Goal: Task Accomplishment & Management: Manage account settings

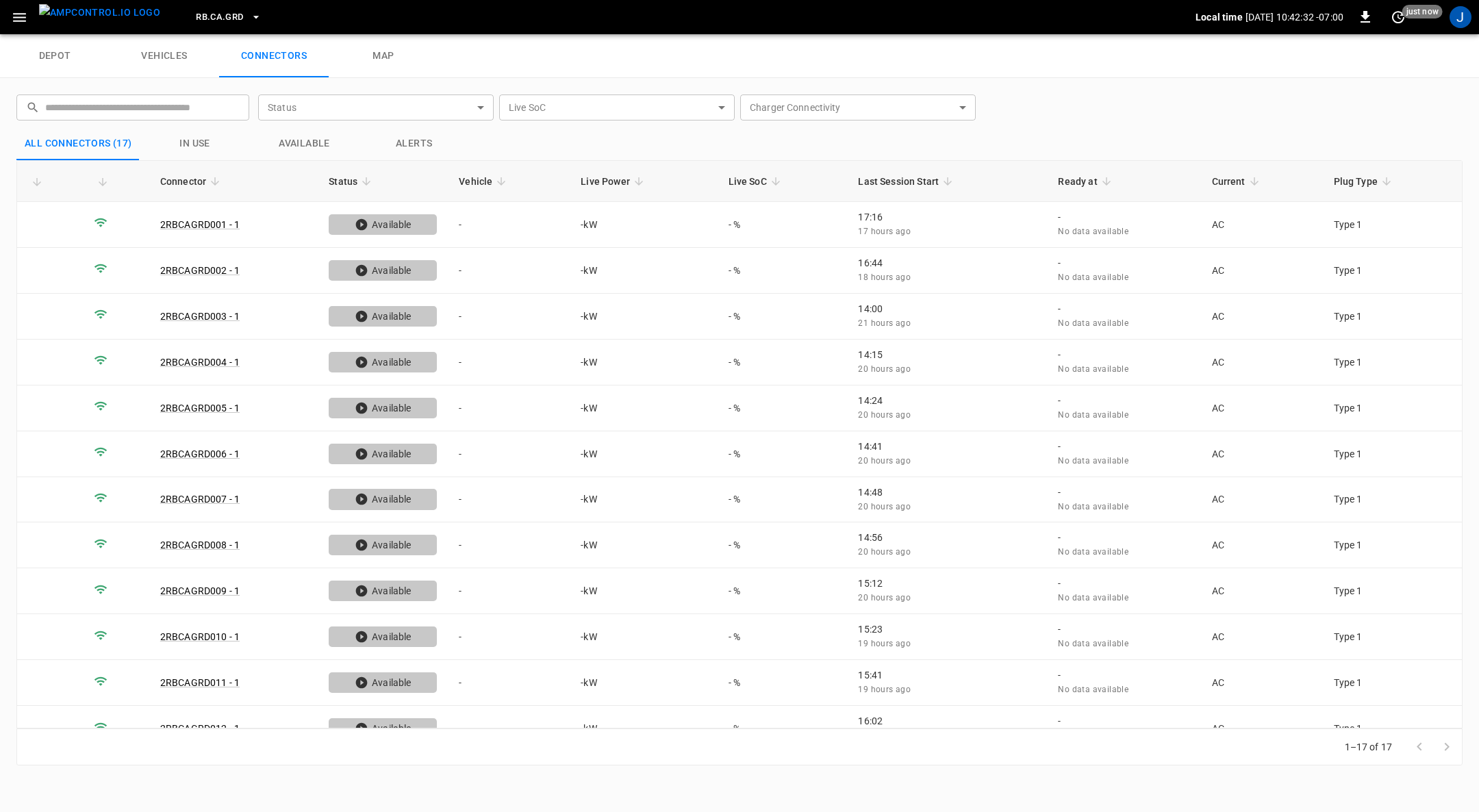
click at [250, 17] on icon "button" at bounding box center [256, 17] width 14 height 14
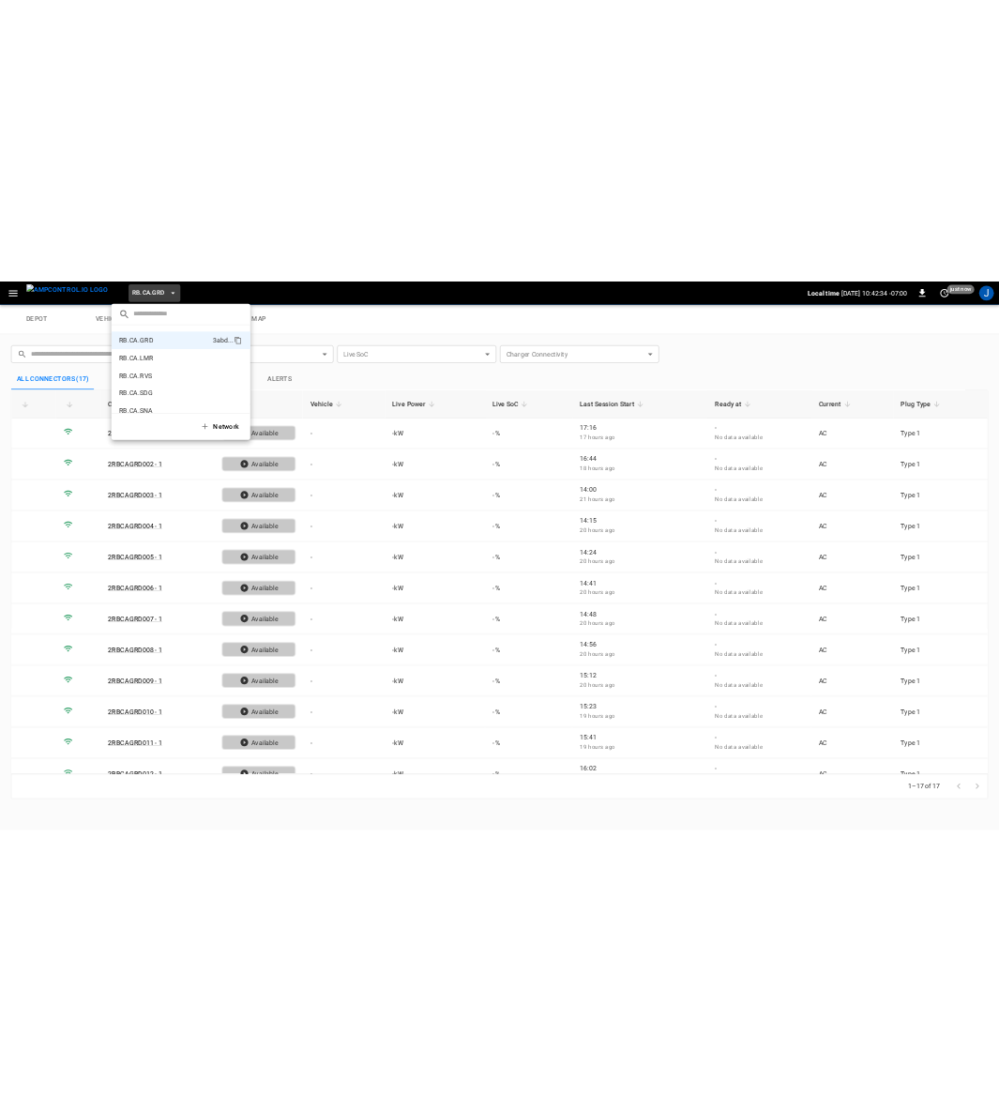
scroll to position [1263, 0]
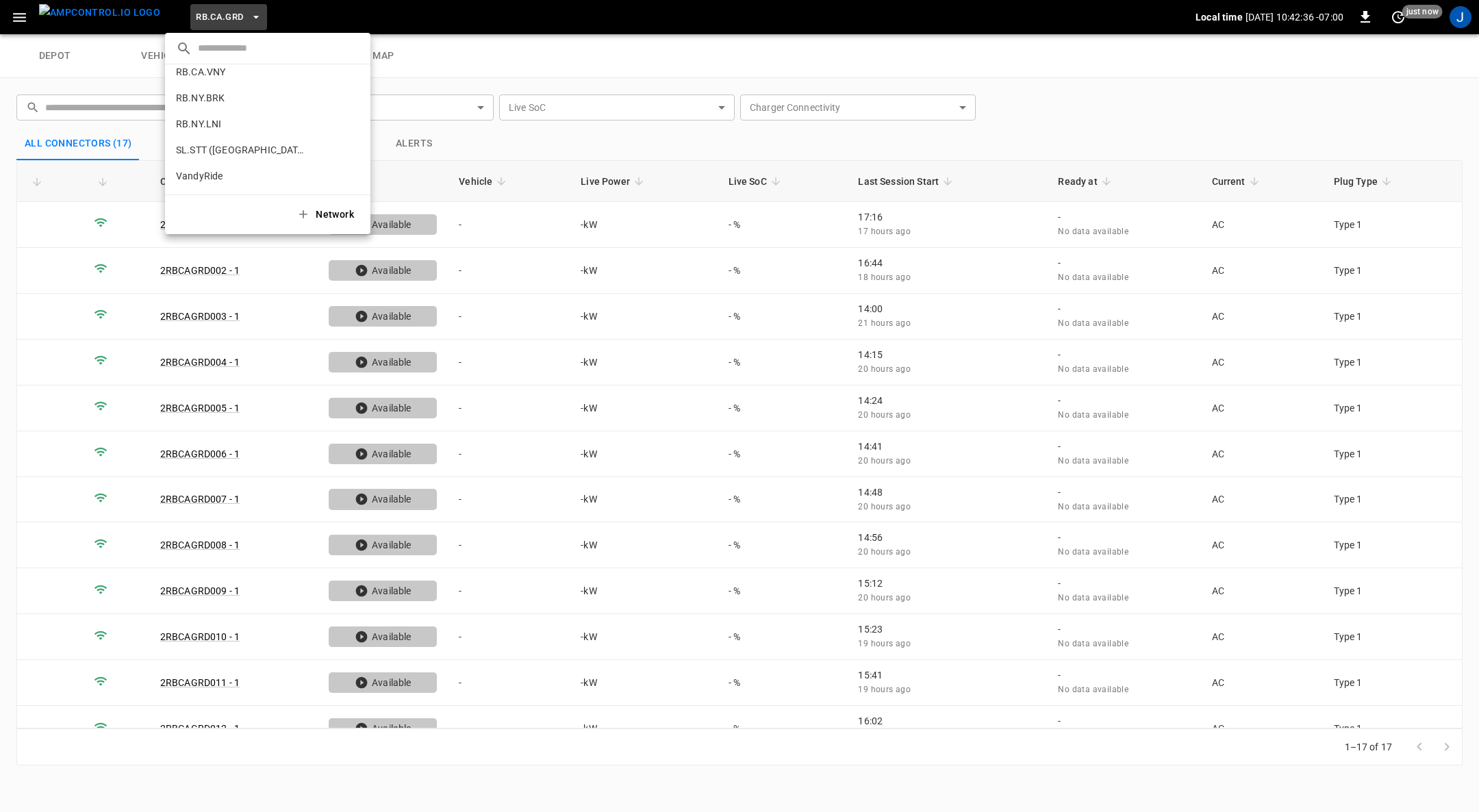
click at [198, 119] on p "RB.NY.LNI" at bounding box center [242, 123] width 134 height 14
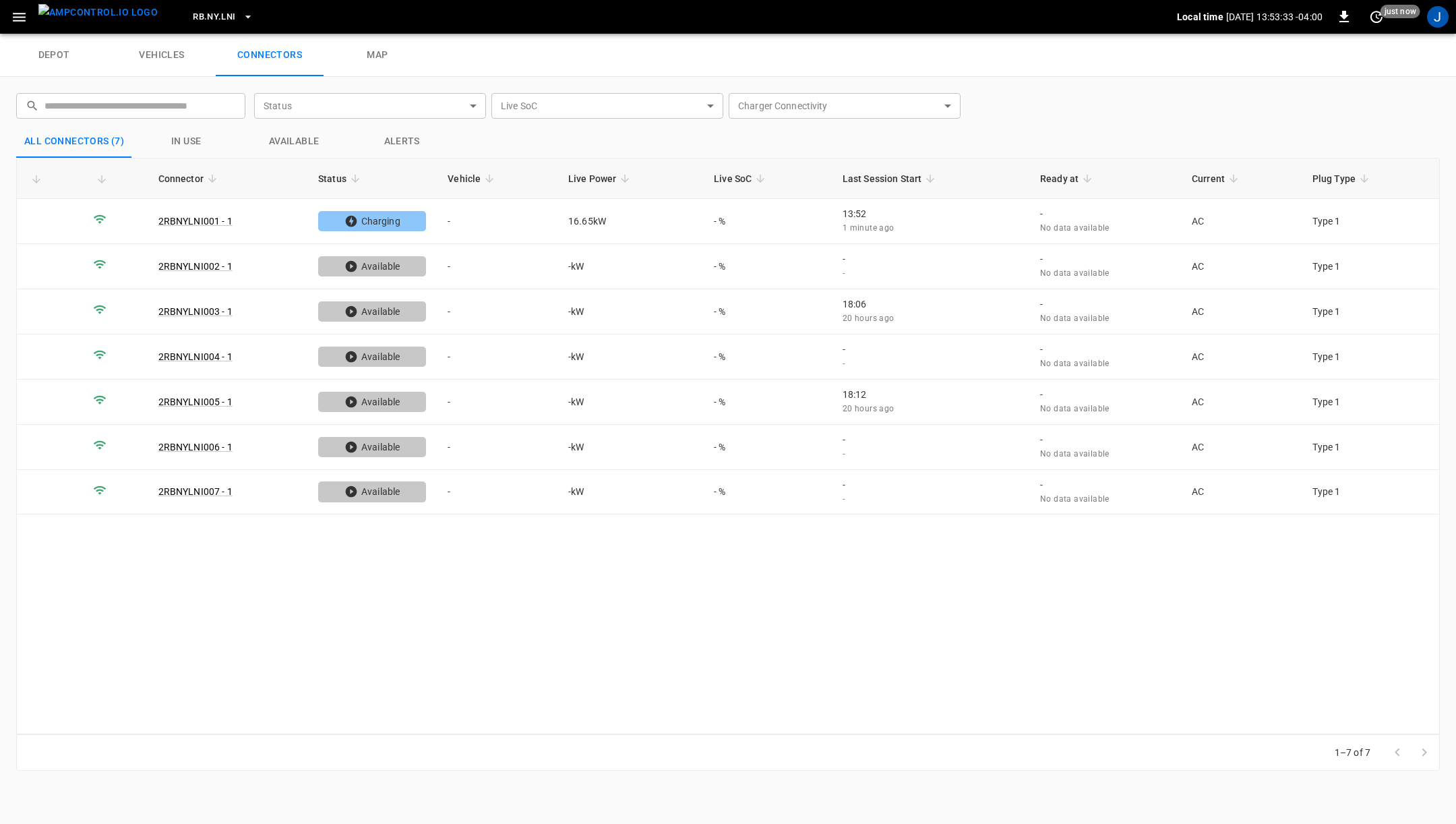
click at [105, 17] on img "menu" at bounding box center [98, 12] width 119 height 17
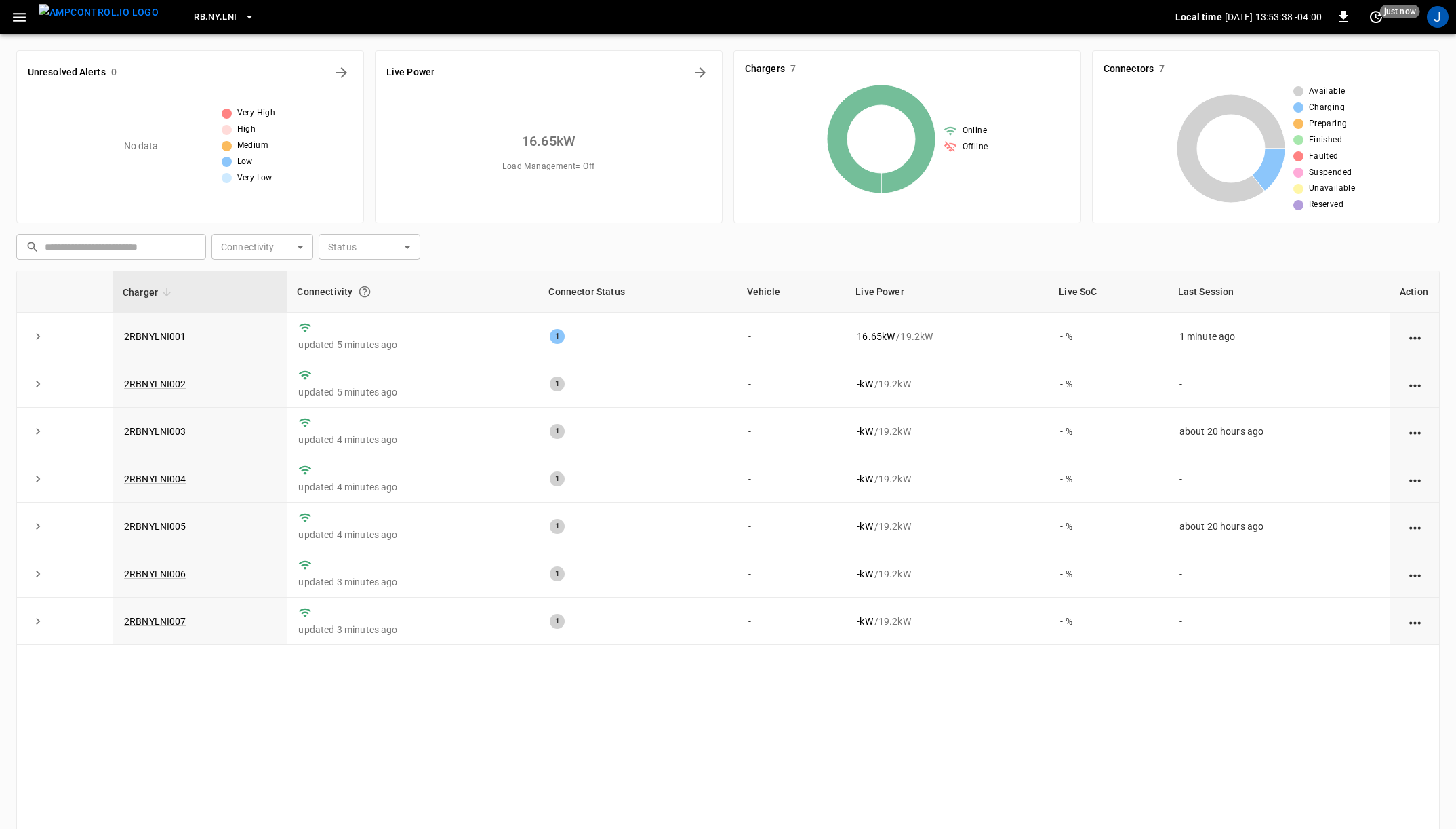
click at [169, 331] on link "2RBNYLNI001" at bounding box center [155, 336] width 62 height 11
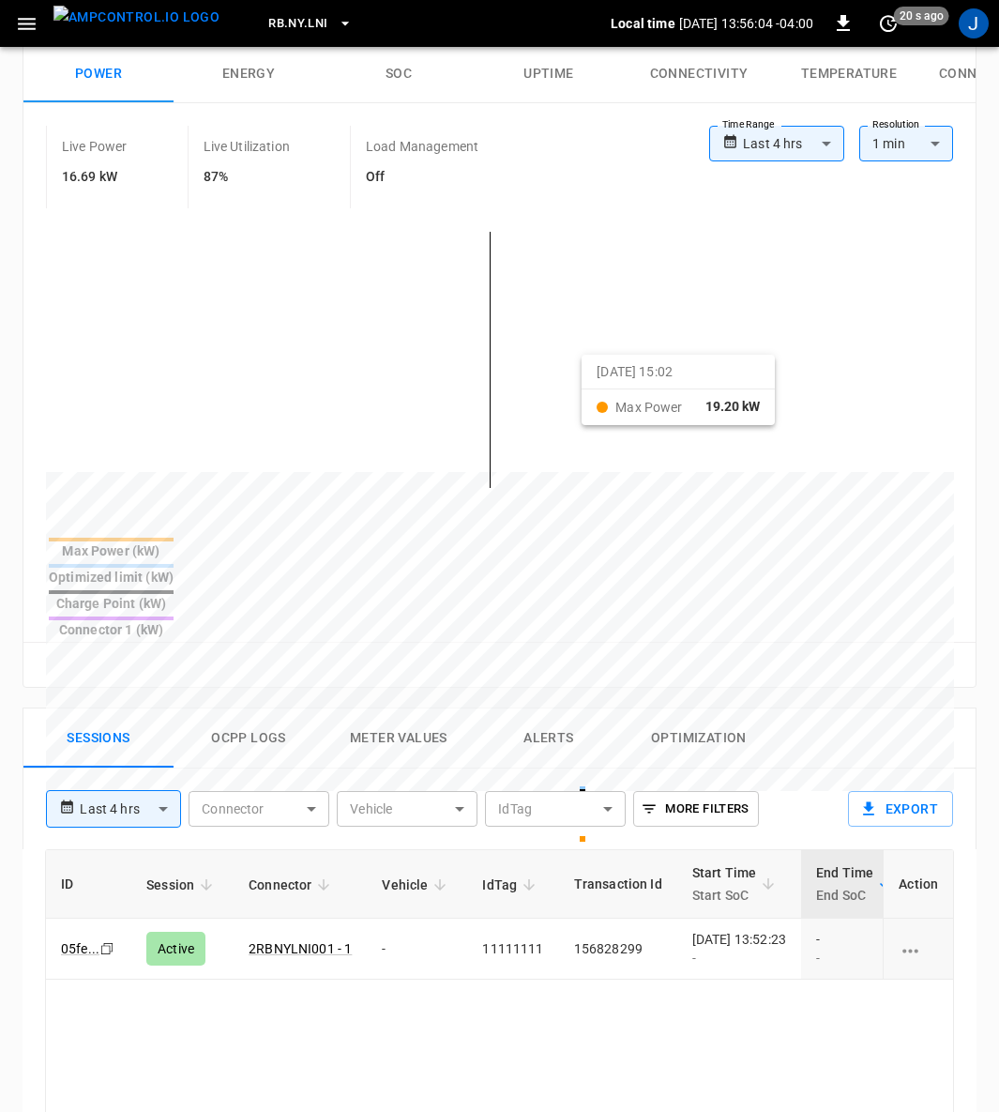
scroll to position [704, 0]
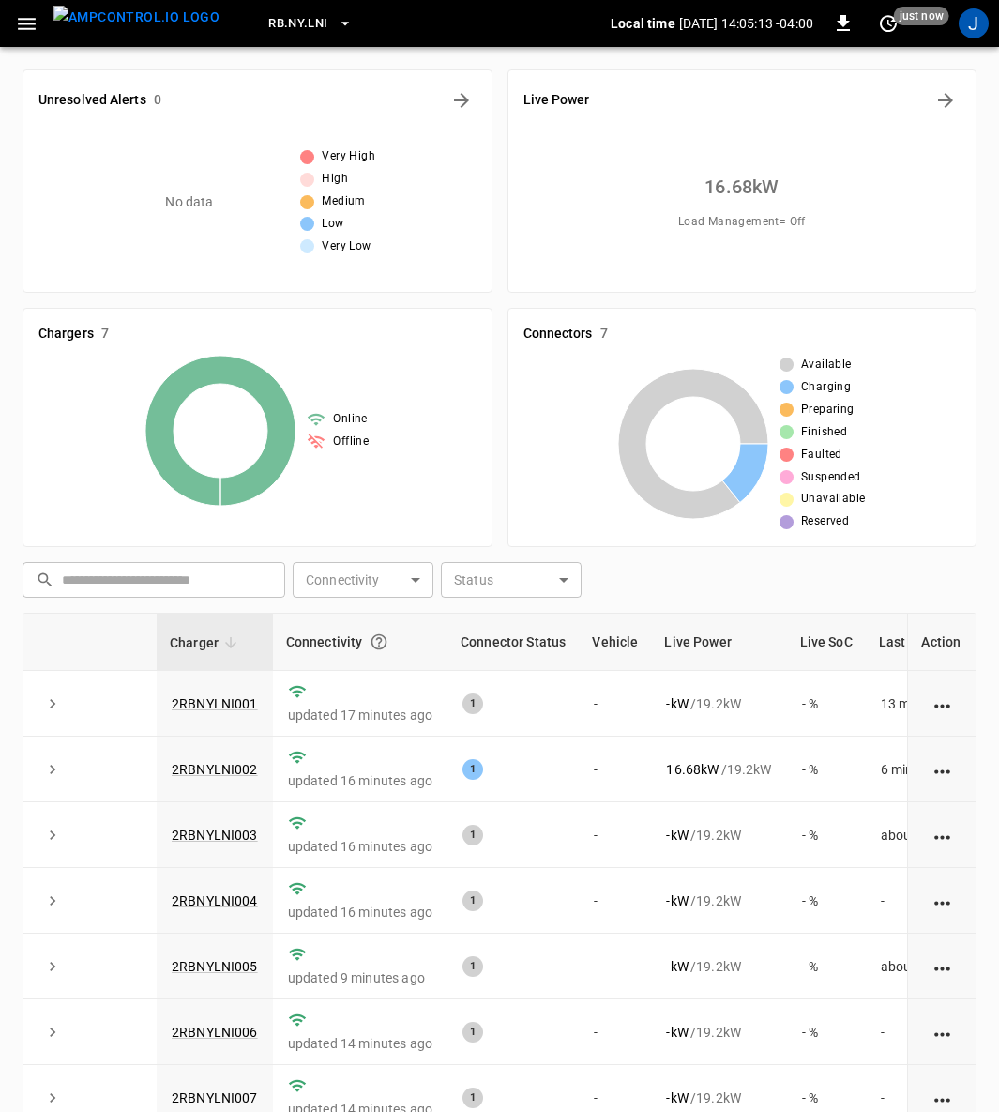
click at [219, 764] on link "2RBNYLNI002" at bounding box center [215, 769] width 86 height 15
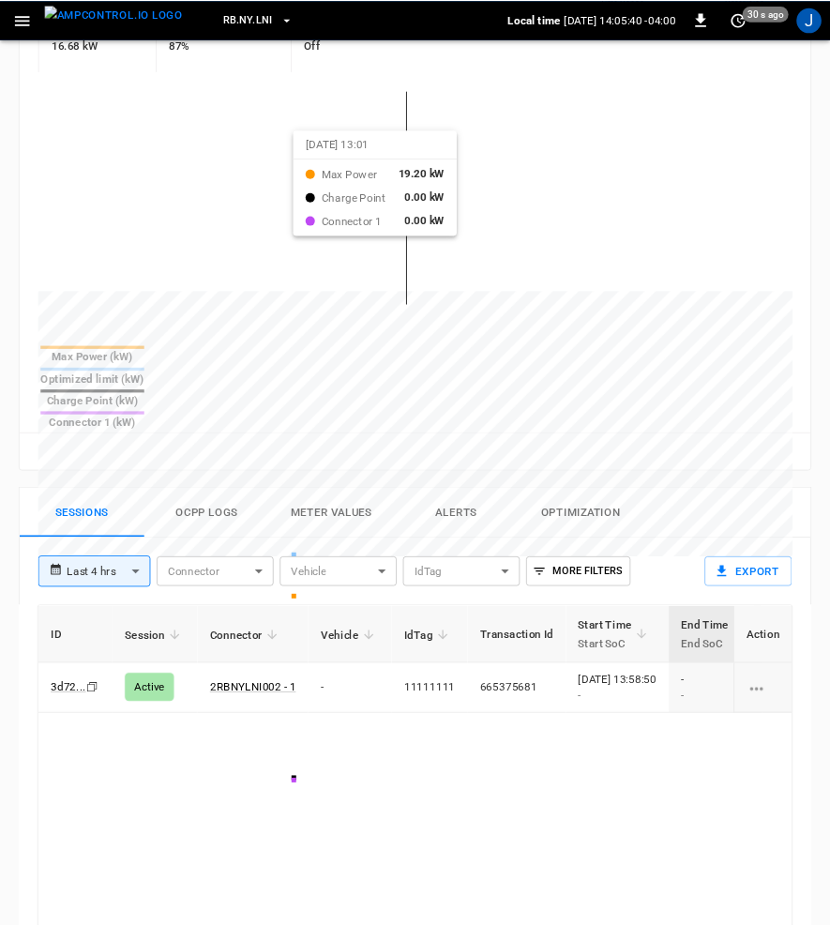
scroll to position [563, 0]
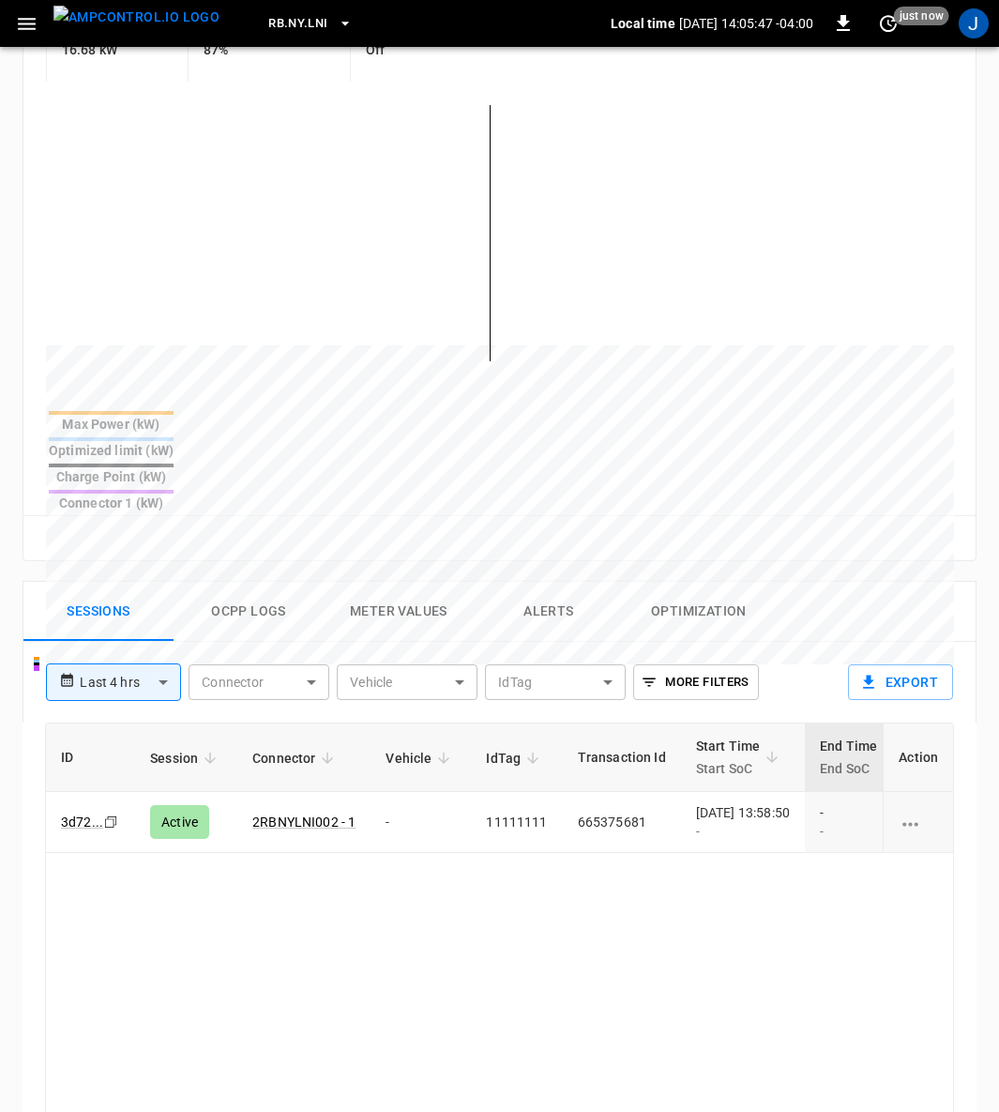
click at [558, 840] on div "ID Session Connector Vehicle IdTag Transaction Id Start Time Start SoC End Time…" at bounding box center [499, 1112] width 909 height 779
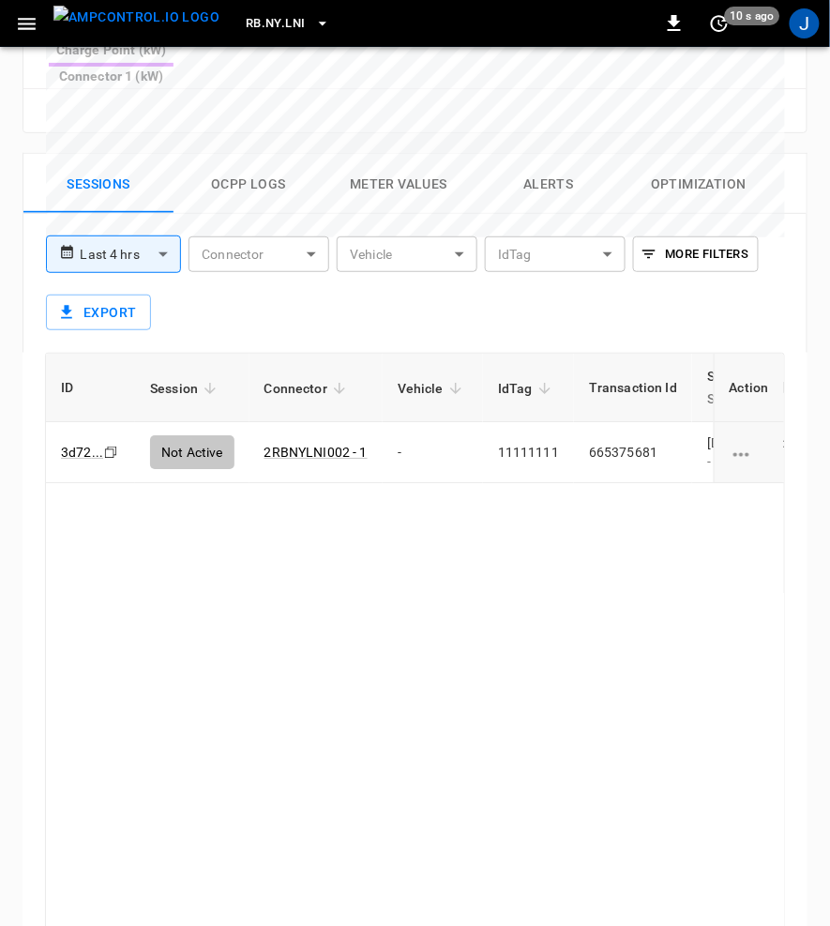
scroll to position [1333, 0]
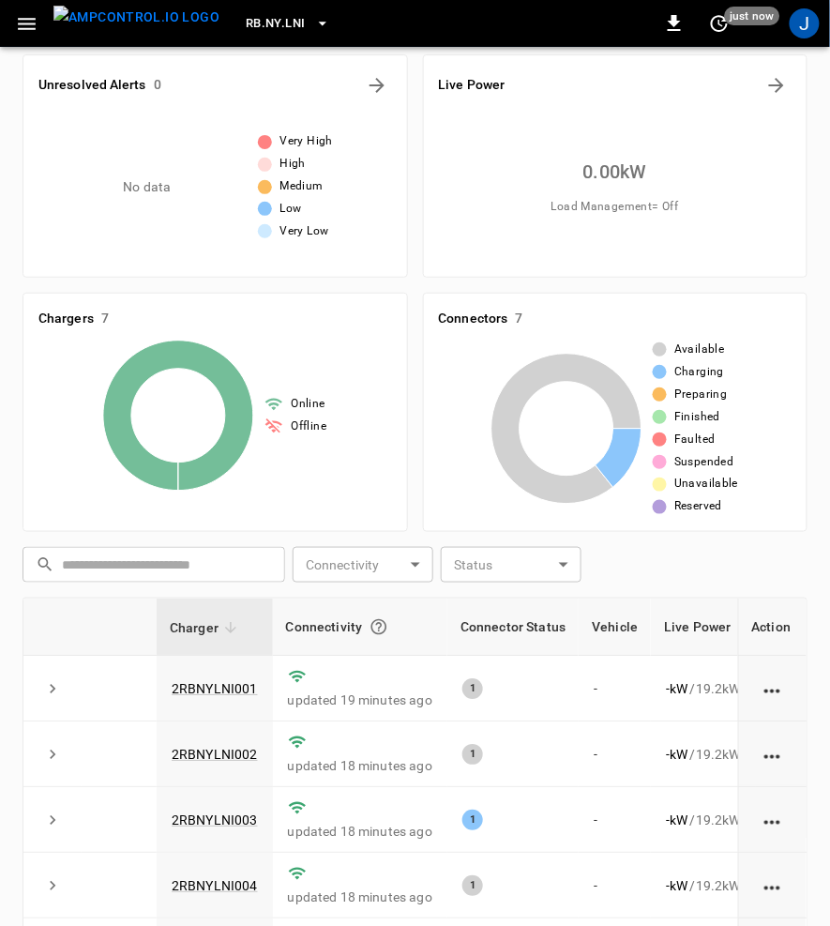
scroll to position [235, 0]
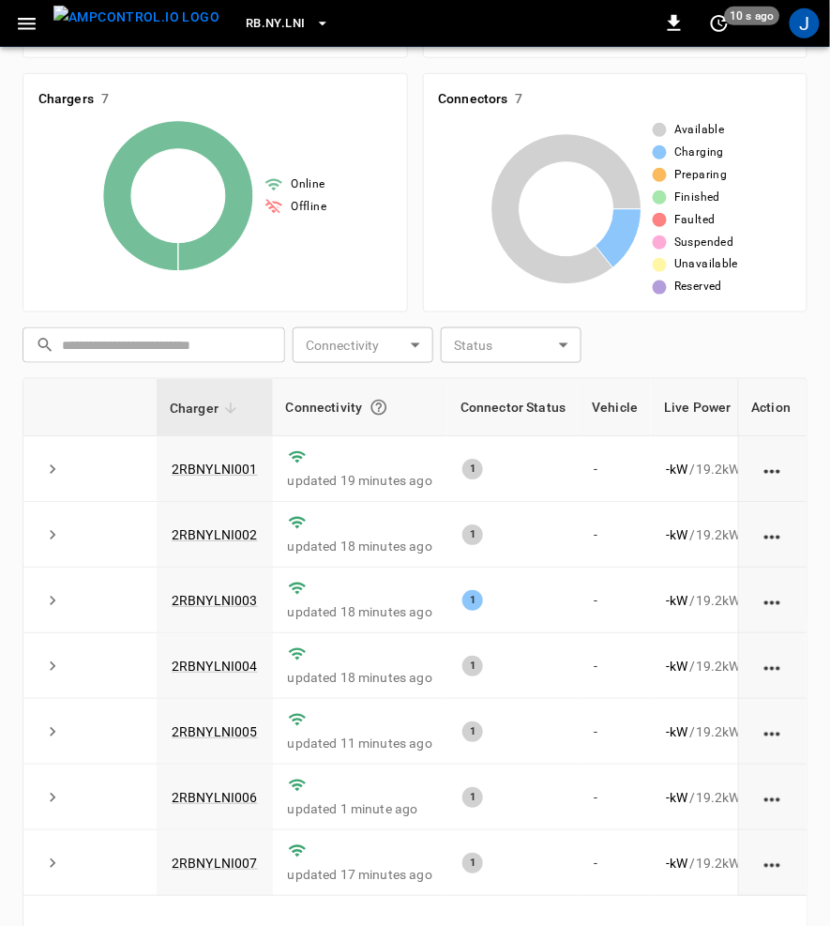
click at [199, 601] on link "2RBNYLNI003" at bounding box center [215, 600] width 86 height 15
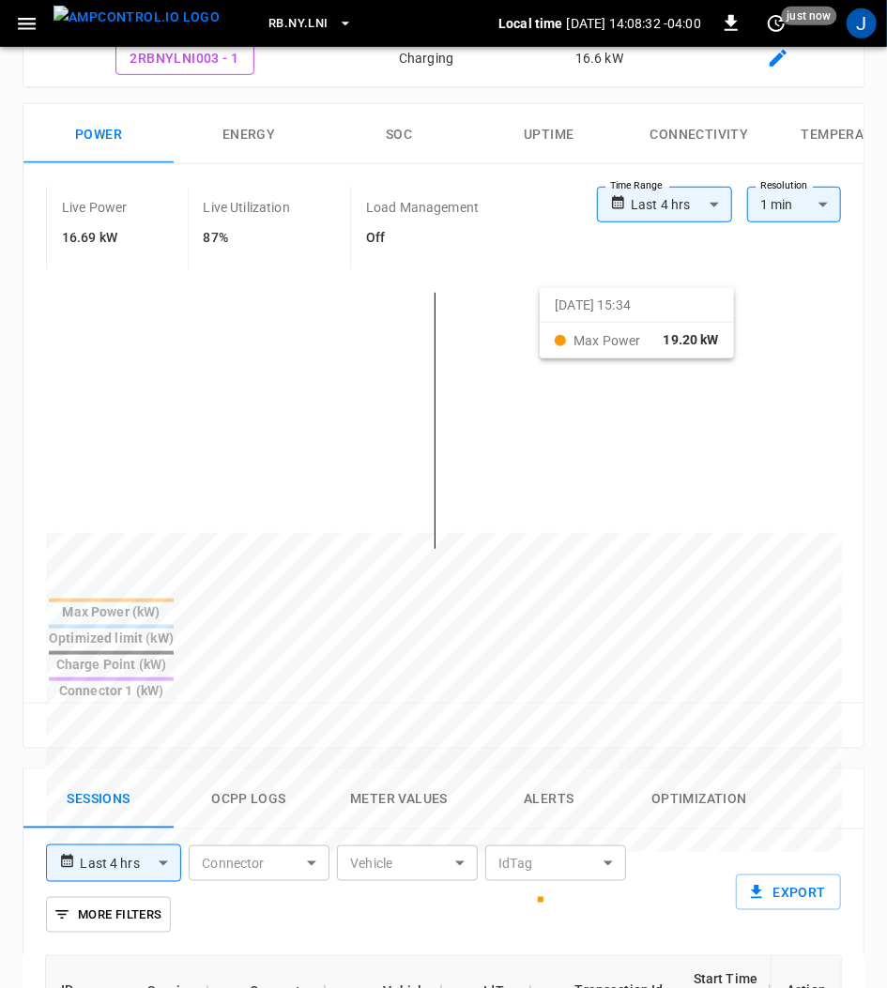
scroll to position [625, 0]
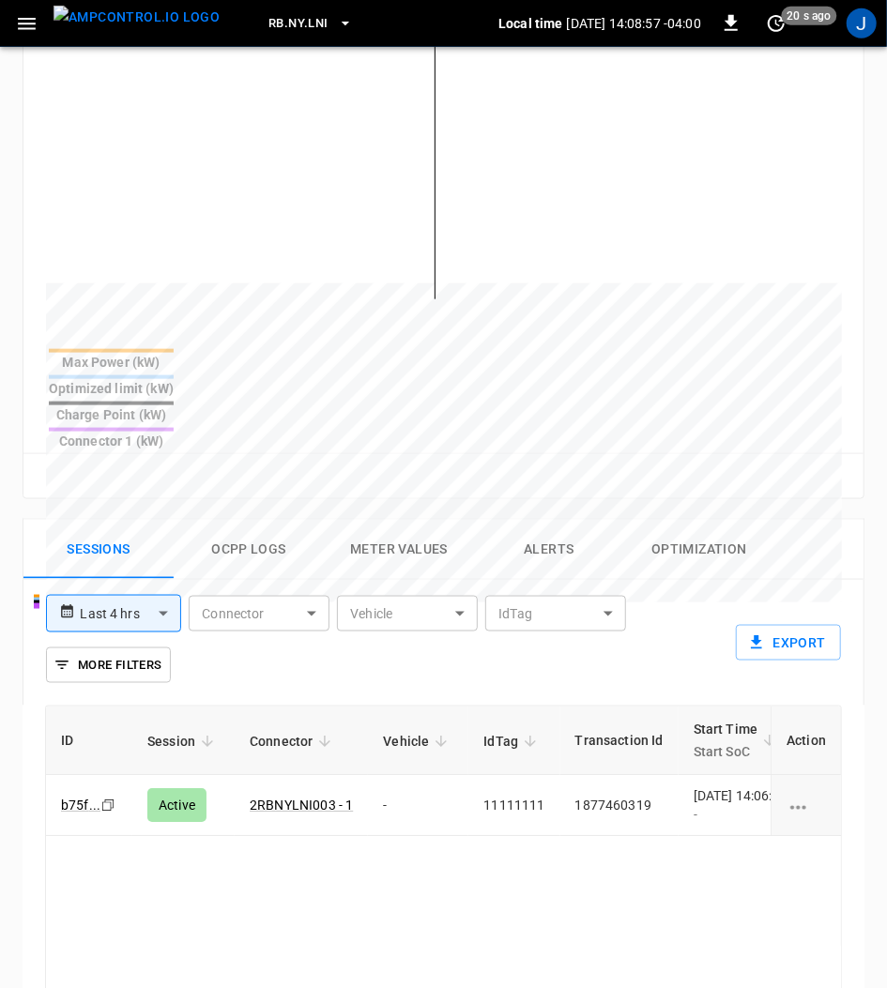
click at [601, 775] on td "1877460319" at bounding box center [619, 805] width 118 height 61
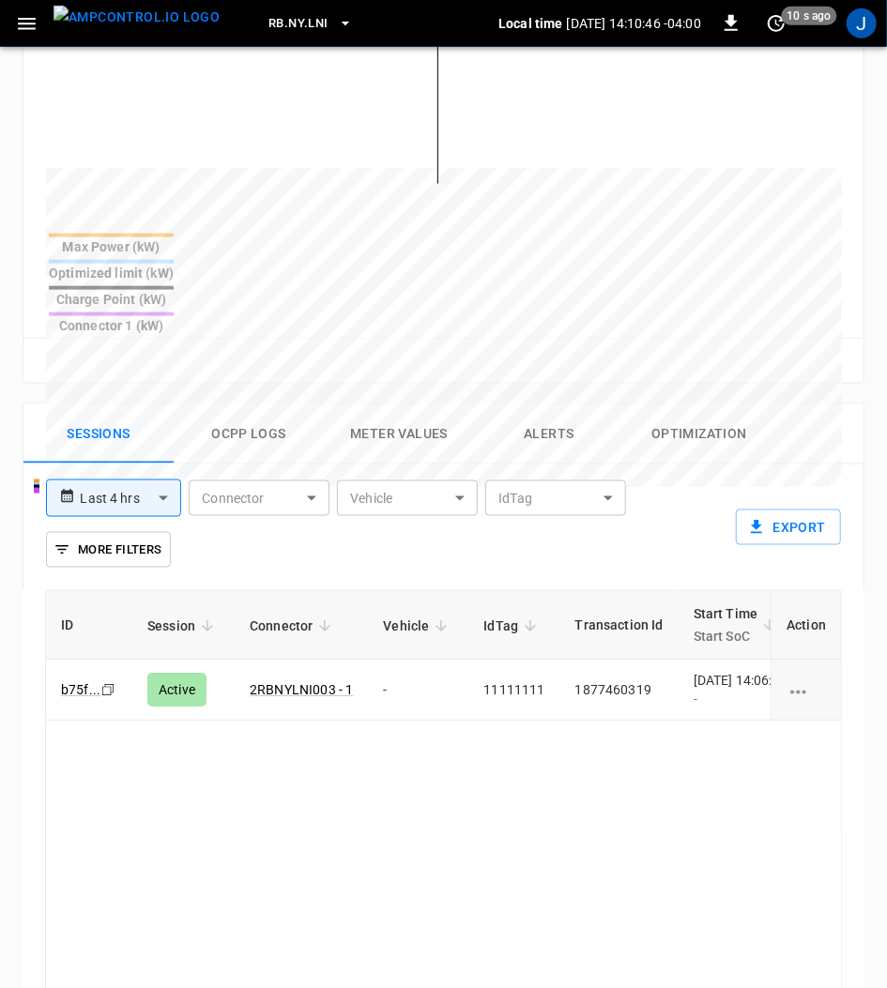
scroll to position [662, 0]
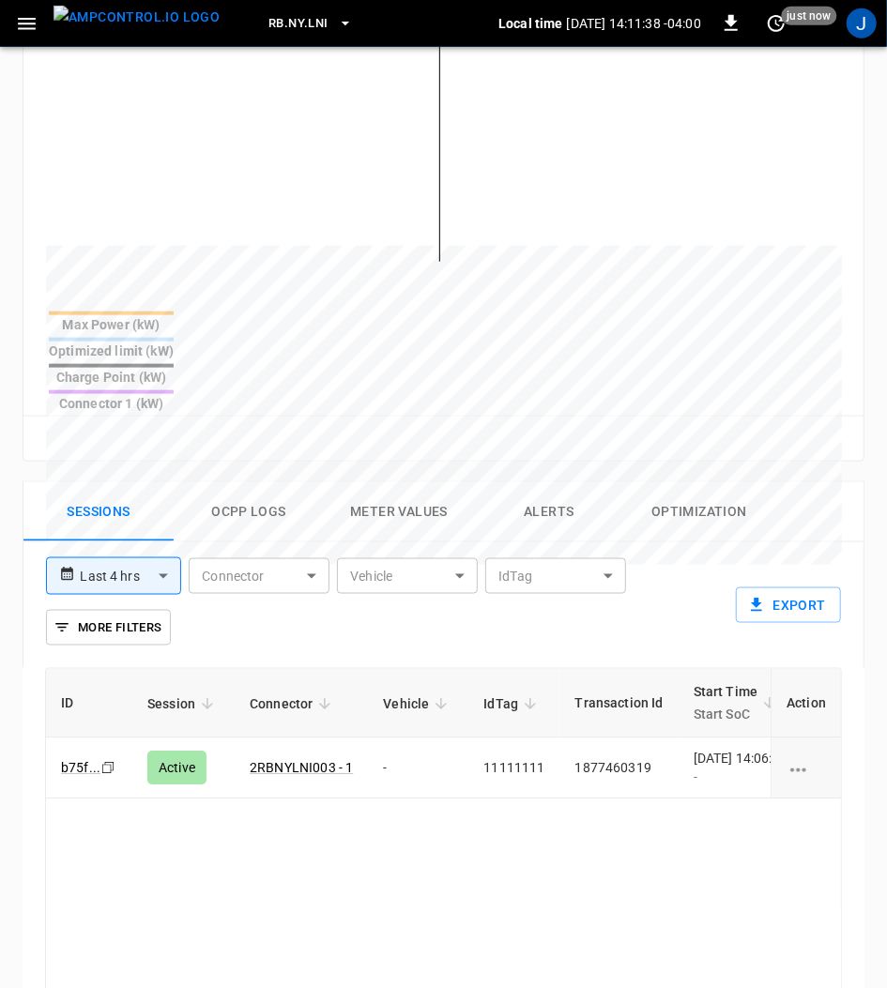
click at [631, 738] on td "1877460319" at bounding box center [619, 768] width 118 height 61
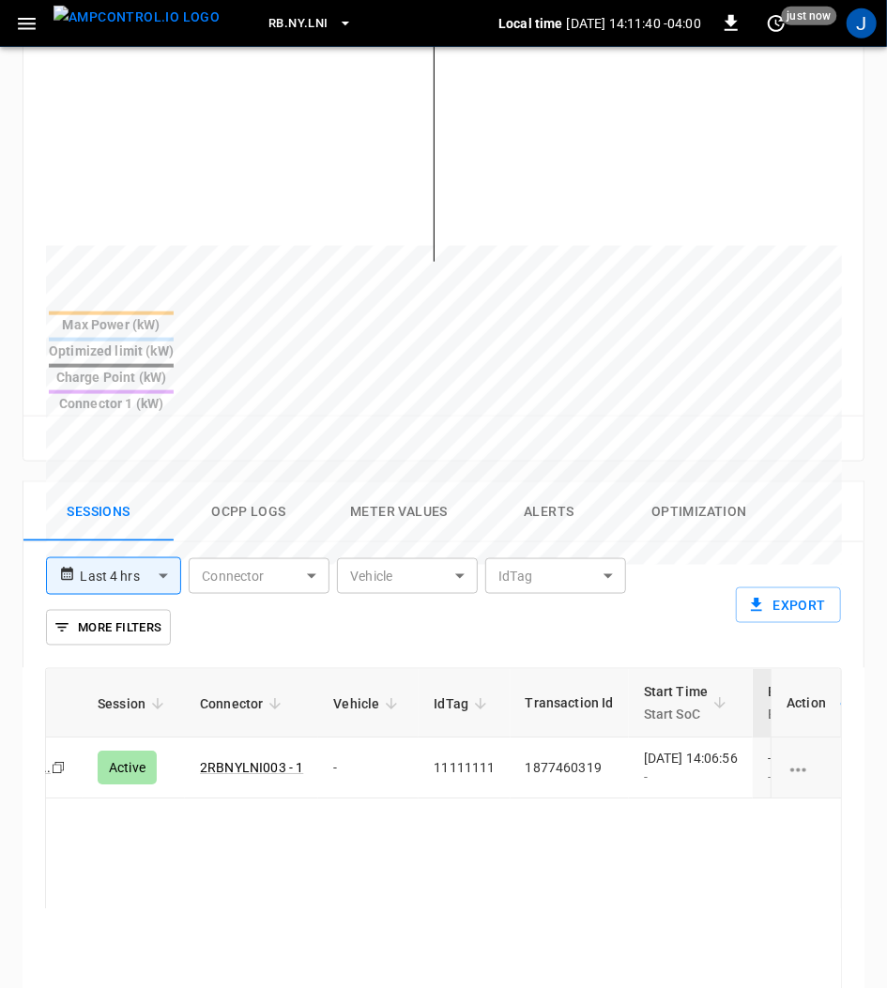
scroll to position [0, 99]
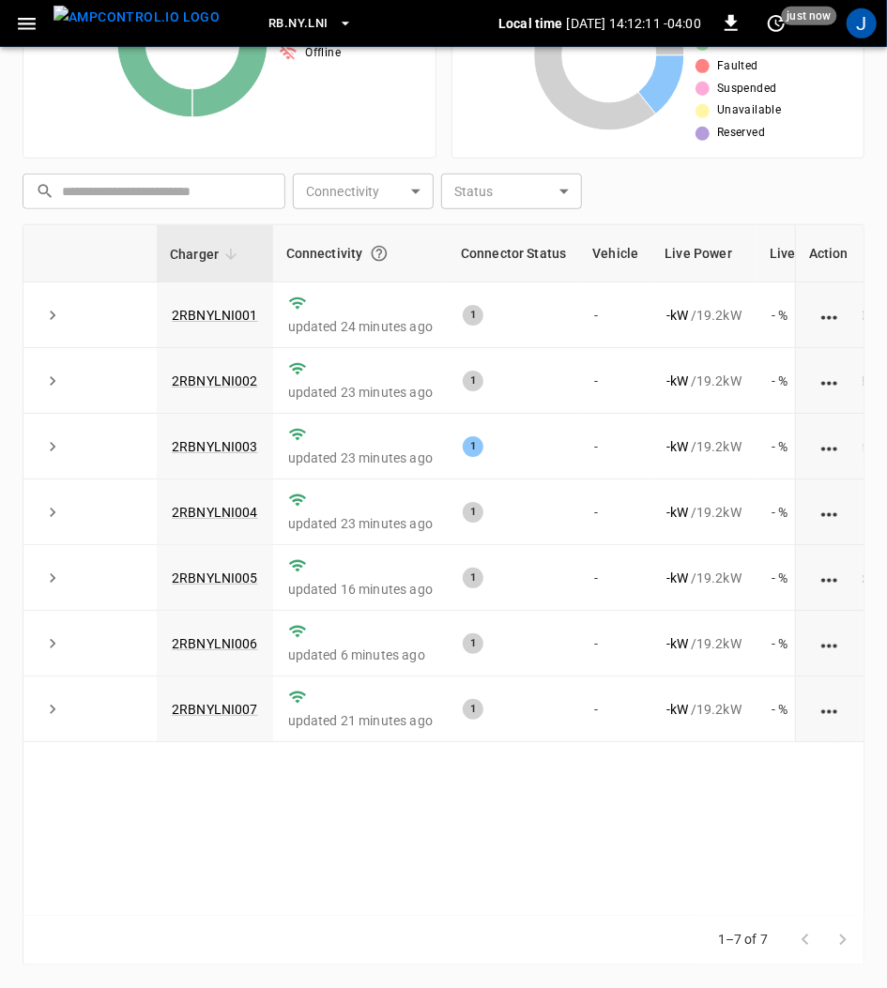
scroll to position [250, 0]
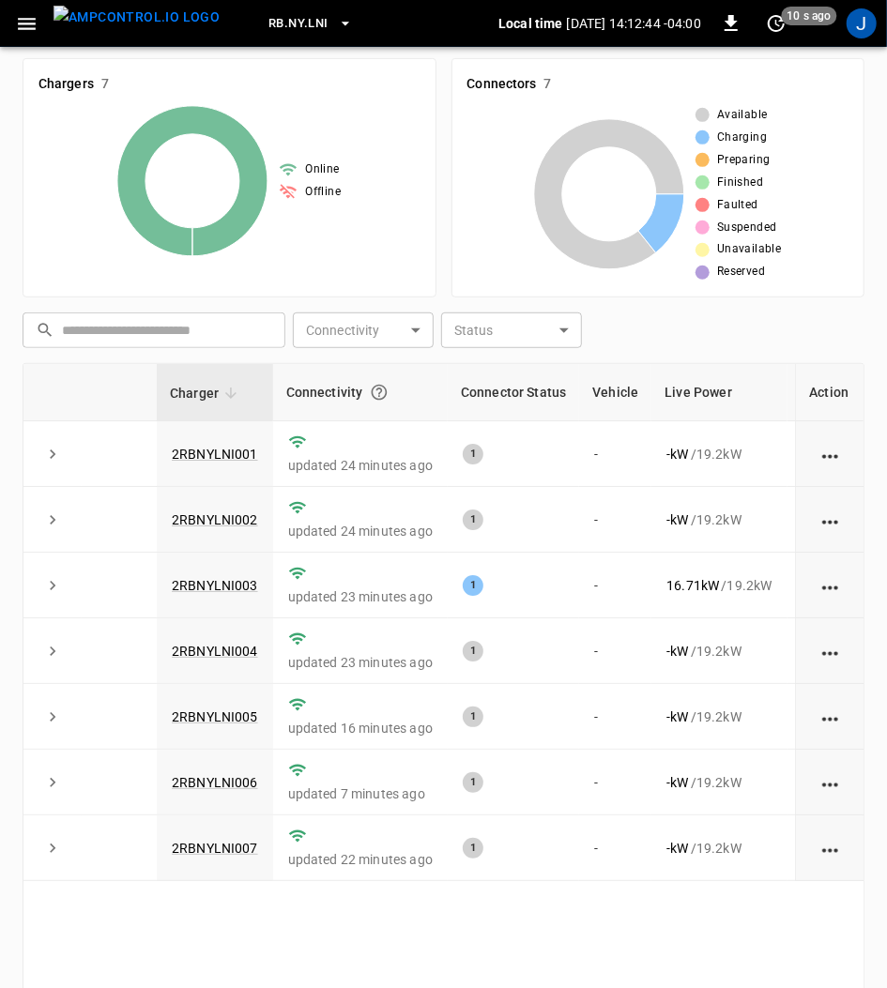
click at [219, 584] on link "2RBNYLNI003" at bounding box center [215, 585] width 86 height 15
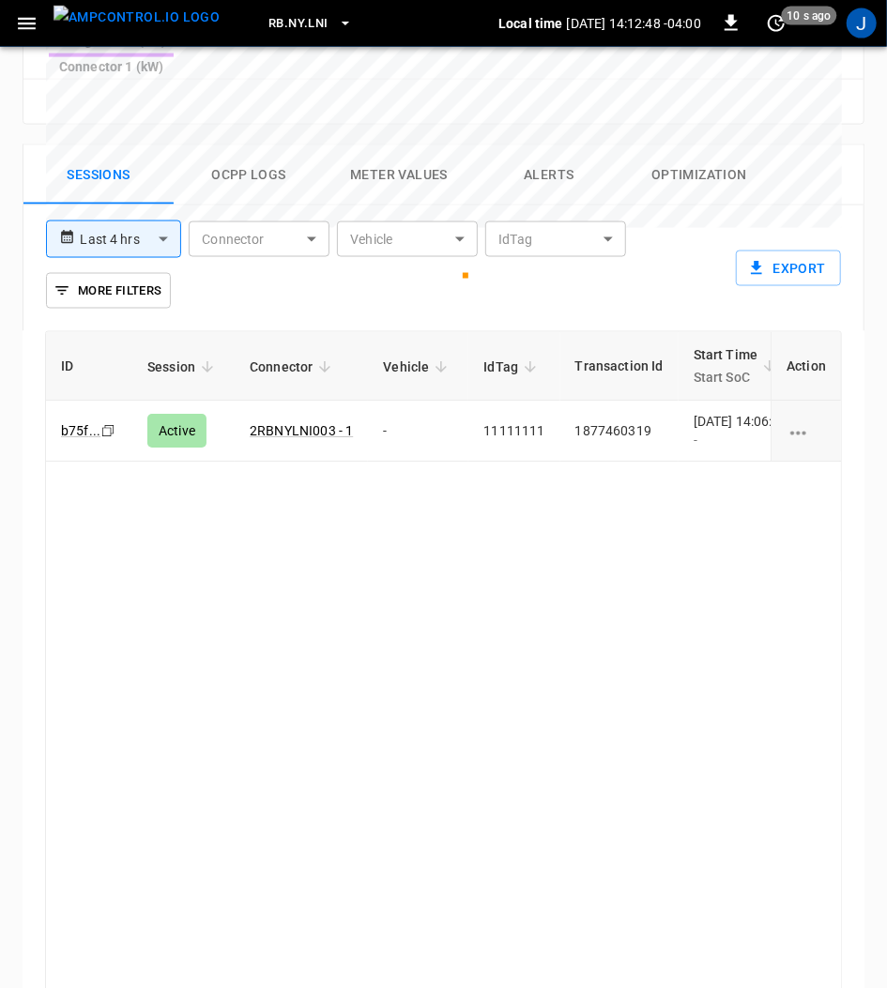
scroll to position [1000, 0]
click at [649, 400] on td "1877460319" at bounding box center [619, 430] width 118 height 61
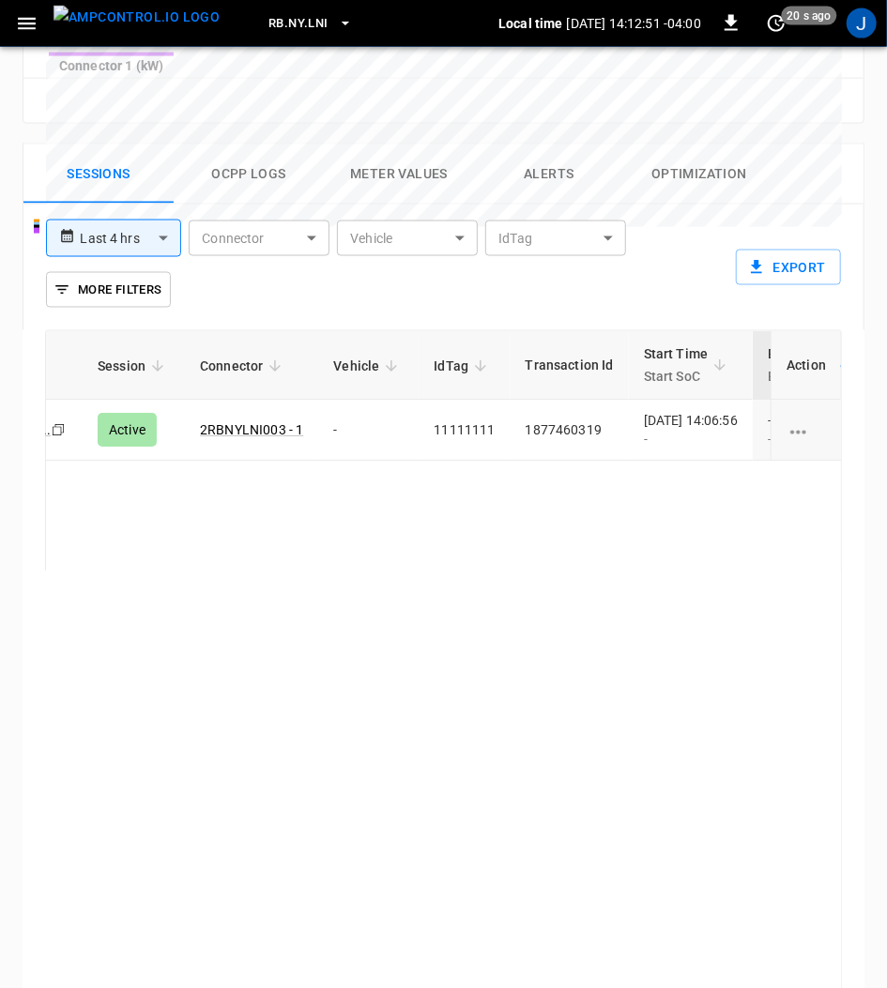
scroll to position [0, 250]
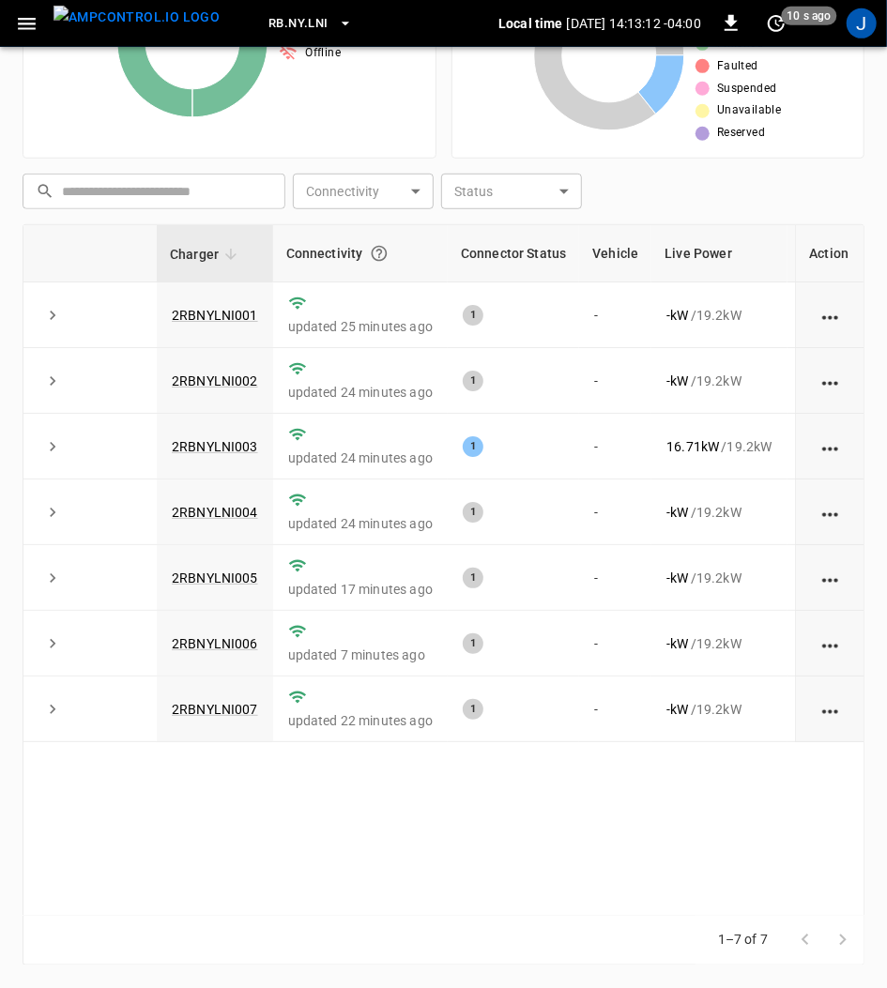
scroll to position [250, 0]
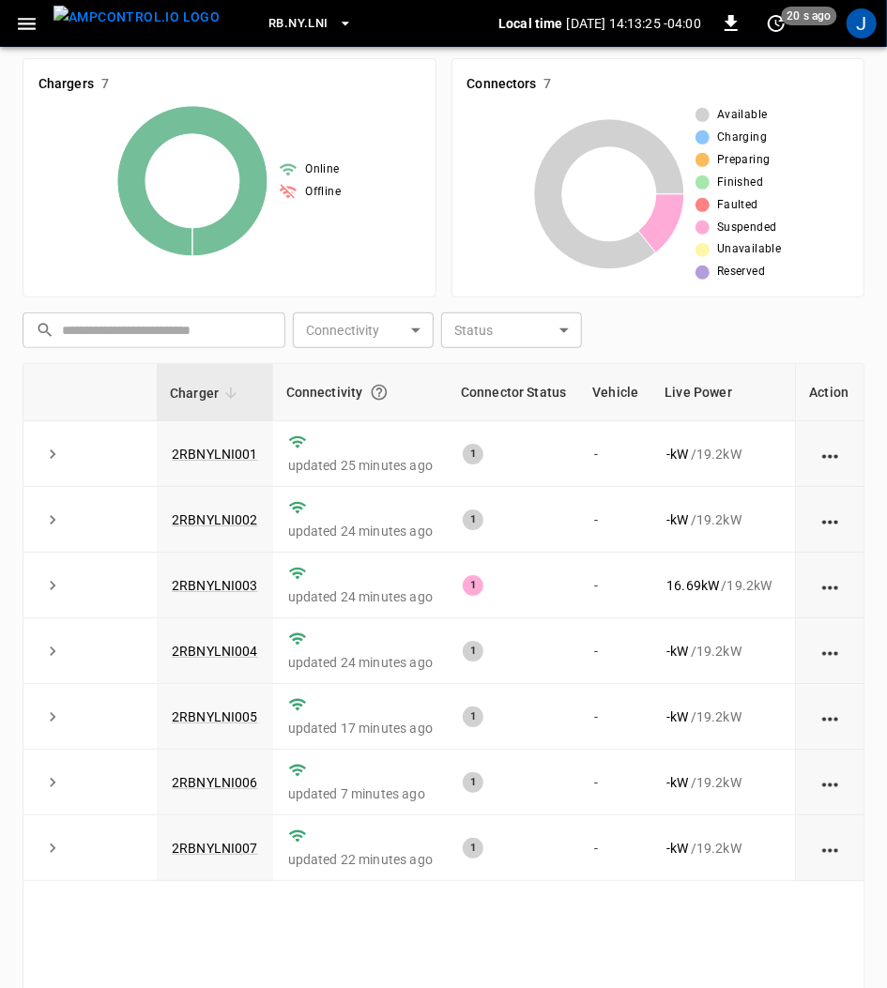
click at [233, 587] on link "2RBNYLNI003" at bounding box center [215, 585] width 86 height 15
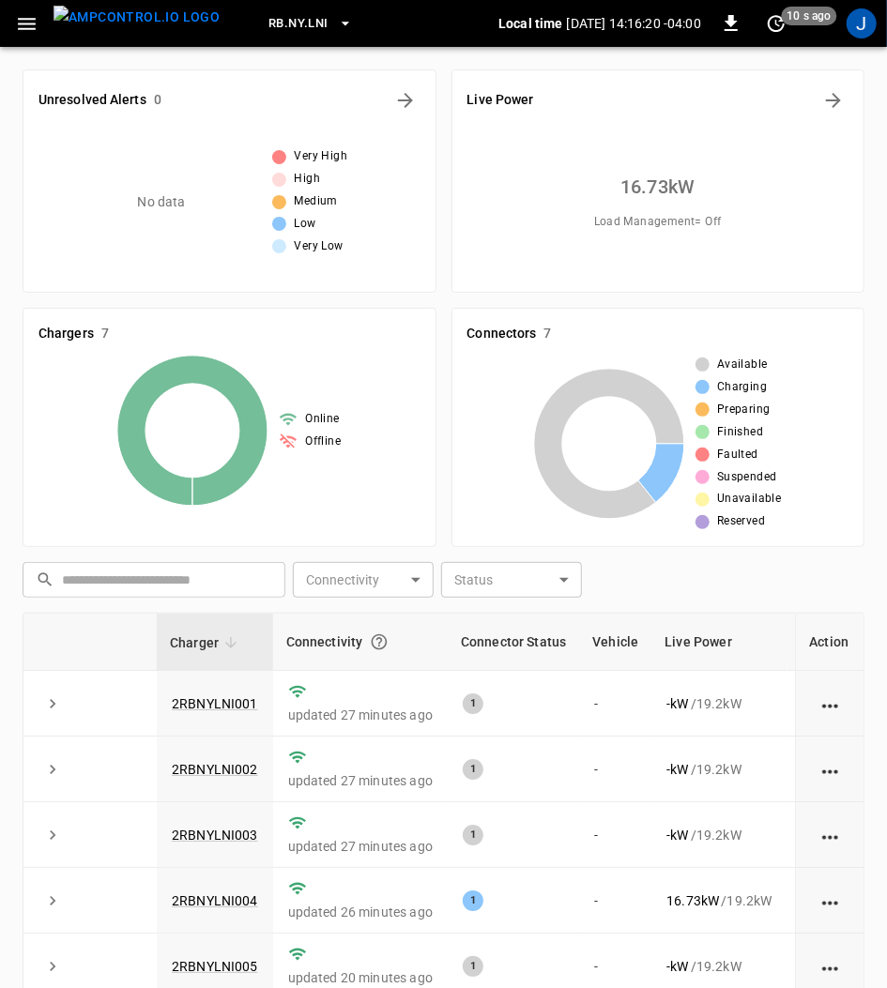
click at [230, 893] on link "2RBNYLNI004" at bounding box center [215, 900] width 86 height 15
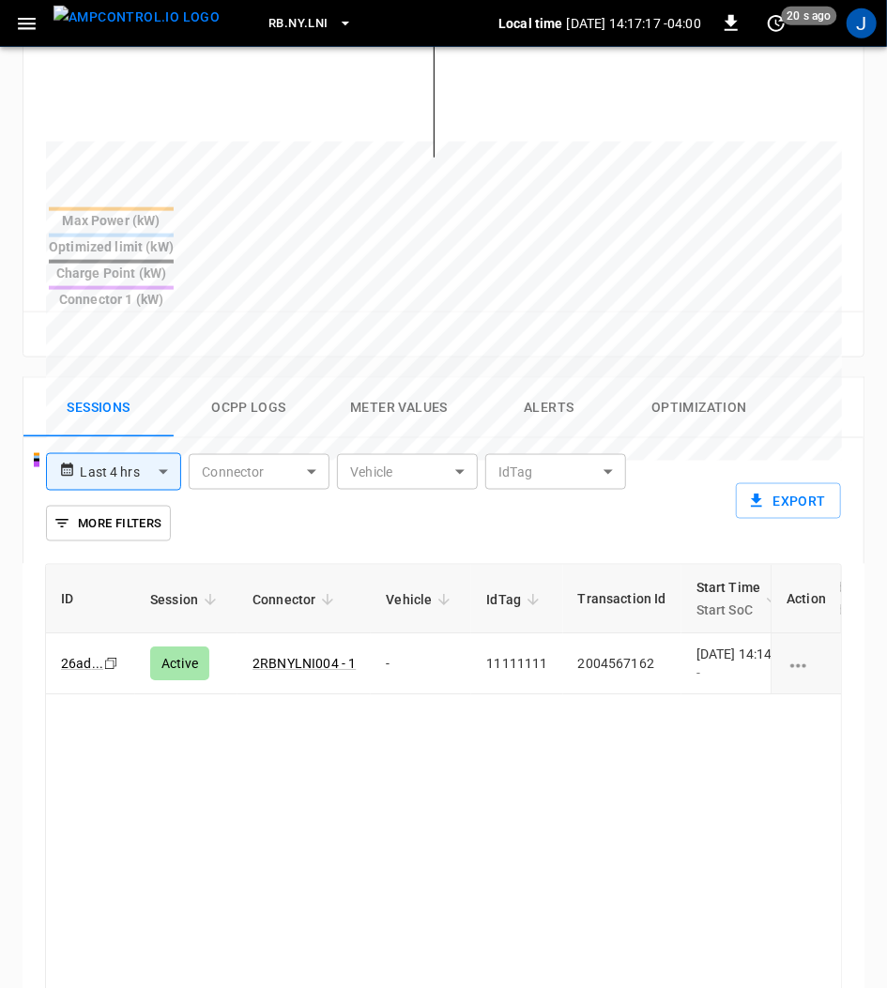
scroll to position [751, 0]
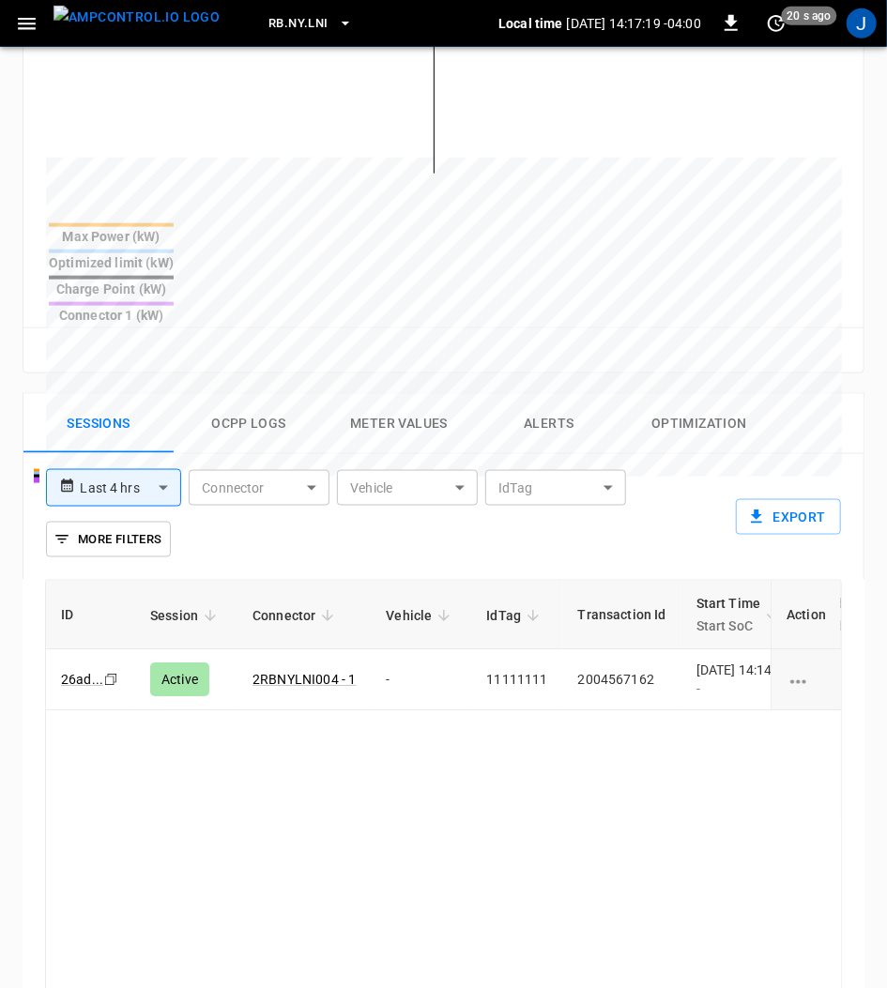
click at [593, 649] on td "2004567162" at bounding box center [622, 679] width 118 height 61
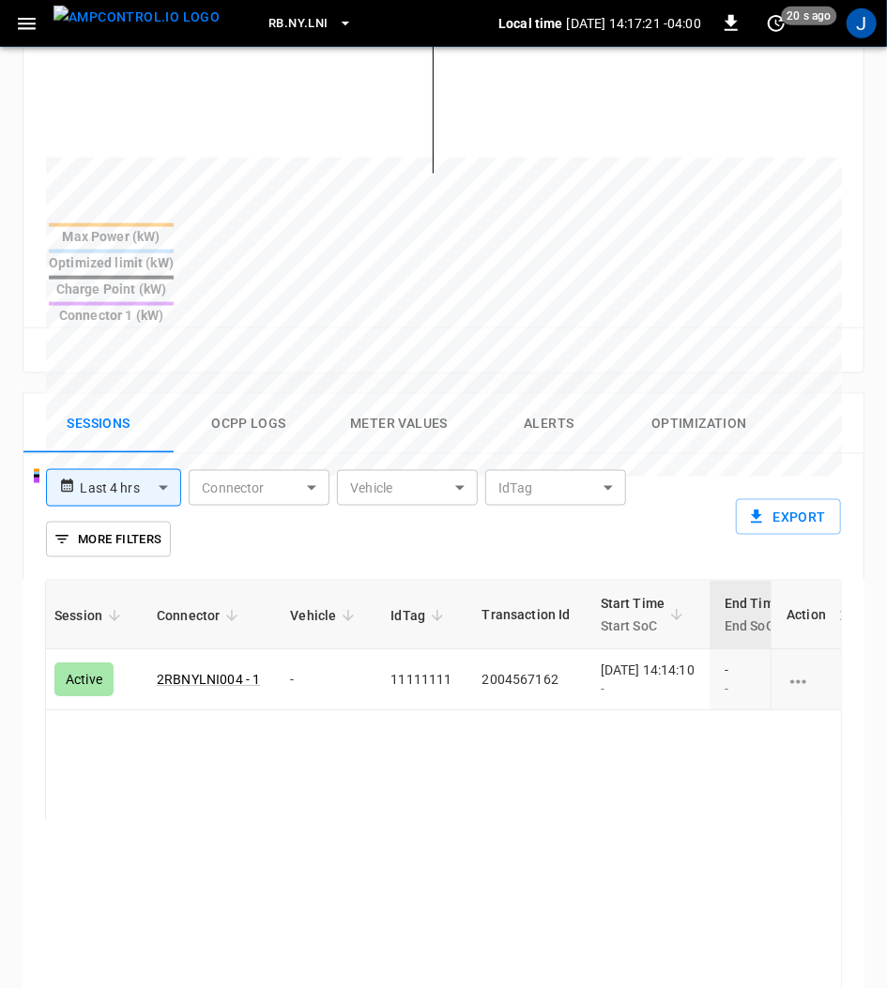
scroll to position [0, 99]
click at [564, 723] on div "ID Session Connector Vehicle IdTag Transaction Id Start Time Start SoC End Time…" at bounding box center [443, 926] width 797 height 692
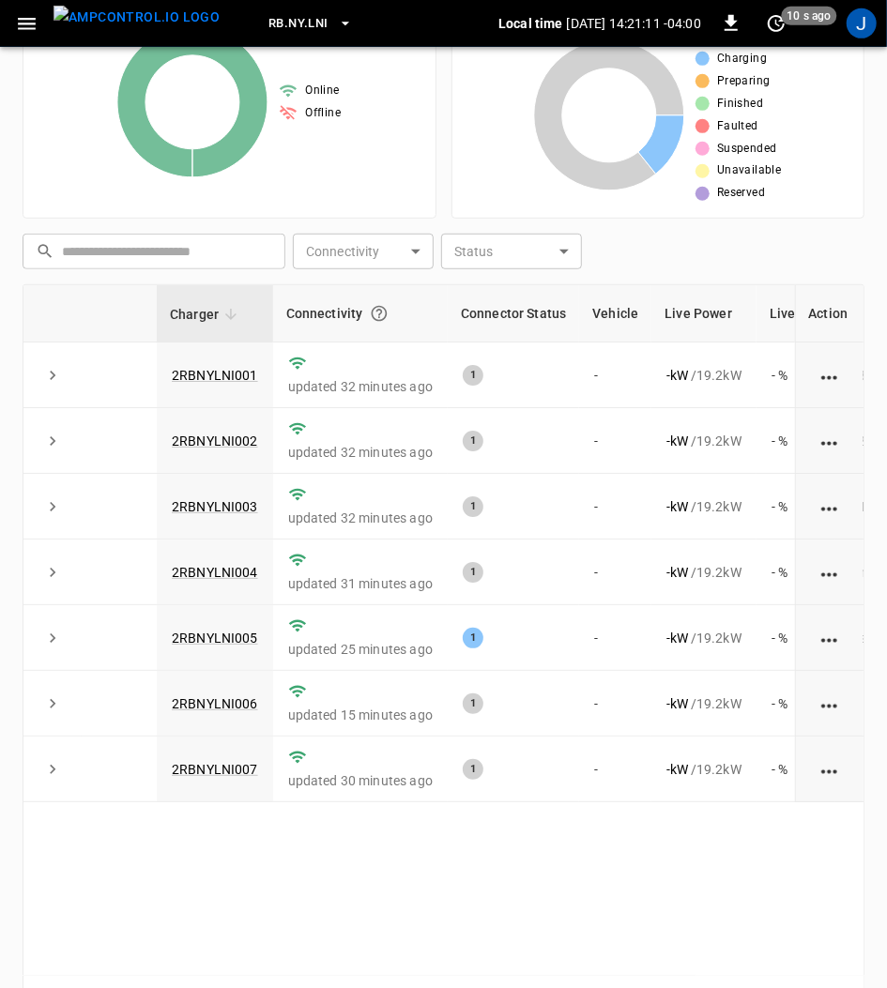
scroll to position [387, 0]
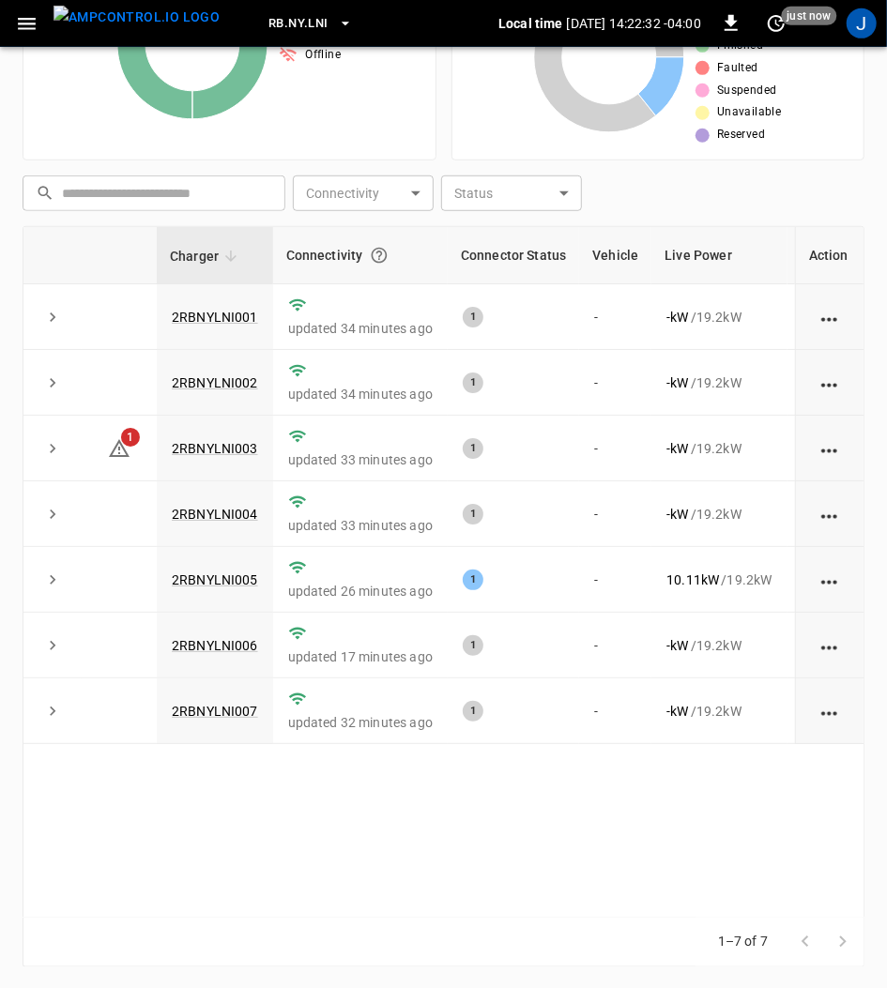
click at [120, 452] on icon at bounding box center [119, 448] width 21 height 18
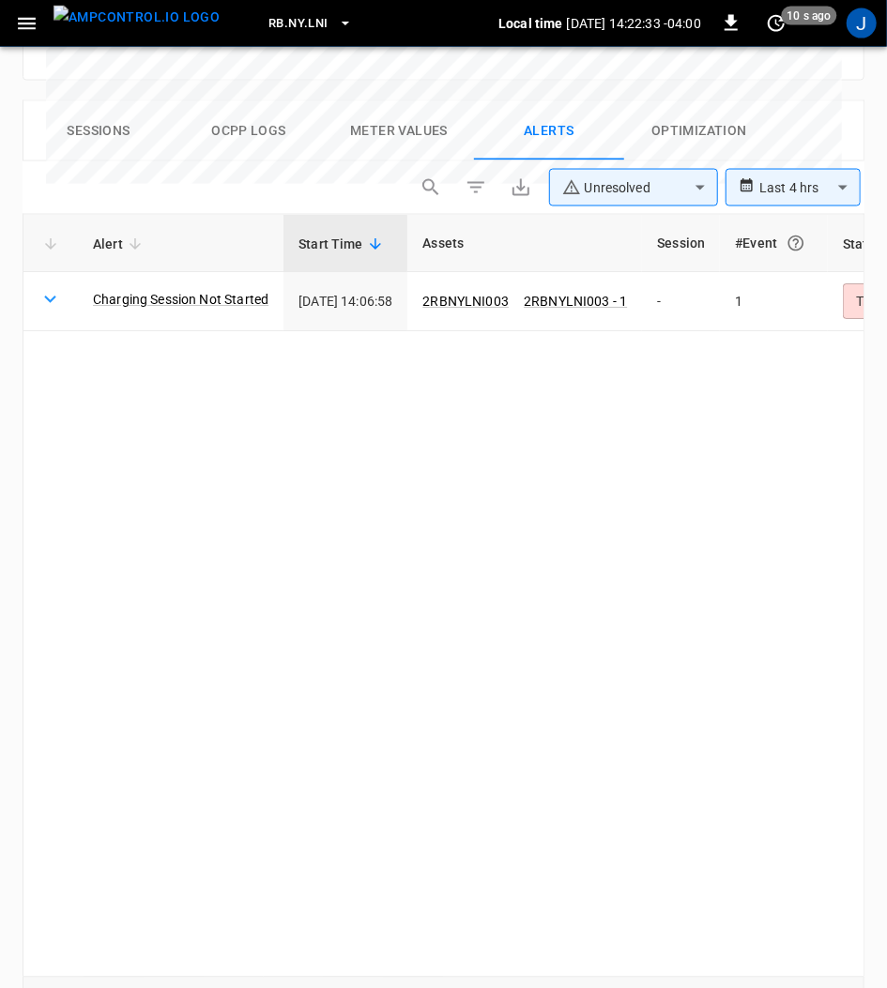
scroll to position [1047, 0]
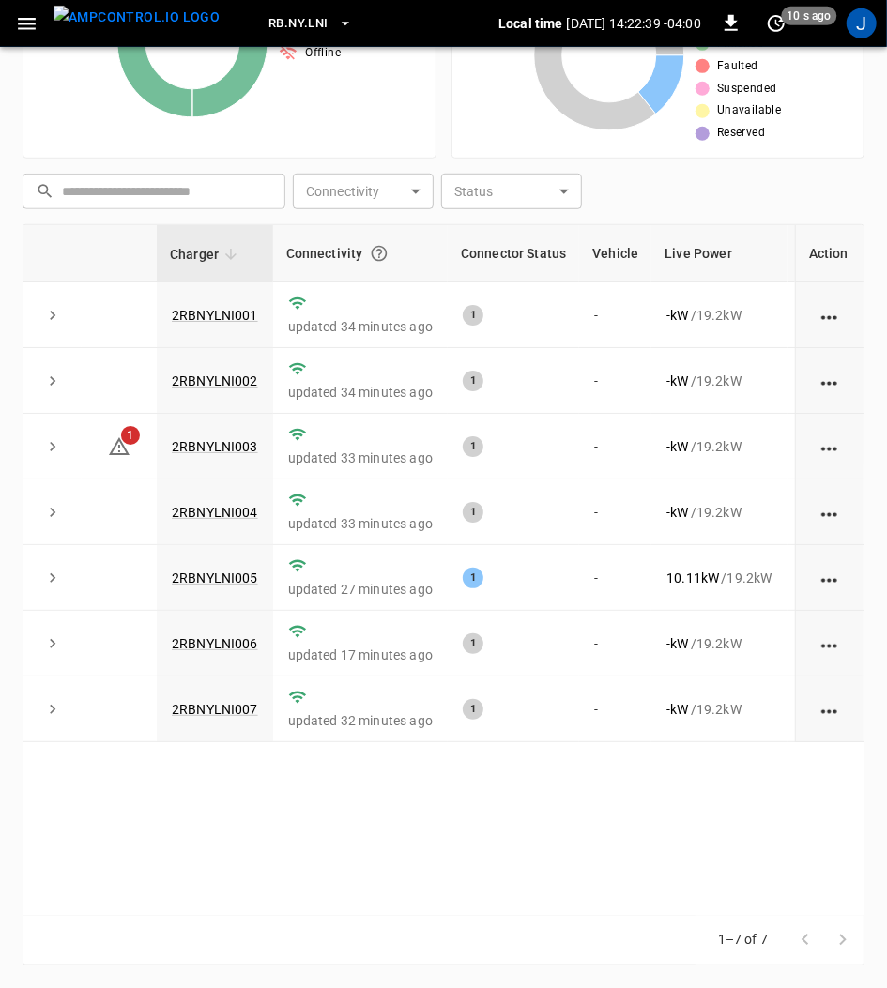
scroll to position [387, 0]
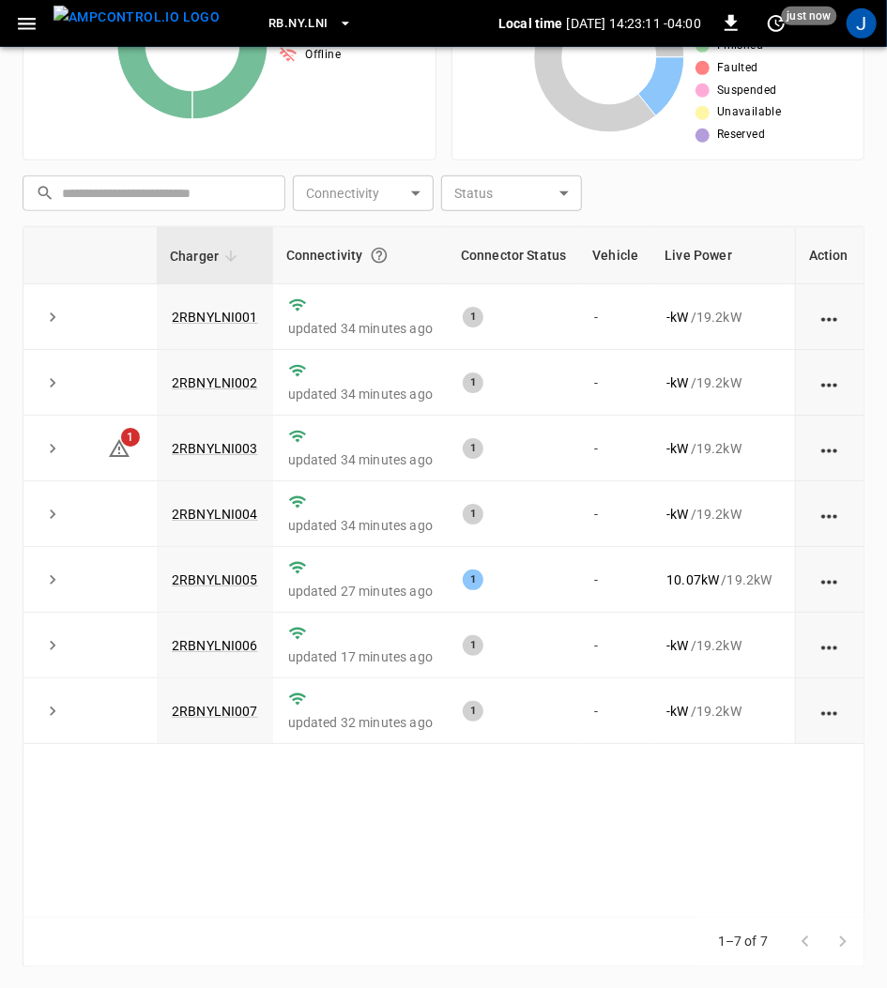
click at [217, 580] on link "2RBNYLNI005" at bounding box center [215, 579] width 86 height 15
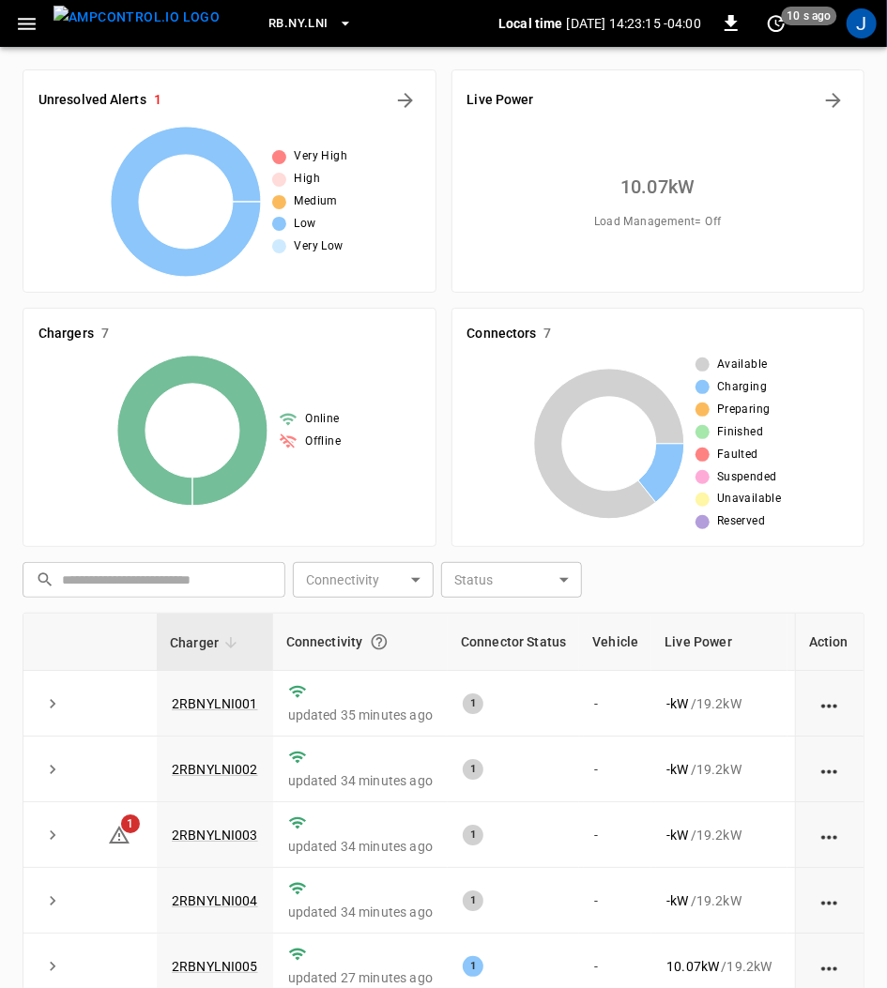
scroll to position [387, 0]
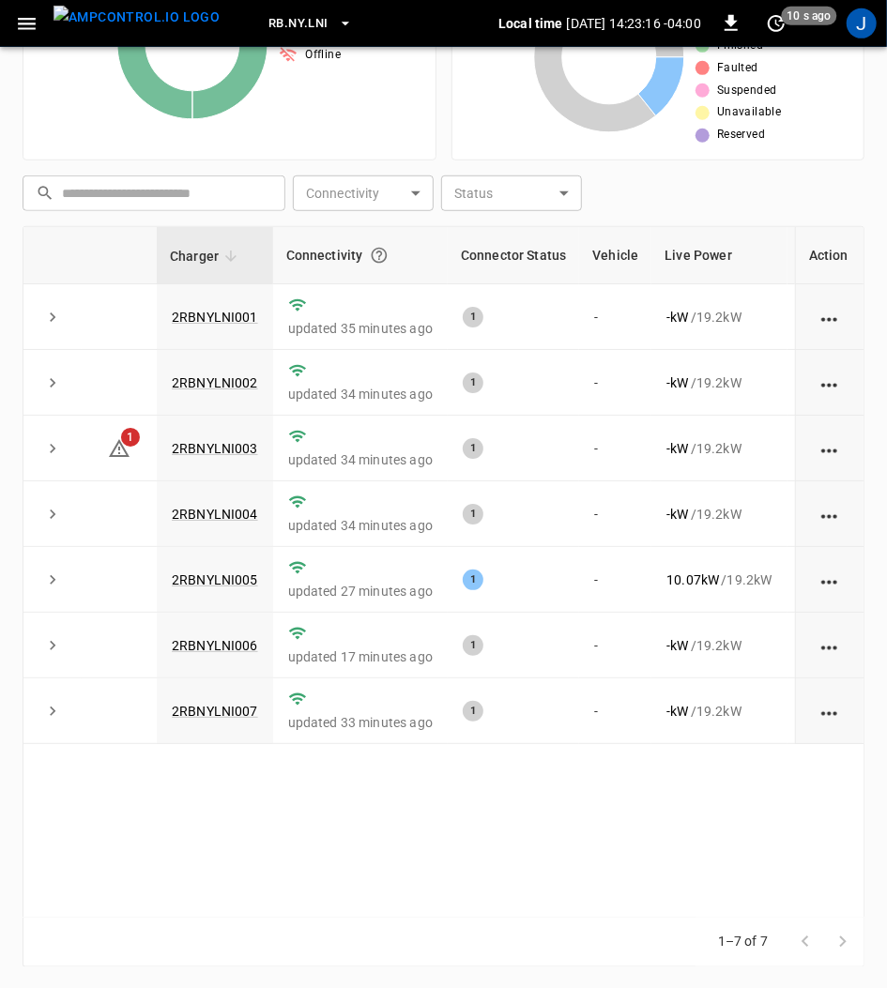
click at [221, 441] on link "2RBNYLNI003" at bounding box center [215, 448] width 86 height 15
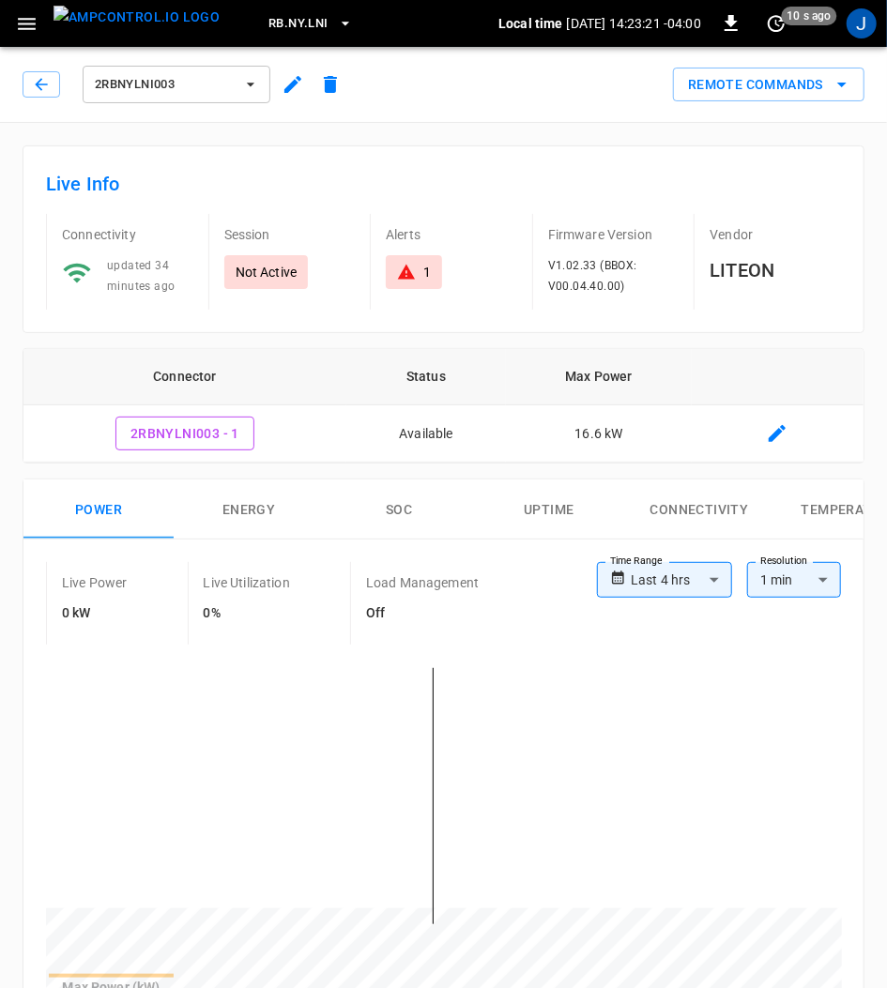
scroll to position [387, 0]
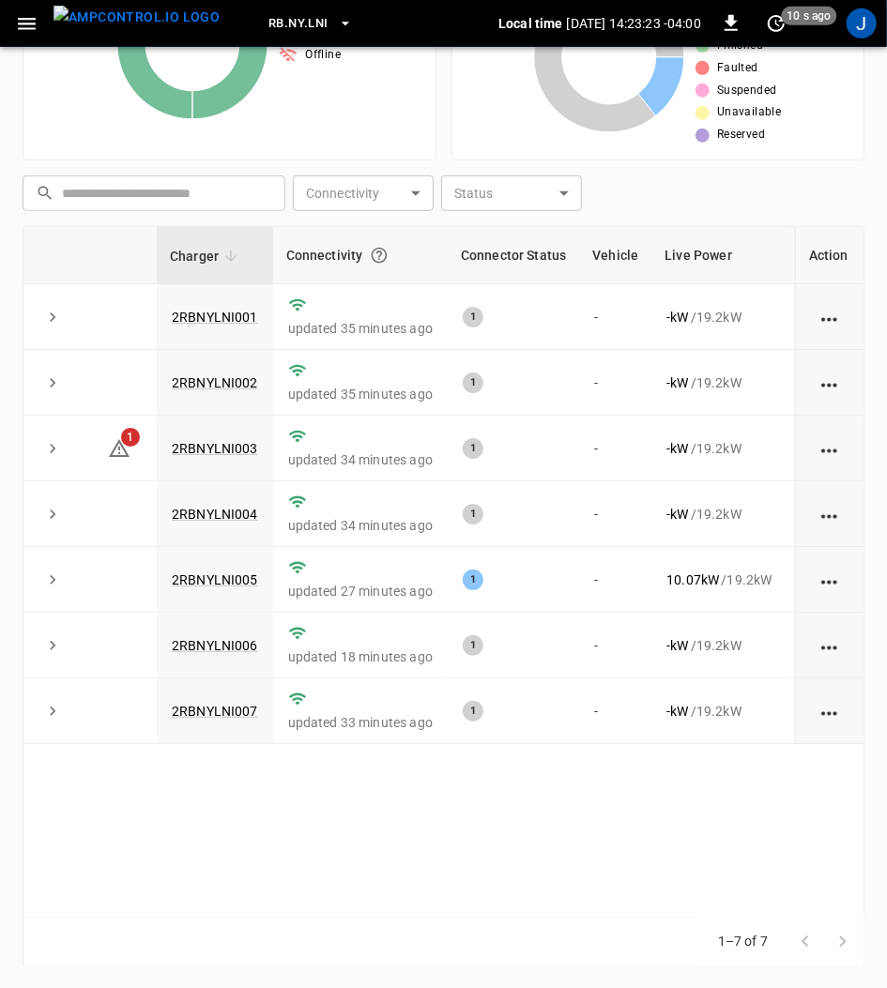
click at [231, 572] on link "2RBNYLNI005" at bounding box center [215, 579] width 86 height 15
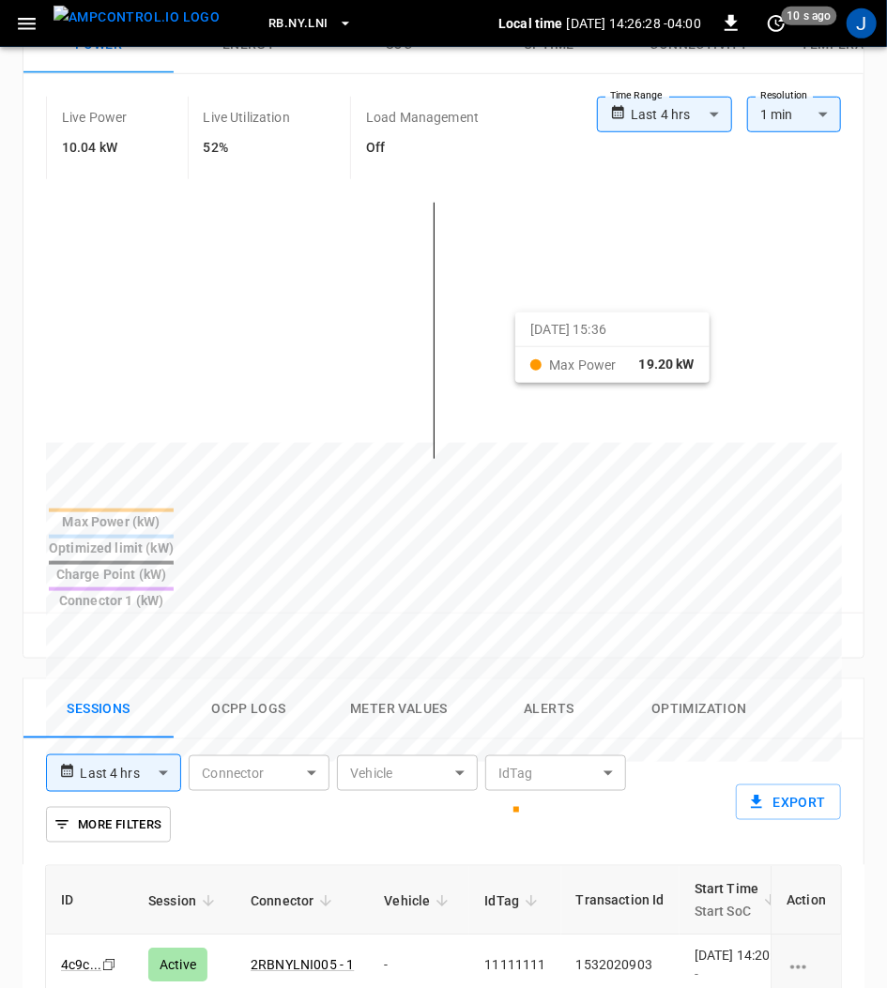
scroll to position [500, 0]
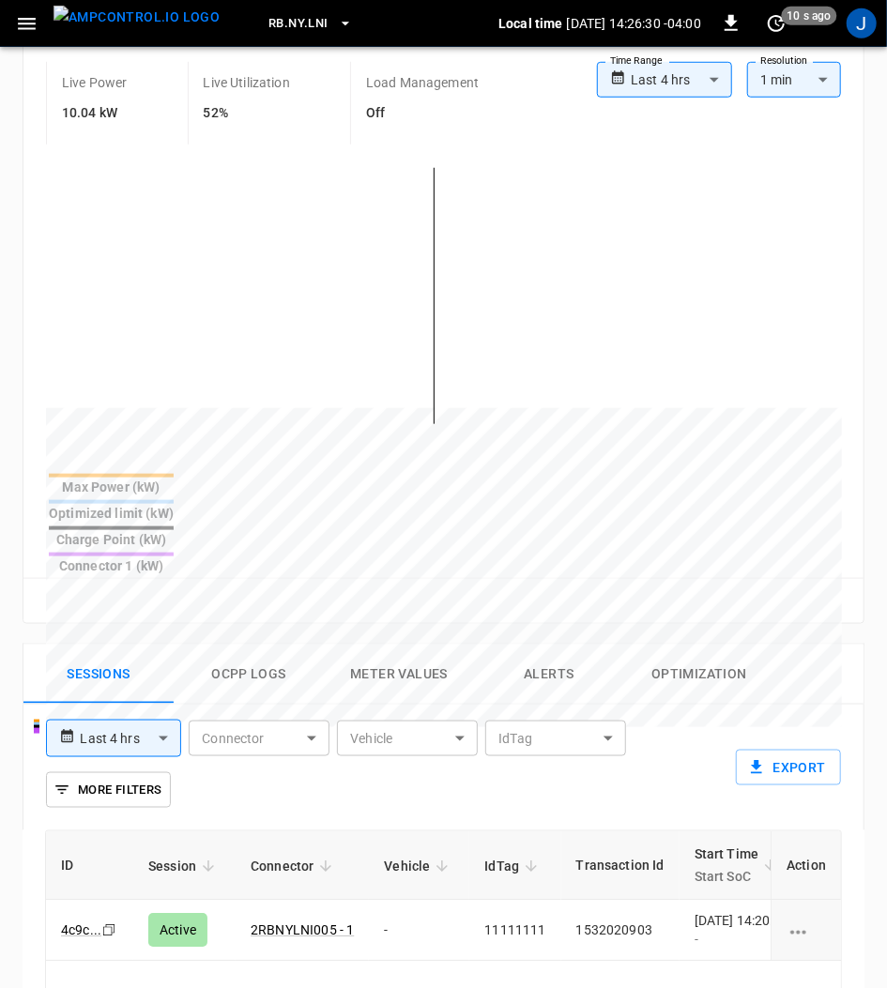
click at [533, 900] on td "11111111" at bounding box center [514, 930] width 91 height 61
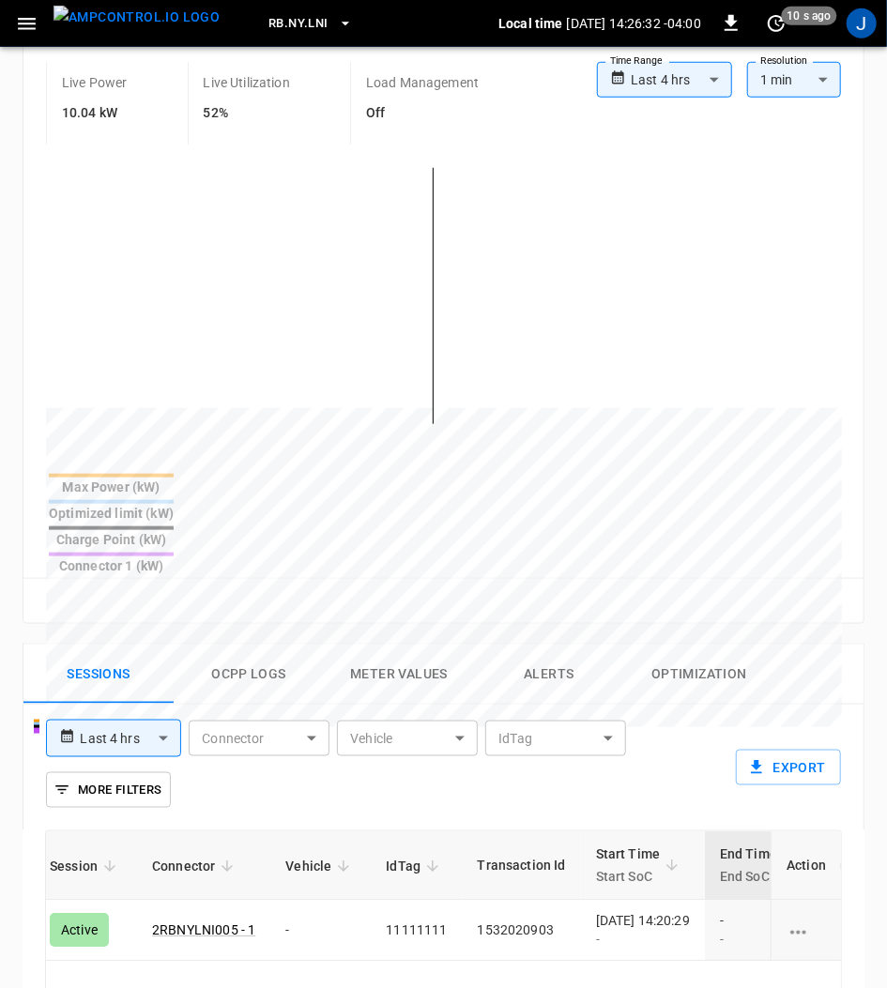
scroll to position [0, 99]
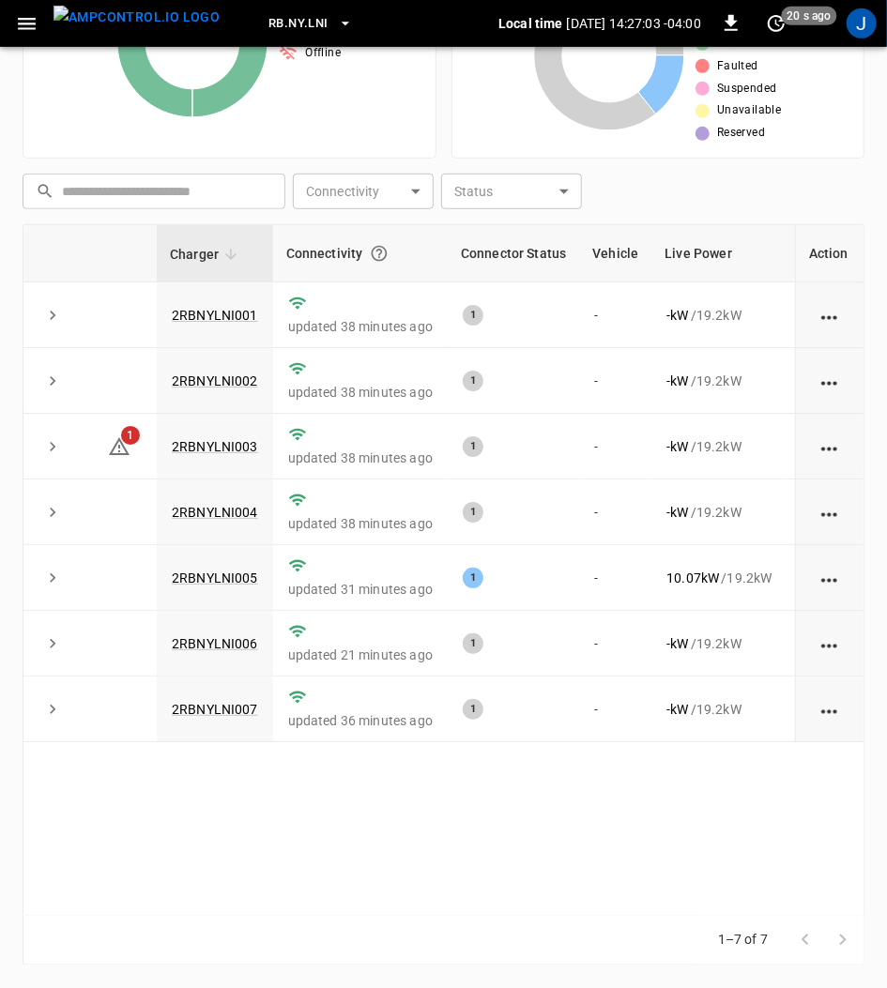
scroll to position [387, 0]
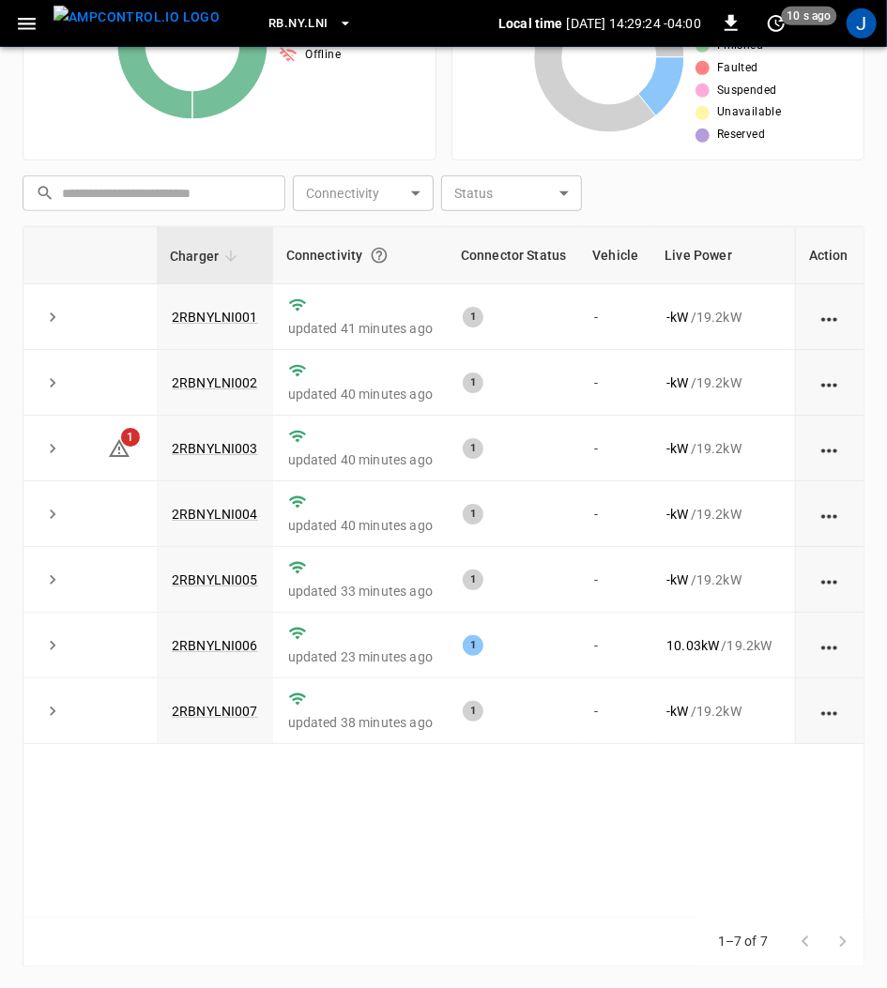
click at [238, 642] on link "2RBNYLNI006" at bounding box center [215, 645] width 86 height 15
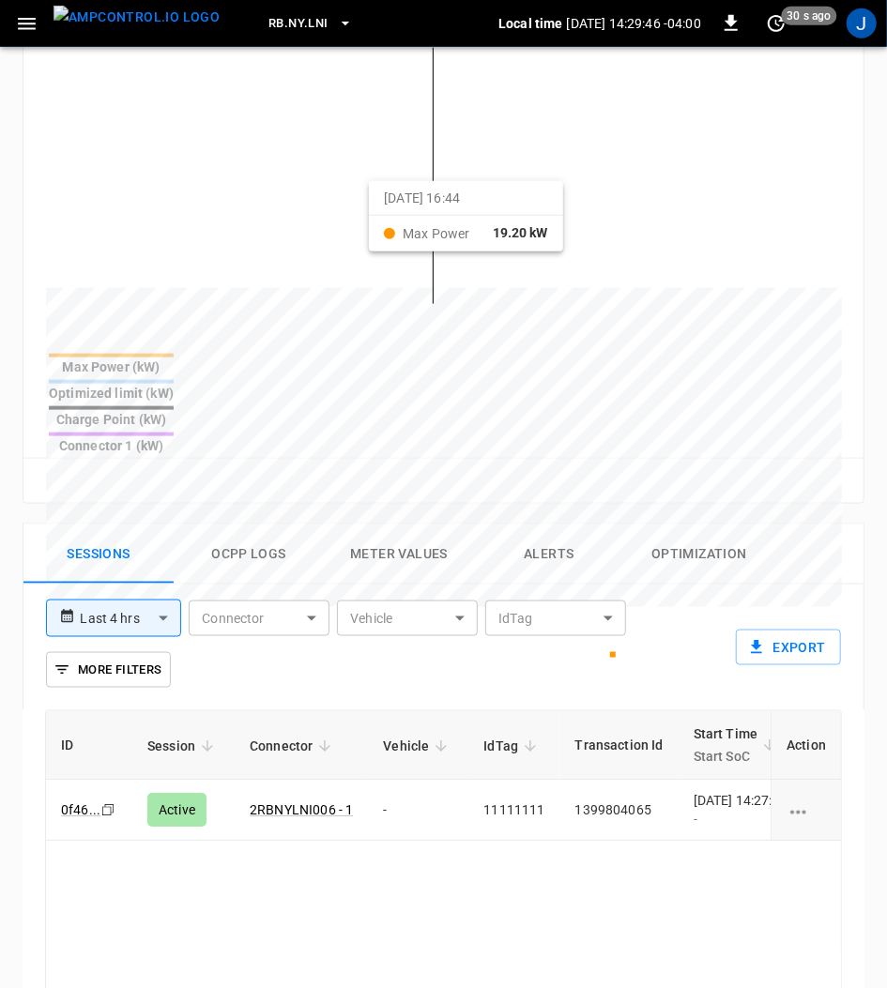
scroll to position [625, 0]
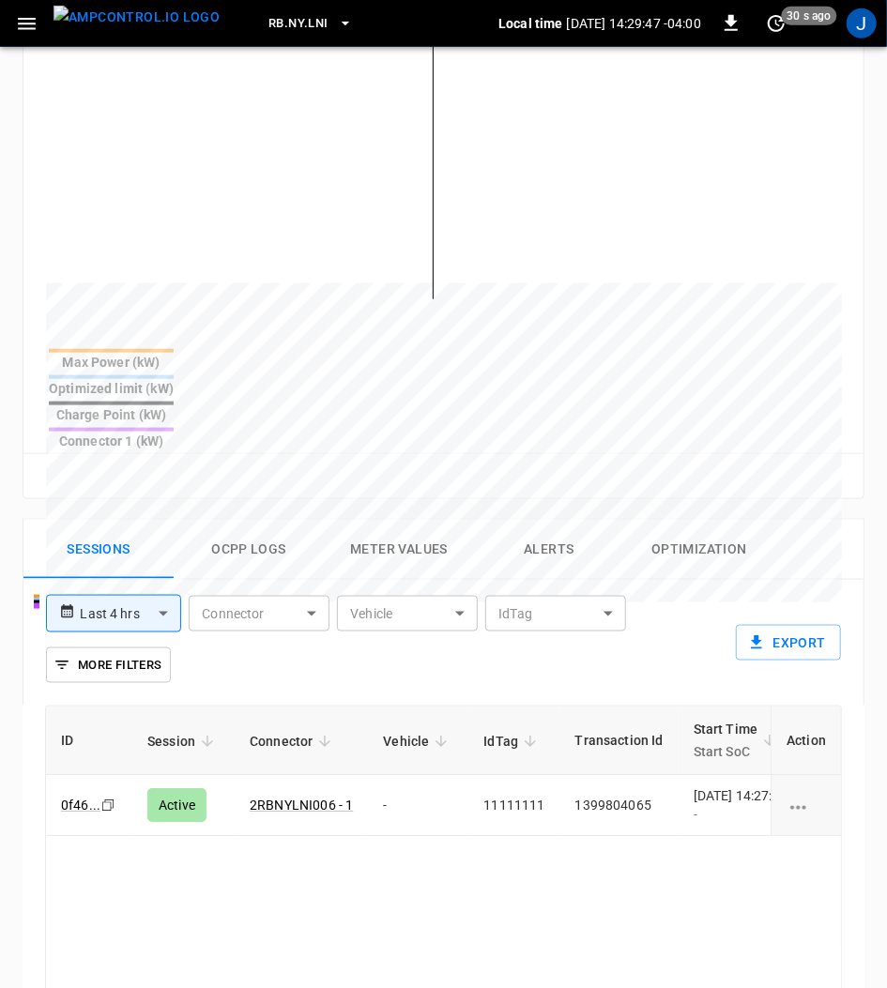
click at [533, 775] on td "11111111" at bounding box center [513, 805] width 91 height 61
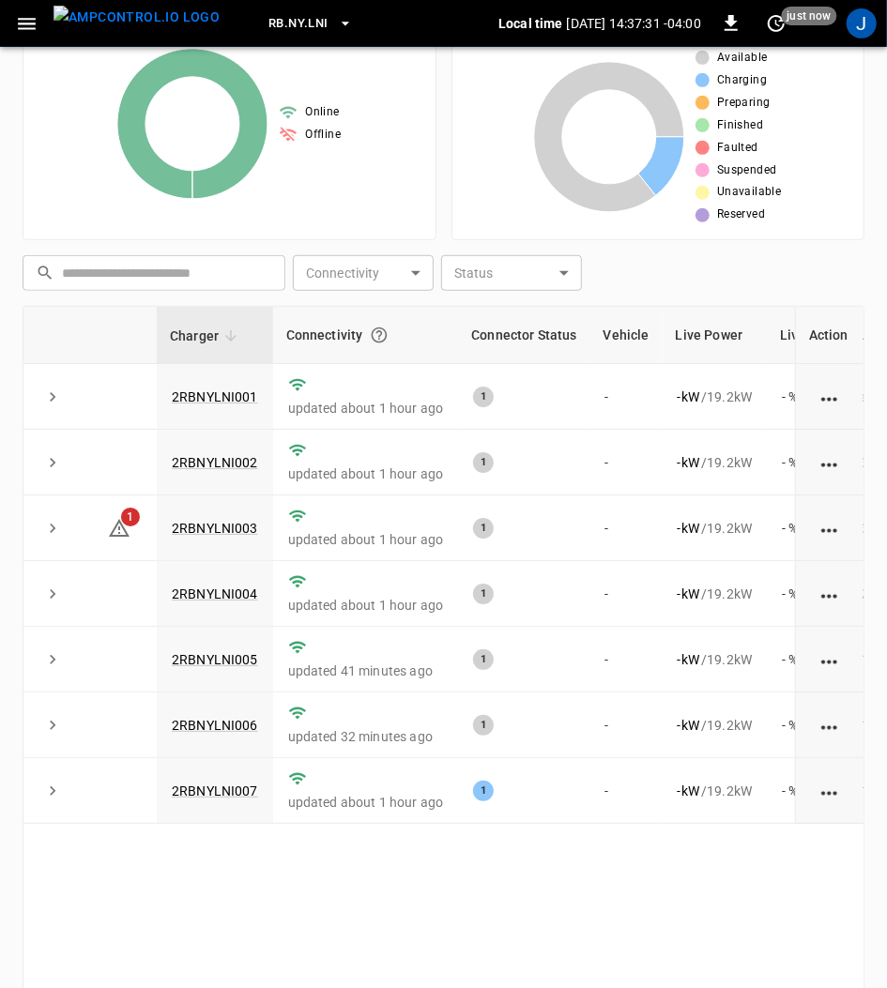
scroll to position [387, 0]
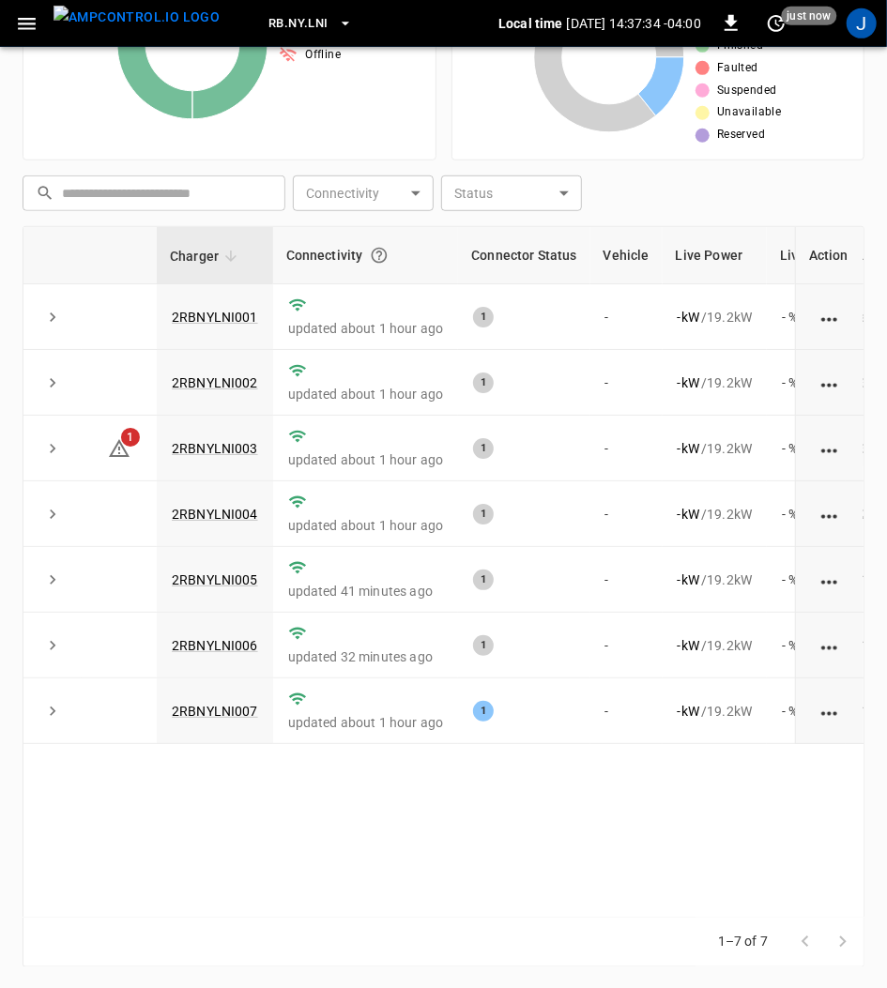
click at [208, 726] on td "2RBNYLNI007" at bounding box center [215, 711] width 116 height 66
click at [223, 707] on link "2RBNYLNI007" at bounding box center [215, 711] width 86 height 15
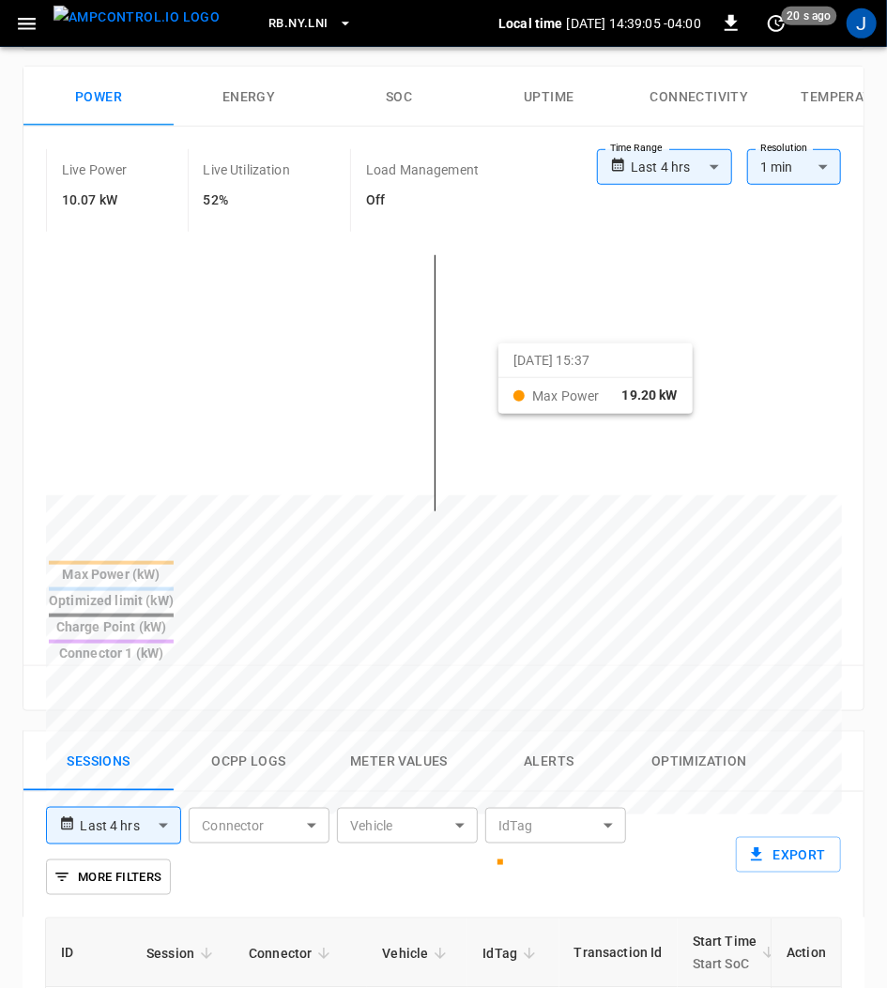
scroll to position [625, 0]
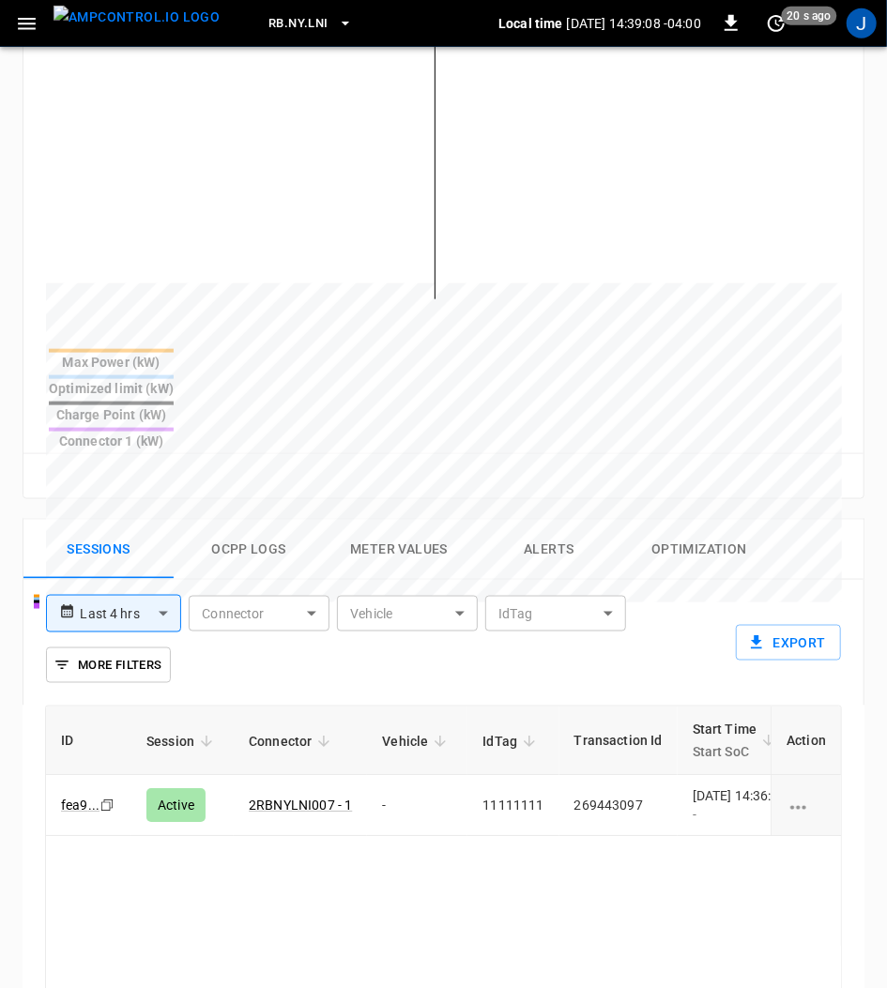
click at [499, 775] on td "11111111" at bounding box center [512, 805] width 91 height 61
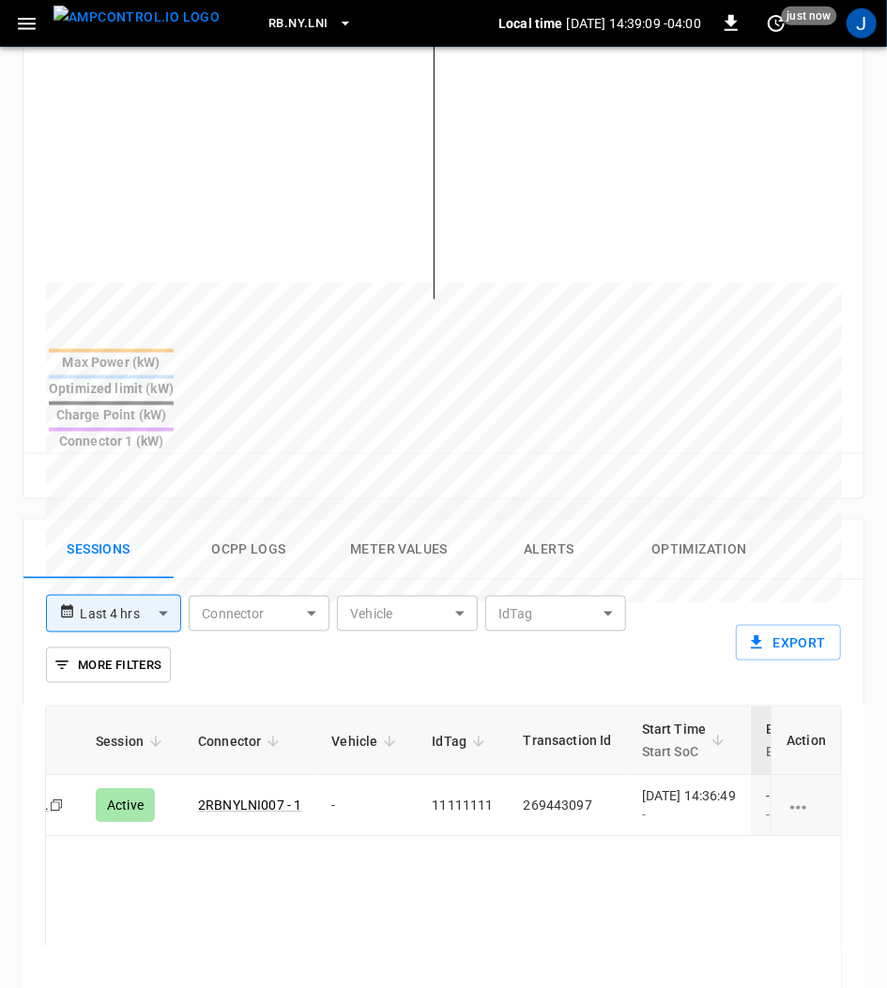
scroll to position [0, 99]
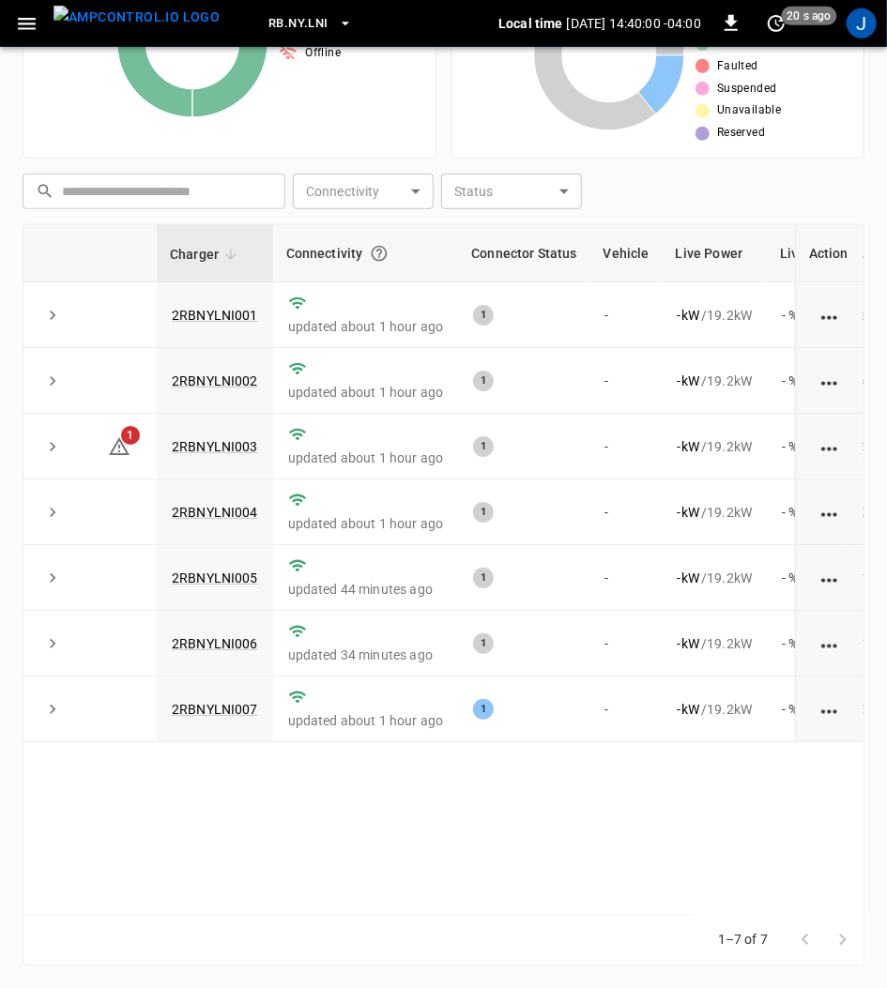
scroll to position [387, 0]
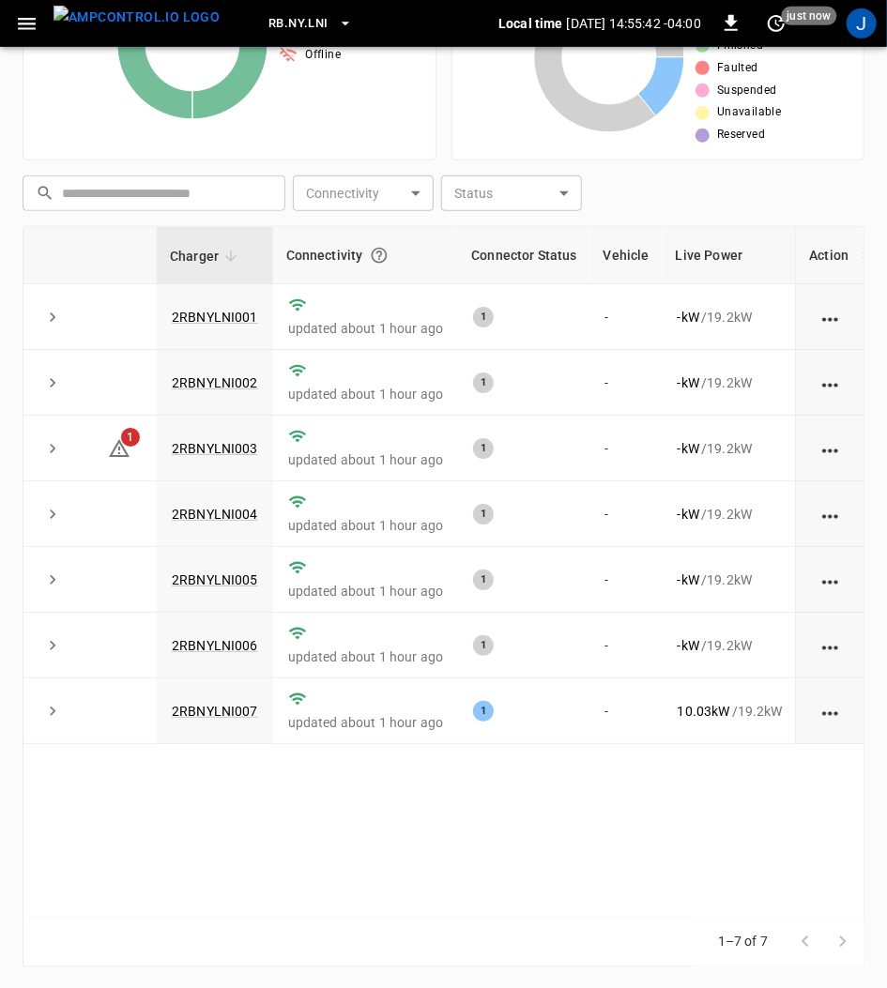
click at [129, 436] on span "1" at bounding box center [130, 437] width 19 height 19
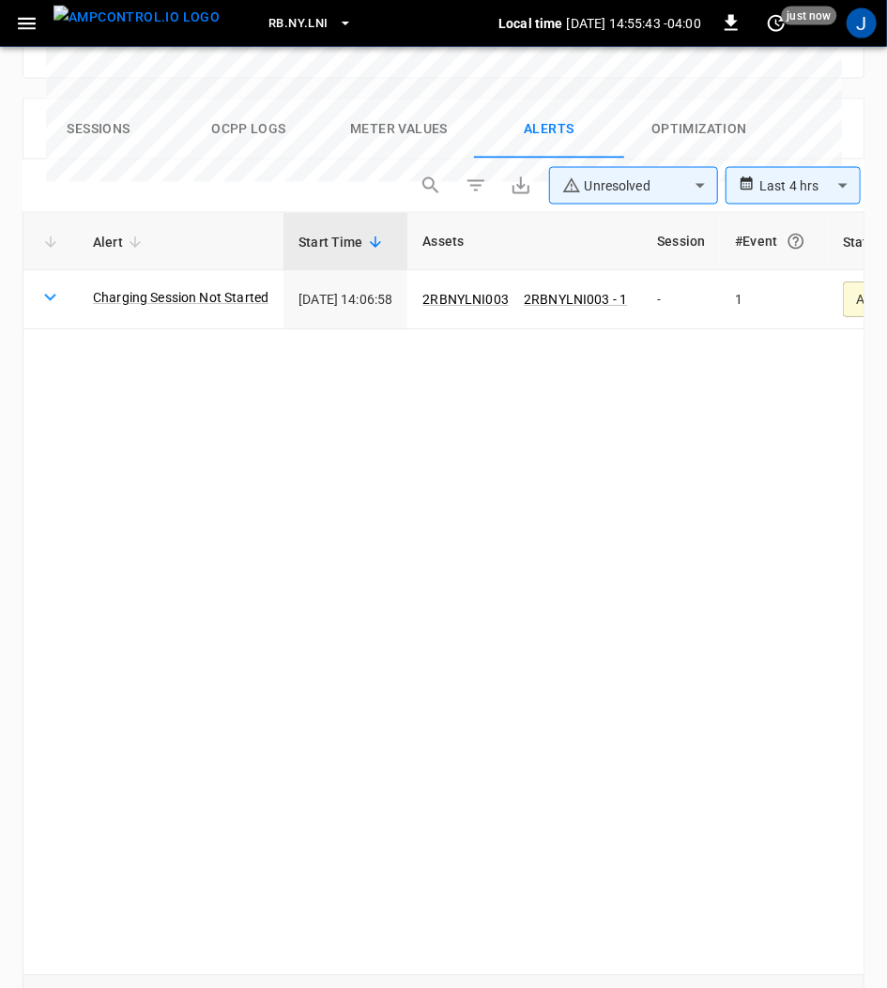
scroll to position [1047, 0]
click at [220, 286] on link "Charging Session Not Started" at bounding box center [180, 295] width 175 height 19
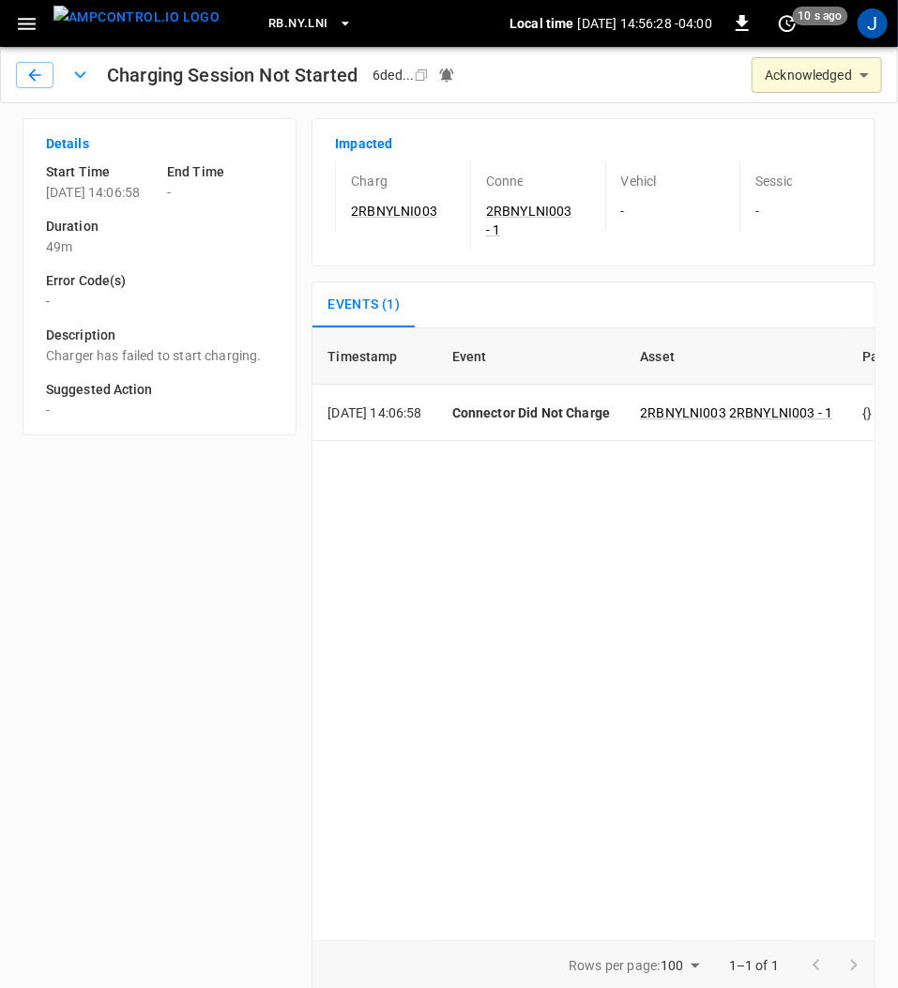
click at [857, 71] on body "**********" at bounding box center [449, 503] width 898 height 1006
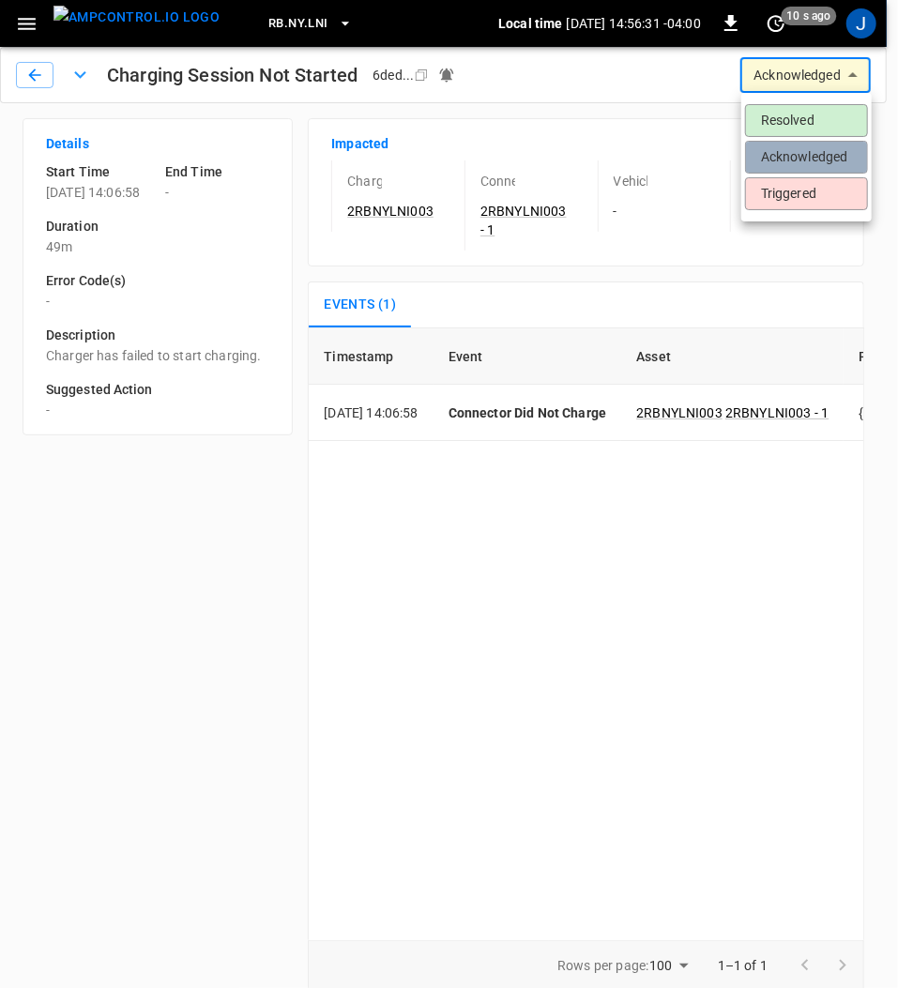
click at [807, 163] on li "Acknowledged" at bounding box center [806, 157] width 123 height 33
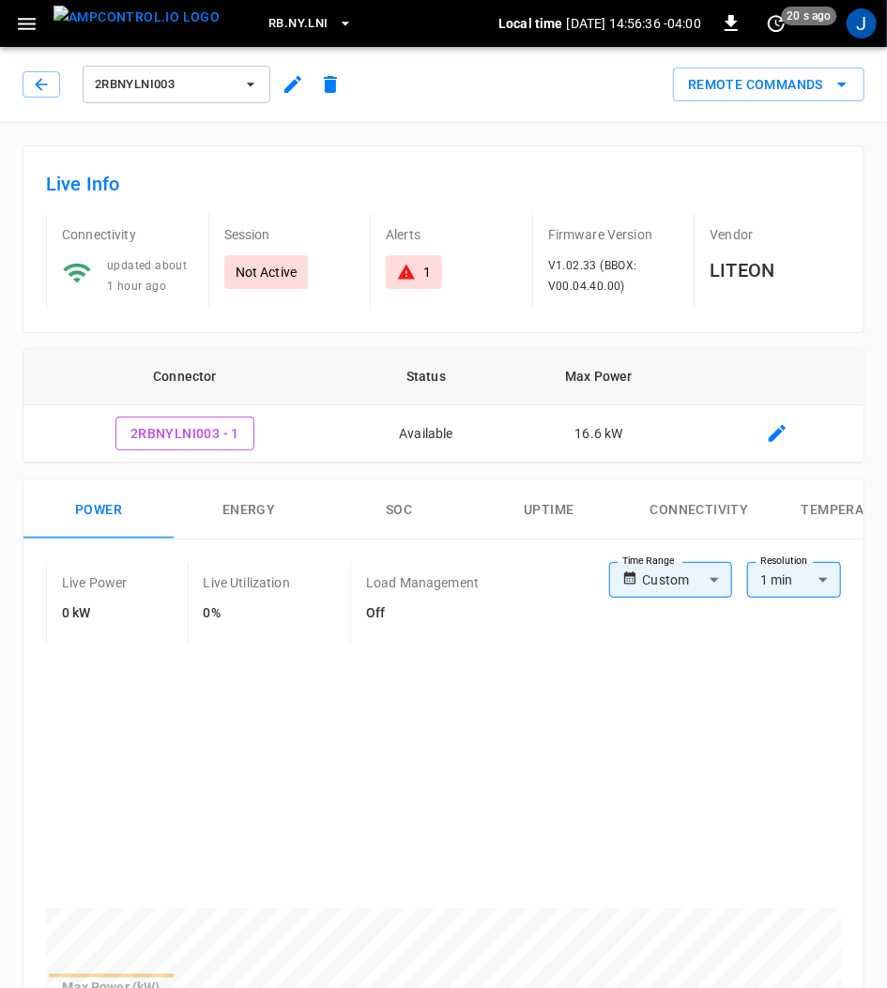
scroll to position [387, 0]
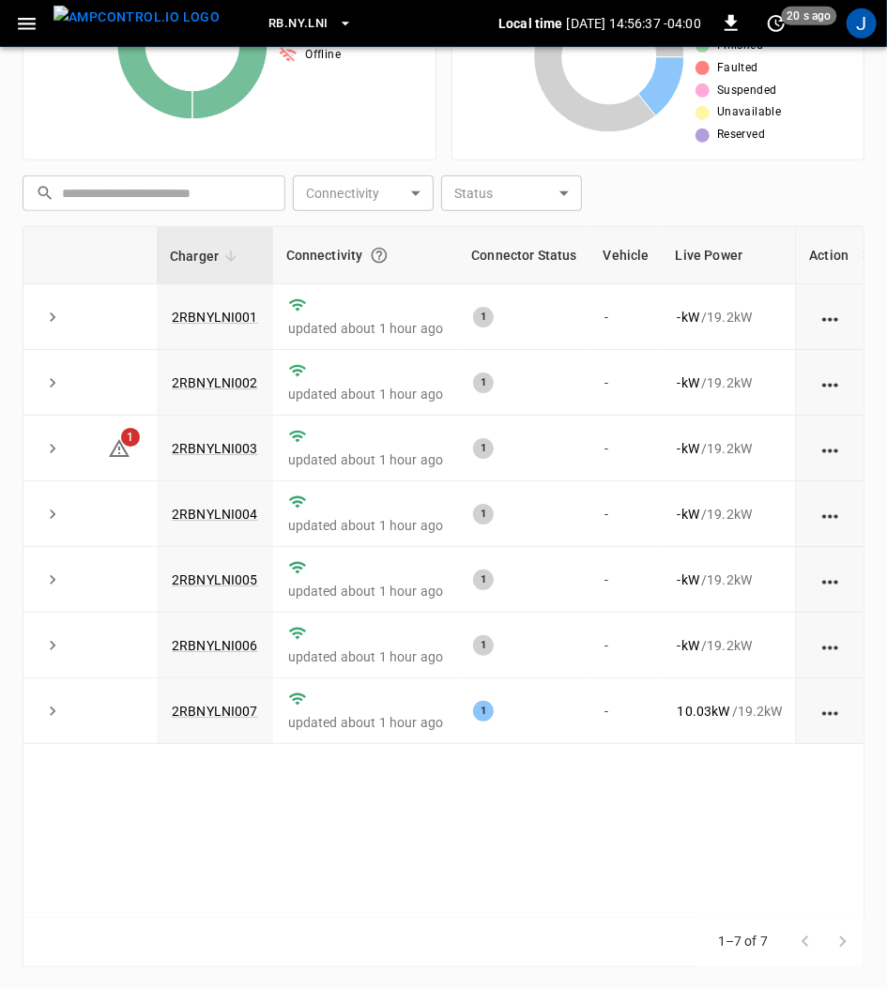
click at [121, 446] on icon at bounding box center [119, 448] width 23 height 23
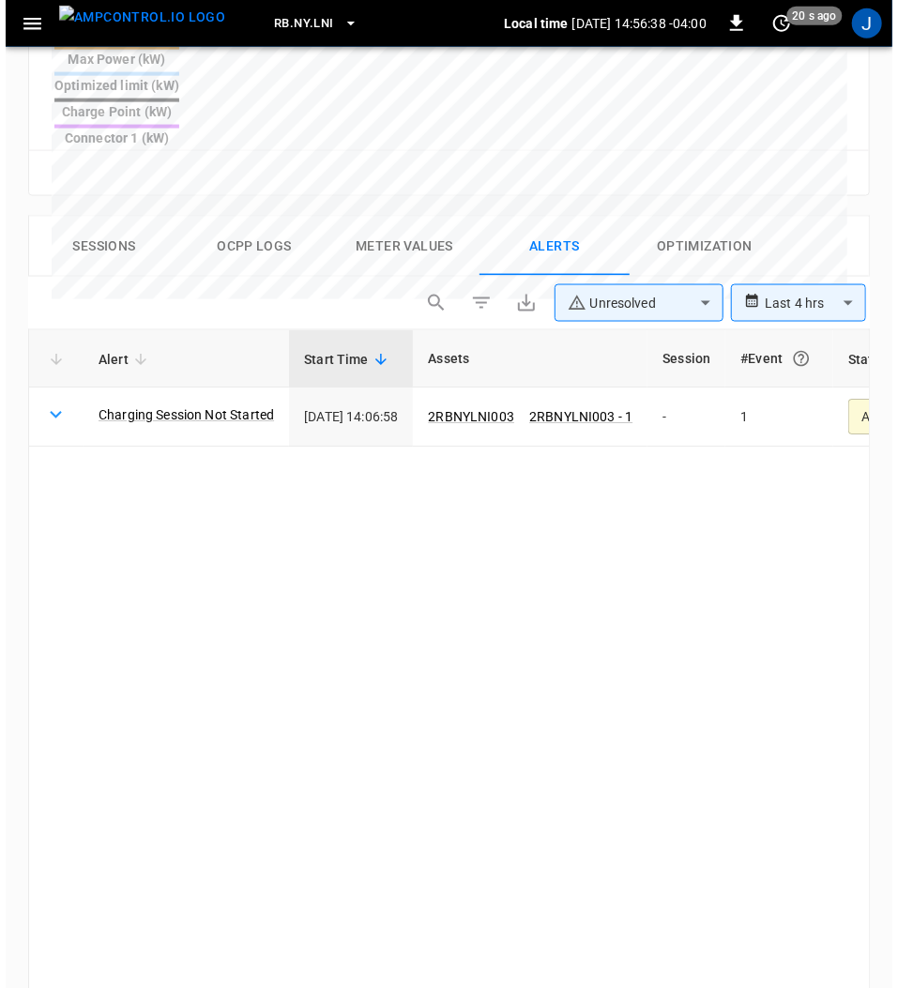
scroll to position [1024, 0]
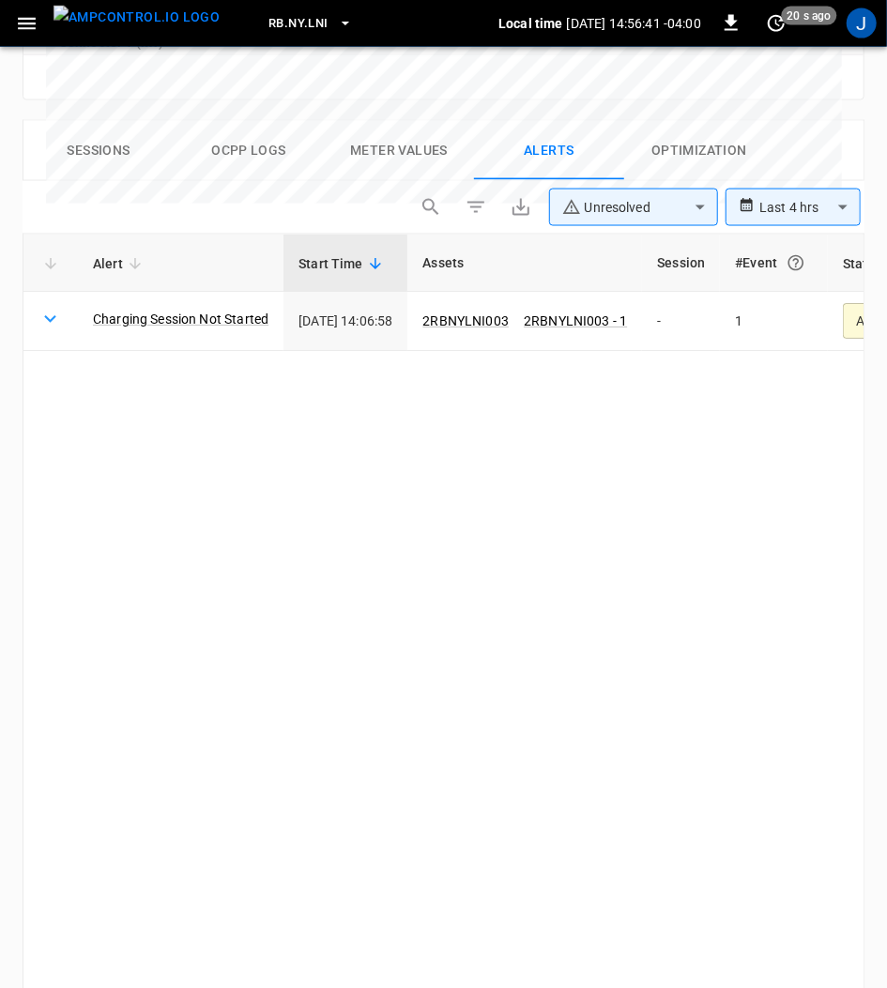
click at [704, 152] on body "**********" at bounding box center [443, 30] width 887 height 2108
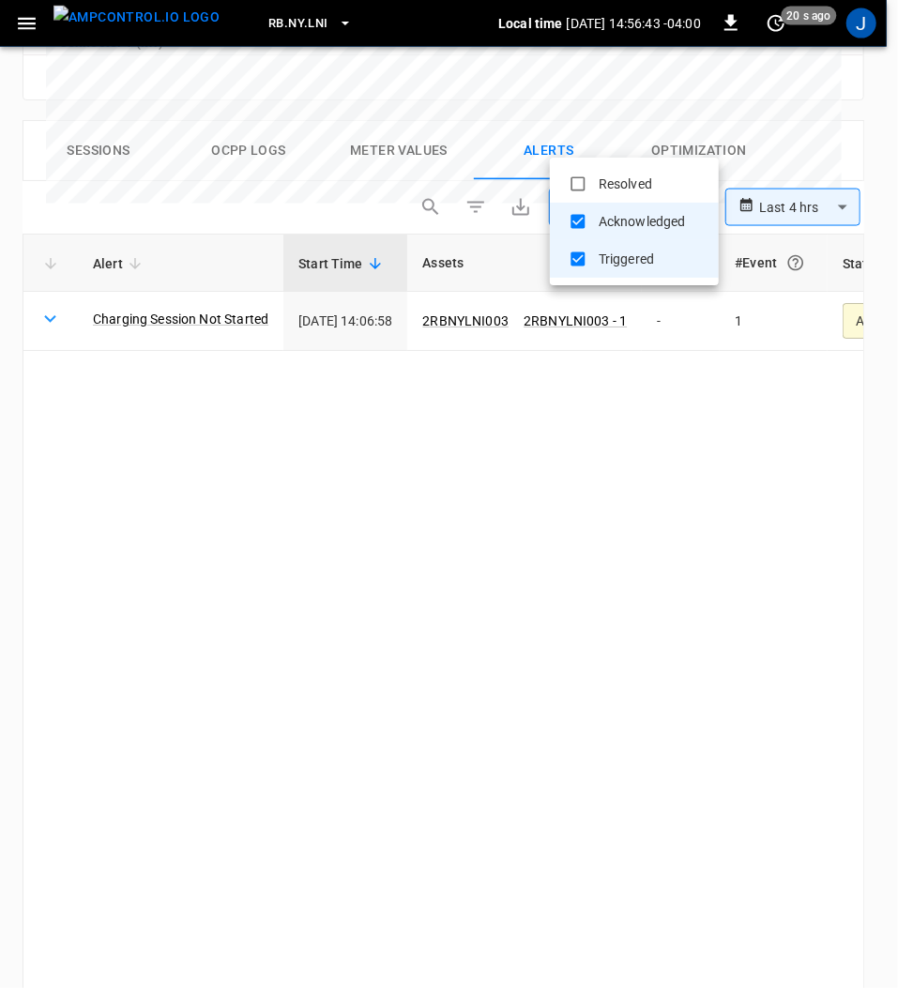
type input "**********"
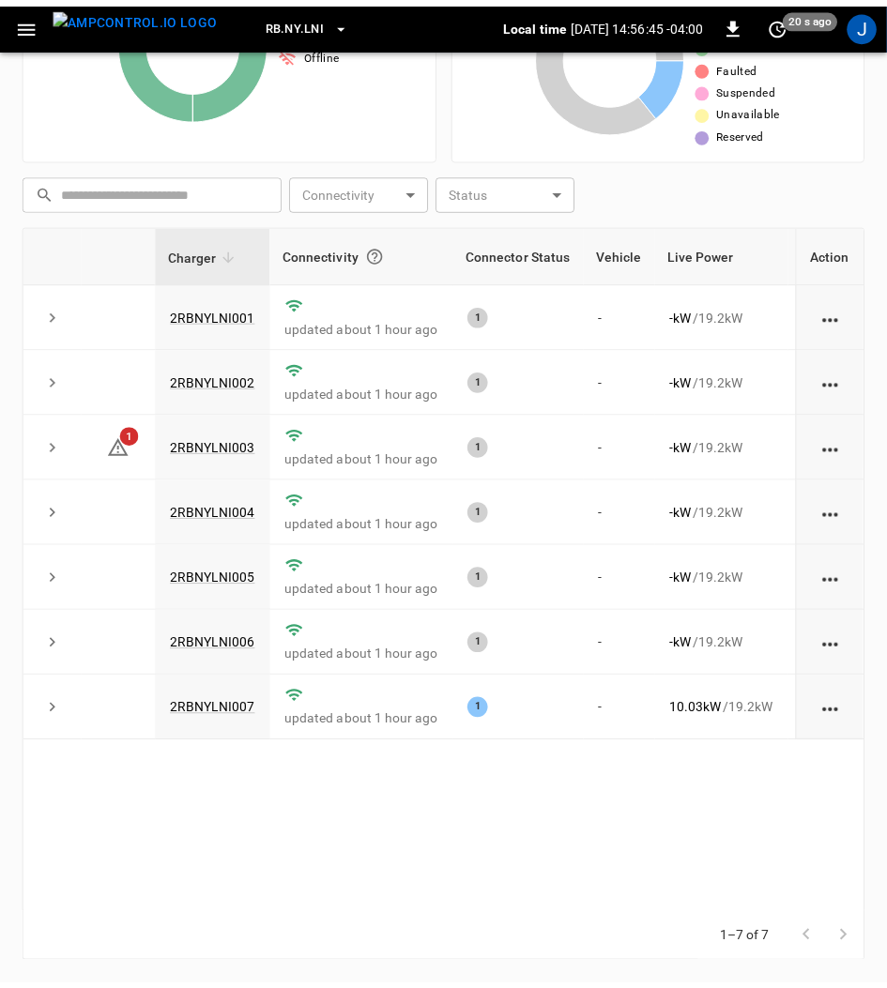
scroll to position [387, 0]
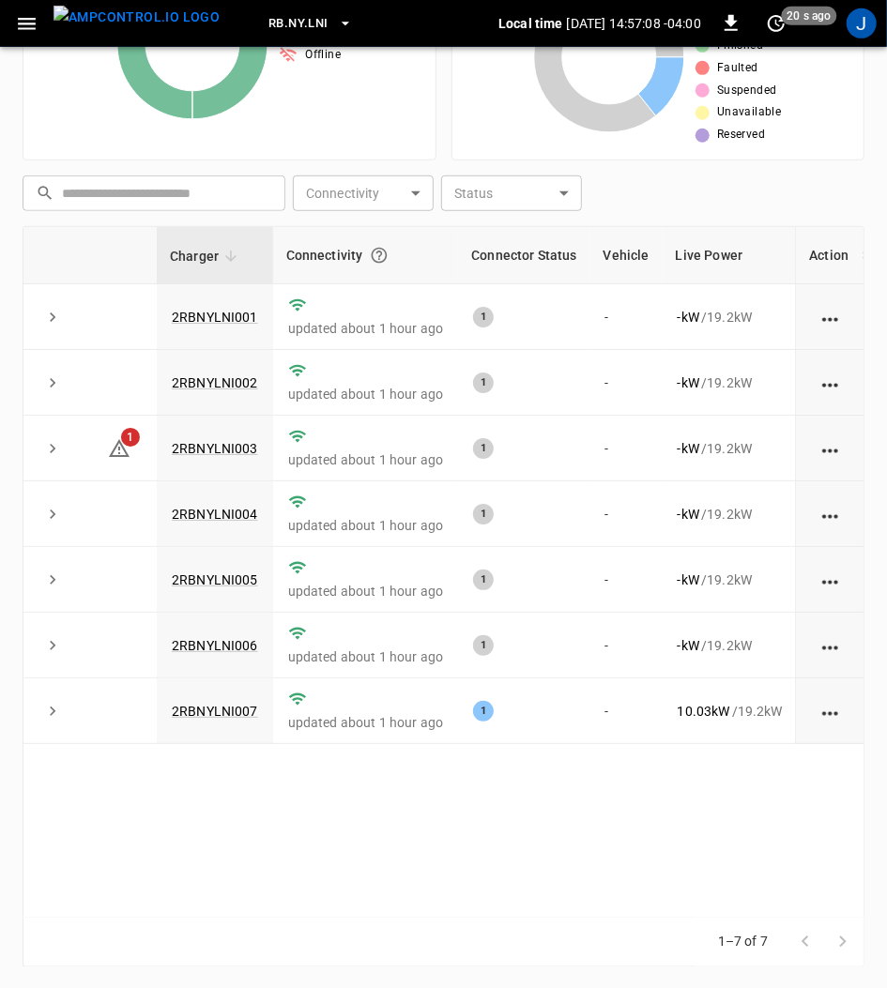
click at [117, 438] on icon at bounding box center [119, 448] width 23 height 23
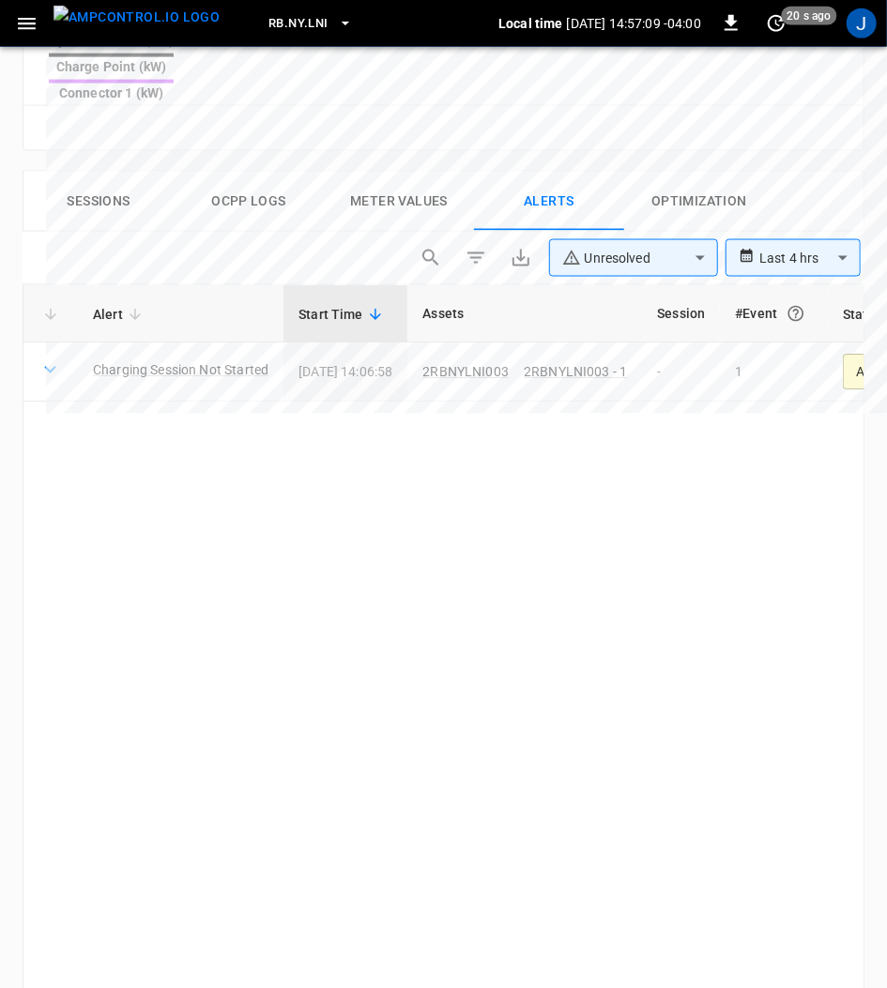
scroll to position [1024, 0]
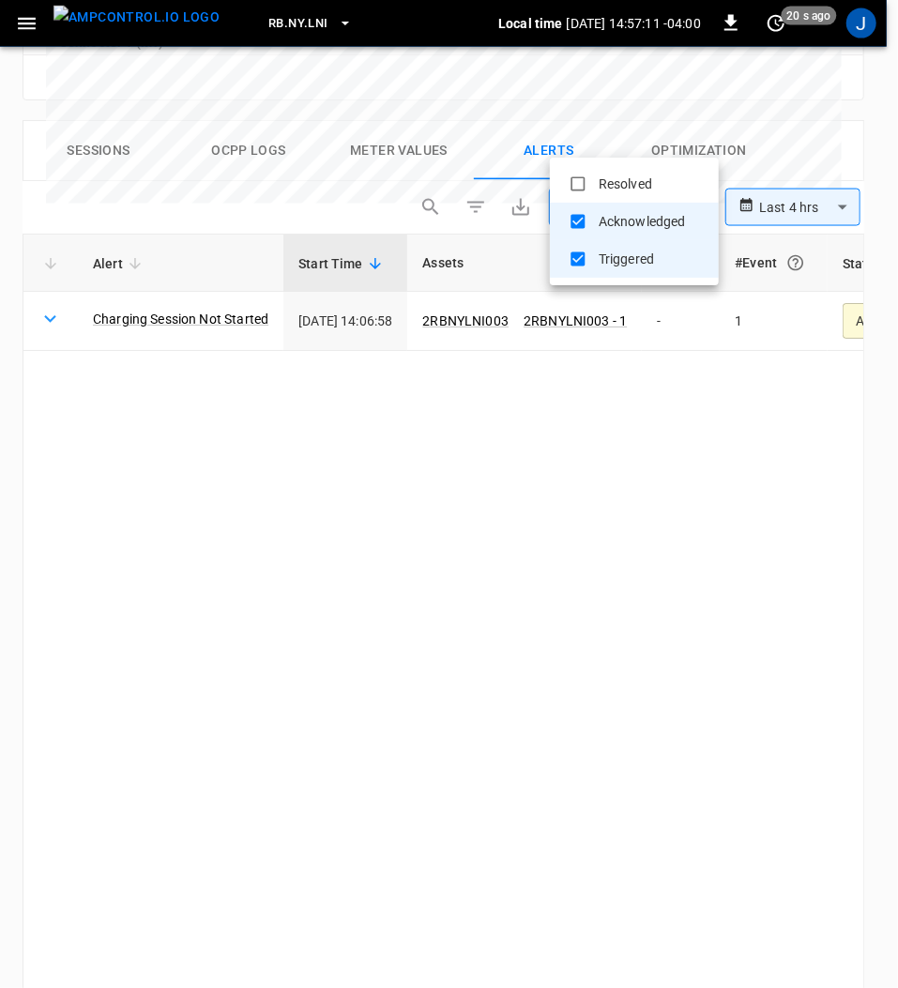
click at [704, 134] on body "**********" at bounding box center [449, 30] width 898 height 2108
type input "**********"
click at [631, 375] on div at bounding box center [449, 494] width 898 height 988
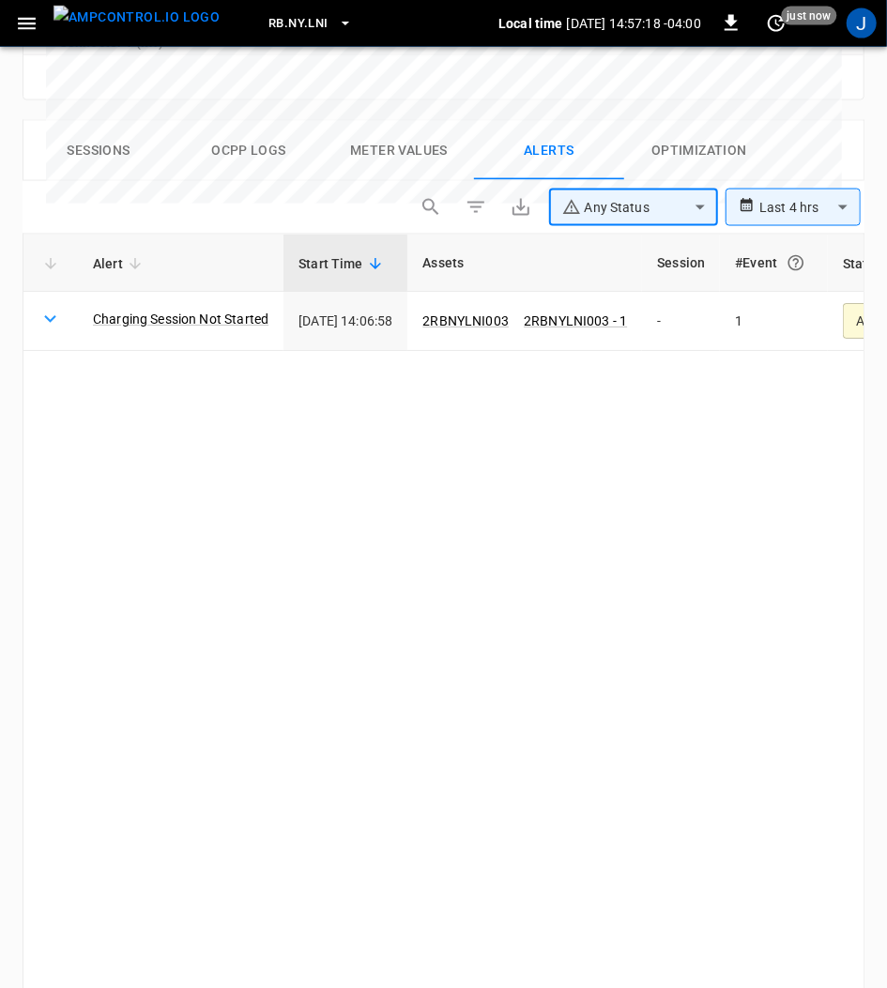
click at [34, 21] on icon "button" at bounding box center [26, 23] width 23 height 23
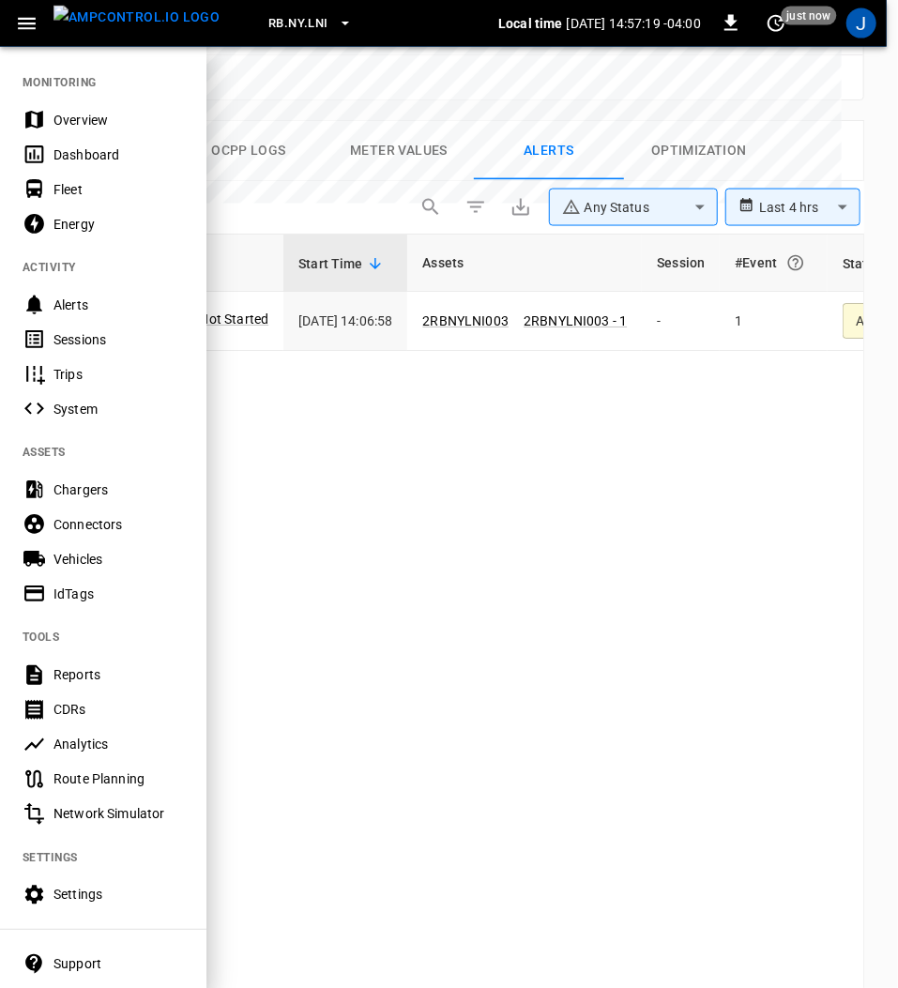
click at [423, 358] on div at bounding box center [449, 494] width 898 height 988
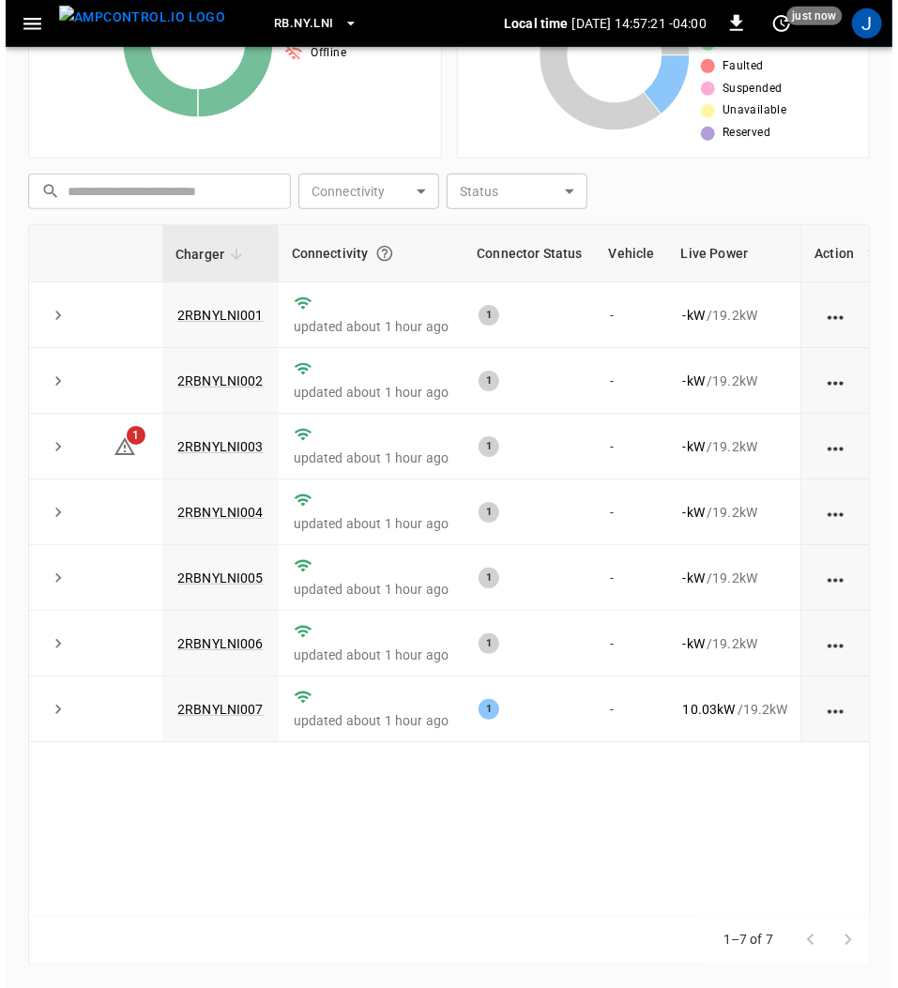
scroll to position [387, 0]
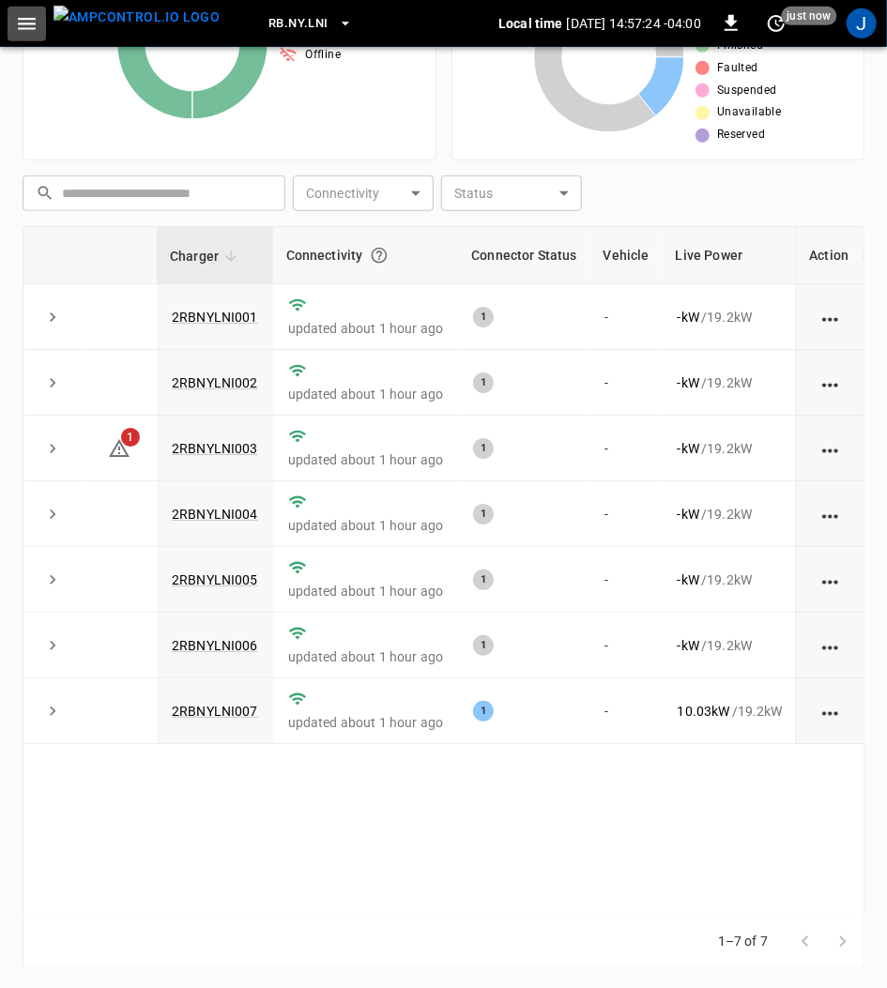
click at [30, 24] on icon "button" at bounding box center [27, 24] width 18 height 12
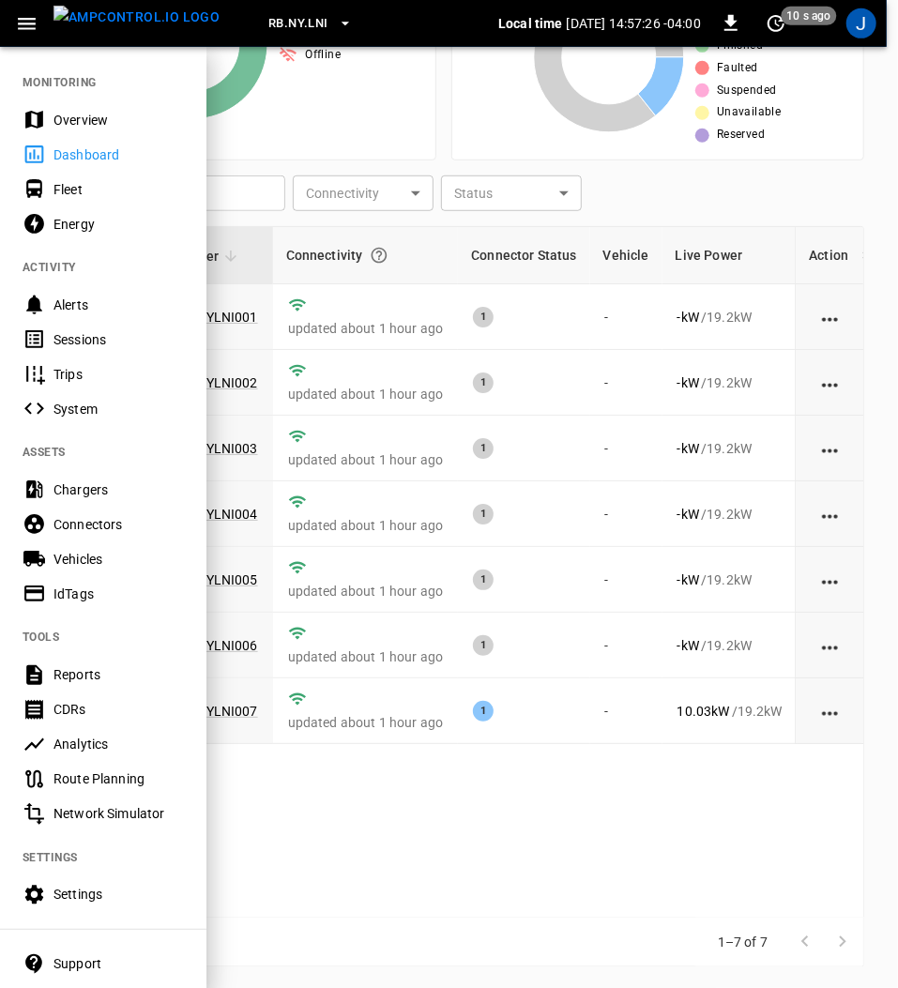
click at [72, 191] on div "Fleet" at bounding box center [118, 189] width 130 height 19
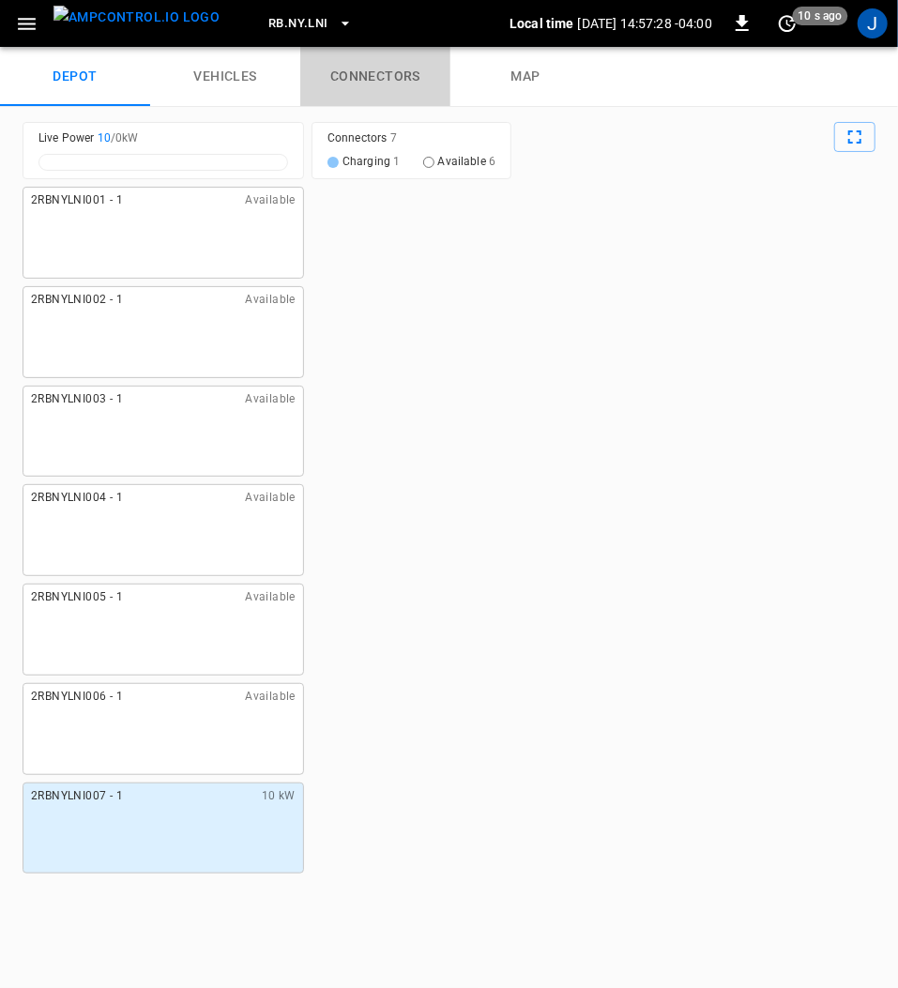
click at [400, 71] on link "connectors" at bounding box center [375, 77] width 150 height 60
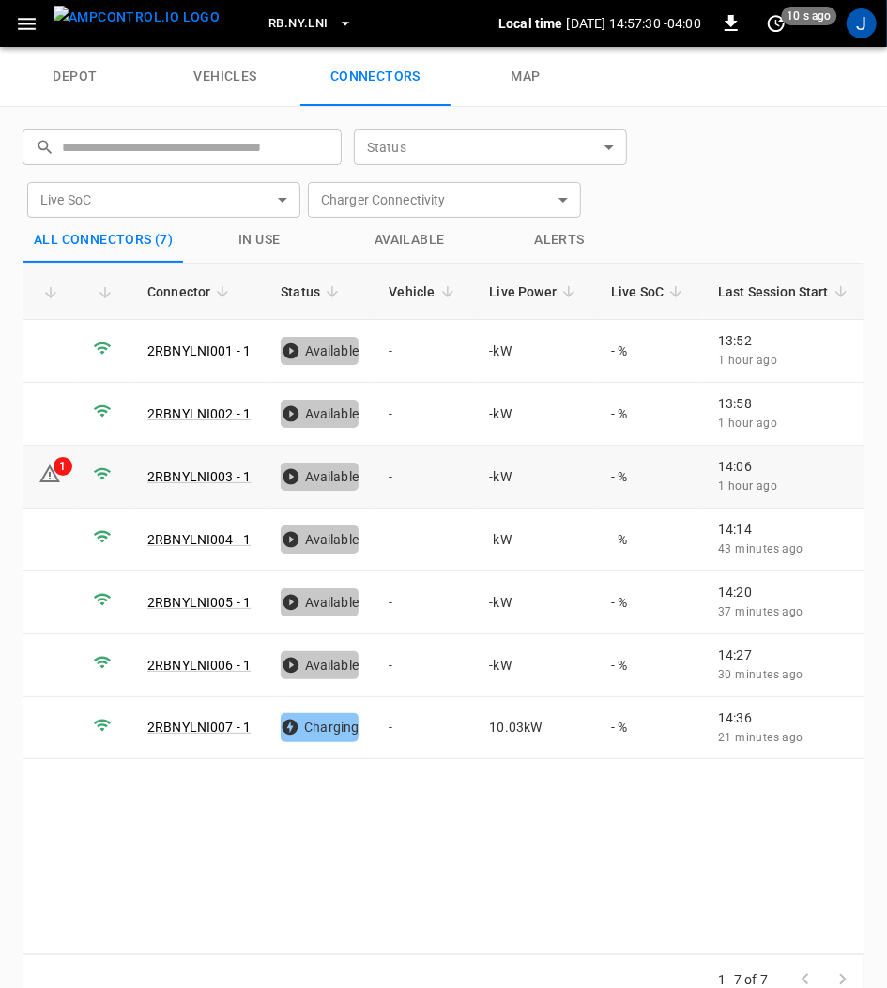
click at [49, 473] on icon at bounding box center [50, 476] width 2 height 8
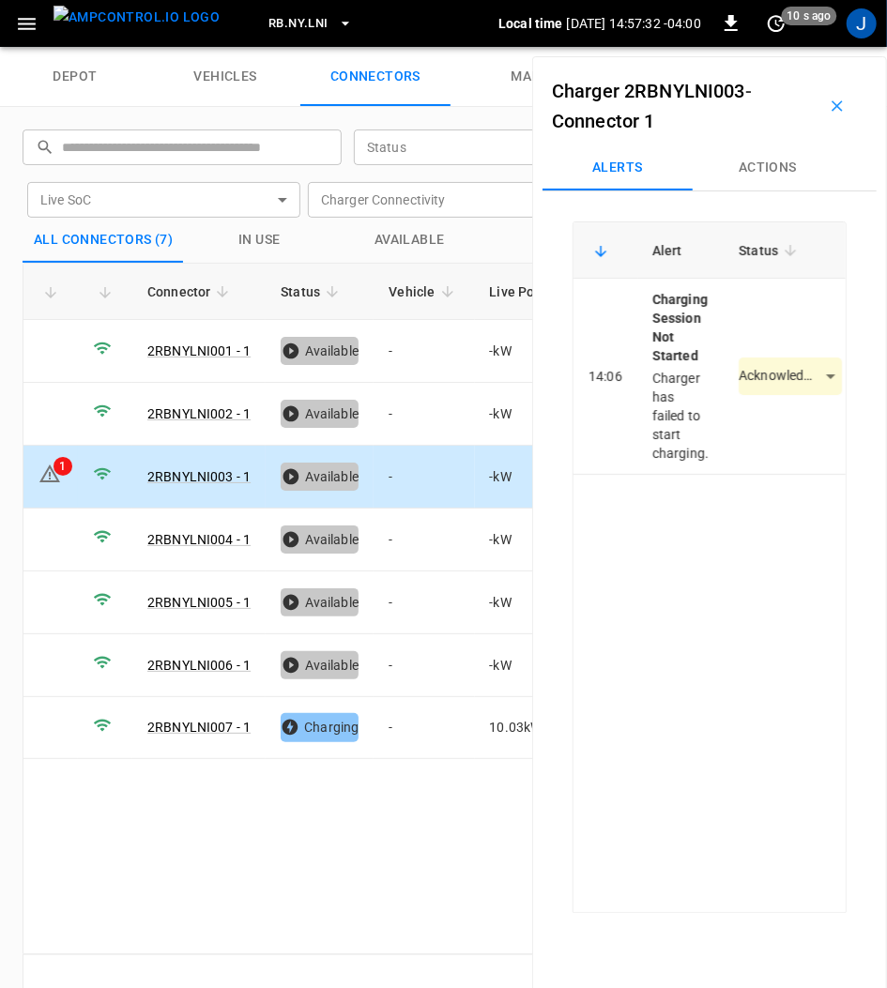
click at [823, 47] on body "RB.[GEOGRAPHIC_DATA]LNI Local time [DATE] 14:57:32 -04:00 0 10 s ago J depot ve…" at bounding box center [443, 23] width 887 height 47
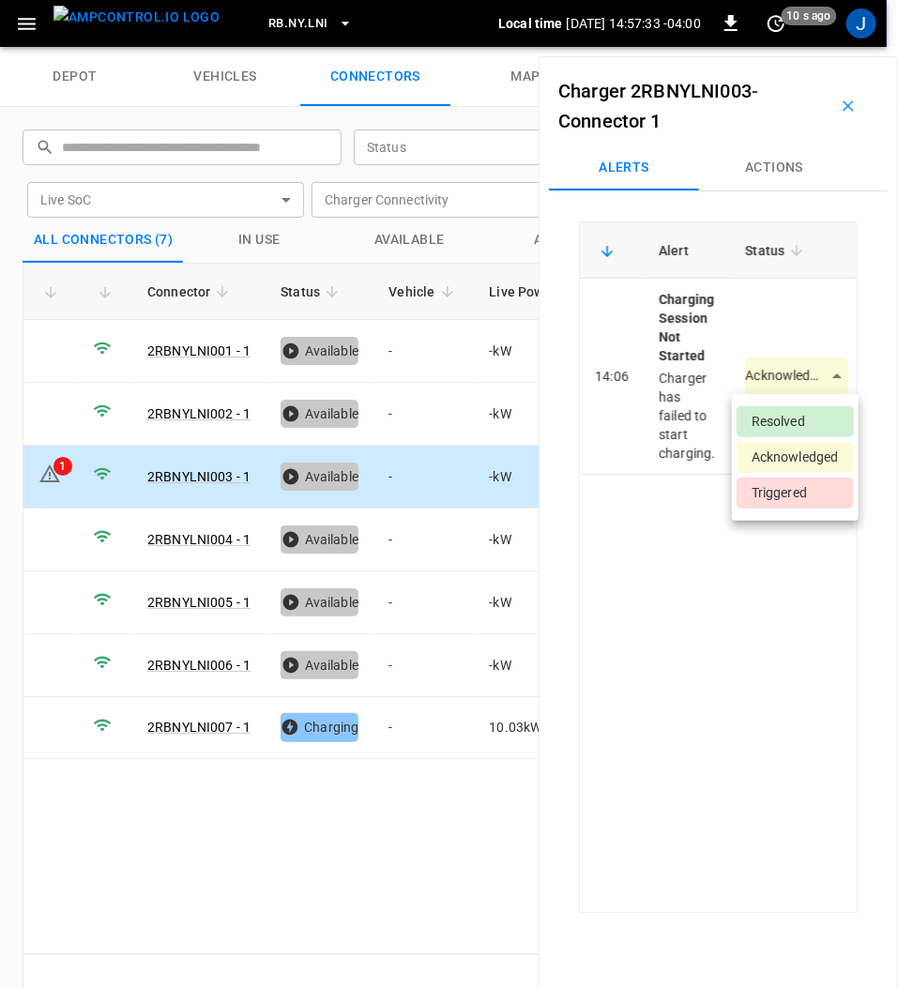
click at [782, 414] on li "Resolved" at bounding box center [795, 421] width 117 height 31
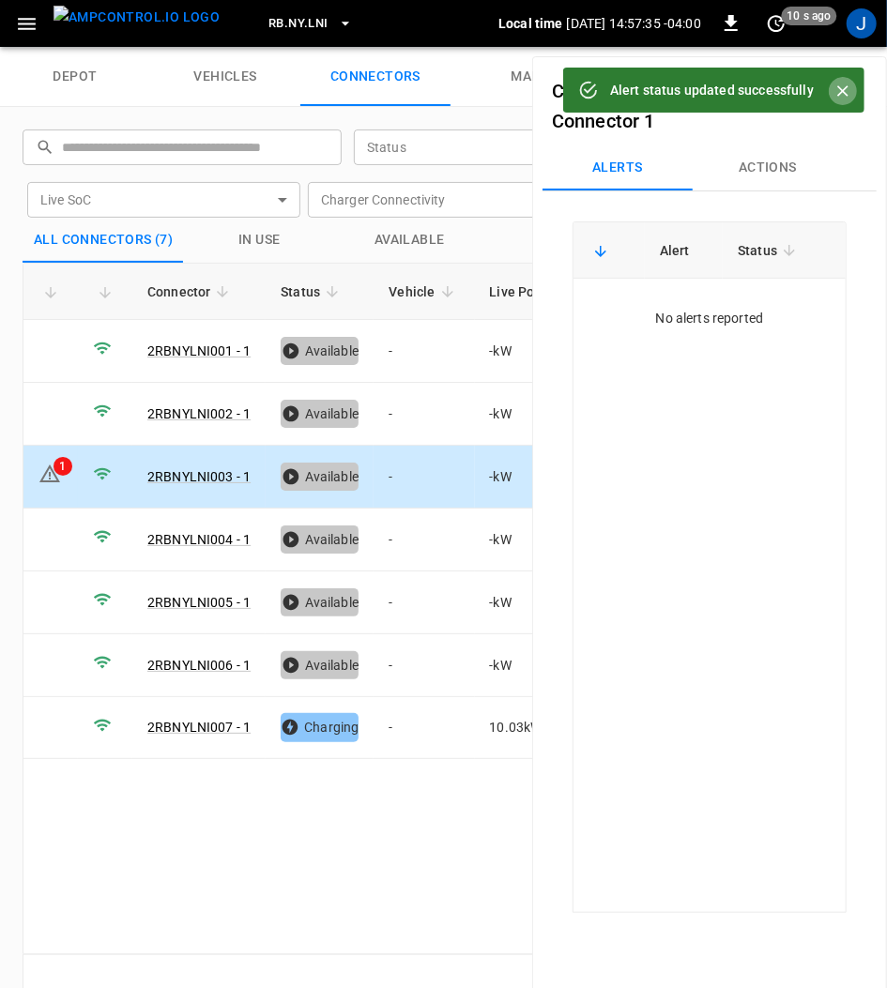
click at [850, 88] on icon "Close" at bounding box center [842, 91] width 19 height 19
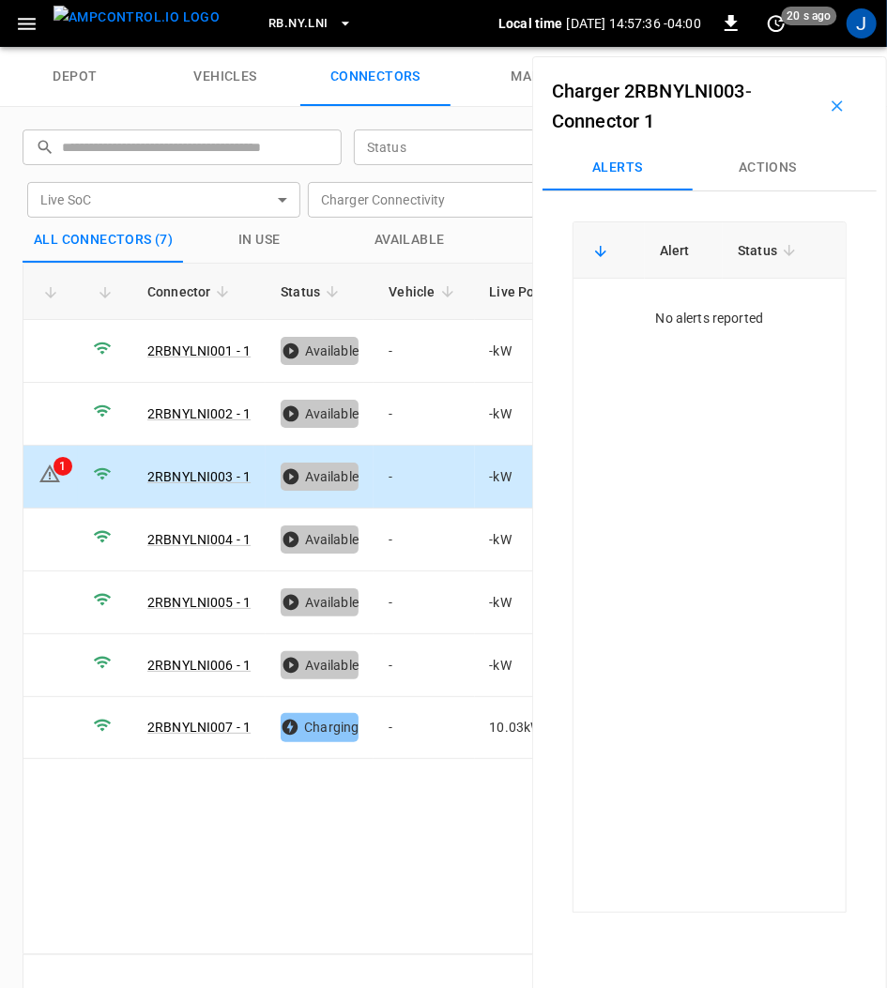
click at [828, 113] on icon "button" at bounding box center [837, 106] width 19 height 19
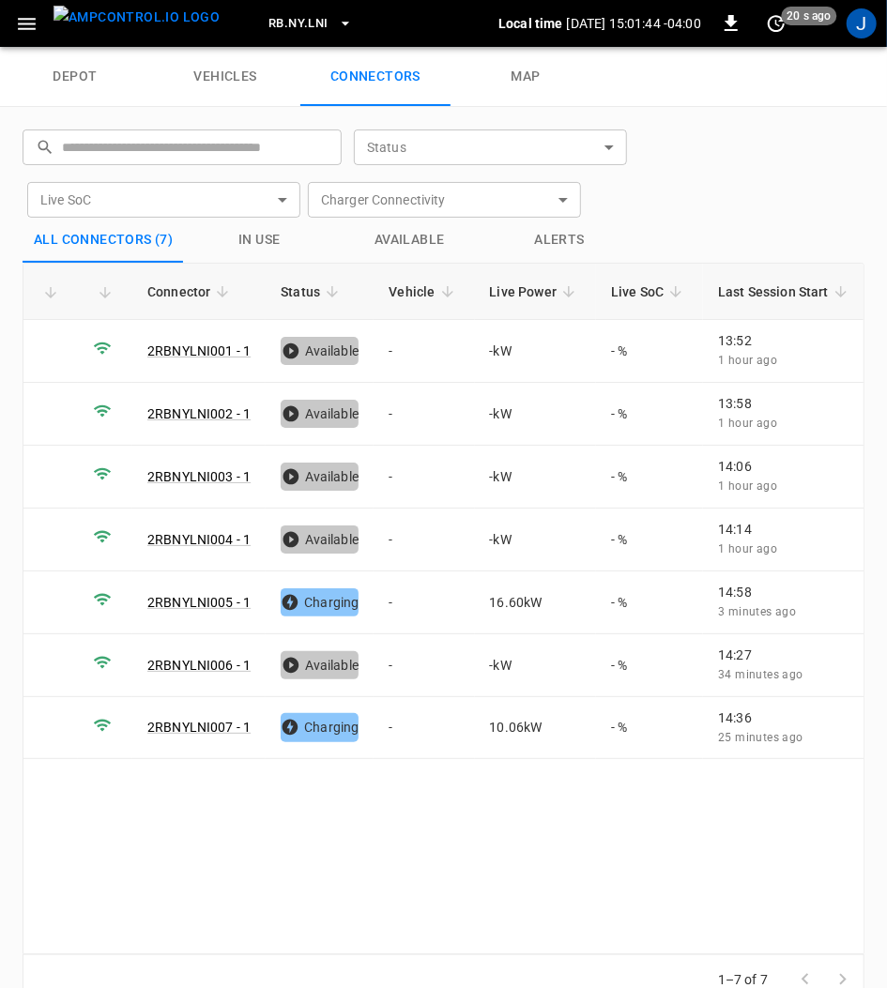
click at [22, 28] on icon "button" at bounding box center [26, 23] width 23 height 23
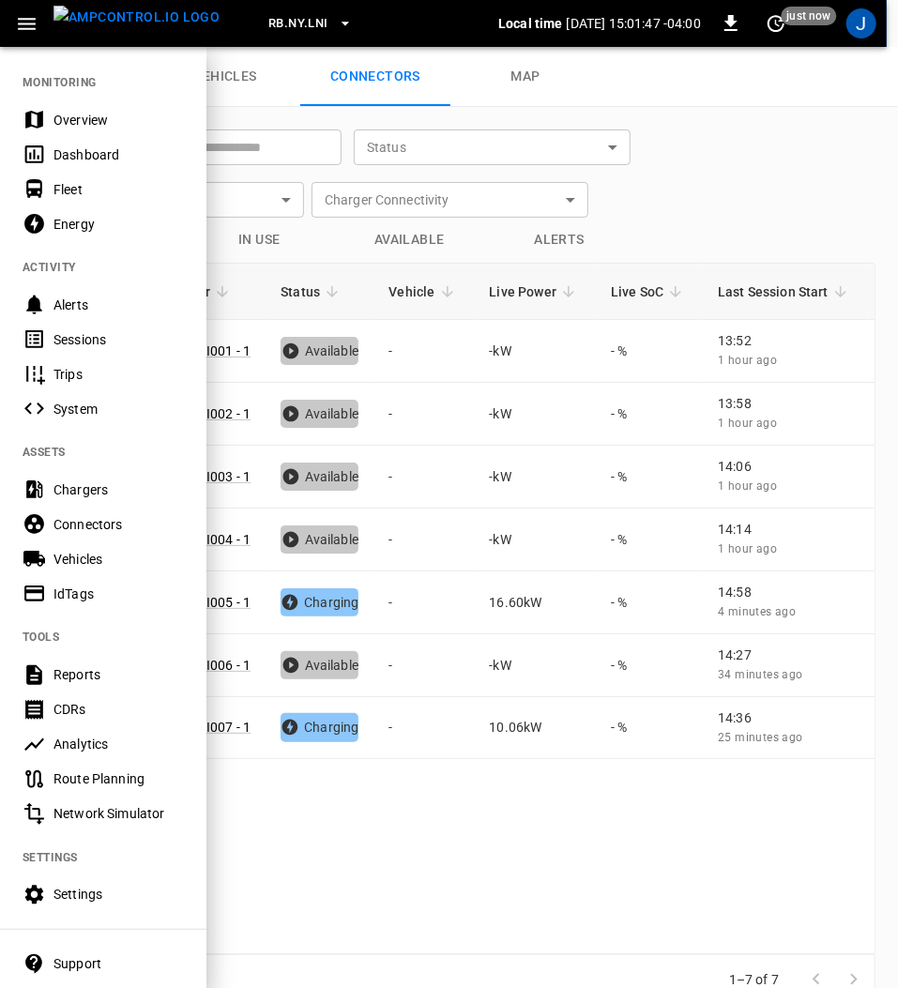
click at [67, 190] on div "Fleet" at bounding box center [118, 189] width 130 height 19
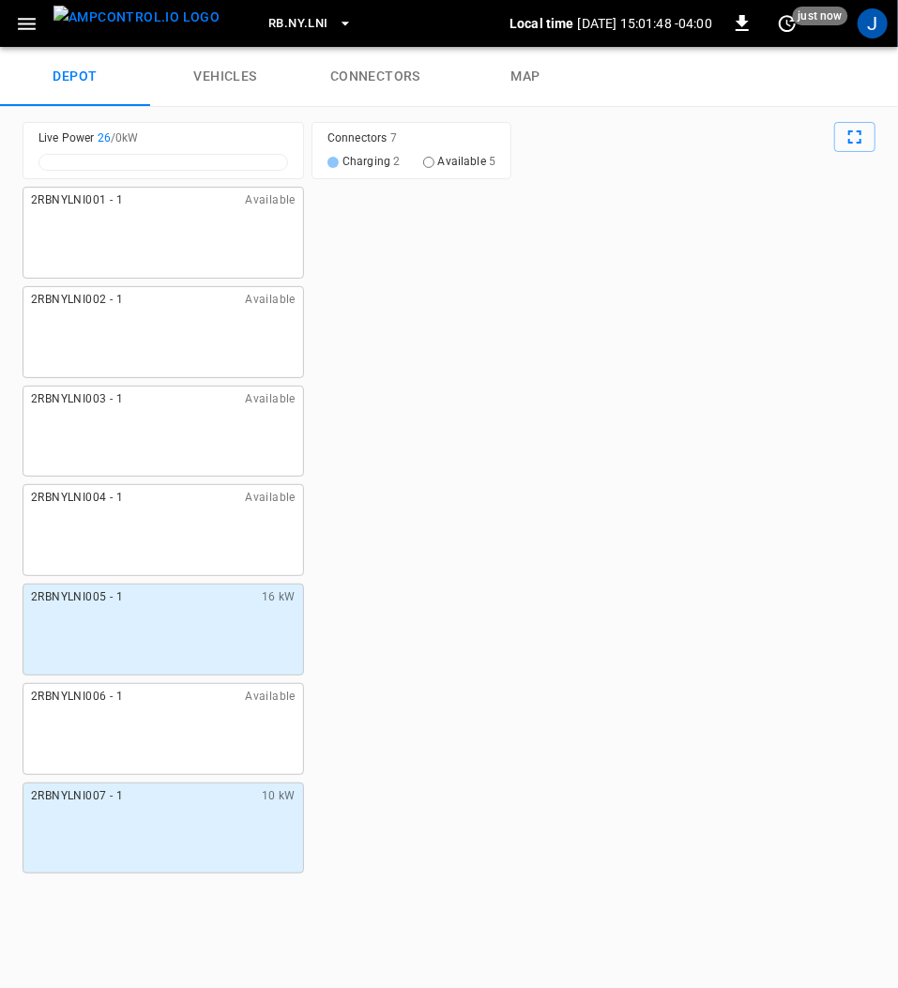
click at [352, 79] on link "connectors" at bounding box center [375, 77] width 150 height 60
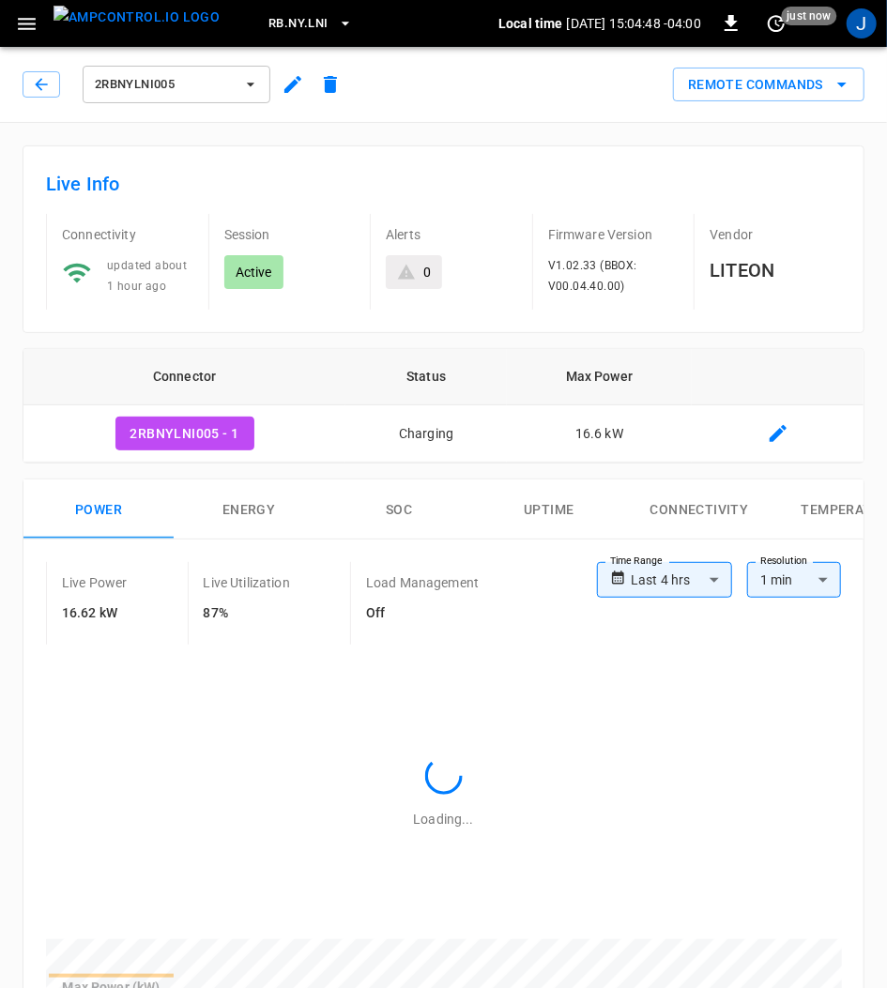
type input "**********"
click at [287, 86] on icon "button" at bounding box center [292, 84] width 17 height 17
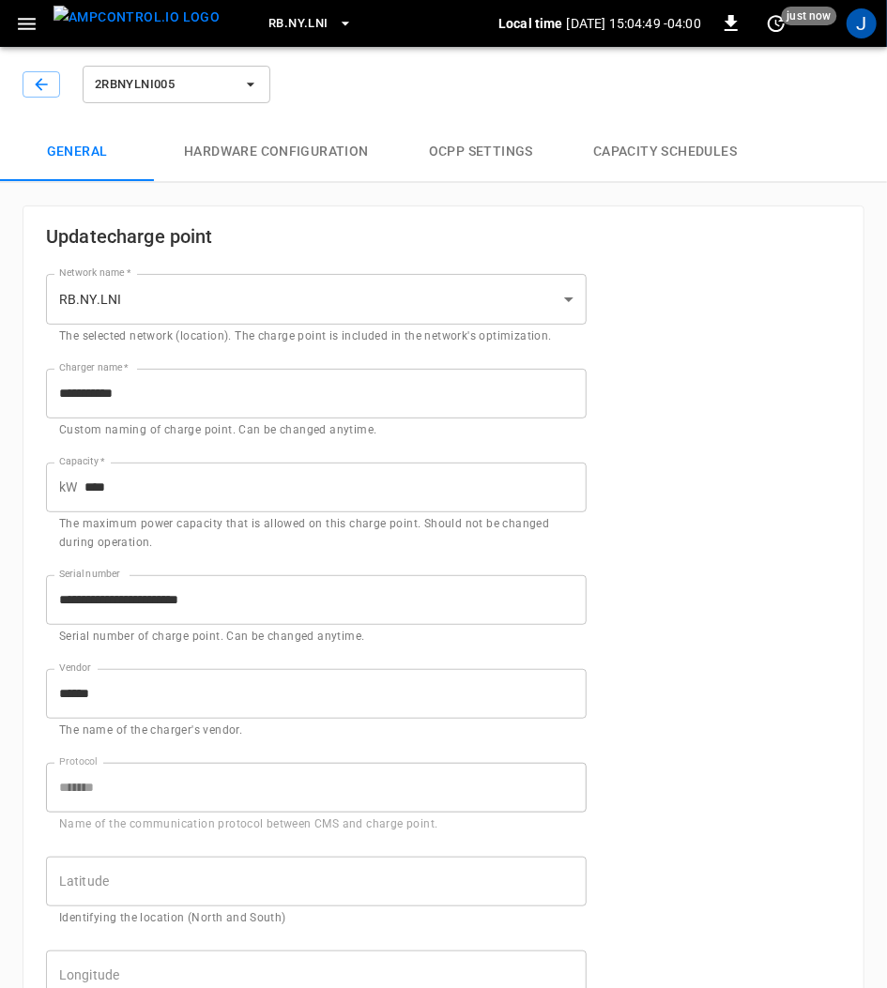
type input "**********"
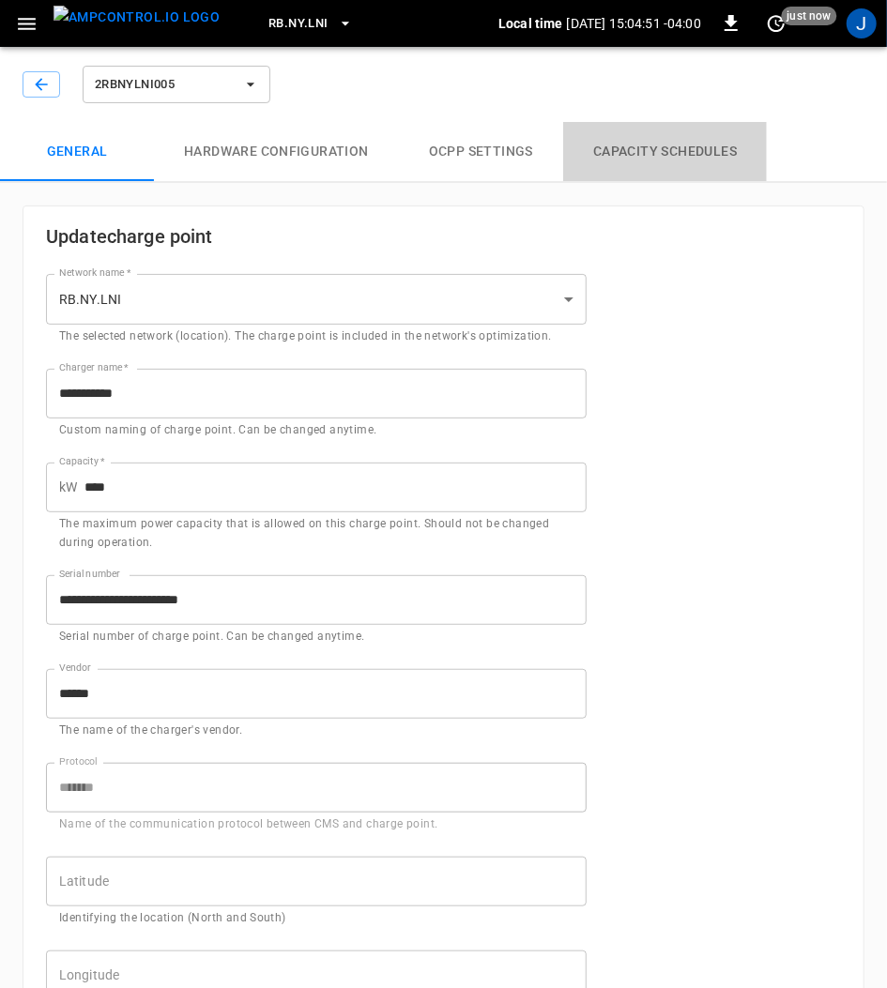
click at [674, 146] on button "Capacity Schedules" at bounding box center [665, 152] width 204 height 60
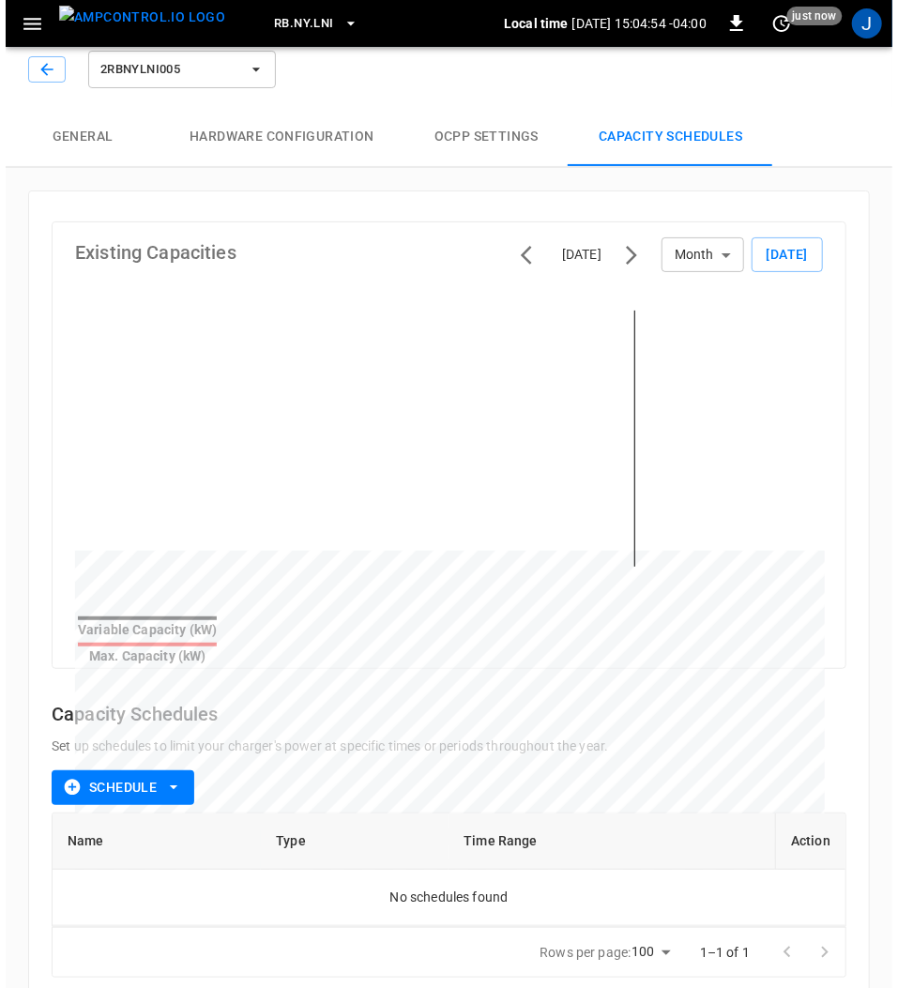
scroll to position [28, 0]
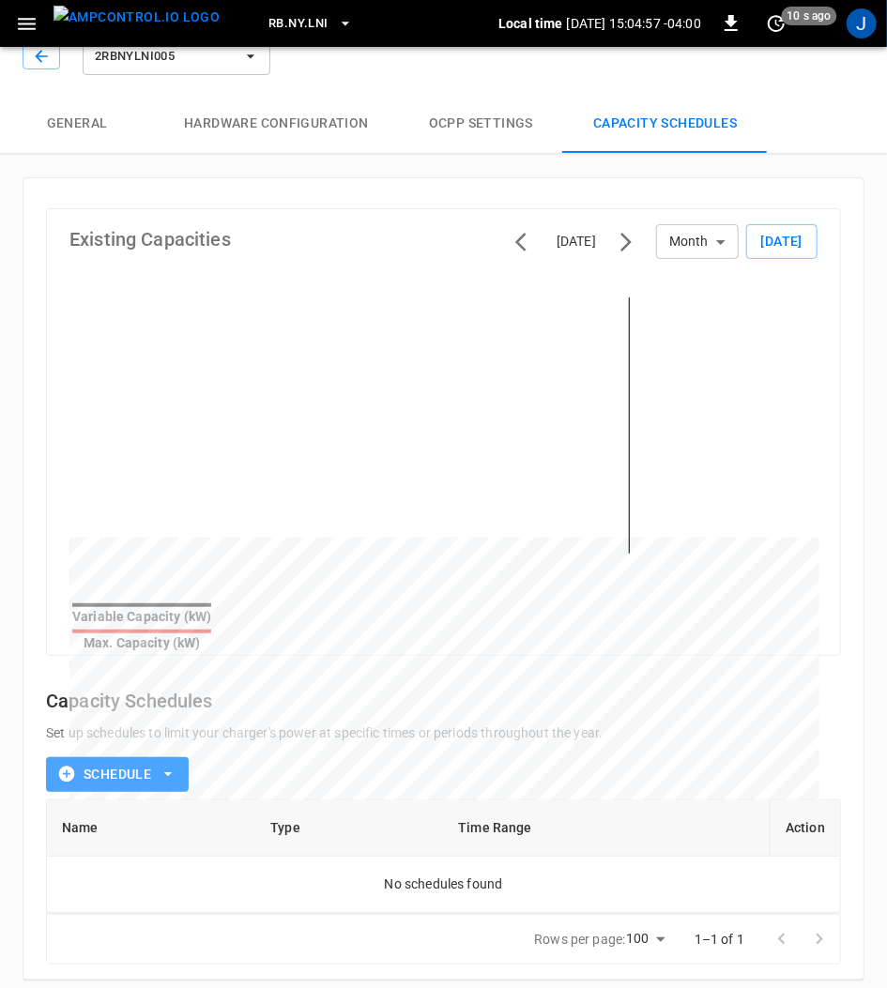
click at [169, 766] on icon "button" at bounding box center [168, 774] width 19 height 19
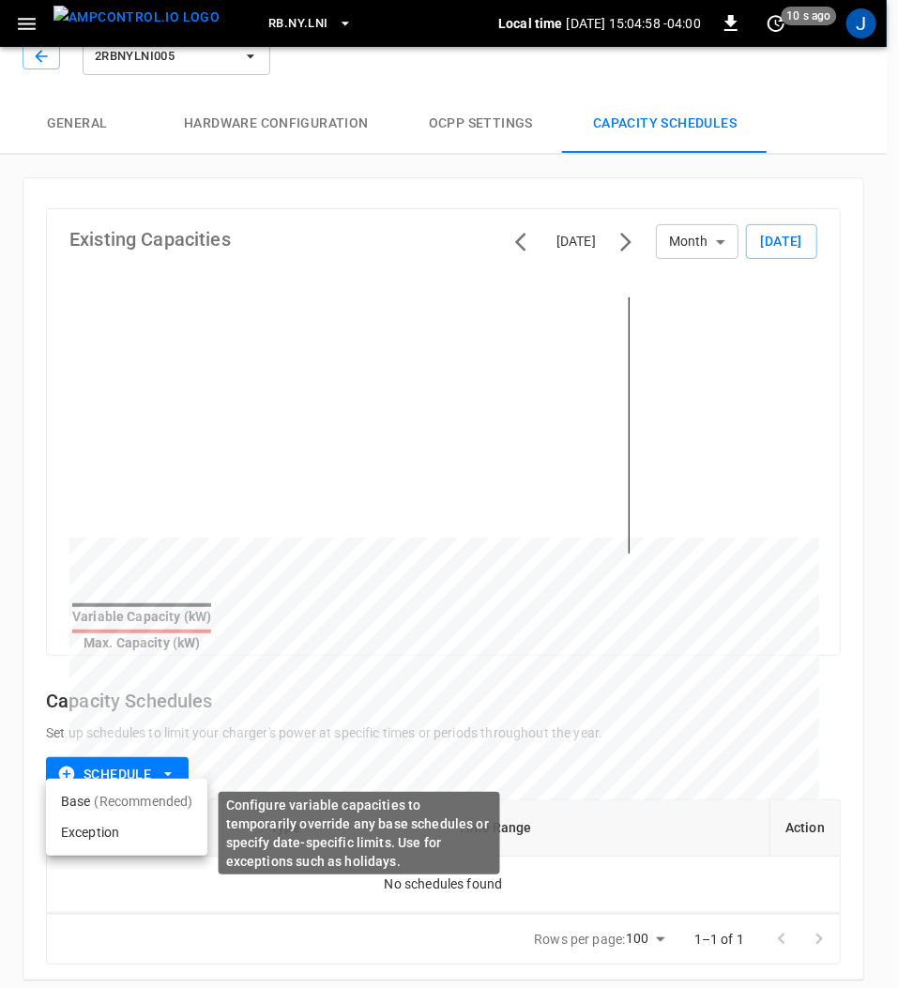
click at [77, 831] on li "Exception" at bounding box center [126, 832] width 161 height 31
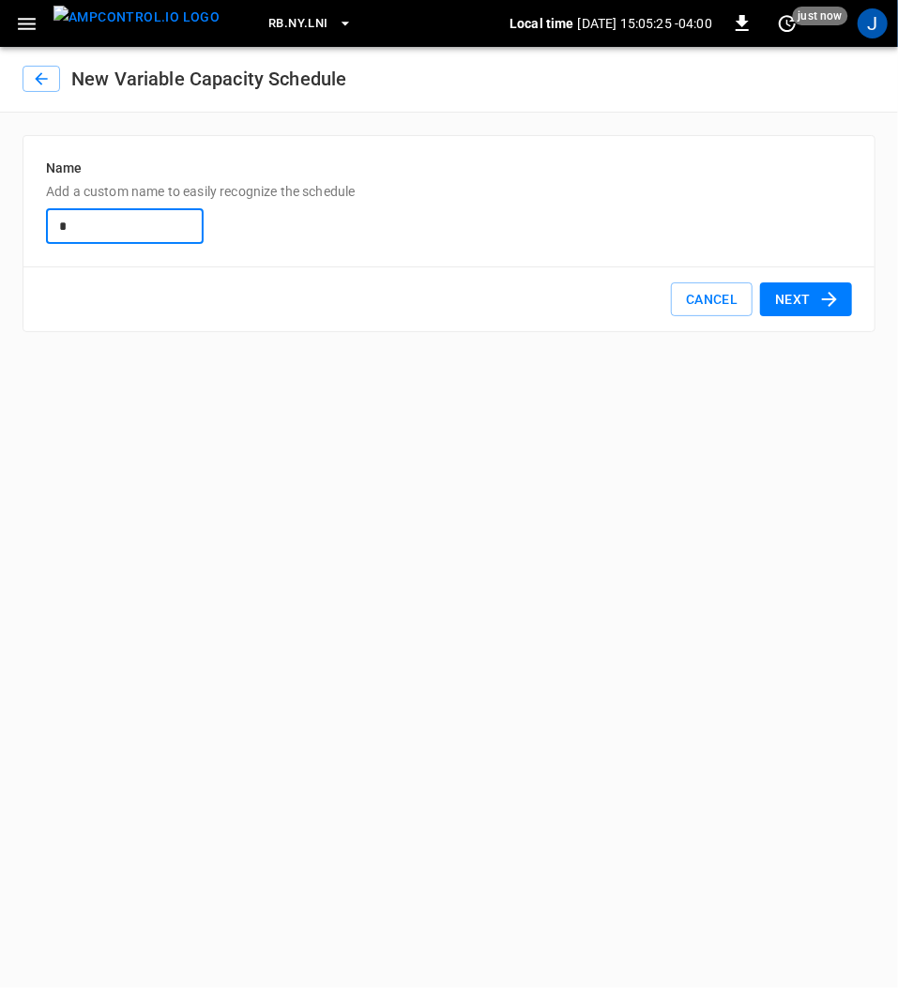
type input "**********"
click at [807, 298] on button "Next" at bounding box center [806, 299] width 92 height 35
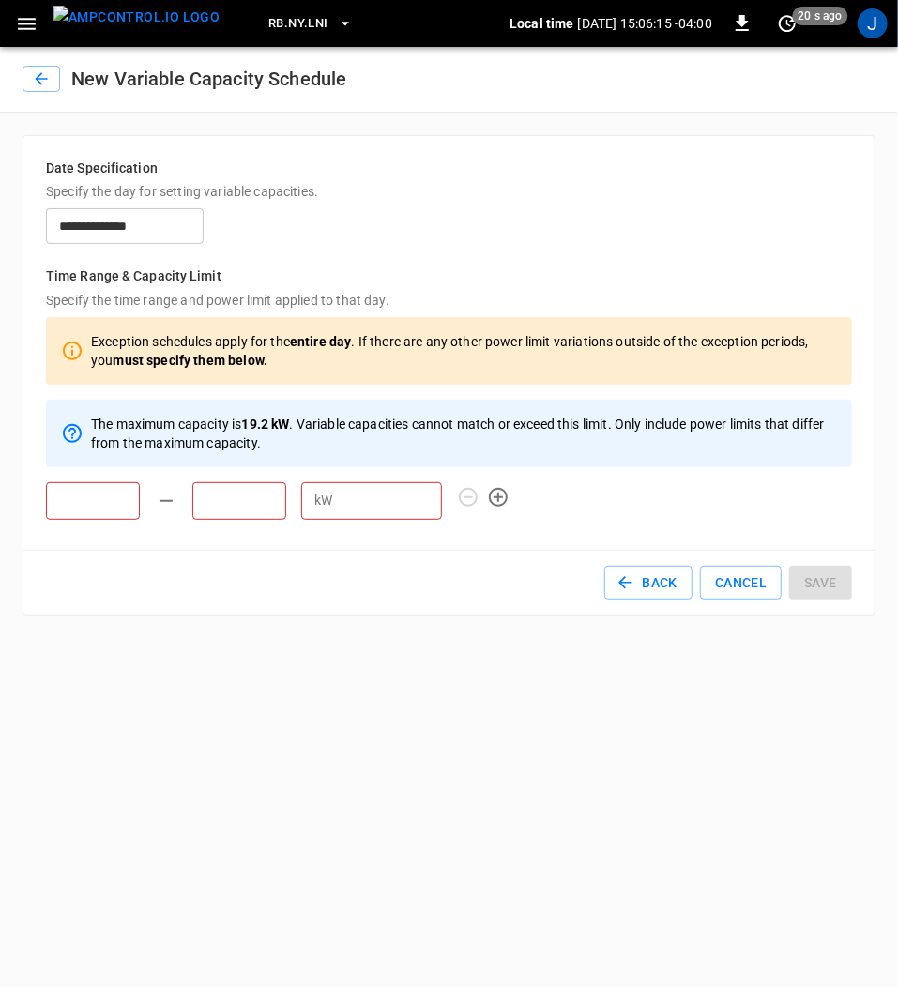
click at [98, 501] on input "text" at bounding box center [93, 501] width 94 height 38
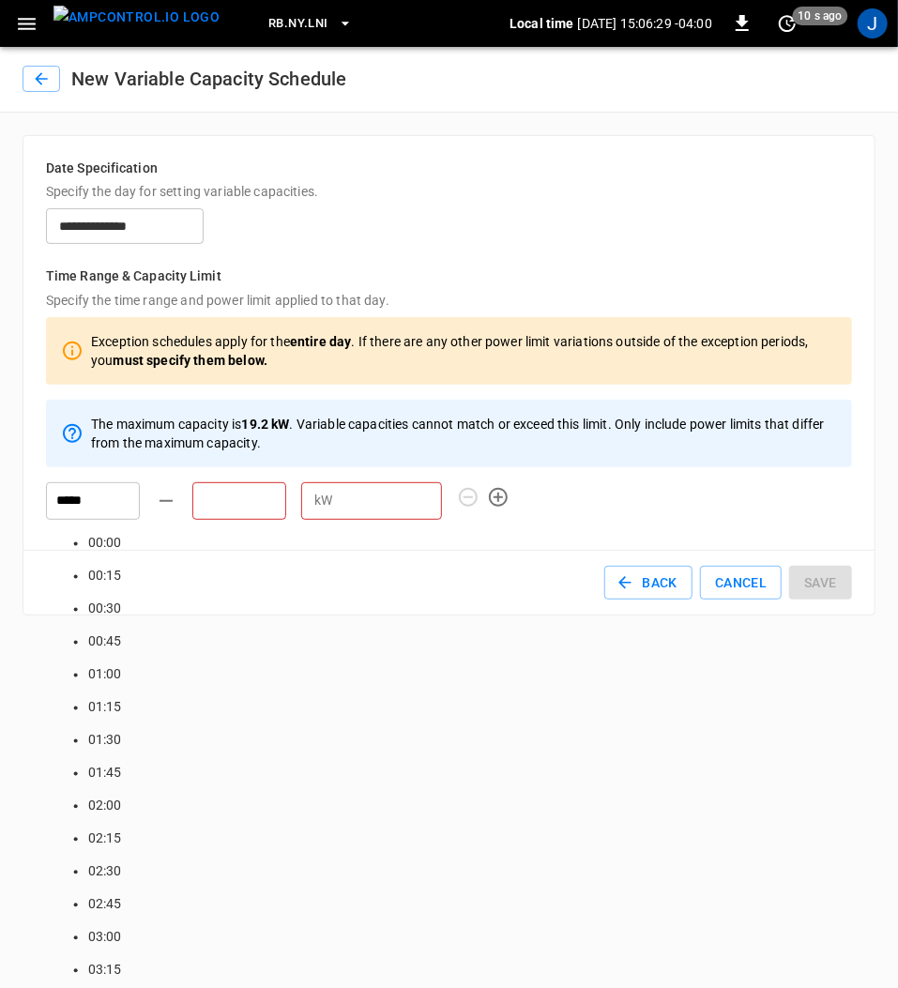
type input "*****"
click at [248, 492] on input "text" at bounding box center [239, 501] width 94 height 38
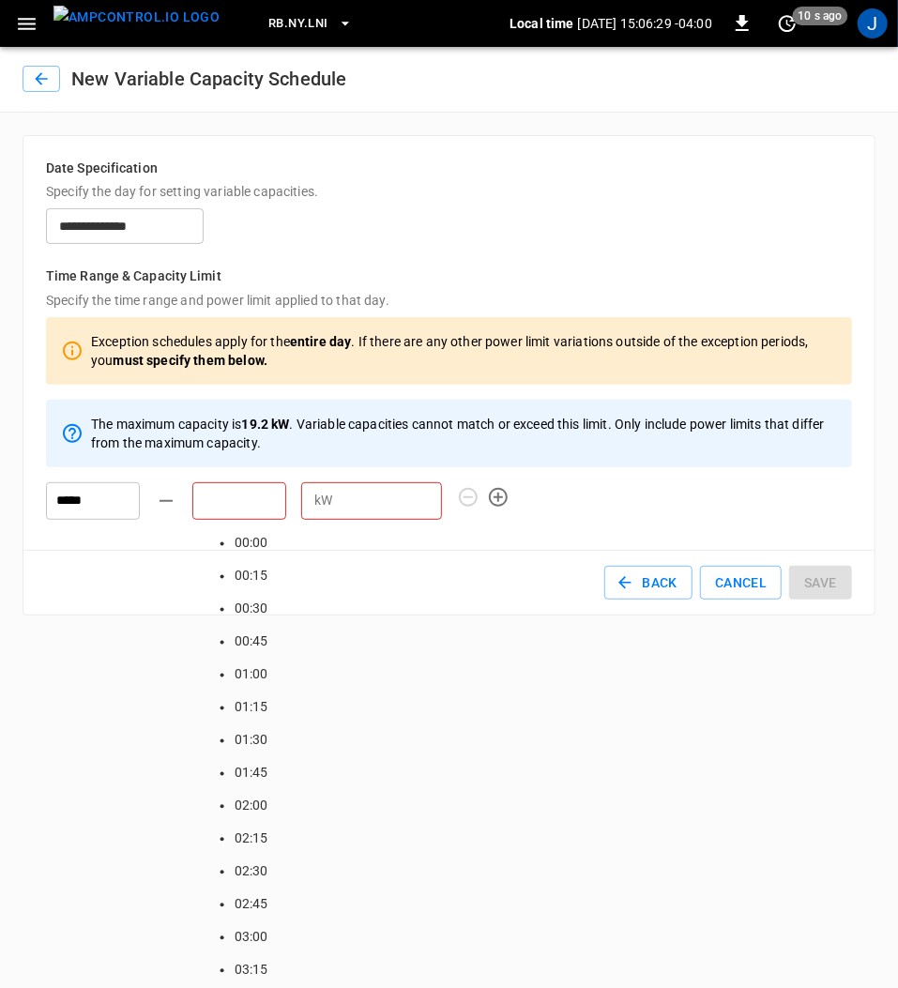
scroll to position [2989, 0]
type input "*****"
click at [325, 495] on p "kW" at bounding box center [323, 501] width 18 height 20
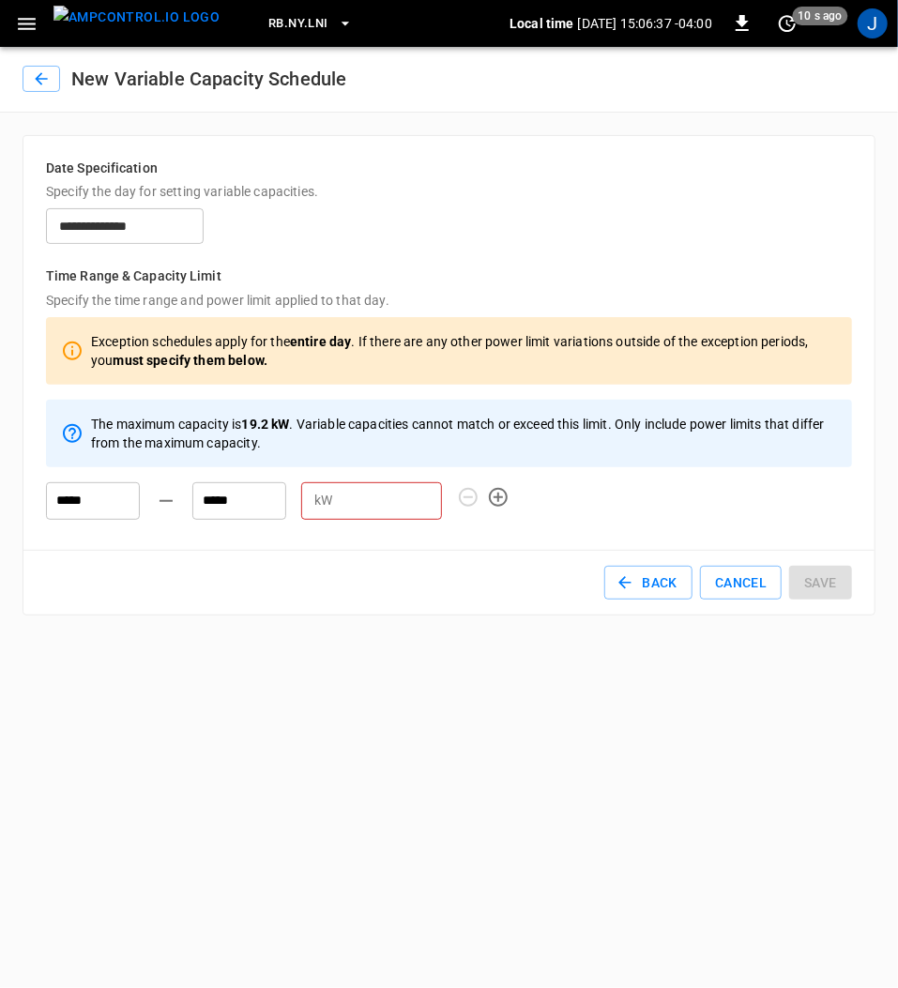
click at [381, 502] on input "number" at bounding box center [391, 500] width 102 height 35
type input "*"
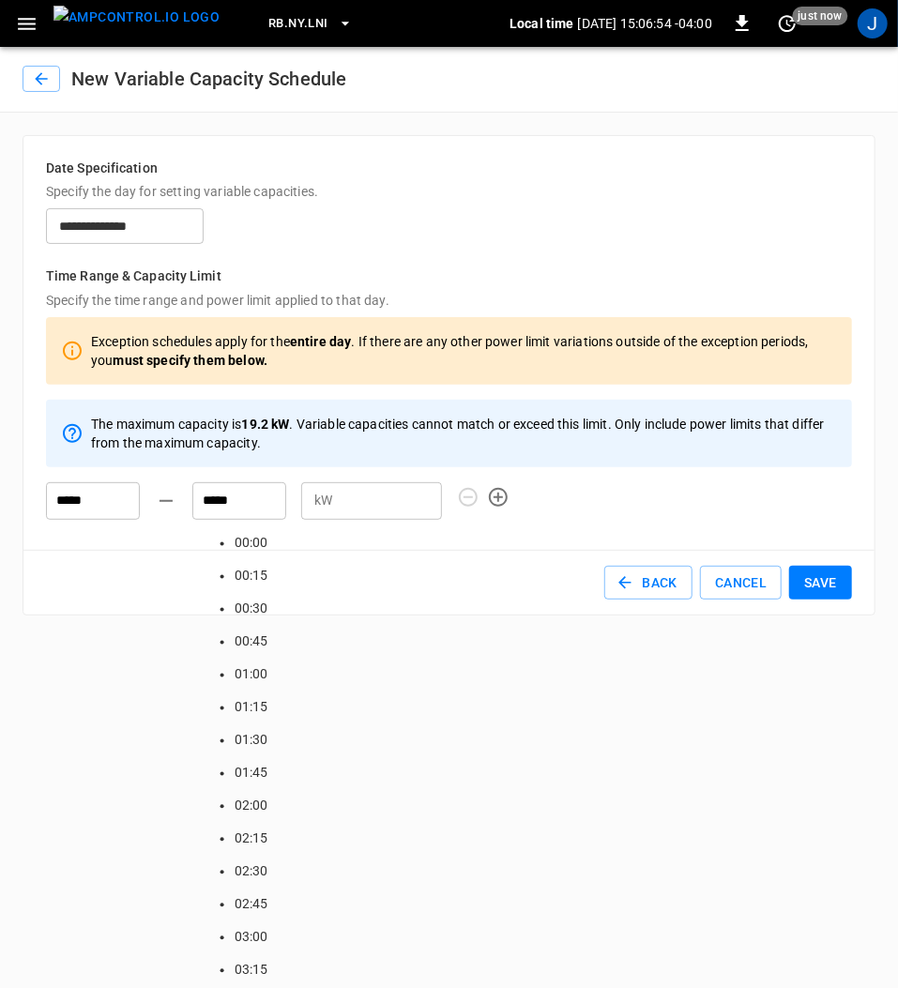
click at [225, 508] on input "*****" at bounding box center [239, 501] width 94 height 38
drag, startPoint x: 251, startPoint y: 501, endPoint x: 155, endPoint y: 492, distance: 97.1
click at [155, 492] on div "***** ***** Time 00:00 00:15 00:30 00:45 01:00 01:15 01:30 01:45 02:00 02:15 02…" at bounding box center [236, 493] width 411 height 53
type input "*****"
click at [659, 638] on html "**********" at bounding box center [449, 319] width 898 height 638
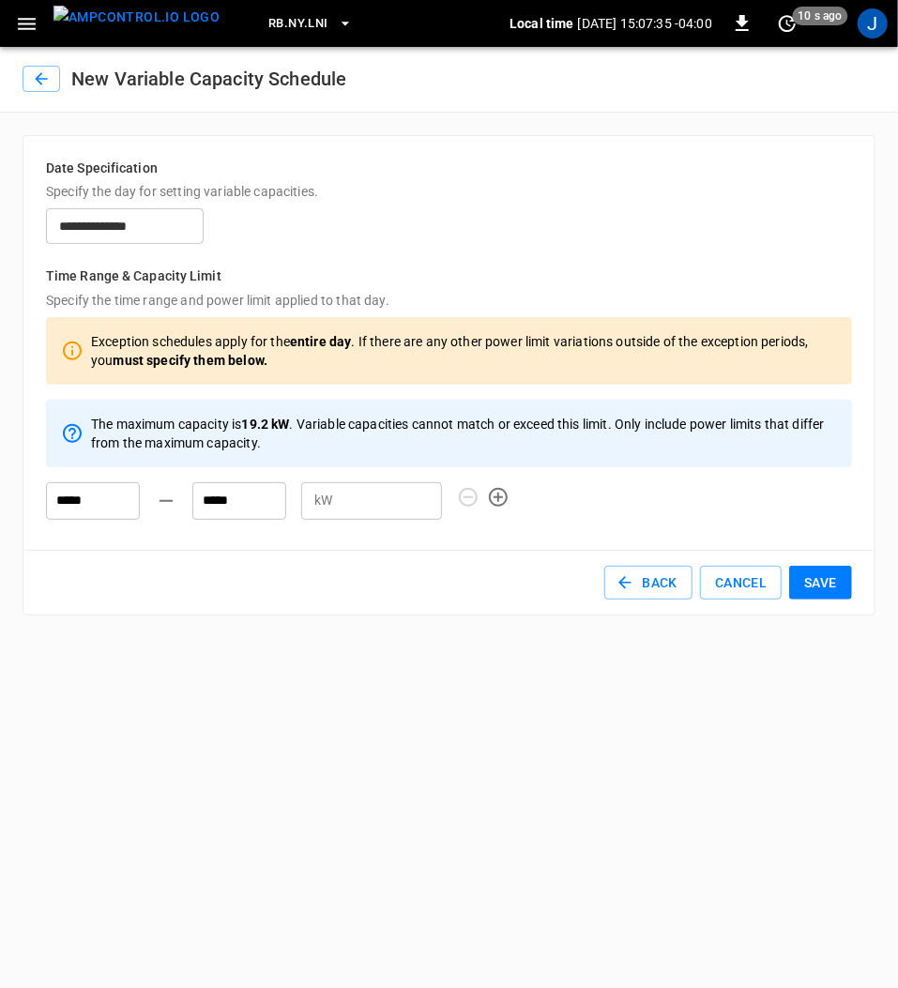
click at [835, 580] on button "Save" at bounding box center [820, 583] width 63 height 35
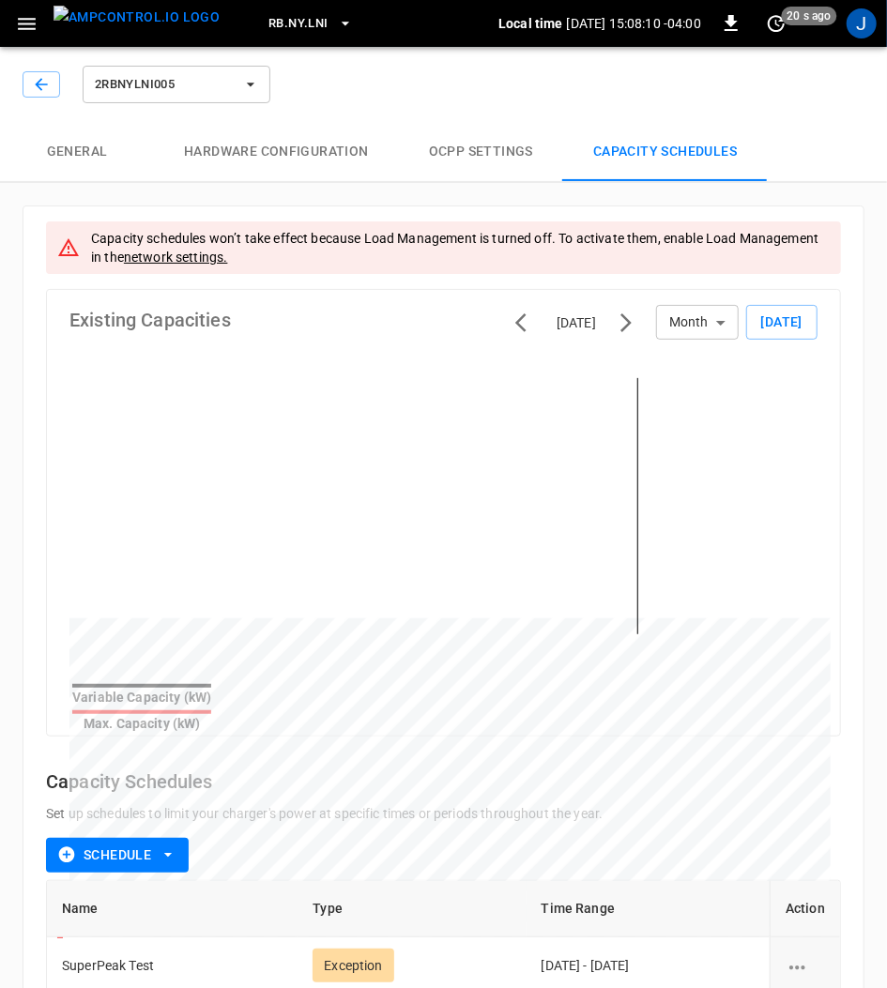
click at [255, 79] on icon "button" at bounding box center [250, 84] width 19 height 19
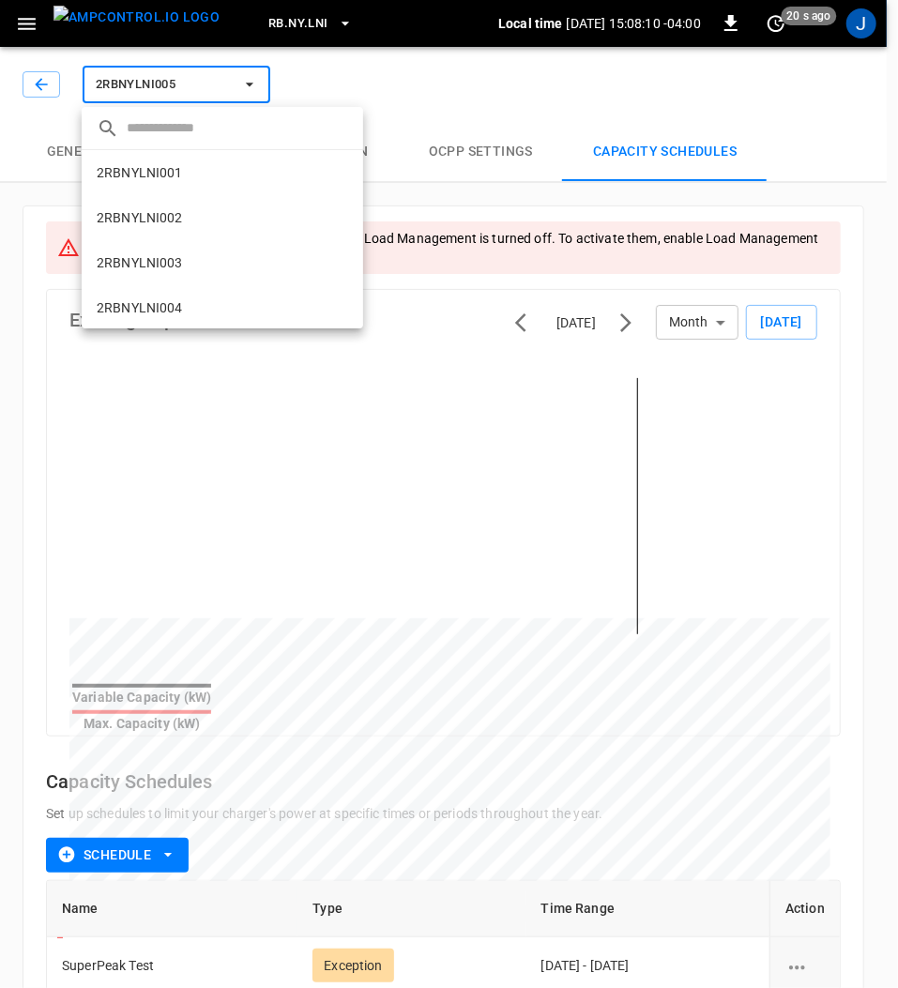
scroll to position [137, 0]
click at [184, 303] on li "2RBNYLNI007 1486 ..." at bounding box center [222, 305] width 281 height 45
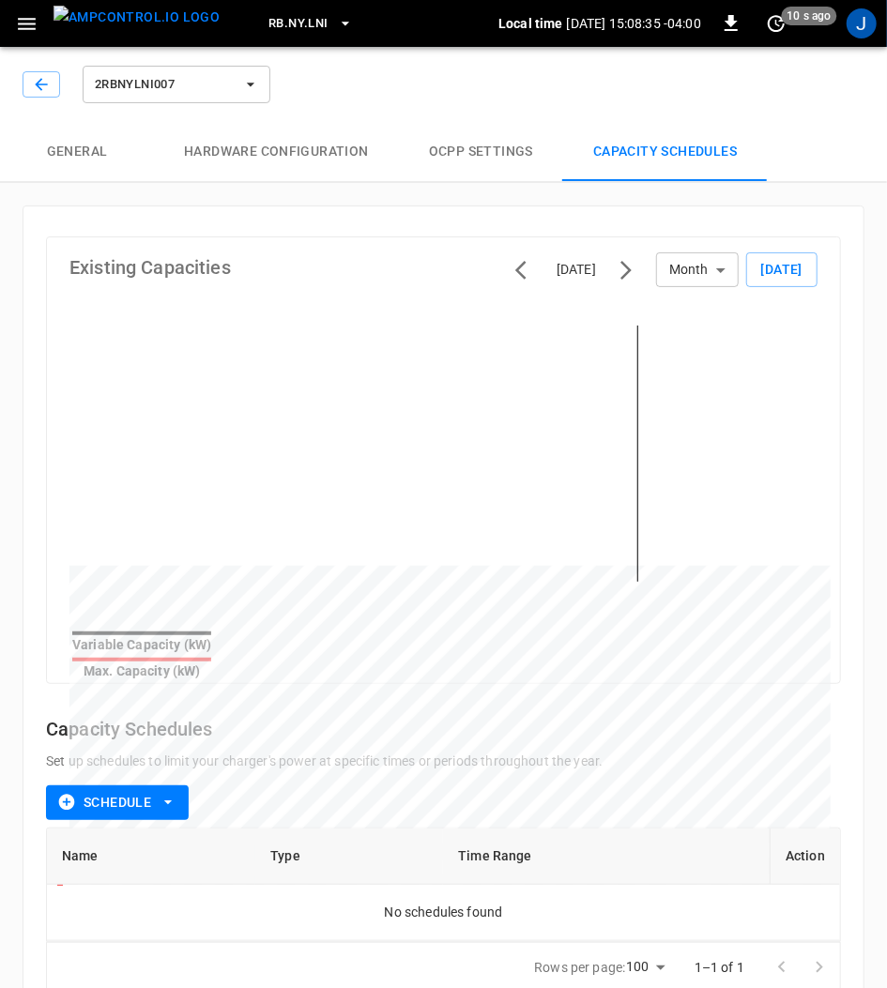
click at [169, 796] on icon "button" at bounding box center [168, 802] width 19 height 19
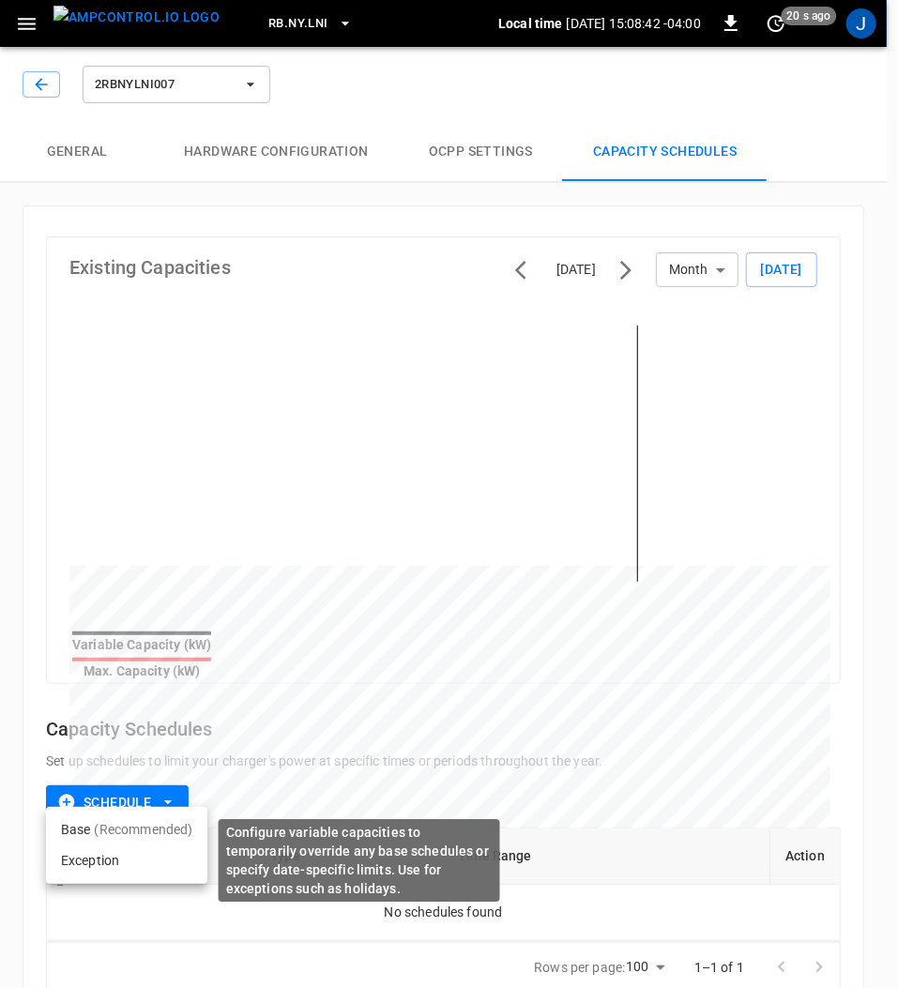
click at [91, 862] on li "Exception" at bounding box center [126, 860] width 161 height 31
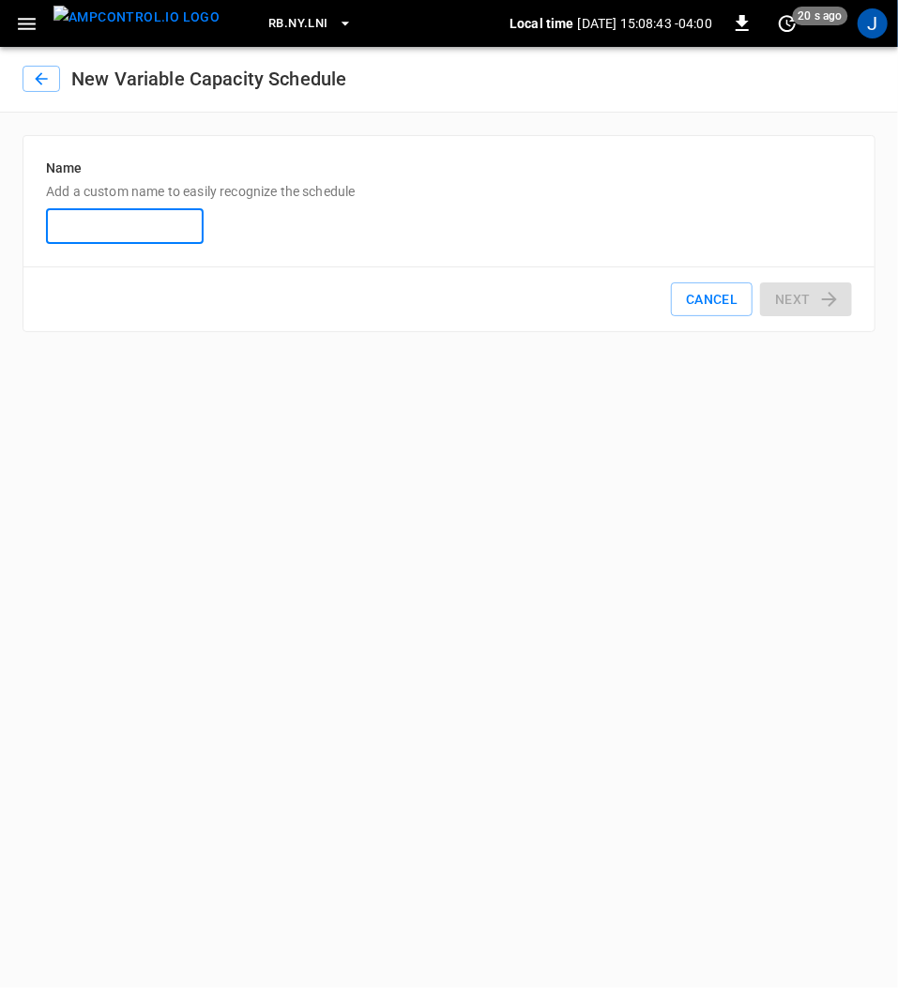
click at [161, 227] on input "Name Add a custom name to easily recognize the schedule" at bounding box center [125, 225] width 158 height 35
type input "**********"
click at [797, 290] on button "Next" at bounding box center [806, 299] width 92 height 35
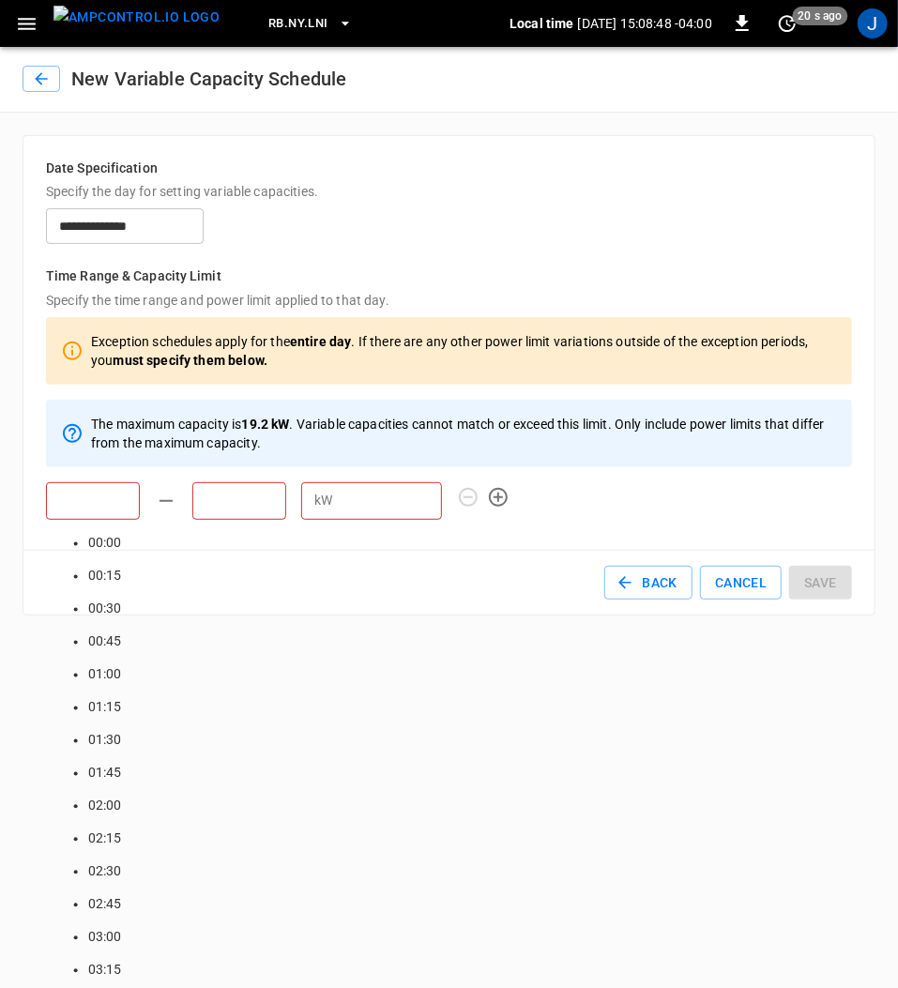
click at [96, 497] on input "text" at bounding box center [93, 501] width 94 height 38
type input "*****"
click at [235, 495] on input "text" at bounding box center [239, 501] width 94 height 38
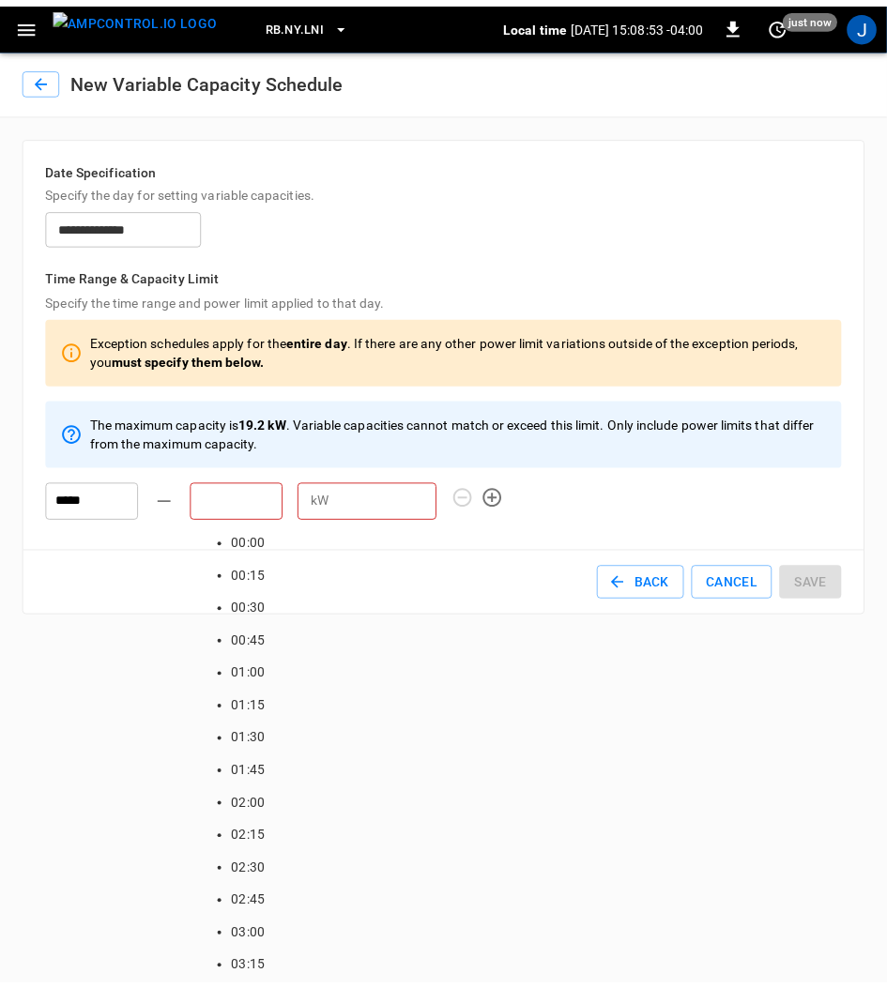
scroll to position [2989, 0]
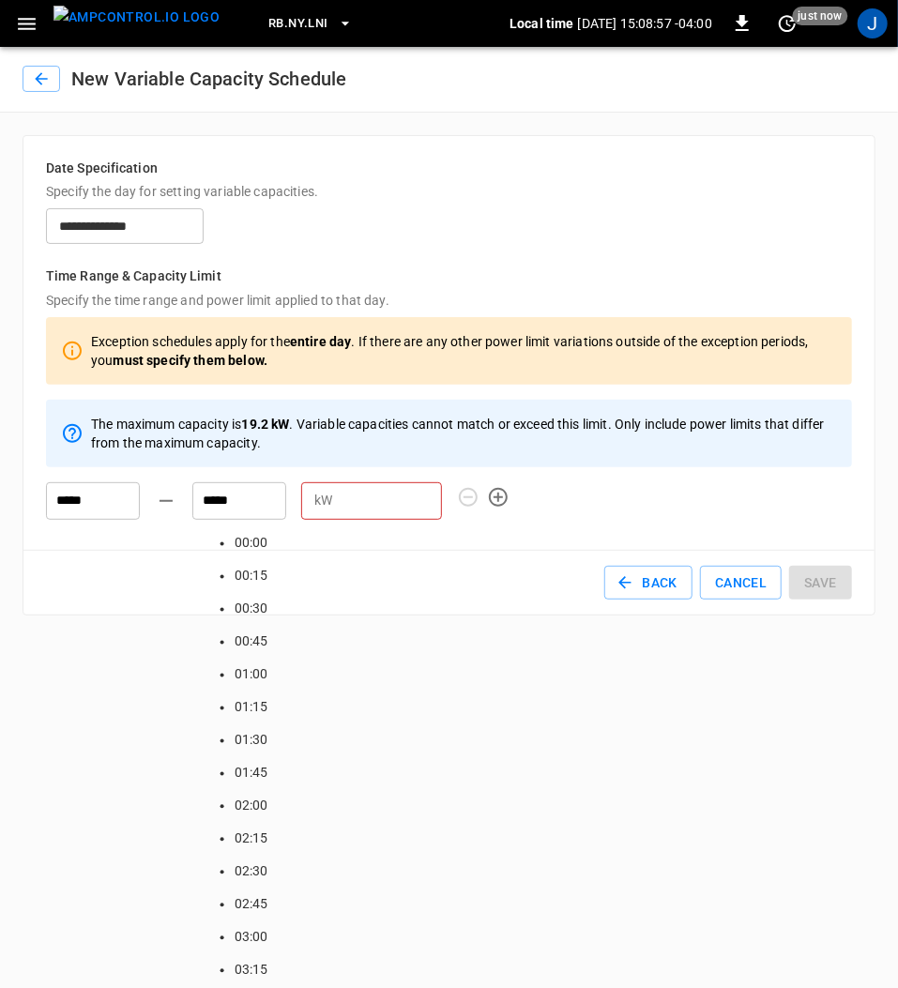
type input "*****"
click at [368, 501] on input "number" at bounding box center [391, 500] width 102 height 35
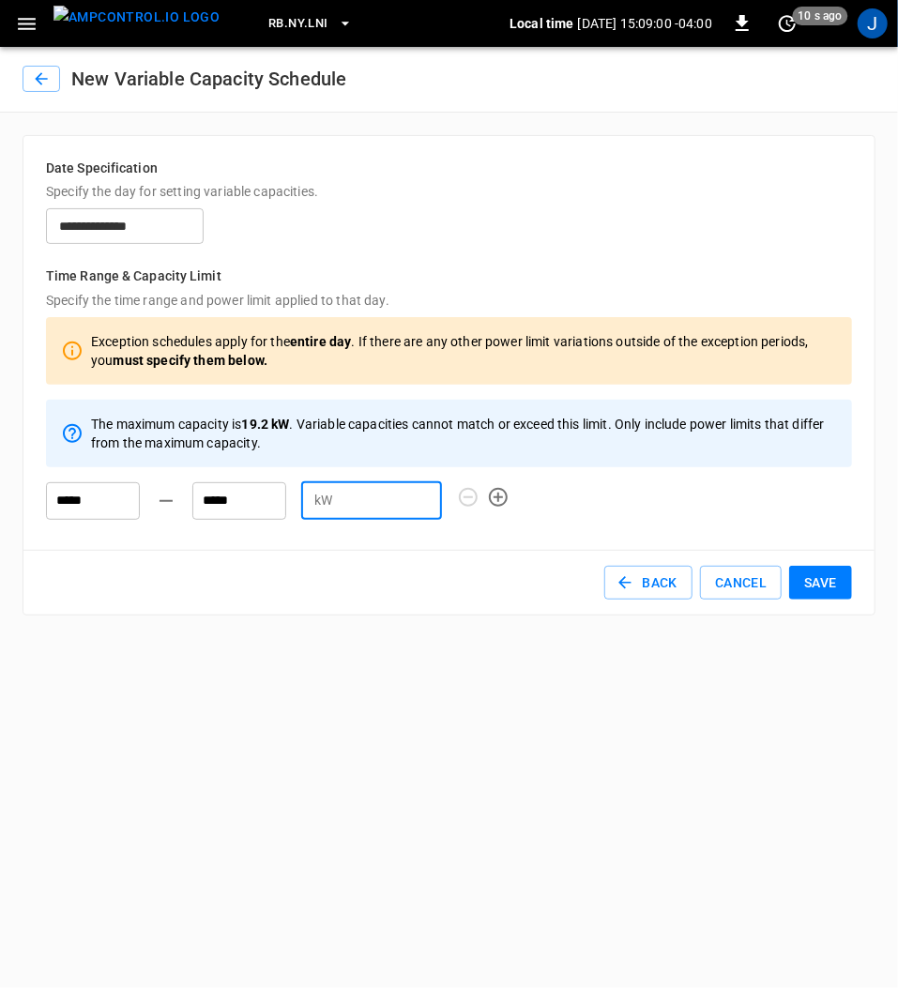
type input "*"
click at [828, 576] on button "Save" at bounding box center [820, 583] width 63 height 35
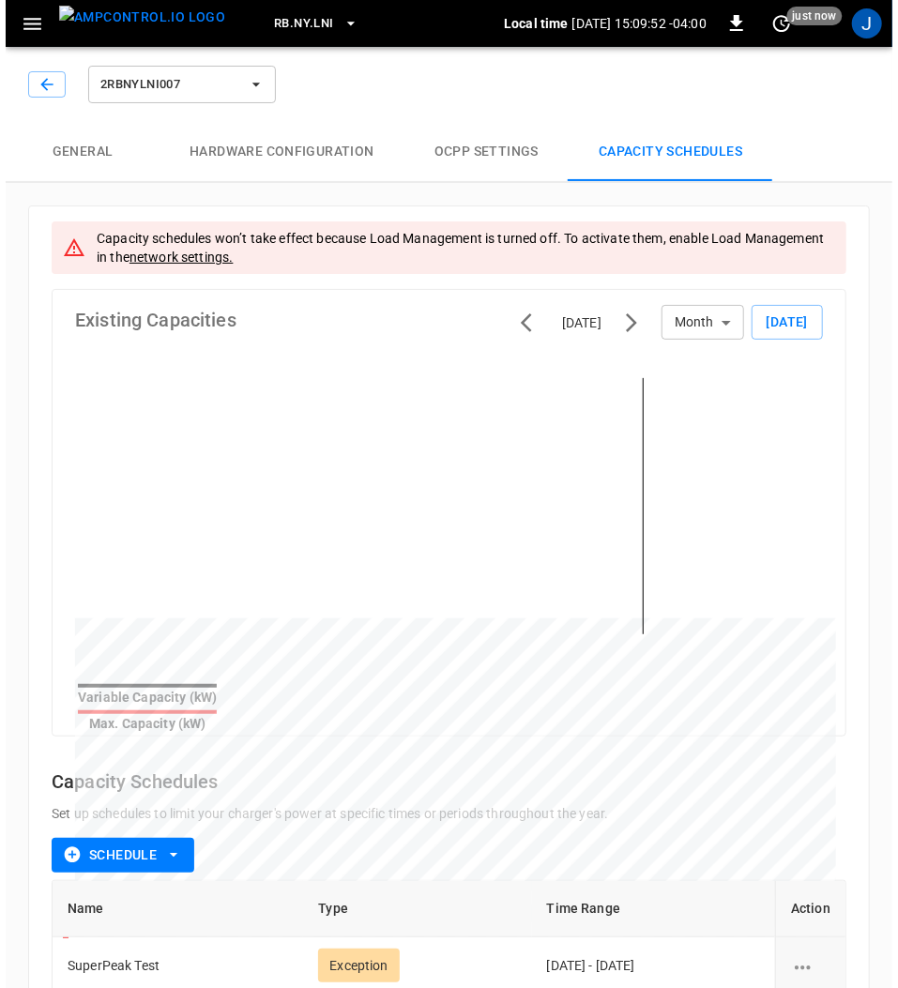
scroll to position [83, 0]
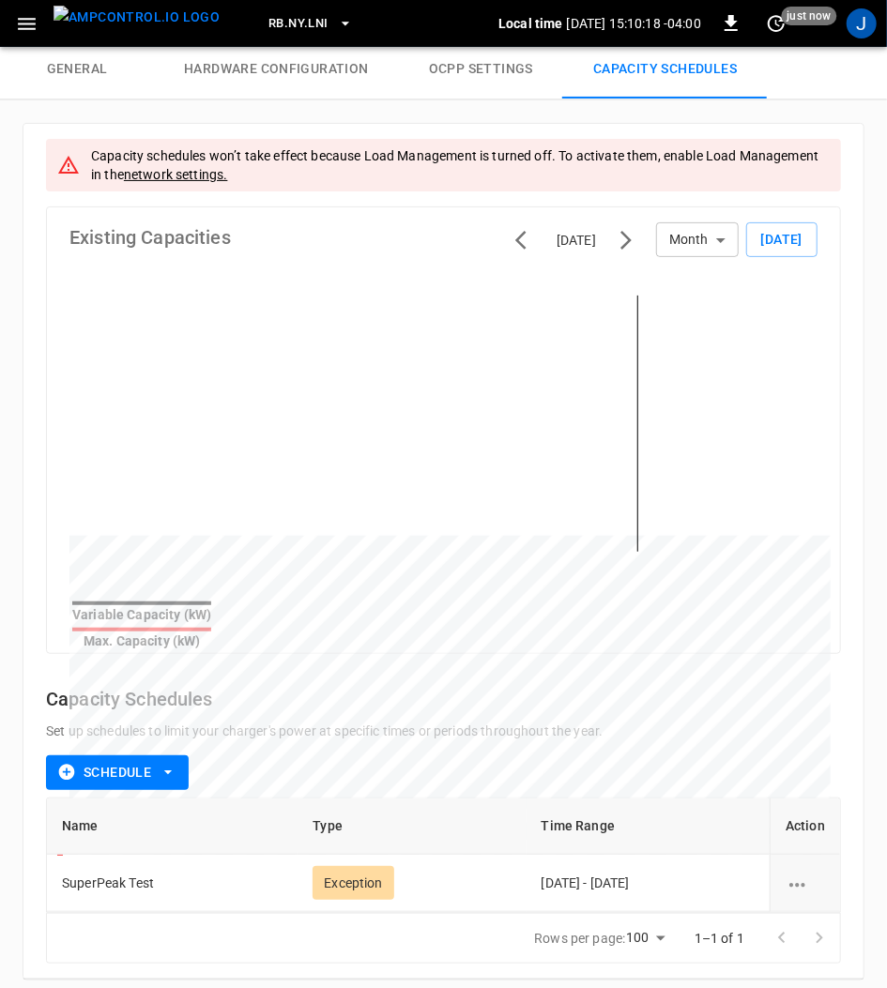
click at [28, 30] on icon "button" at bounding box center [26, 23] width 23 height 23
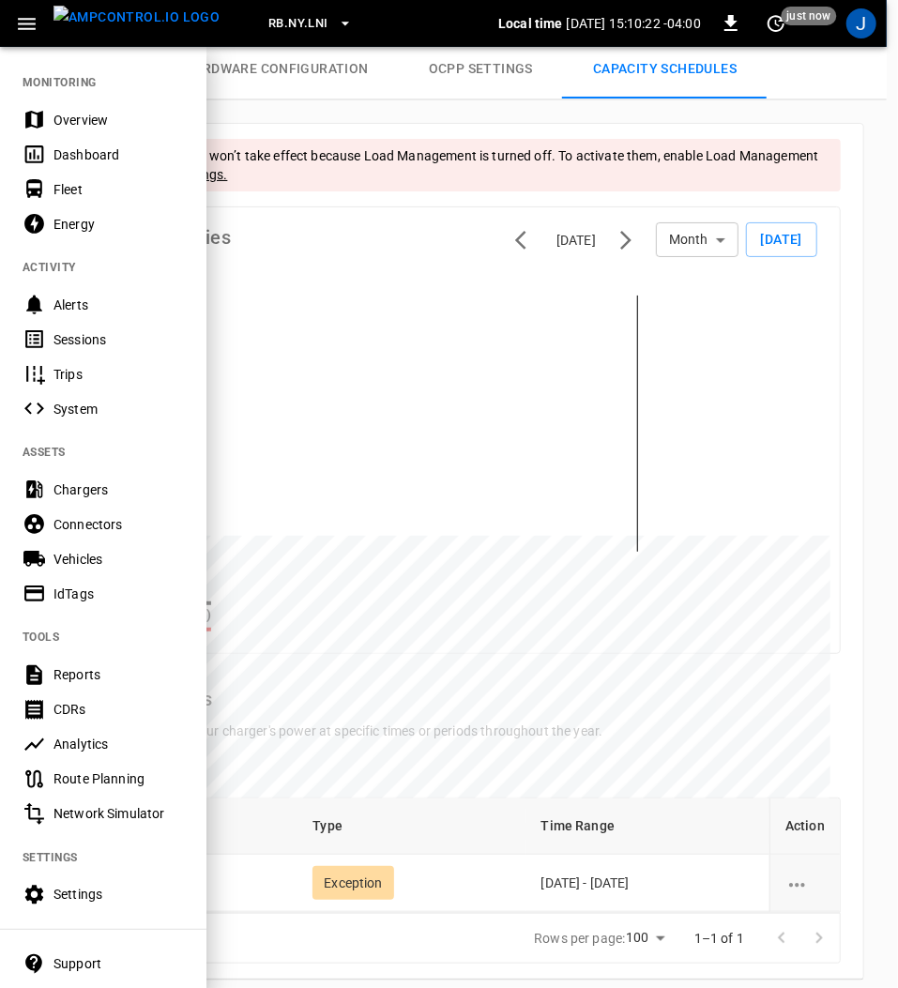
click at [68, 193] on div "Fleet" at bounding box center [118, 189] width 130 height 19
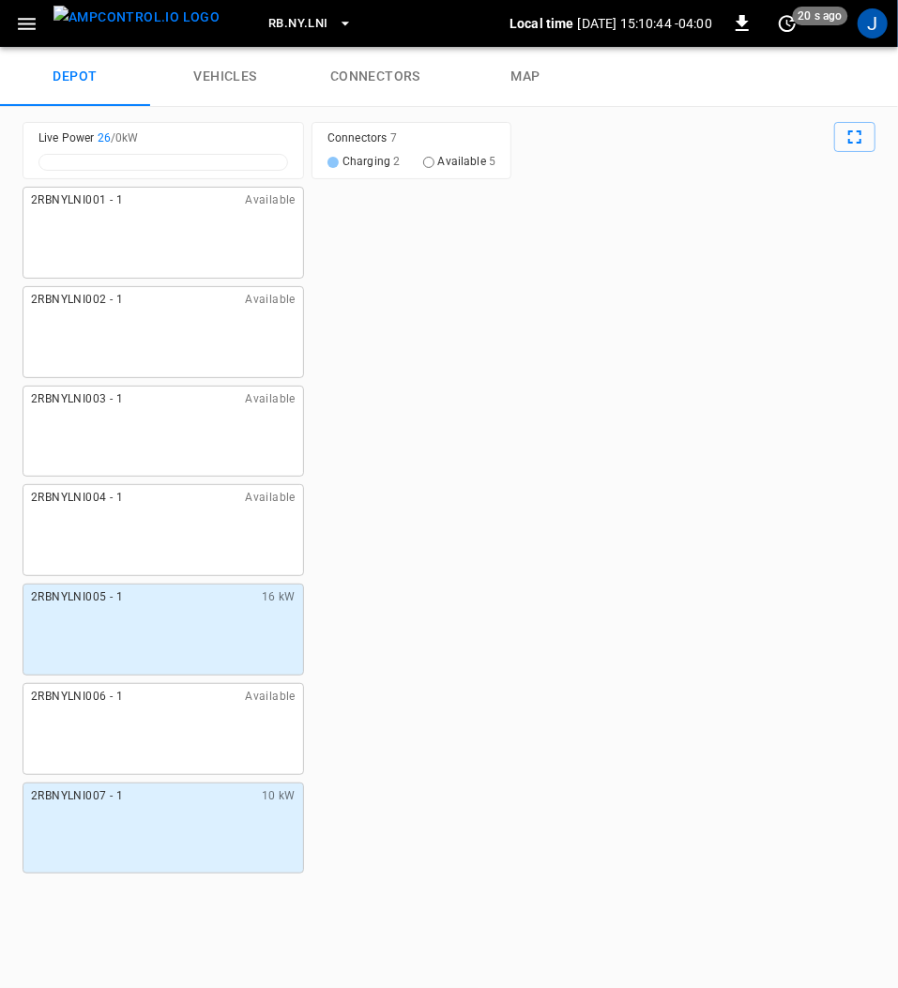
click at [379, 75] on link "connectors" at bounding box center [375, 77] width 150 height 60
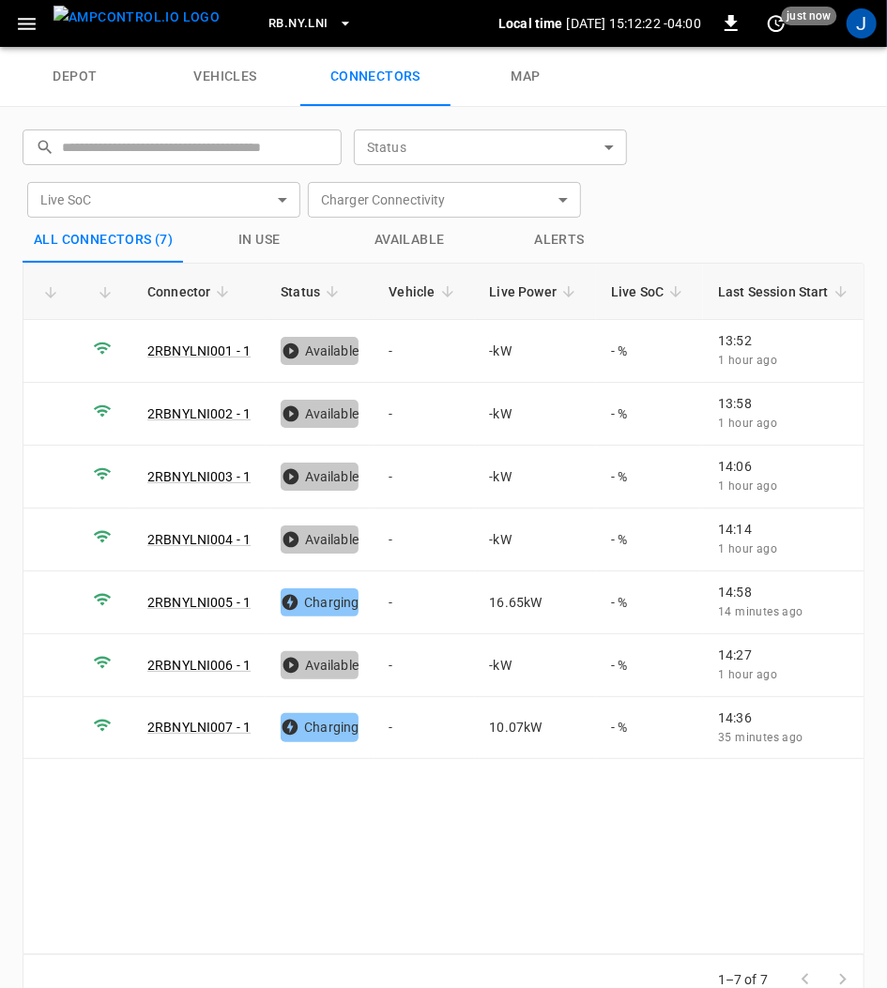
click at [23, 21] on icon "button" at bounding box center [26, 23] width 23 height 23
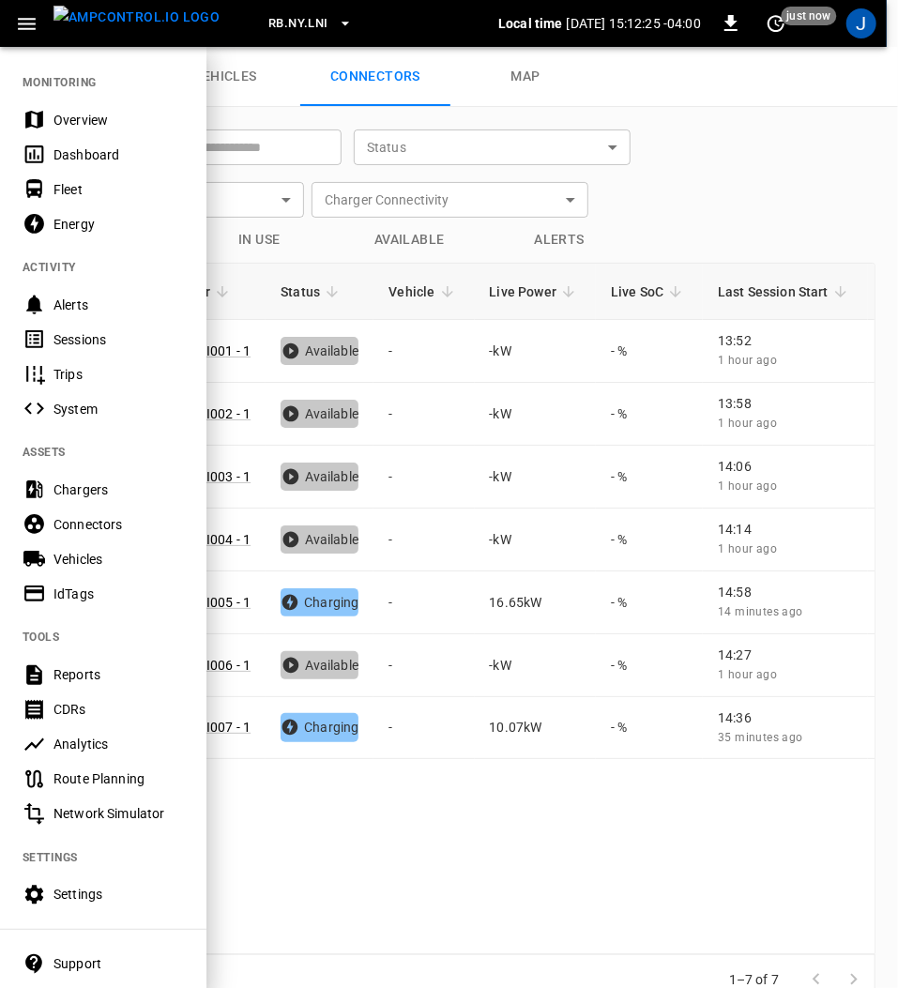
click at [61, 892] on div "Settings" at bounding box center [118, 894] width 130 height 19
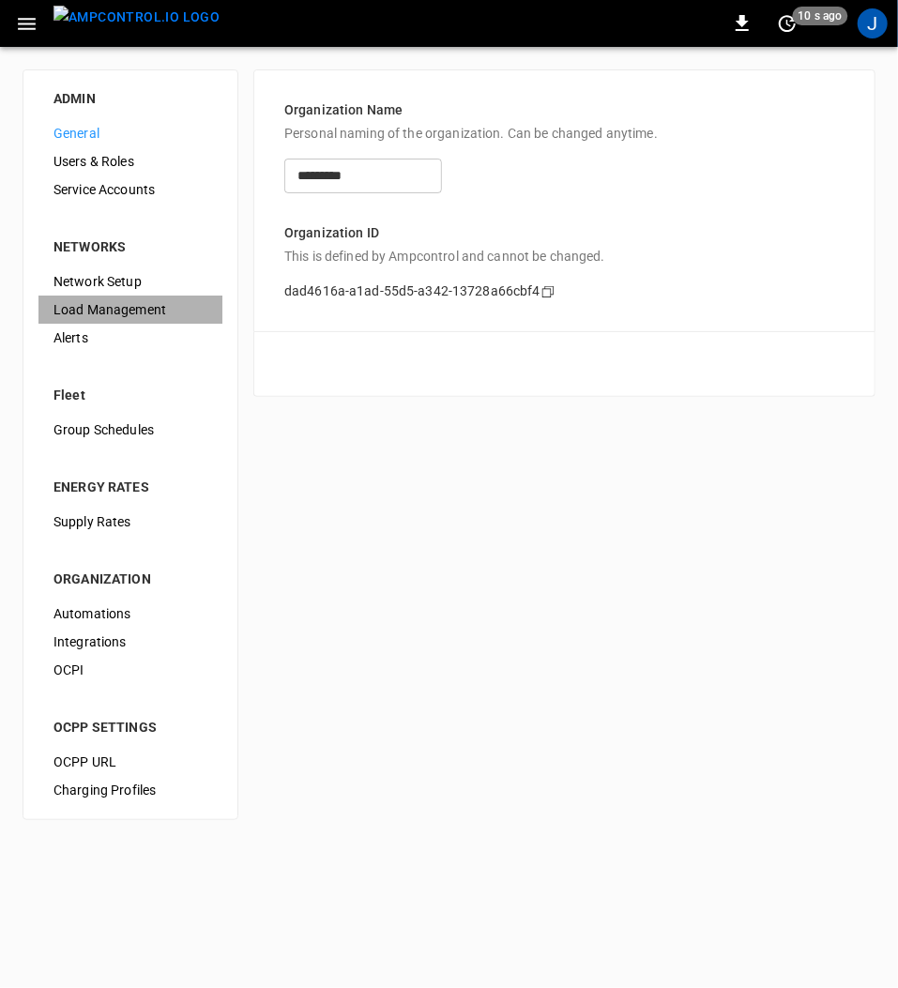
click at [113, 308] on span "Load Management" at bounding box center [130, 310] width 154 height 20
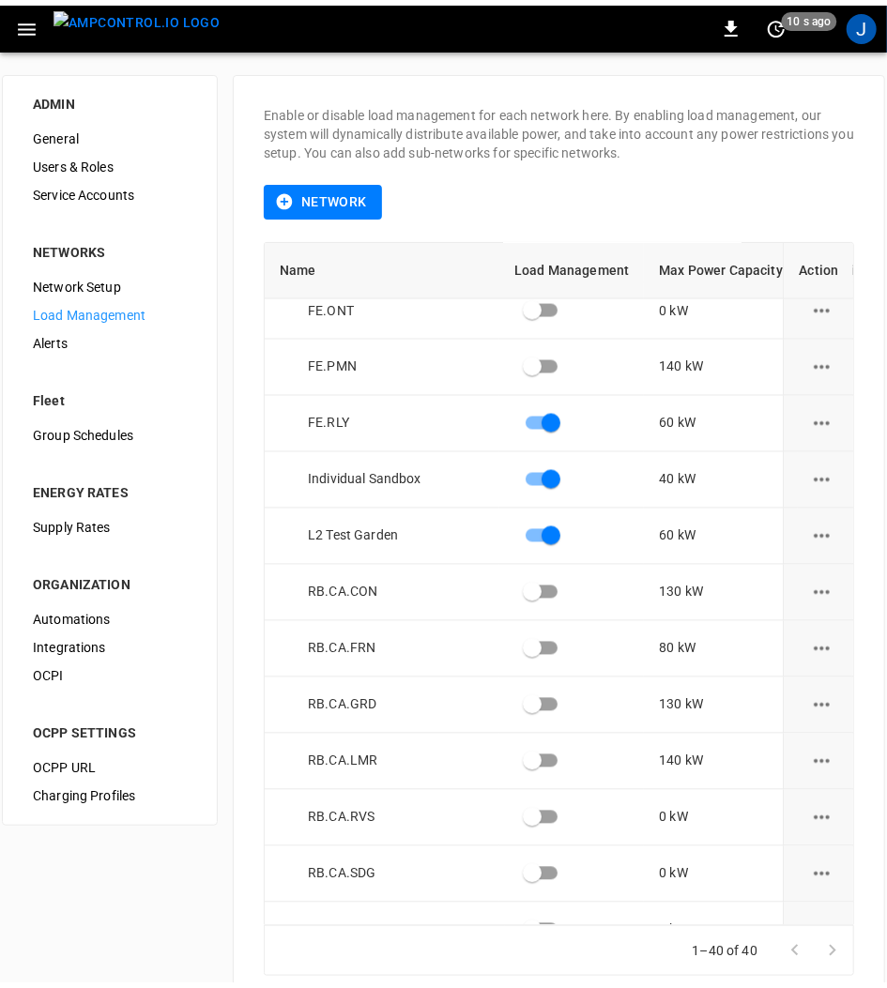
scroll to position [1501, 0]
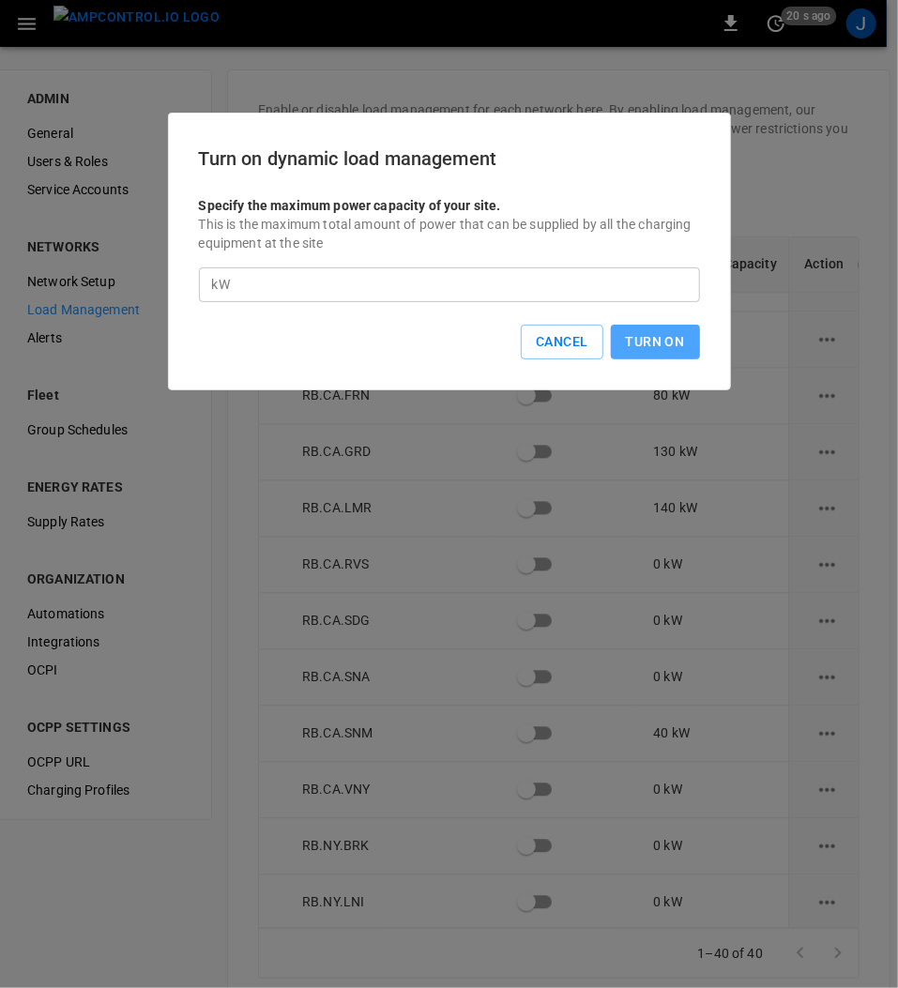
click at [642, 346] on button "Turn On" at bounding box center [655, 342] width 89 height 35
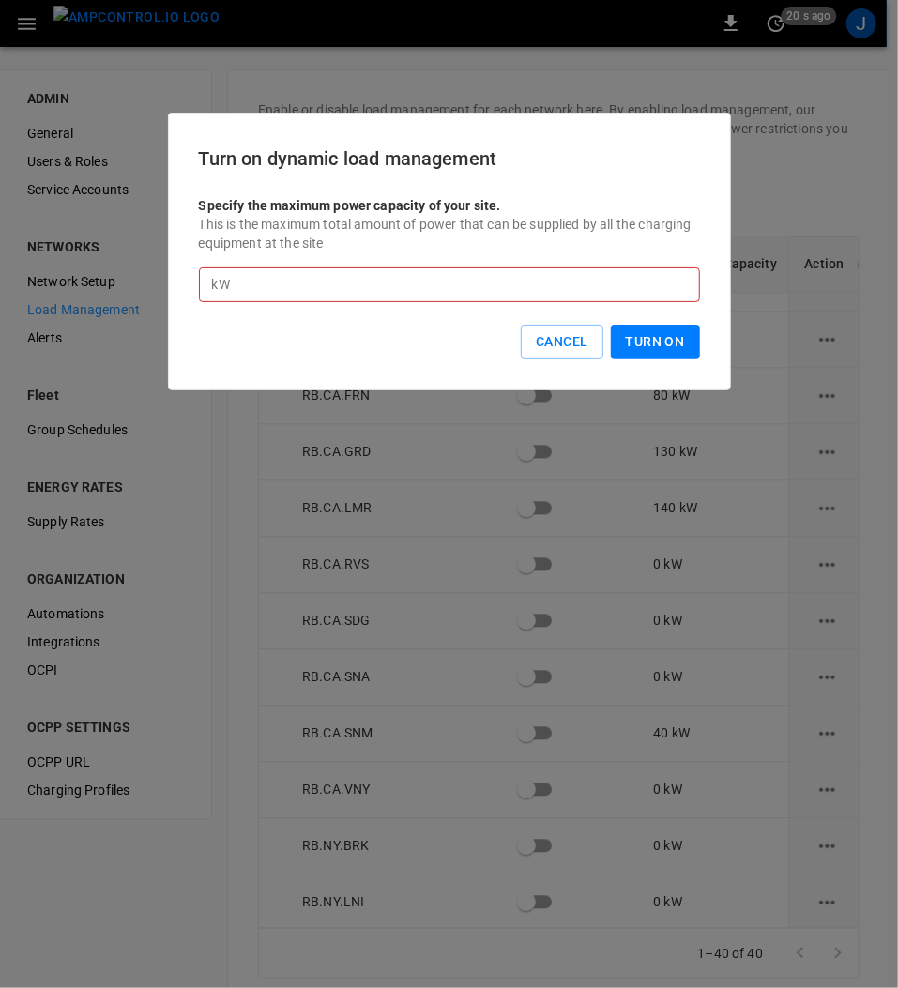
click at [295, 281] on input "*" at bounding box center [468, 284] width 463 height 35
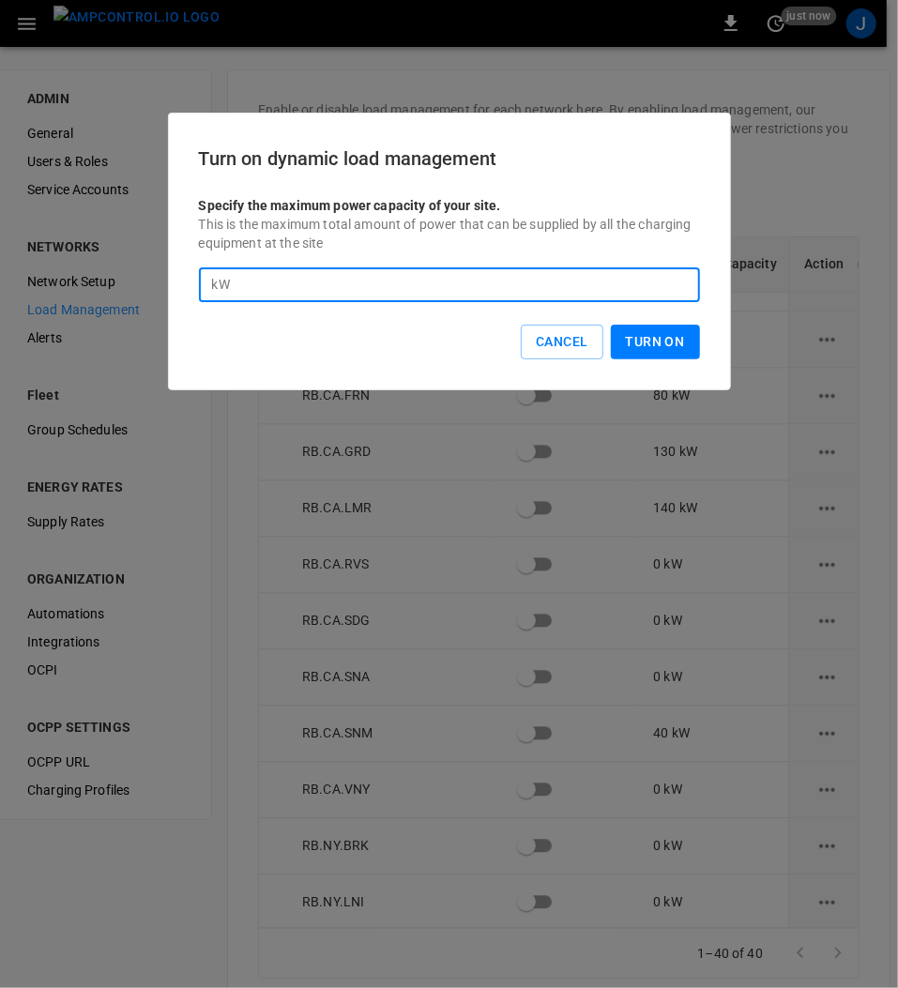
type input "***"
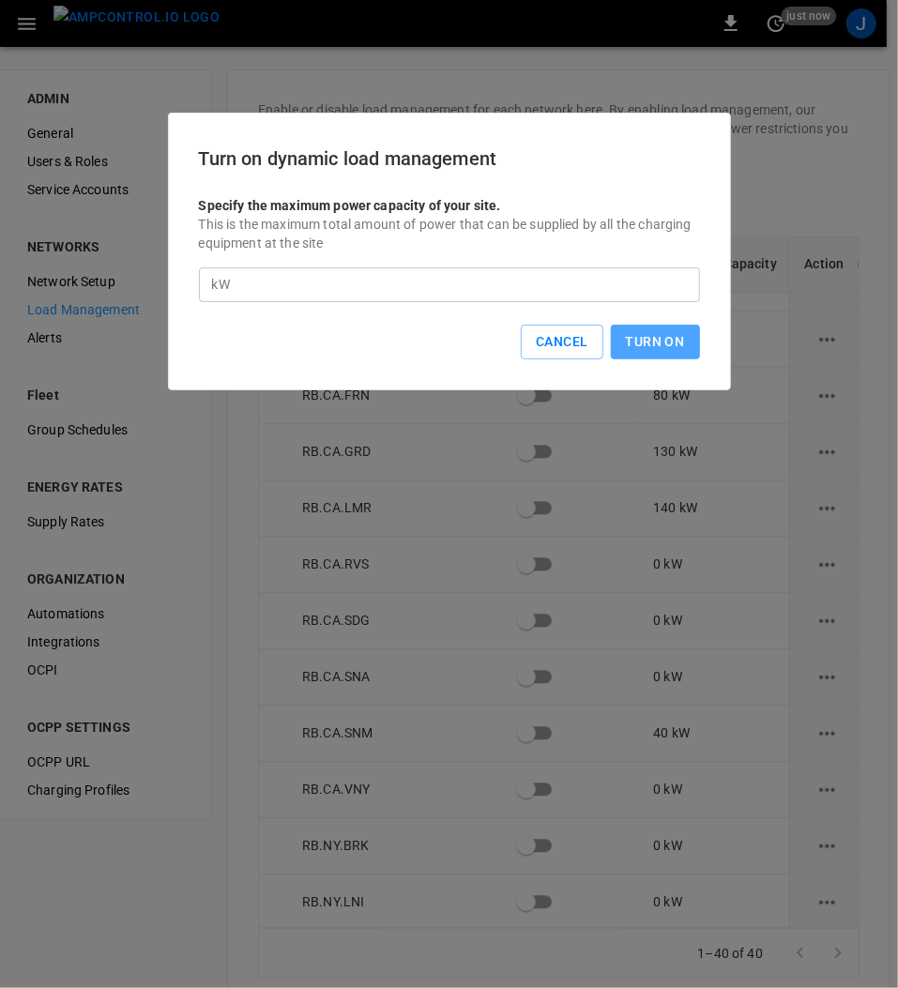
click at [662, 336] on button "Turn On" at bounding box center [655, 342] width 89 height 35
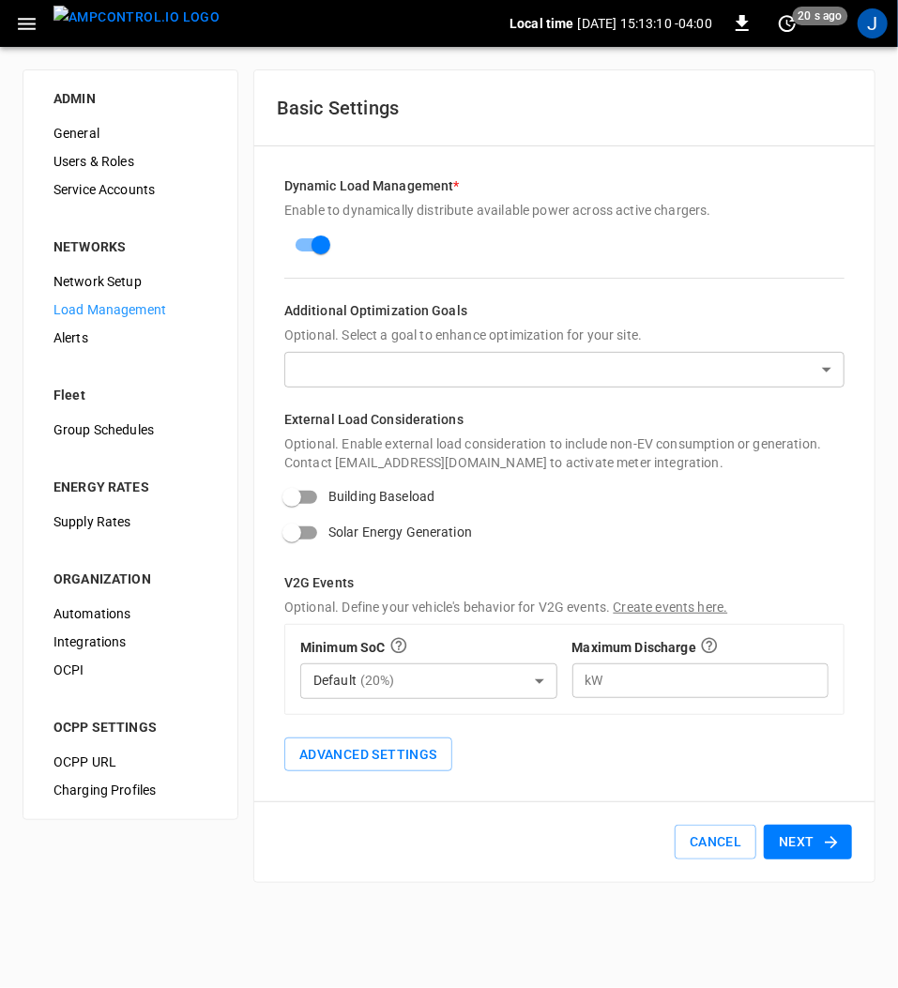
click at [805, 832] on button "Next" at bounding box center [808, 842] width 88 height 35
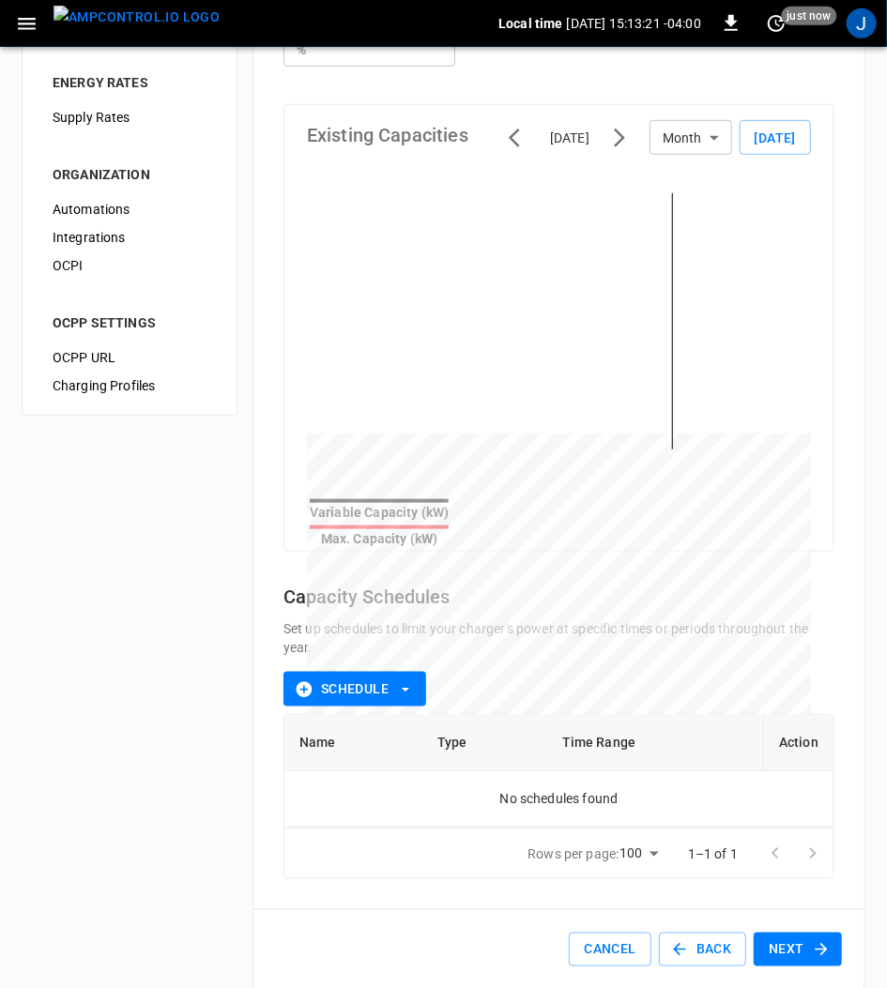
scroll to position [452, 0]
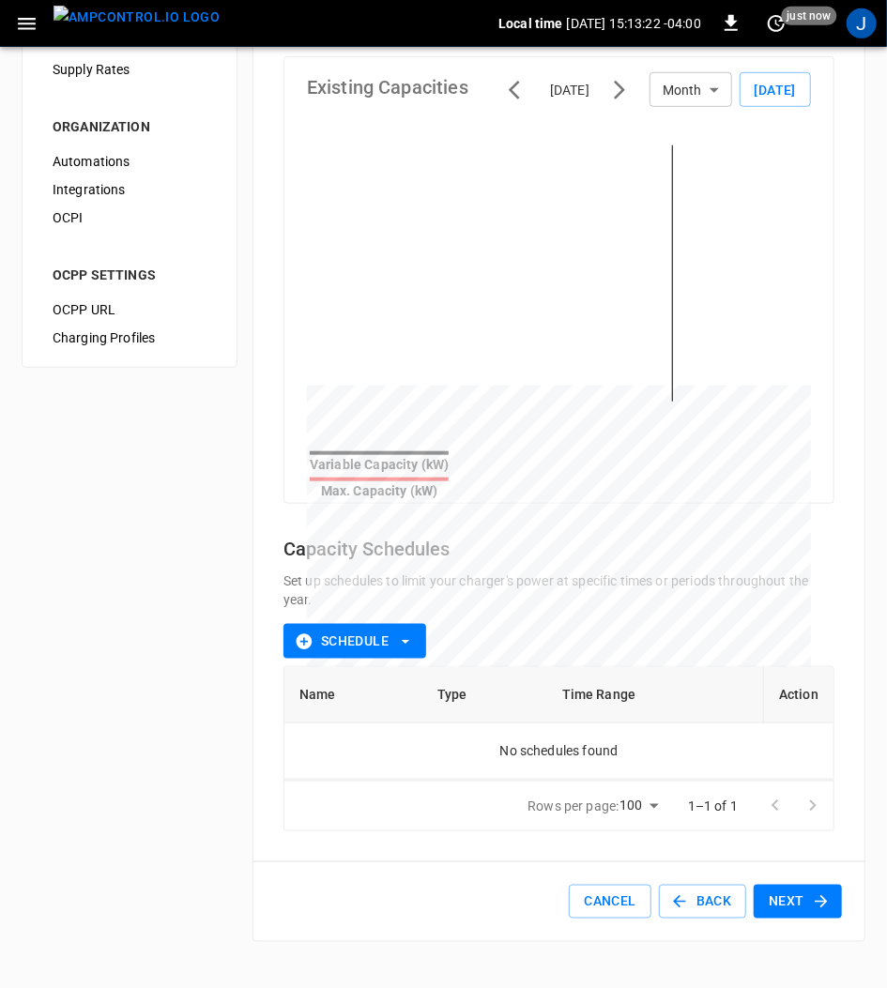
click at [794, 920] on button "Next" at bounding box center [797, 902] width 88 height 35
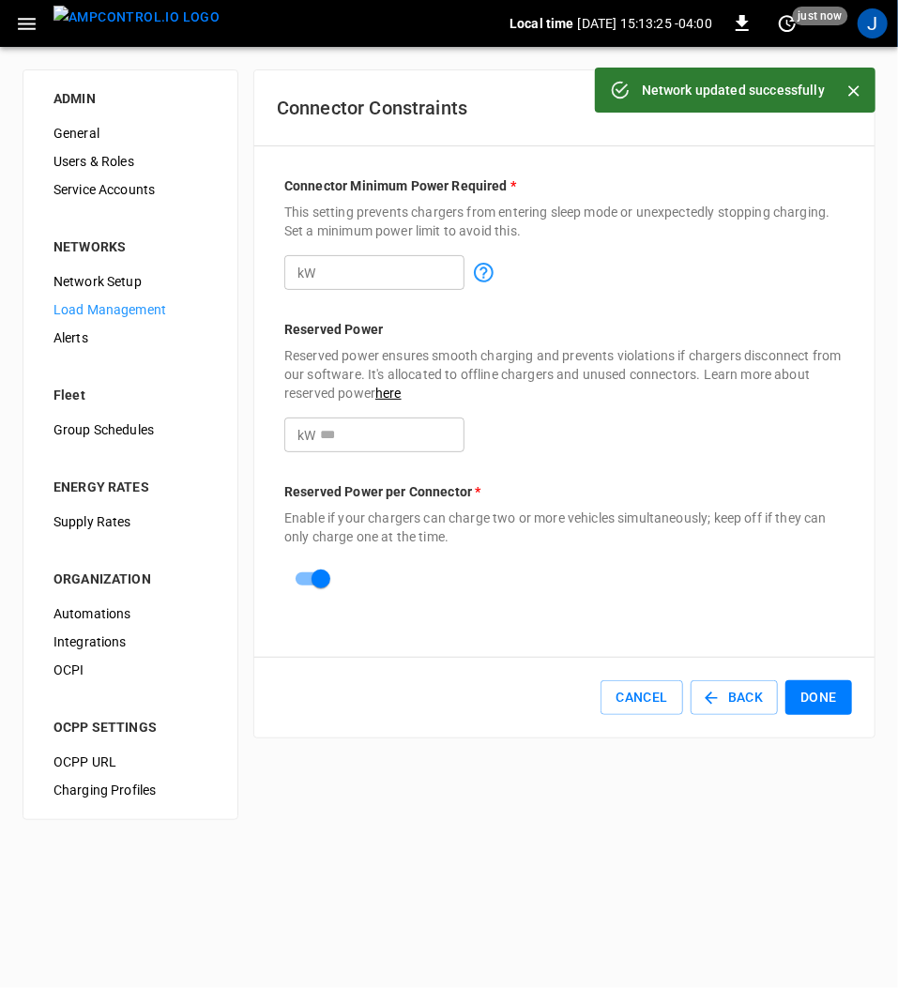
click at [351, 440] on input "*" at bounding box center [392, 435] width 145 height 35
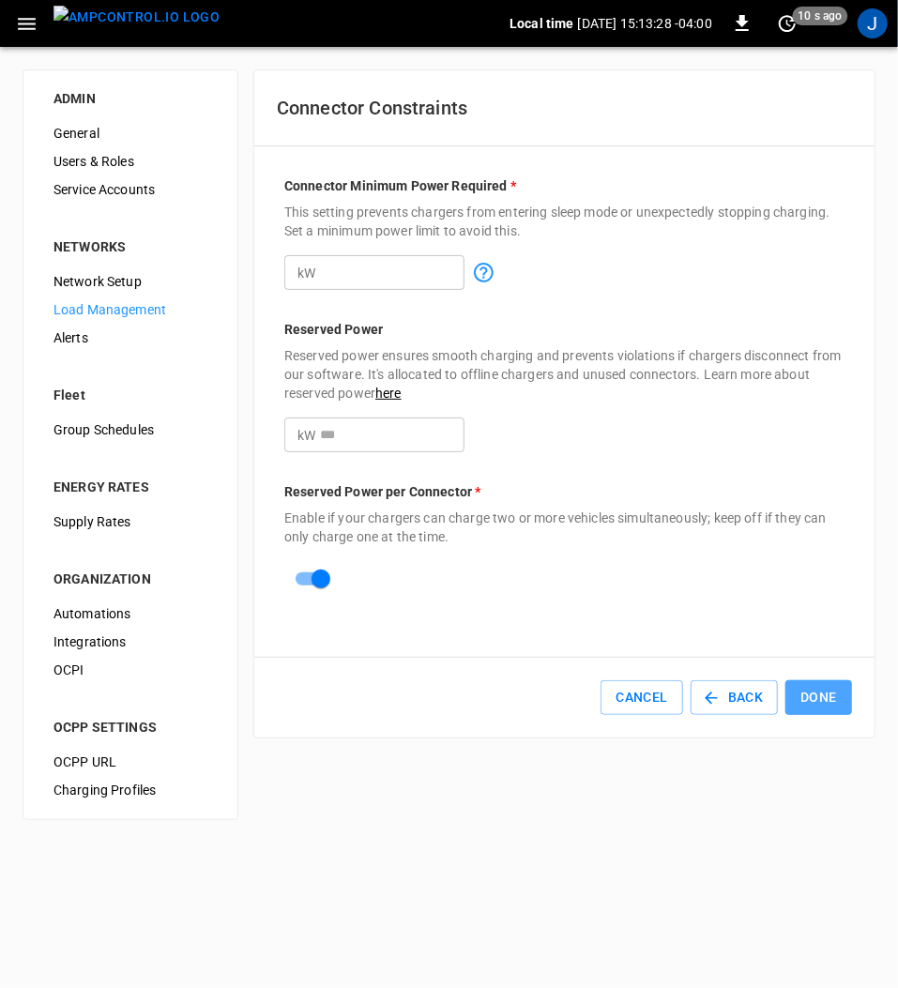
click at [824, 687] on button "Done" at bounding box center [818, 697] width 67 height 35
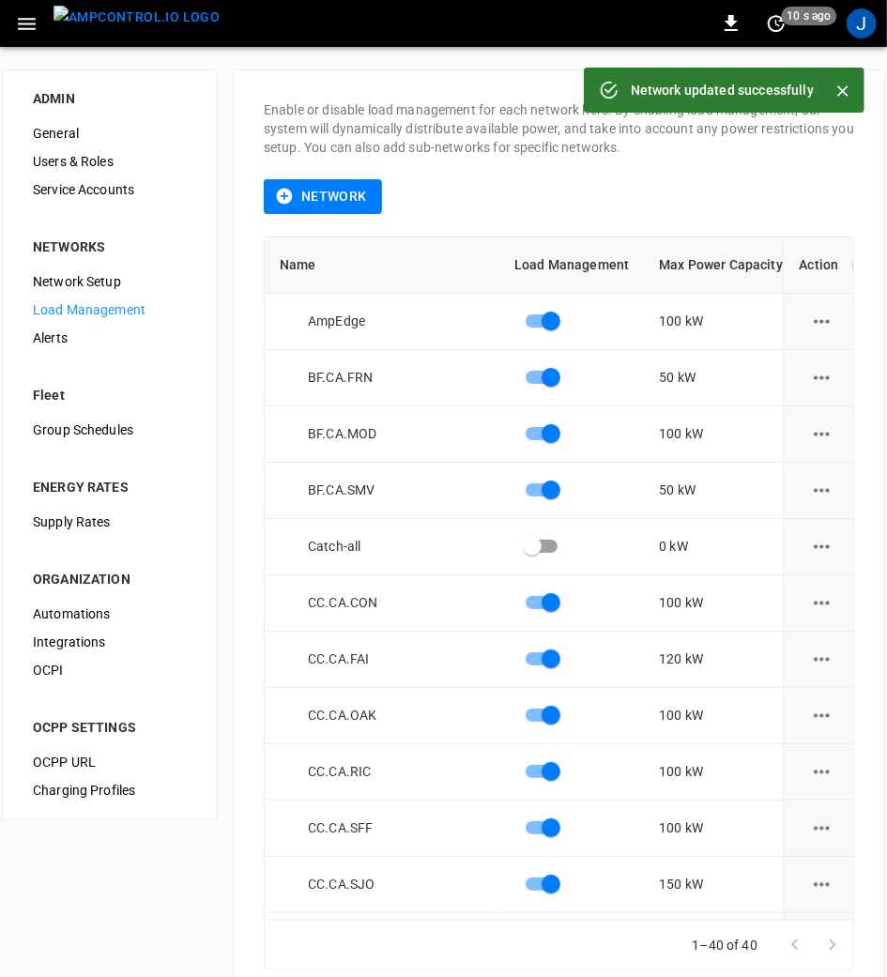
click at [24, 20] on icon "button" at bounding box center [26, 23] width 23 height 23
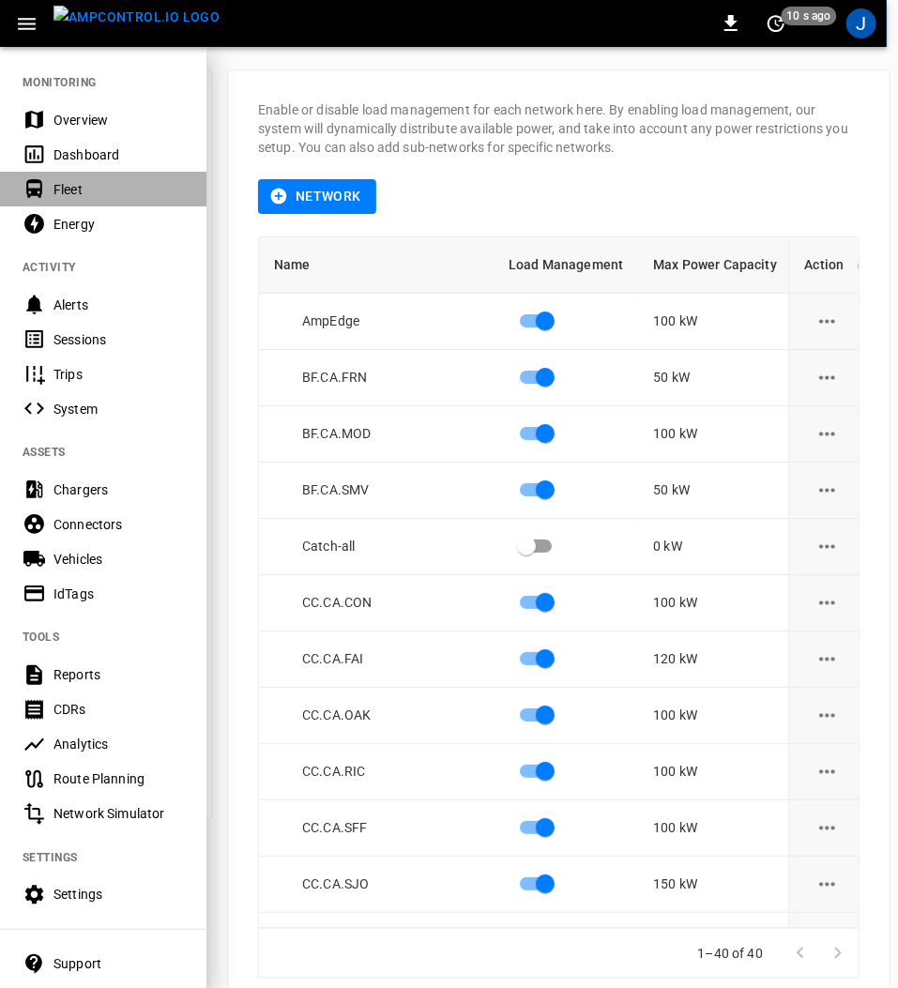
click at [78, 180] on div "Fleet" at bounding box center [118, 189] width 130 height 19
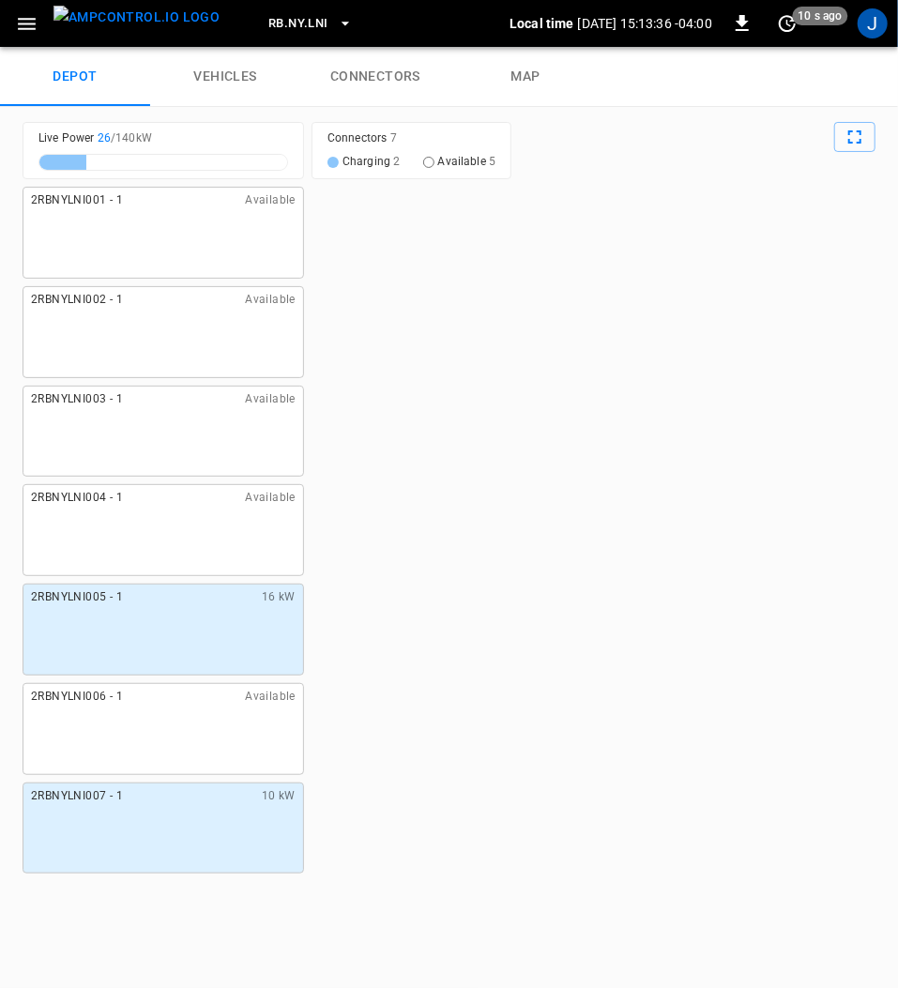
click at [365, 74] on link "connectors" at bounding box center [375, 77] width 150 height 60
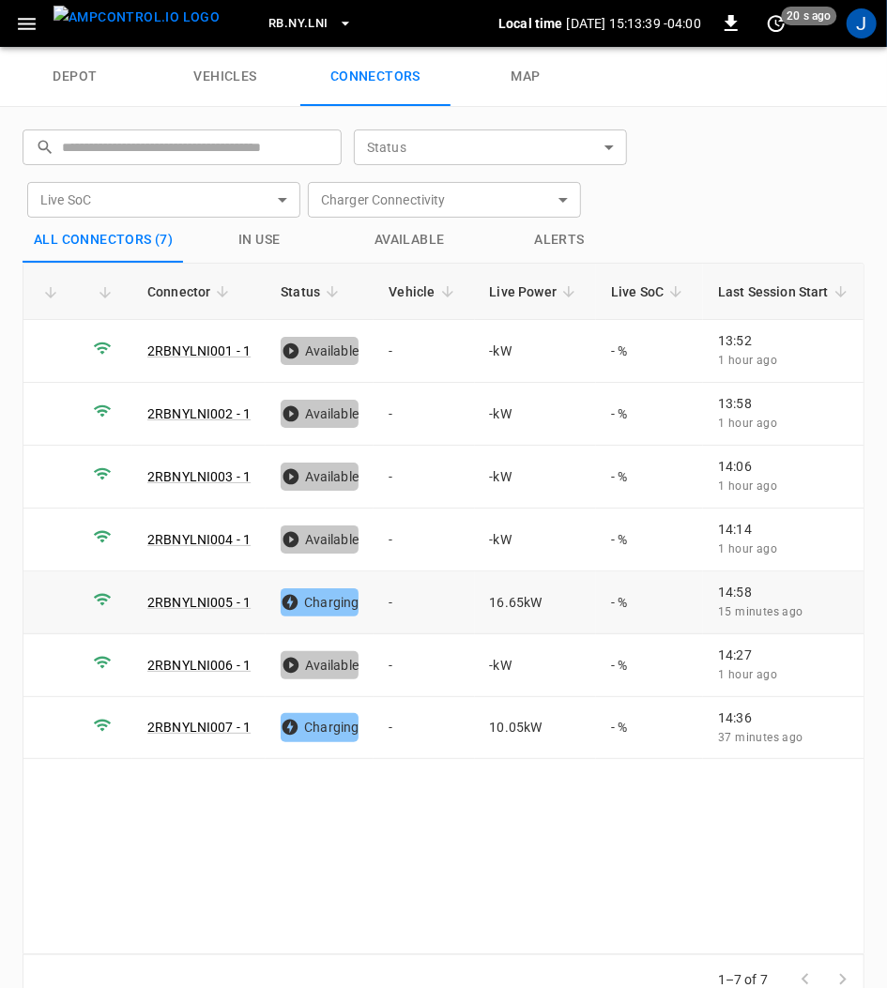
click at [197, 595] on link "2RBNYLNI005 - 1" at bounding box center [198, 602] width 103 height 15
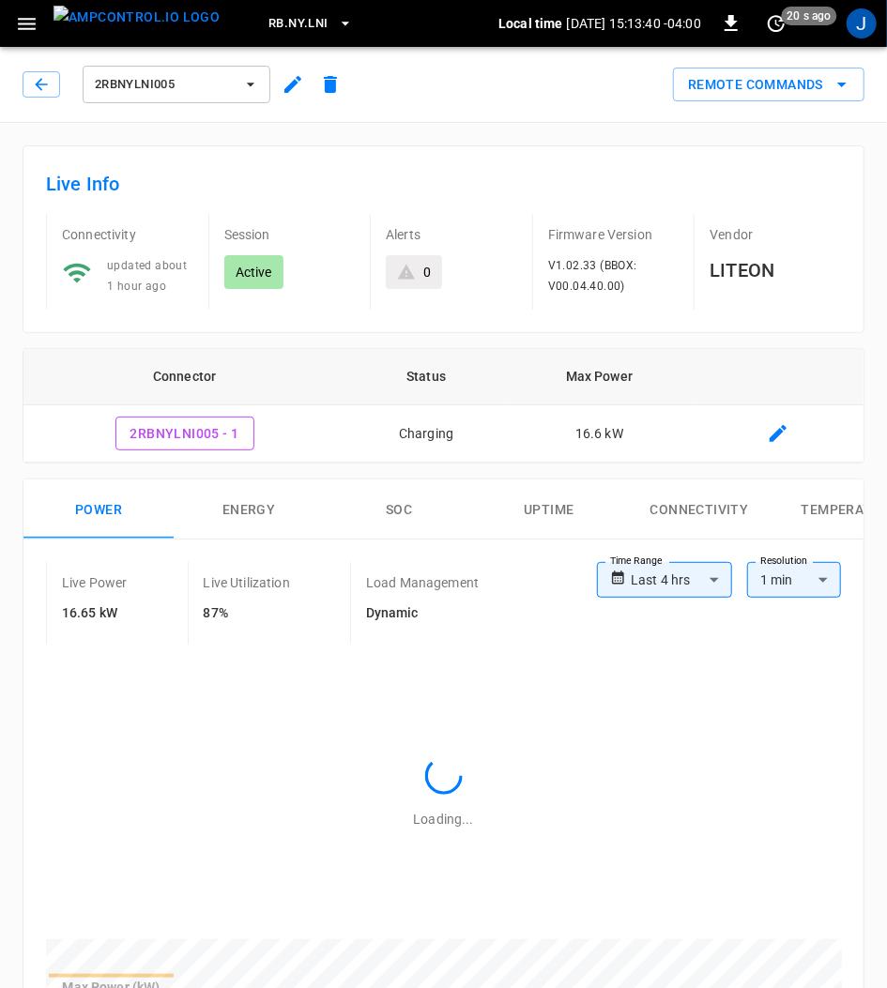
type input "**********"
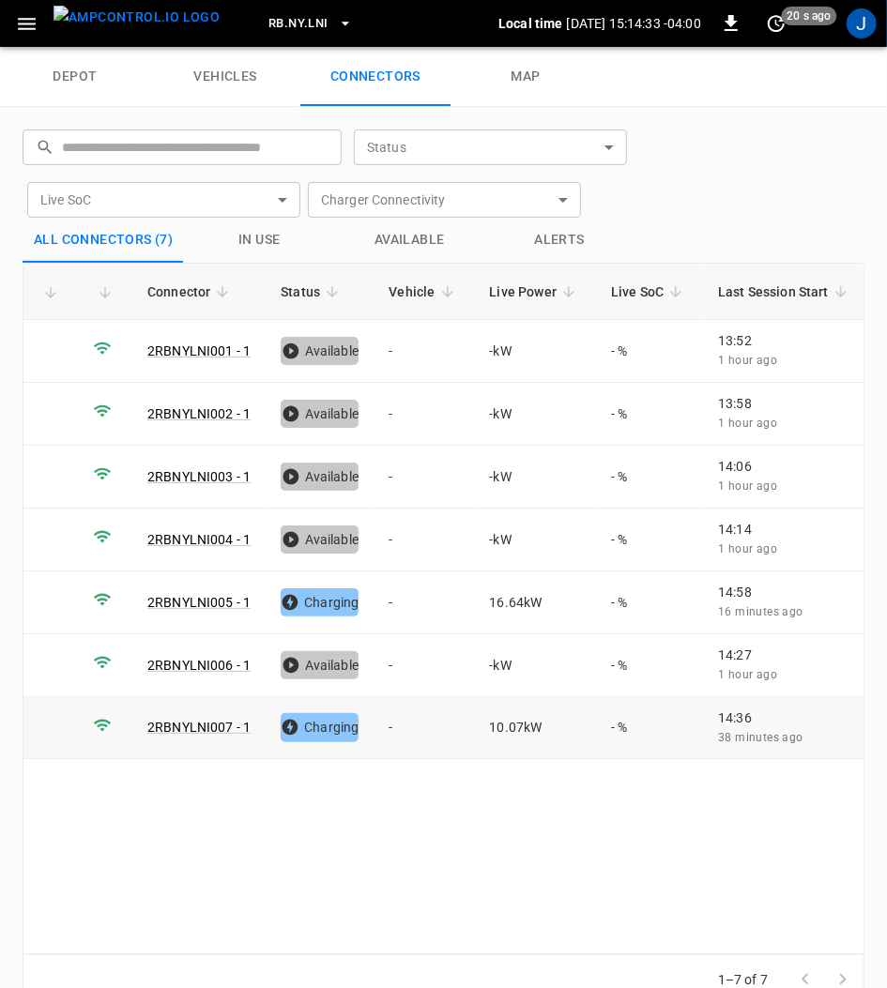
click at [218, 720] on link "2RBNYLNI007 - 1" at bounding box center [198, 727] width 103 height 15
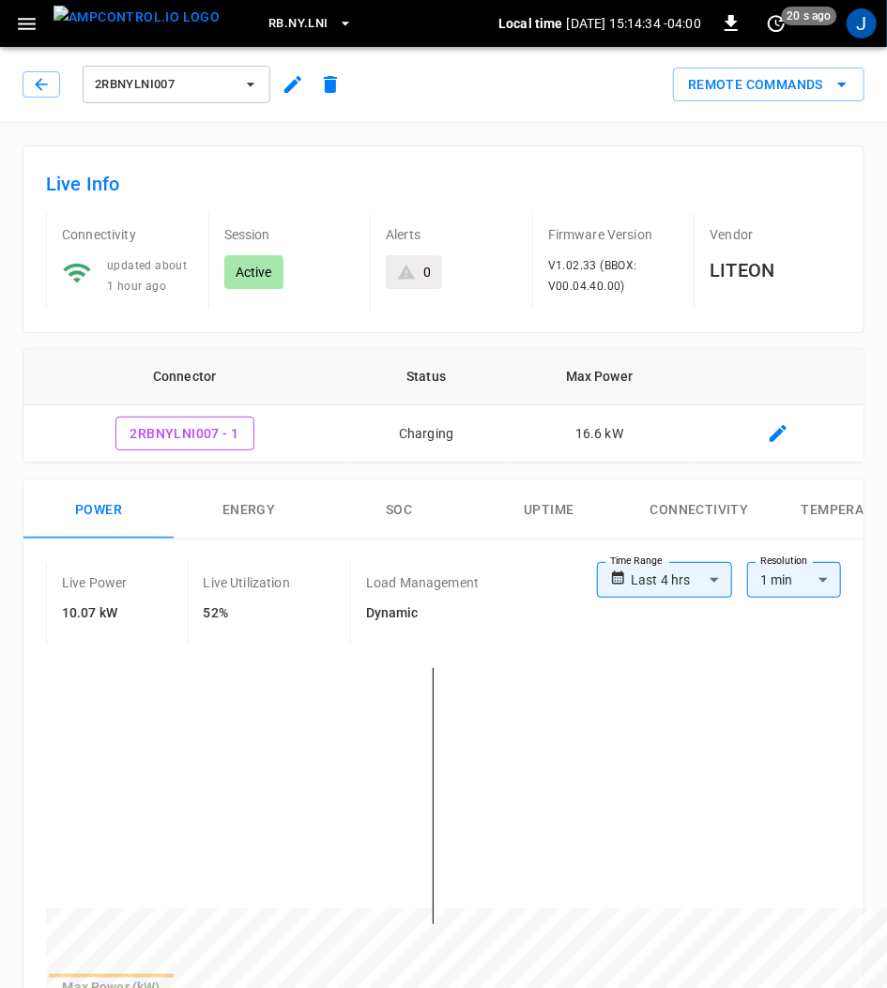
type input "**********"
click at [254, 84] on icon "button" at bounding box center [250, 84] width 19 height 19
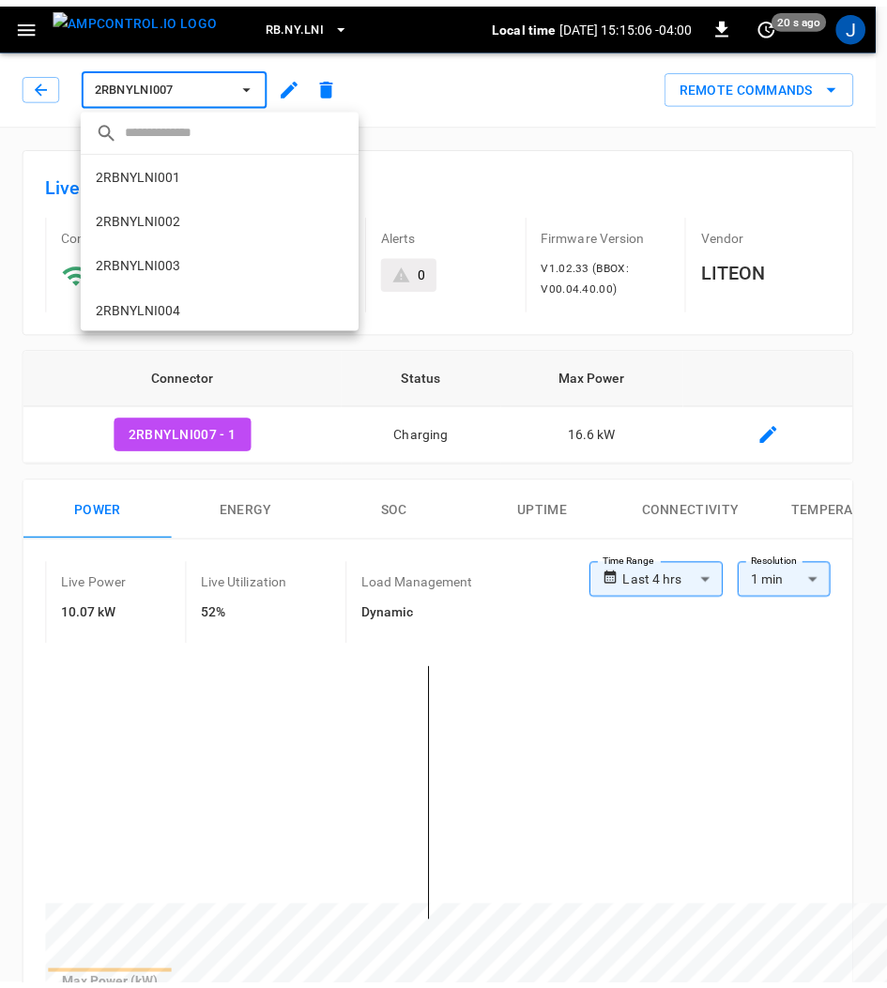
scroll to position [137, 0]
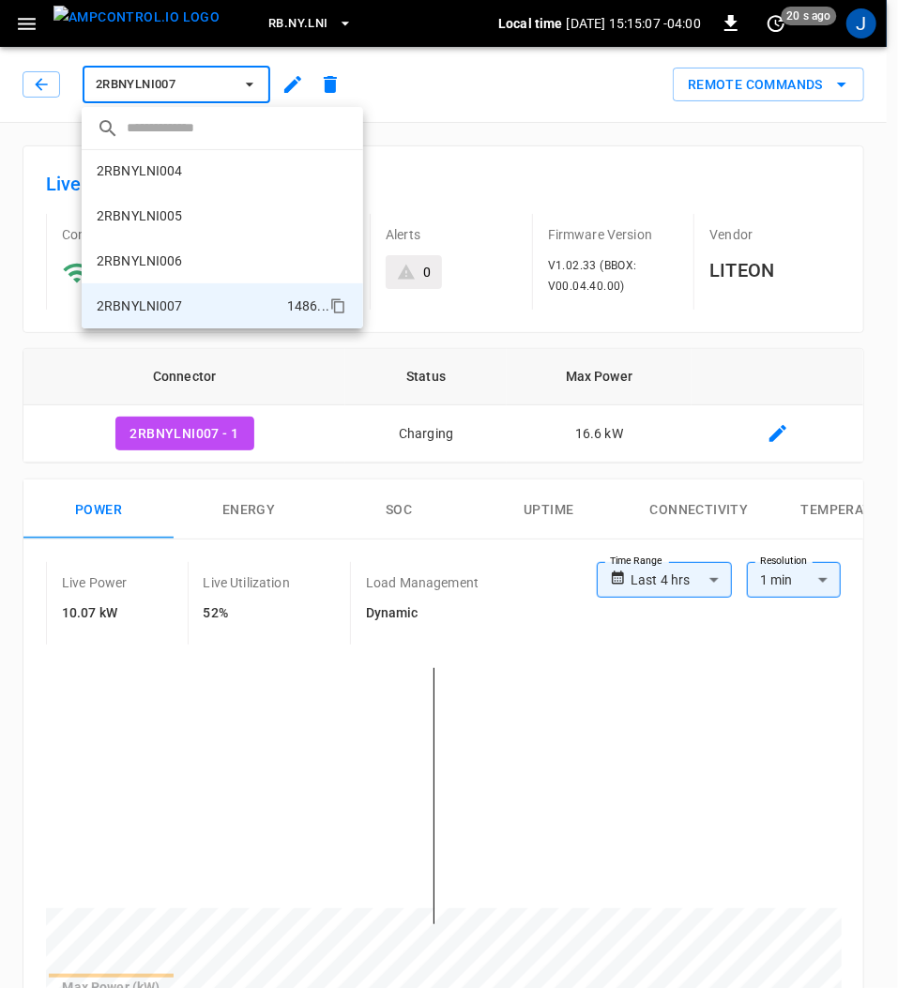
click at [243, 79] on div at bounding box center [449, 494] width 898 height 988
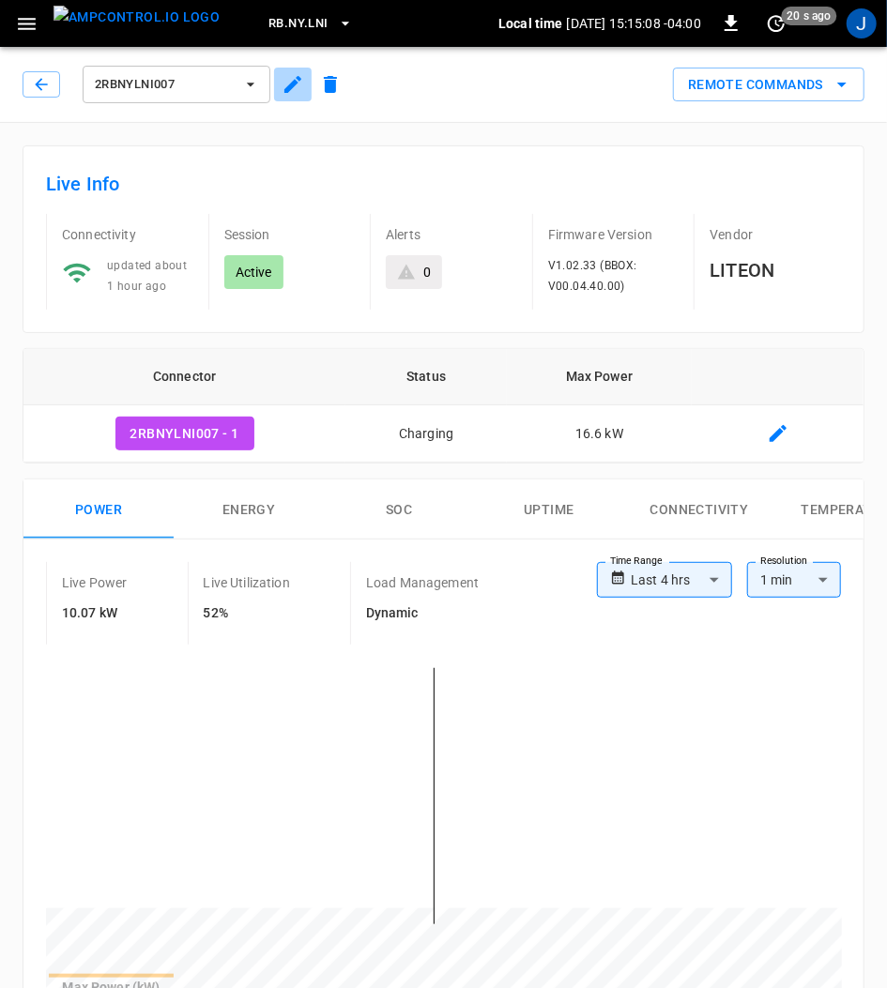
click at [288, 84] on icon "button" at bounding box center [292, 84] width 17 height 17
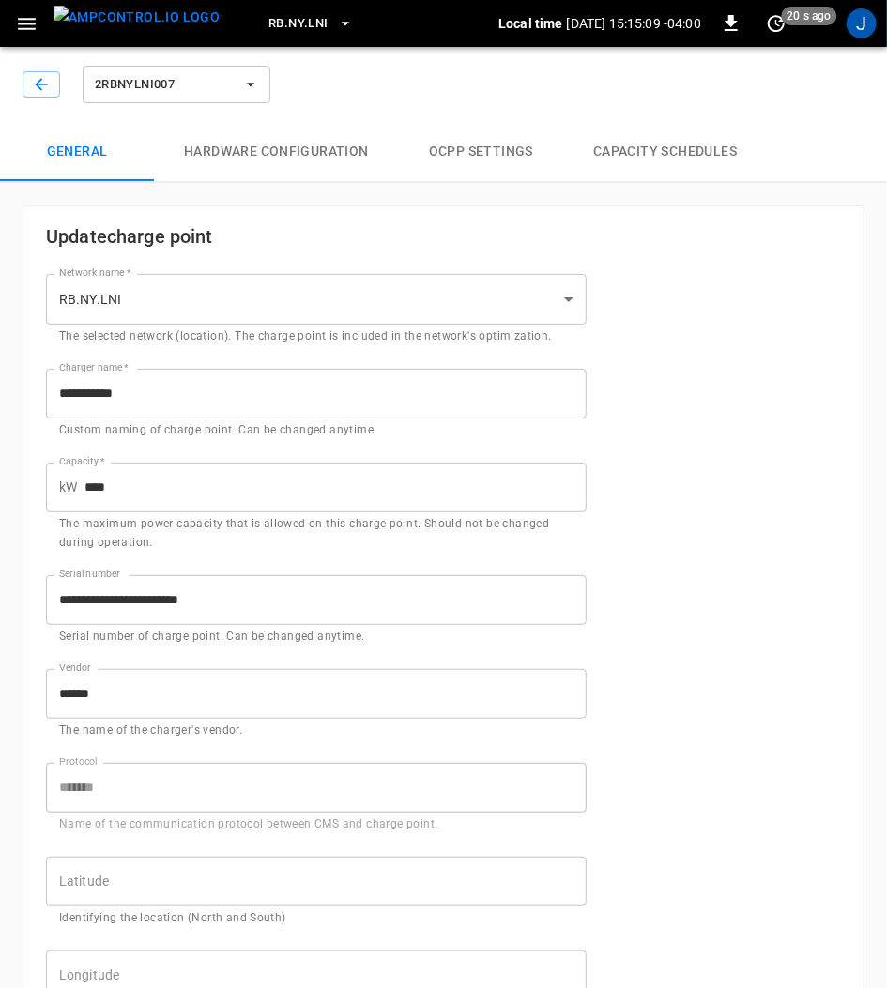
click at [659, 153] on button "Capacity Schedules" at bounding box center [665, 152] width 204 height 60
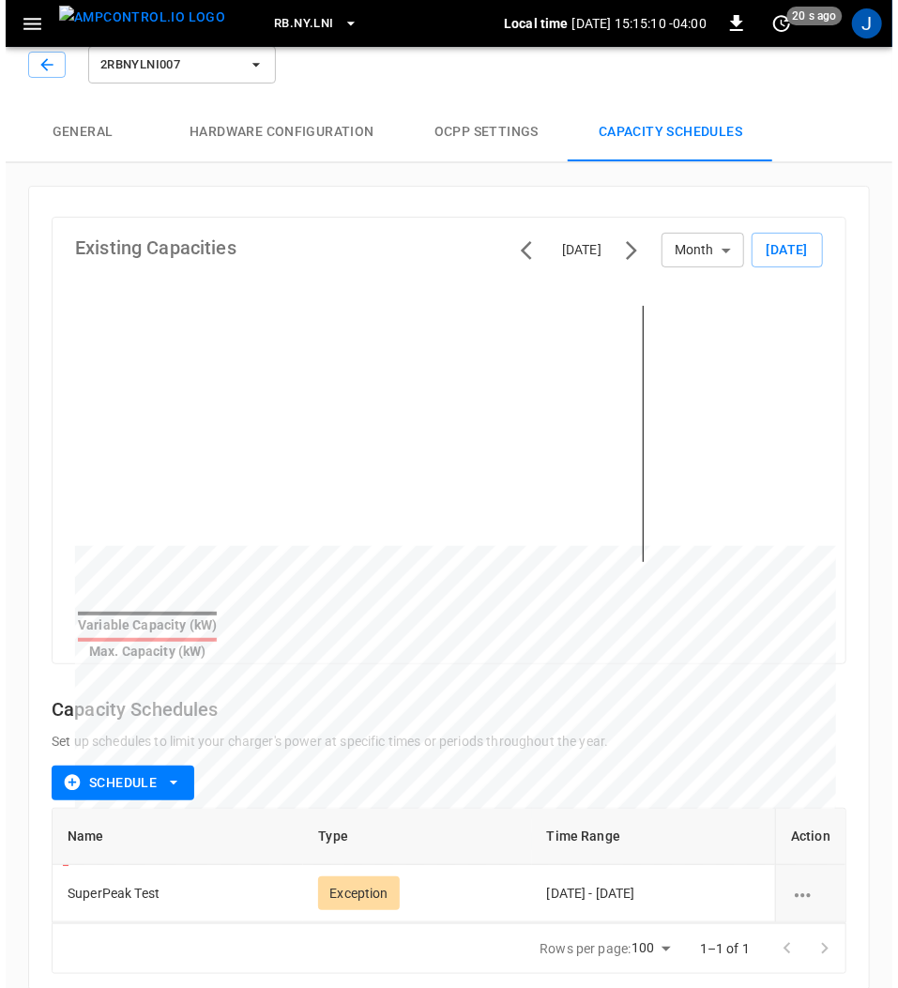
scroll to position [29, 0]
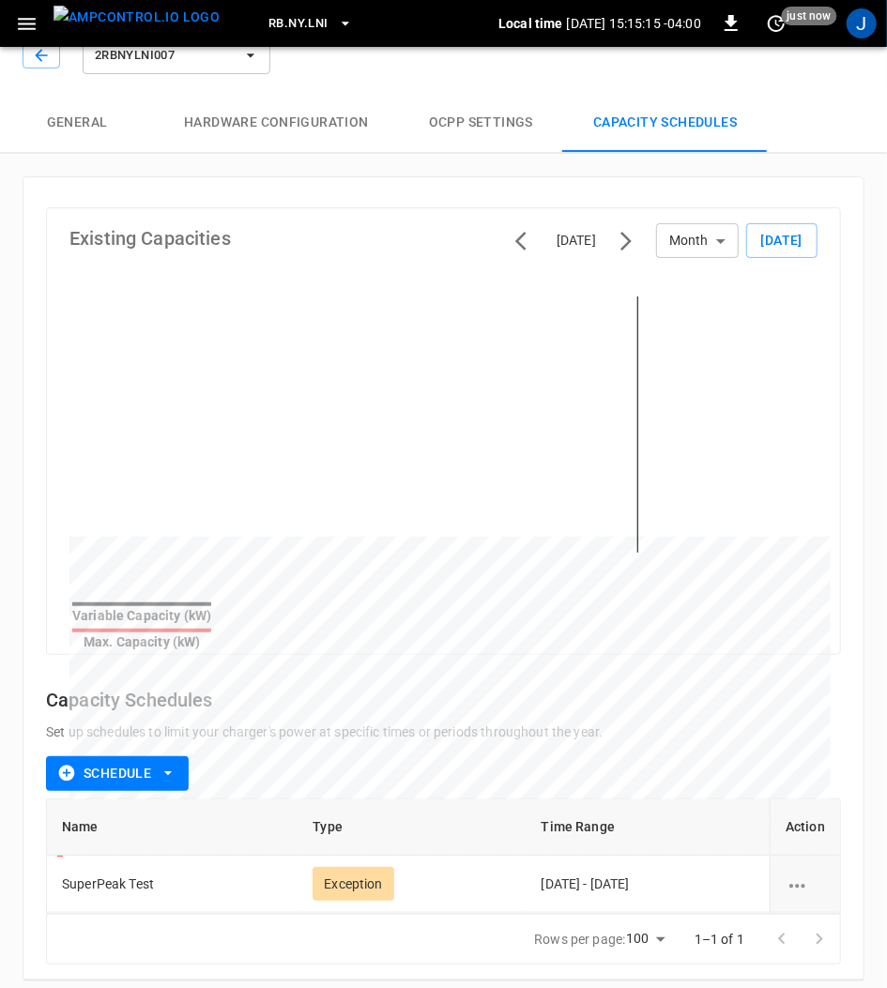
click at [791, 875] on icon "schedule options" at bounding box center [796, 886] width 23 height 23
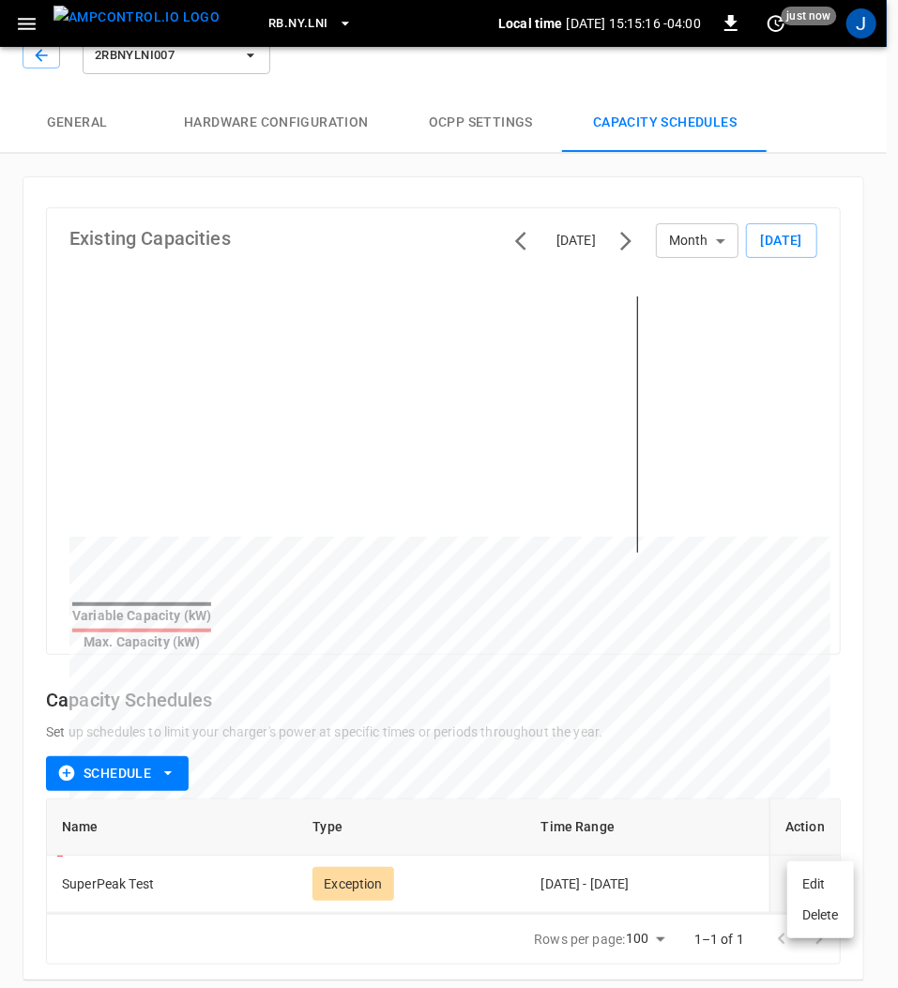
click at [820, 880] on li "Edit" at bounding box center [820, 884] width 67 height 31
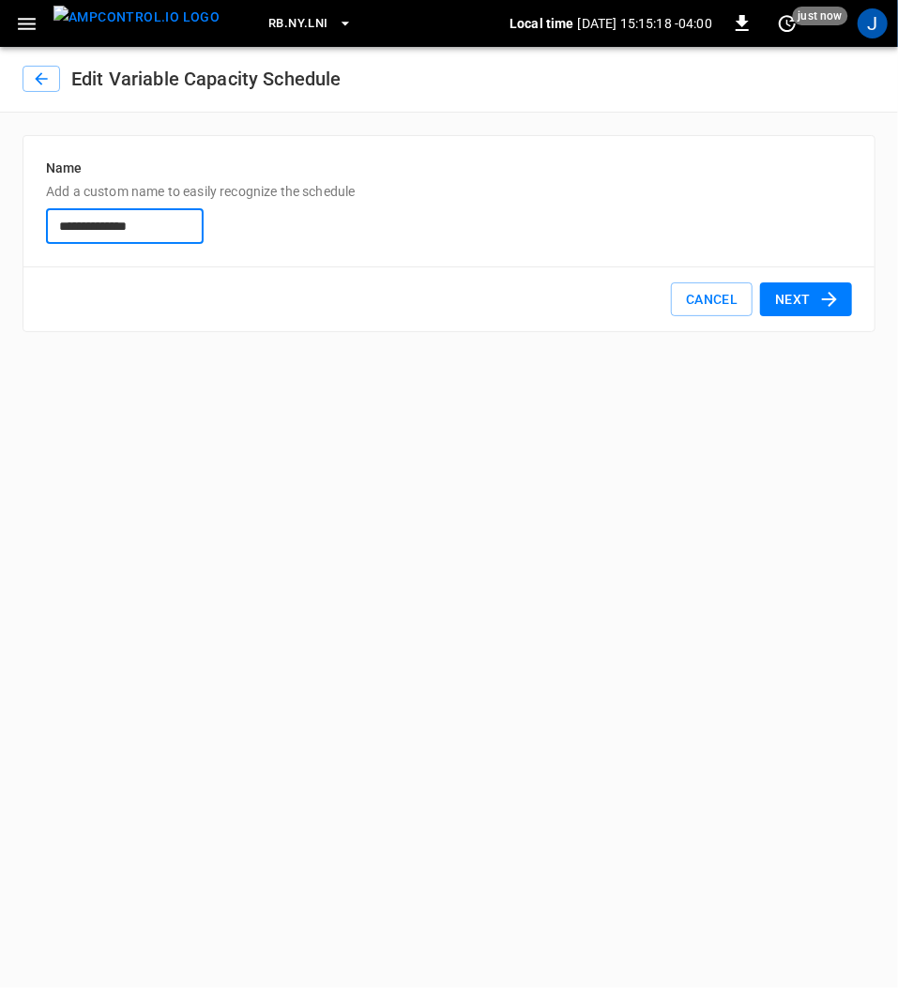
click at [805, 297] on button "Next" at bounding box center [806, 299] width 92 height 35
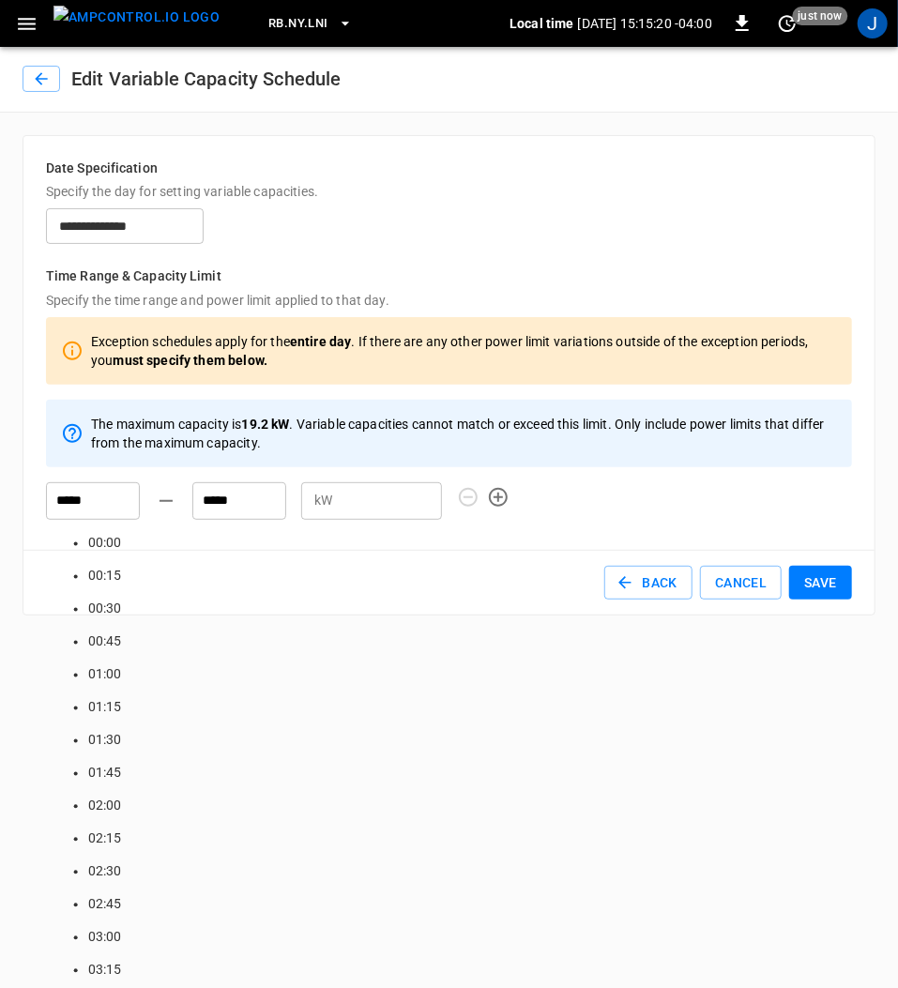
click at [74, 505] on input "*****" at bounding box center [93, 501] width 94 height 38
drag, startPoint x: 101, startPoint y: 501, endPoint x: 38, endPoint y: 496, distance: 64.0
click at [38, 496] on div "***** Time 00:00 00:15 00:30 00:45 01:00 01:15 01:30 01:45 02:00 02:15 02:30 02…" at bounding box center [85, 493] width 109 height 53
type input "*****"
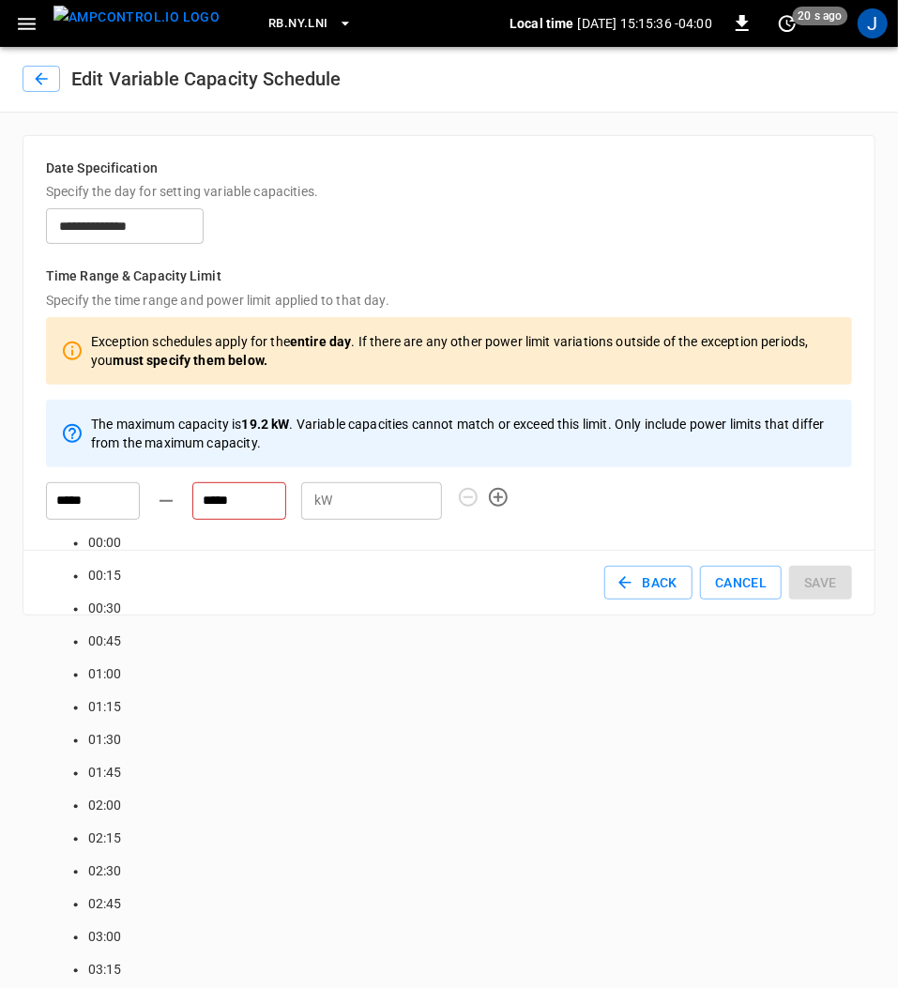
click at [256, 496] on input "*****" at bounding box center [239, 501] width 94 height 38
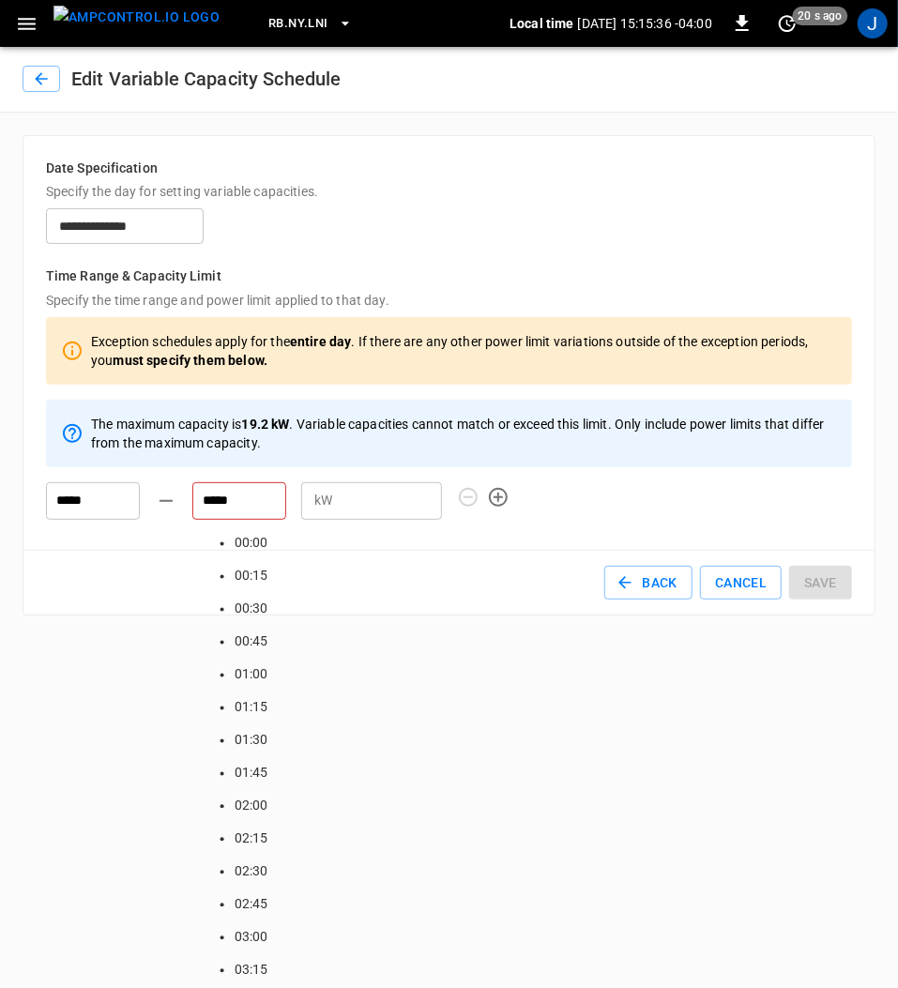
scroll to position [2989, 0]
type input "*****"
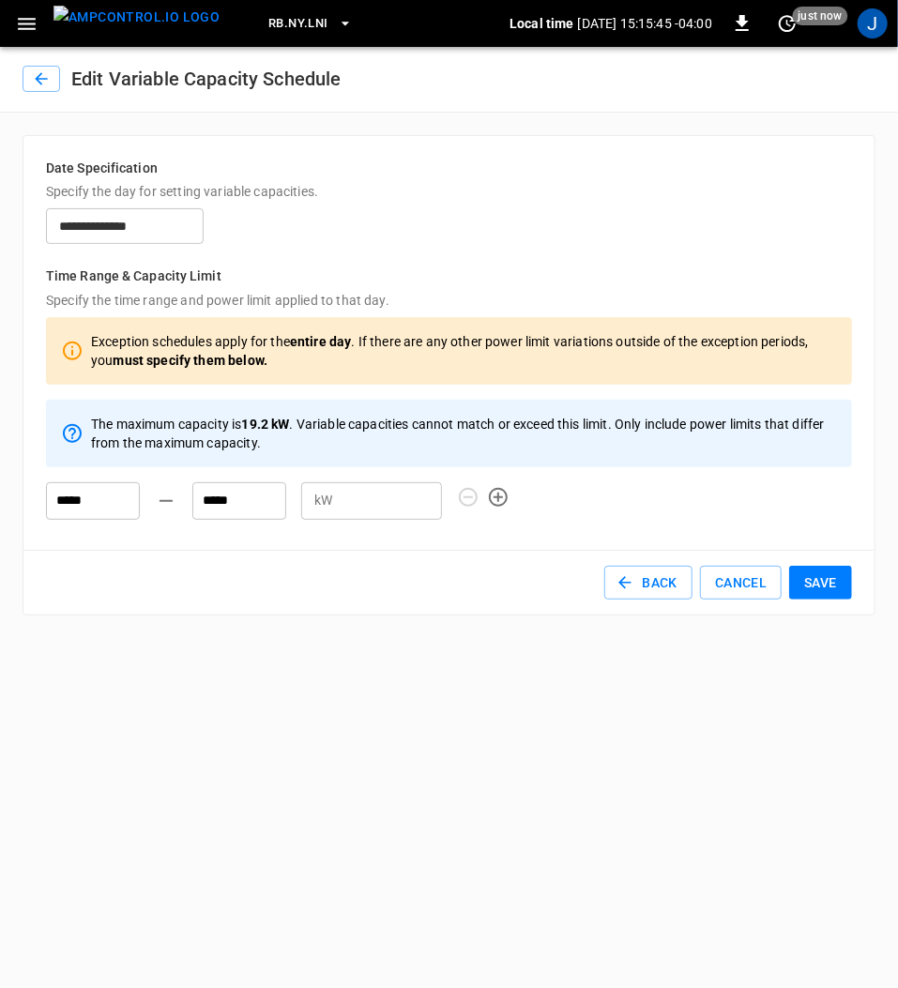
click at [792, 638] on html "**********" at bounding box center [449, 319] width 898 height 638
click at [828, 582] on button "Save" at bounding box center [820, 583] width 63 height 35
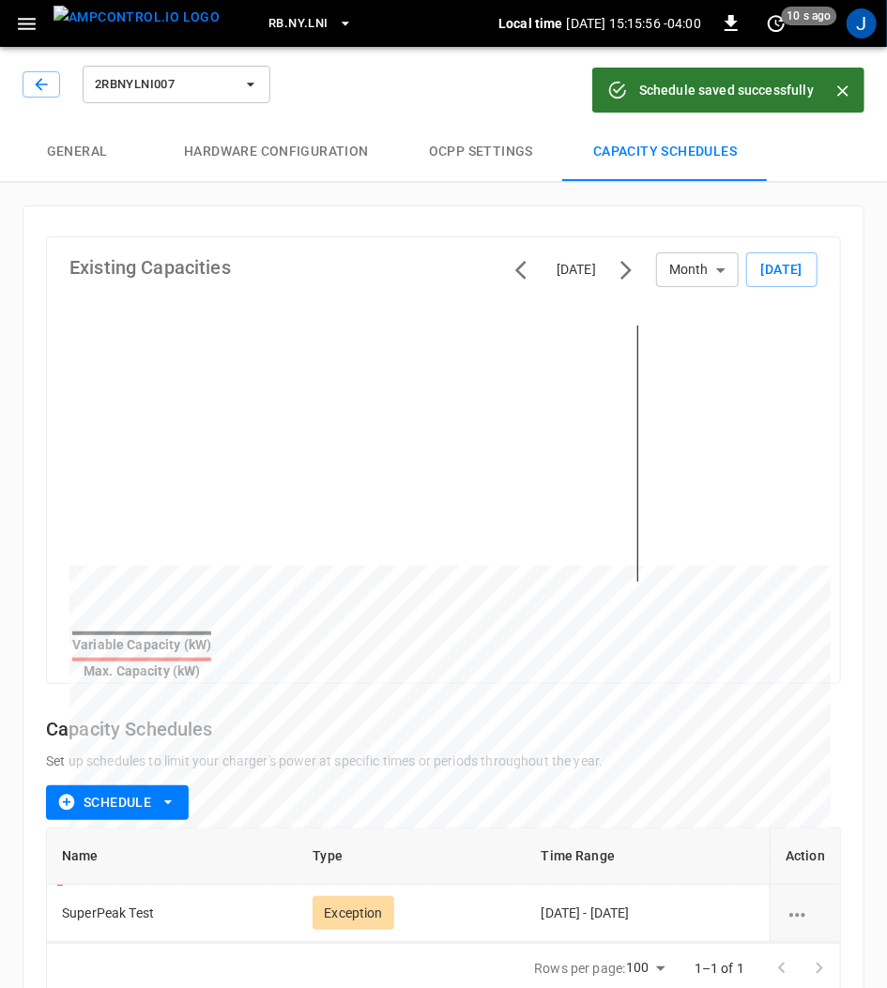
click at [257, 78] on icon "button" at bounding box center [250, 84] width 19 height 19
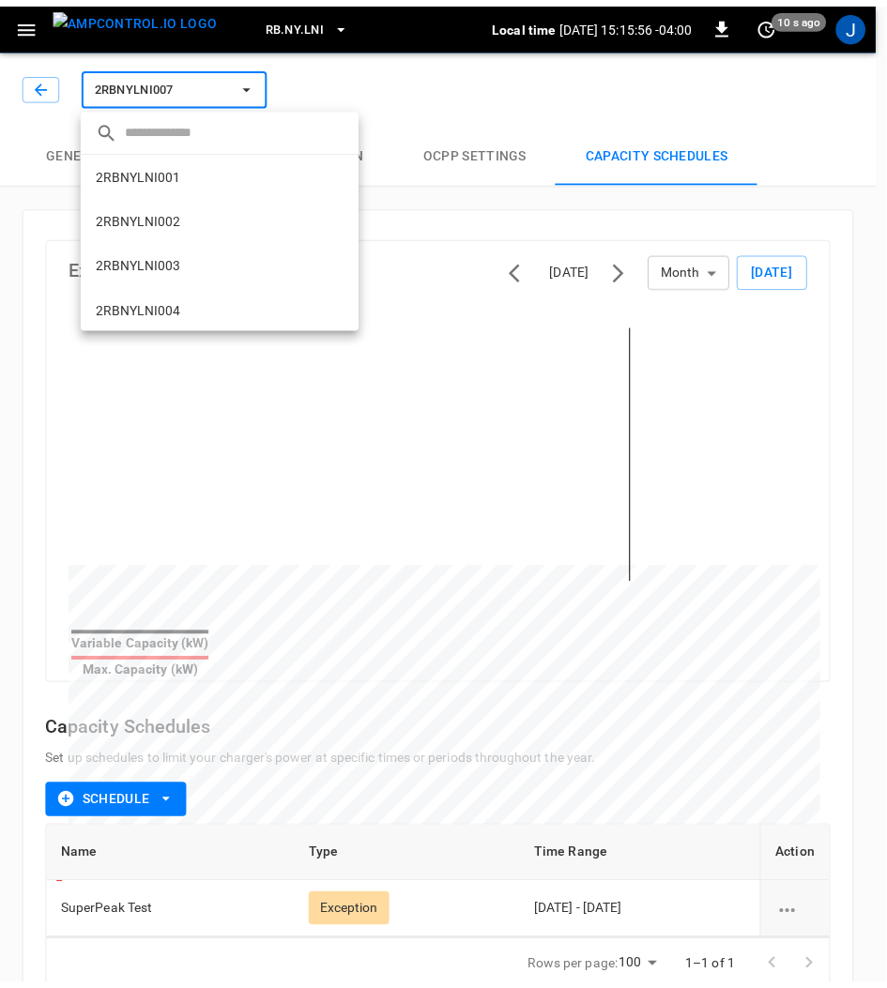
scroll to position [137, 0]
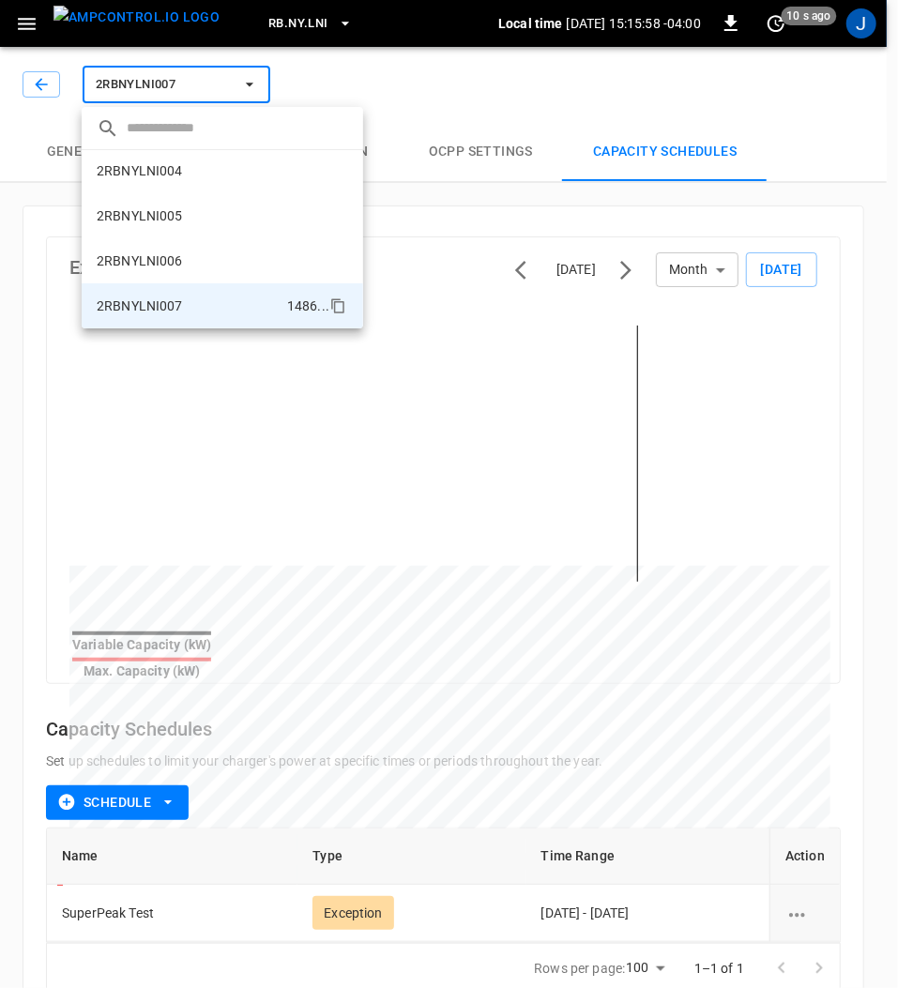
click at [167, 212] on p "2RBNYLNI005" at bounding box center [140, 215] width 86 height 19
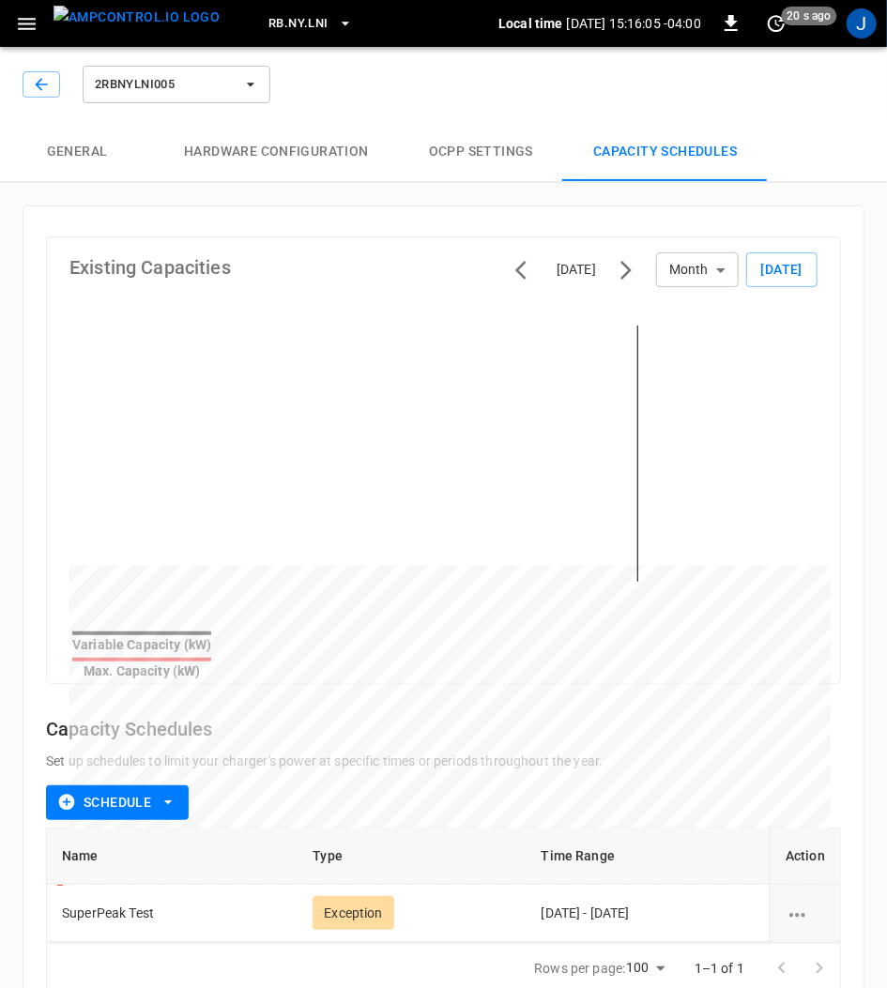
click at [805, 905] on icon "schedule options" at bounding box center [796, 915] width 23 height 23
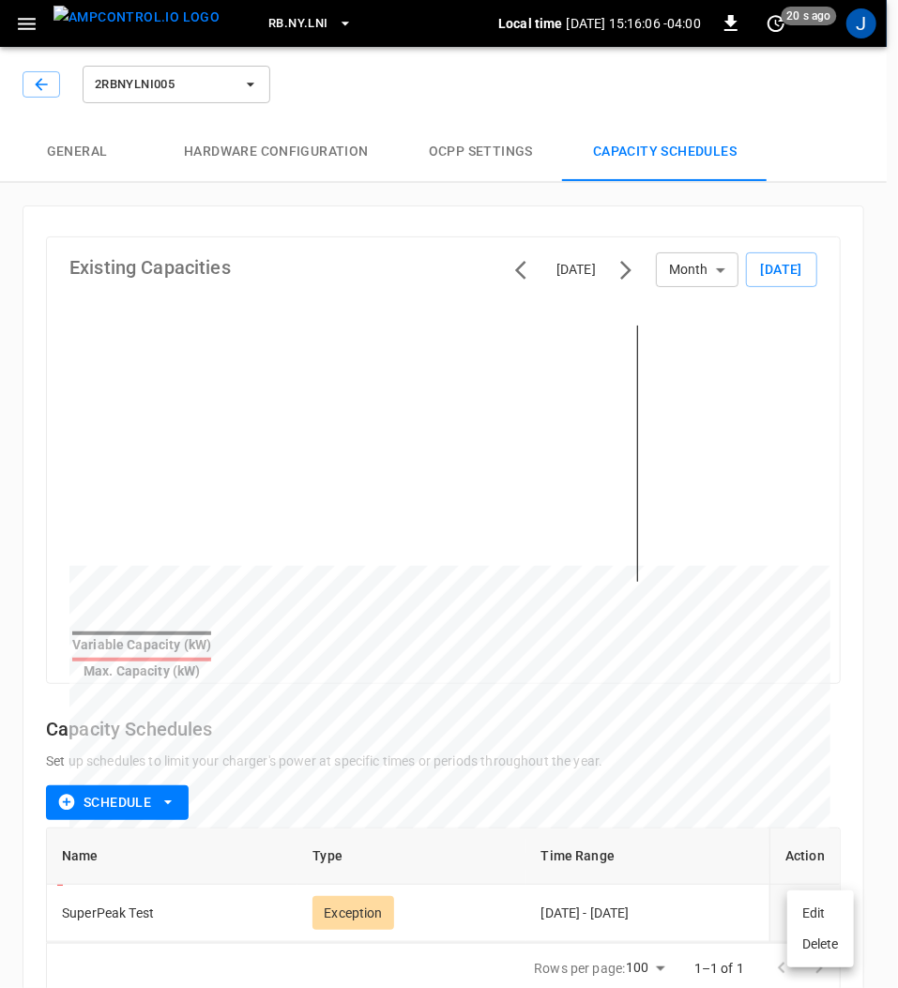
click at [818, 914] on li "Edit" at bounding box center [820, 913] width 67 height 31
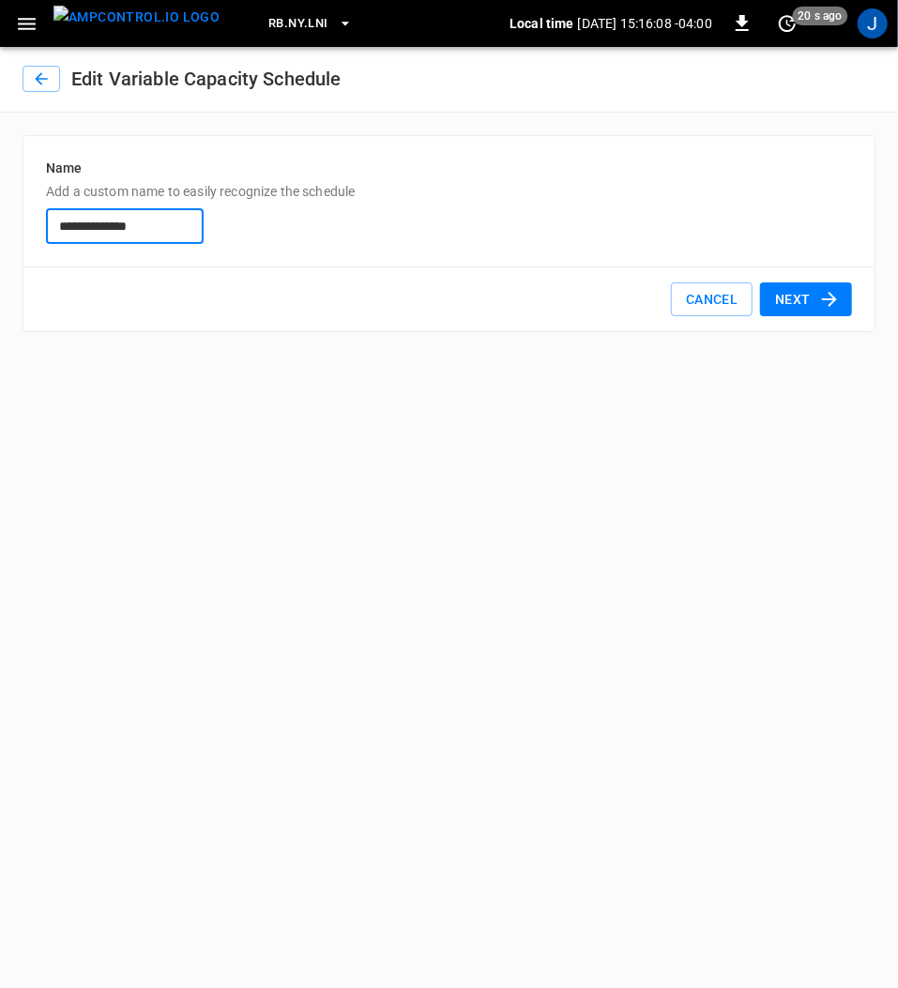
click at [814, 301] on button "Next" at bounding box center [806, 299] width 92 height 35
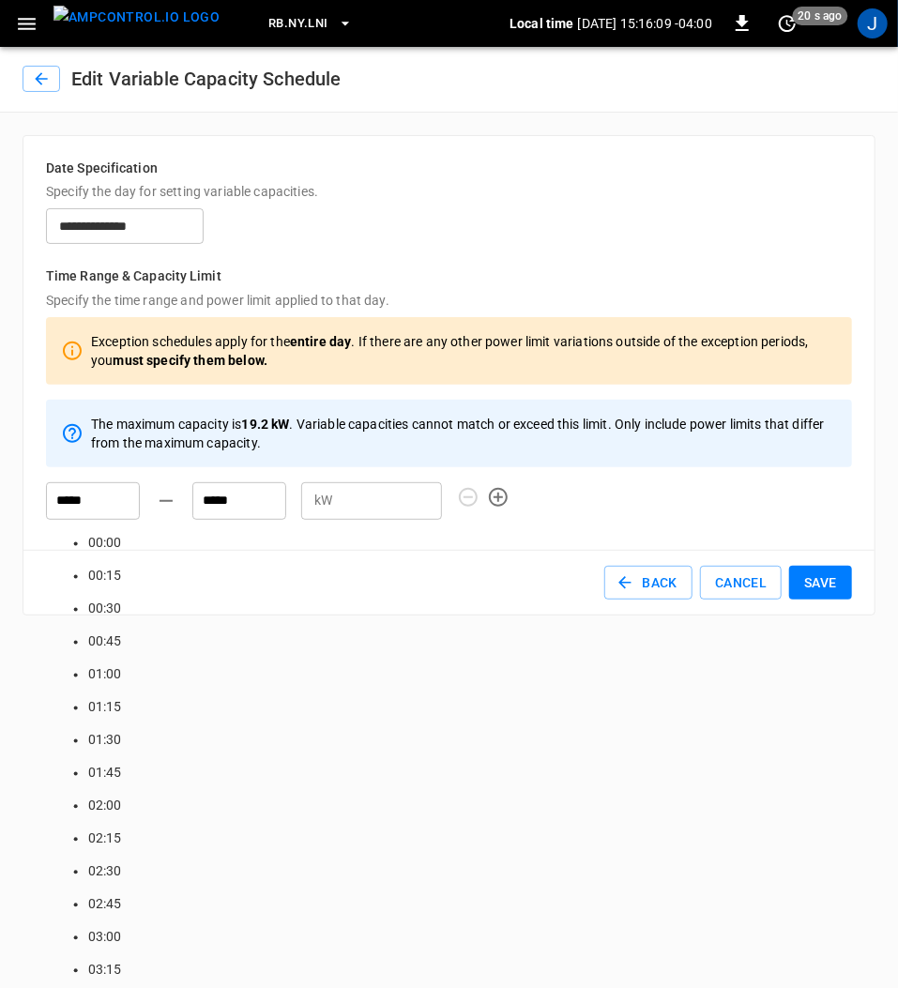
scroll to position [1757, 0]
drag, startPoint x: 96, startPoint y: 498, endPoint x: -2, endPoint y: 496, distance: 97.6
click at [0, 496] on html "**********" at bounding box center [449, 319] width 898 height 638
type input "*****"
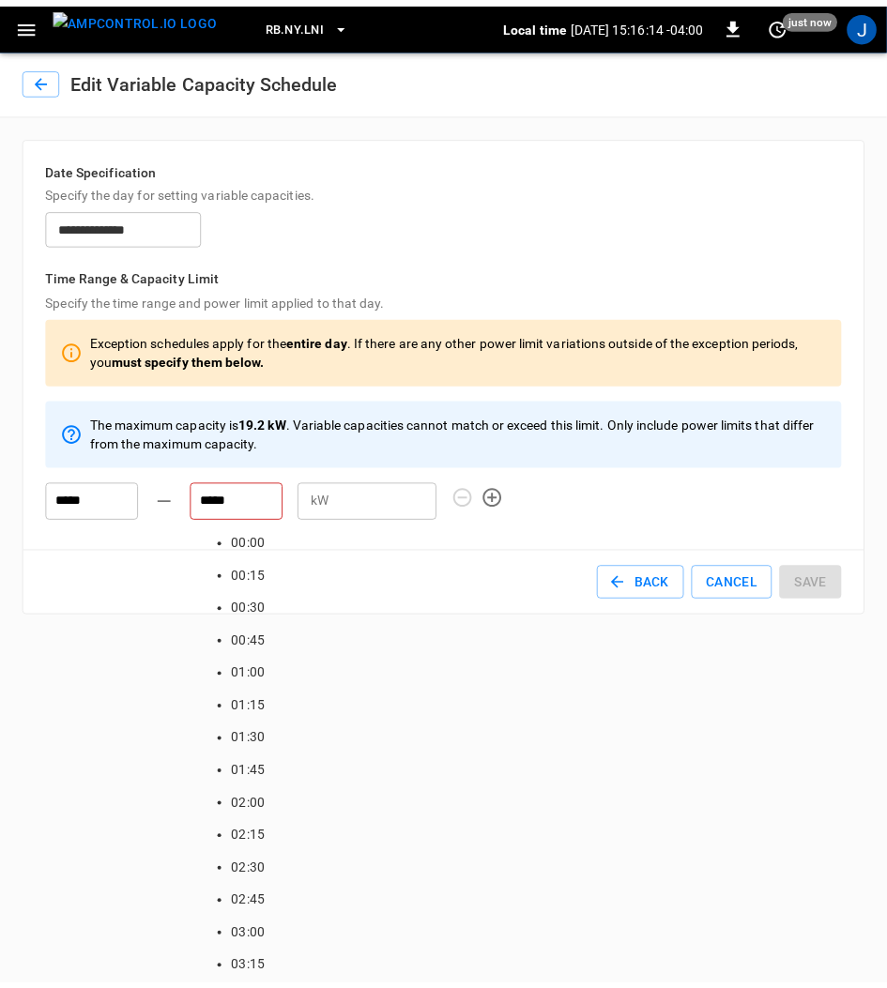
scroll to position [2989, 0]
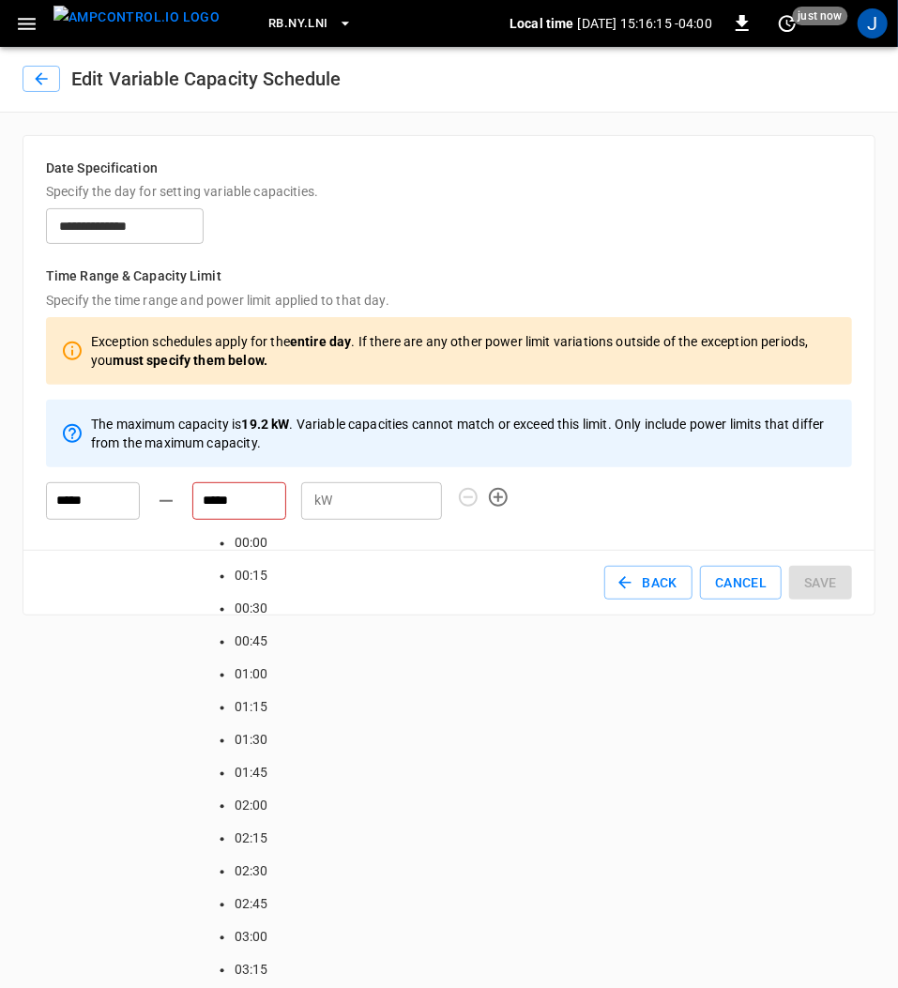
drag, startPoint x: 248, startPoint y: 502, endPoint x: 164, endPoint y: 501, distance: 83.5
click at [164, 501] on div "***** ***** Time 00:00 00:15 00:30 00:45 01:00 01:15 01:30 01:45 02:00 02:15 02…" at bounding box center [236, 493] width 411 height 53
type input "*****"
click at [830, 584] on button "Save" at bounding box center [820, 583] width 63 height 35
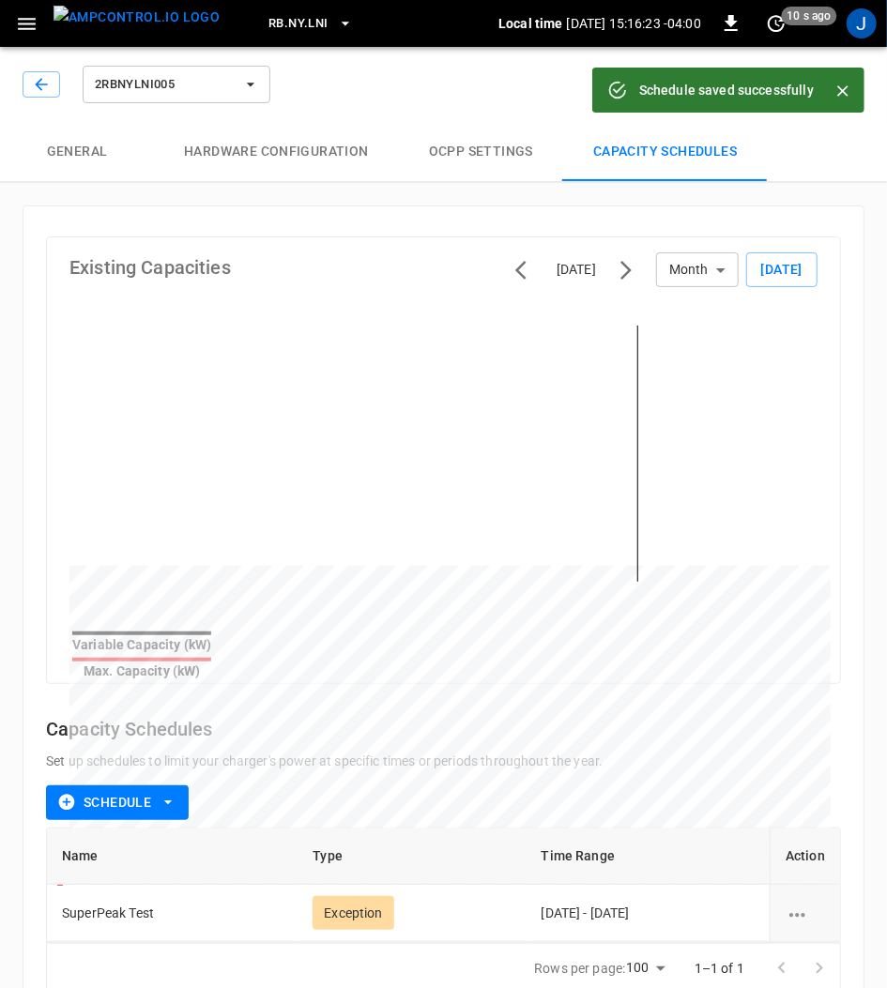
click at [32, 23] on icon "button" at bounding box center [27, 24] width 18 height 12
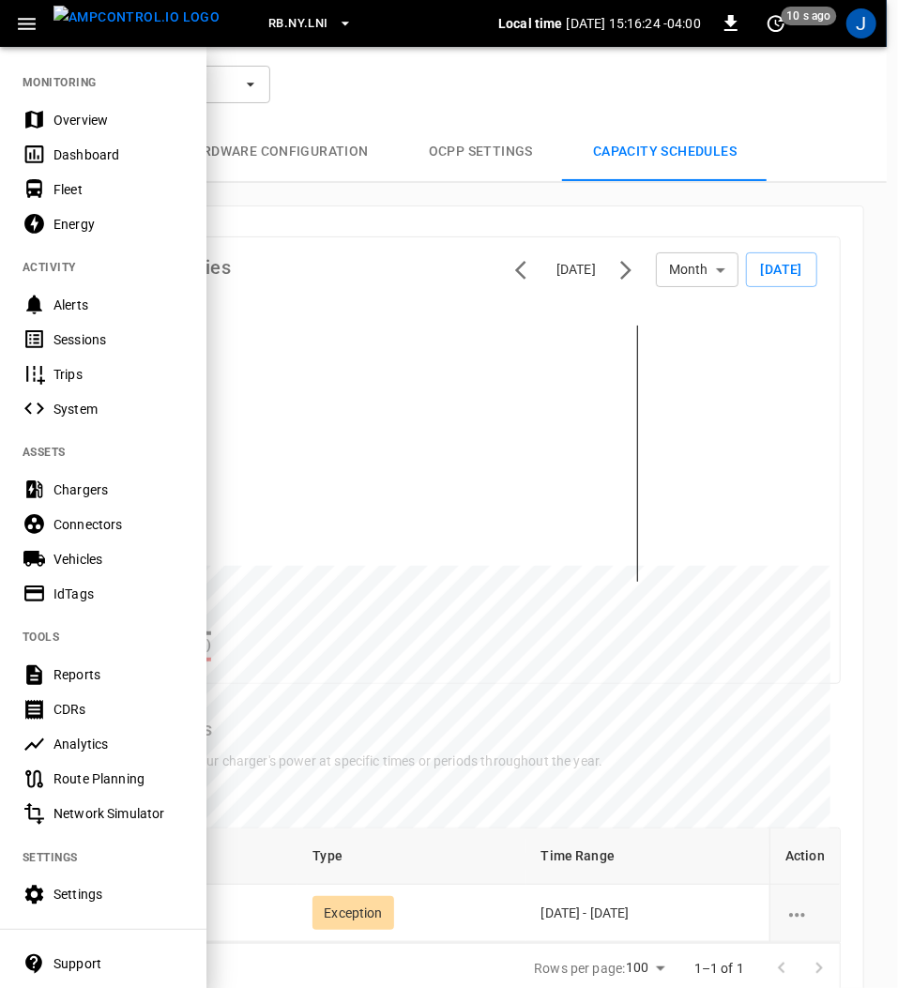
click at [67, 189] on div "Fleet" at bounding box center [118, 189] width 130 height 19
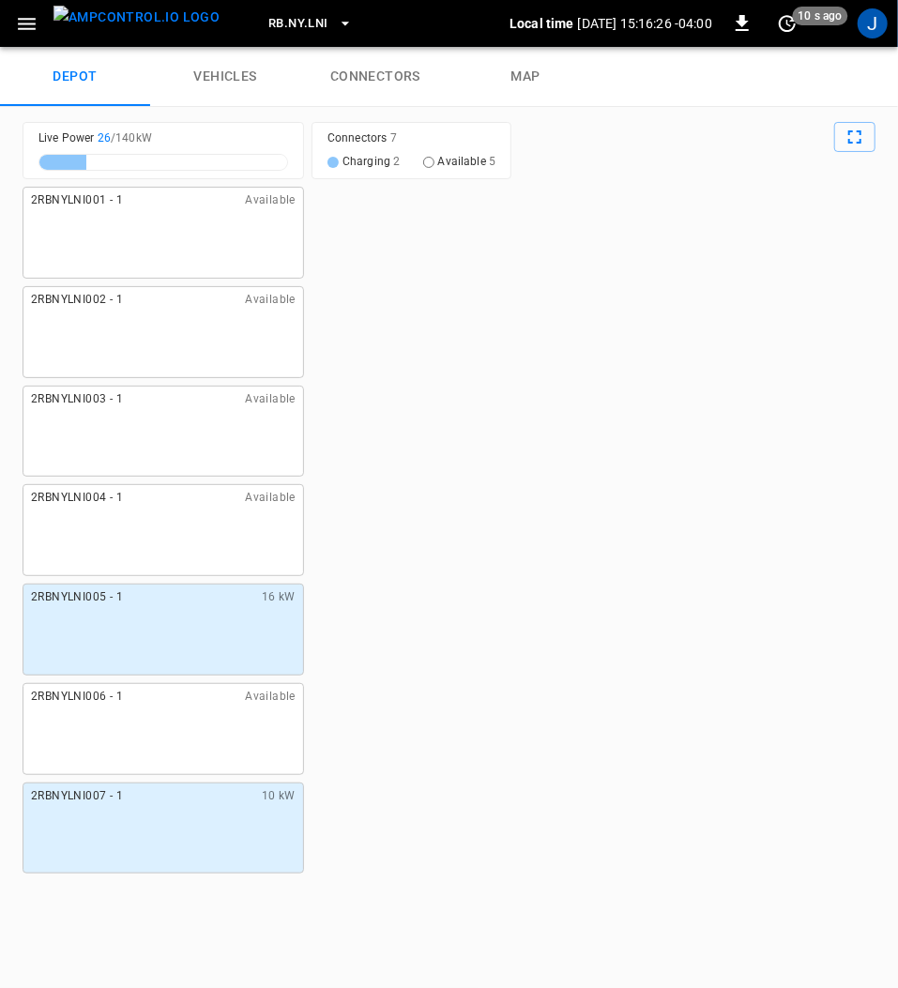
click at [365, 68] on link "connectors" at bounding box center [375, 77] width 150 height 60
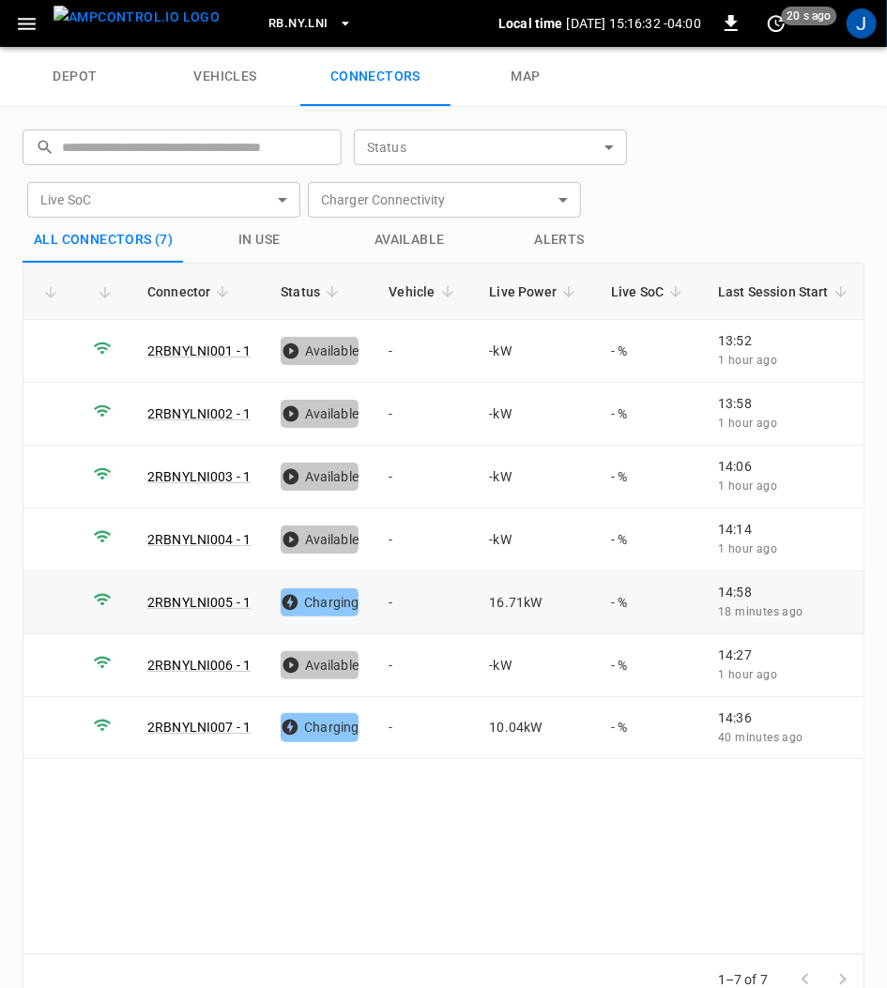
click at [205, 598] on link "2RBNYLNI005 - 1" at bounding box center [198, 602] width 103 height 15
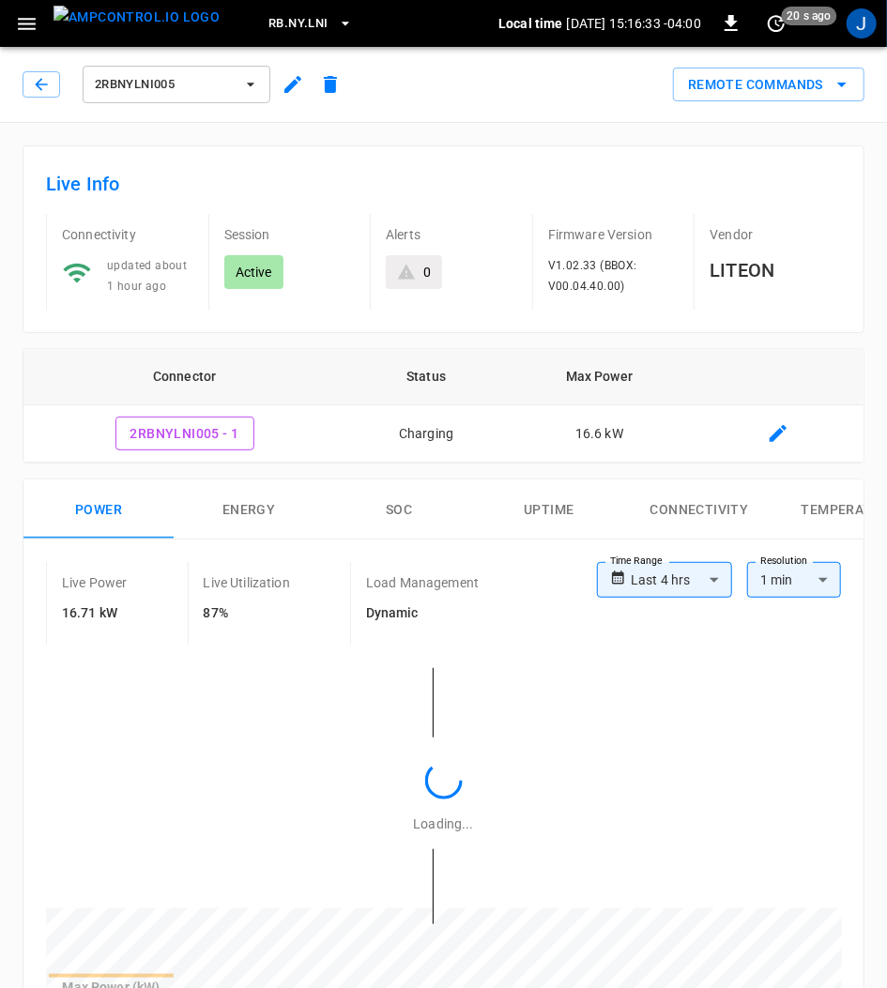
type input "**********"
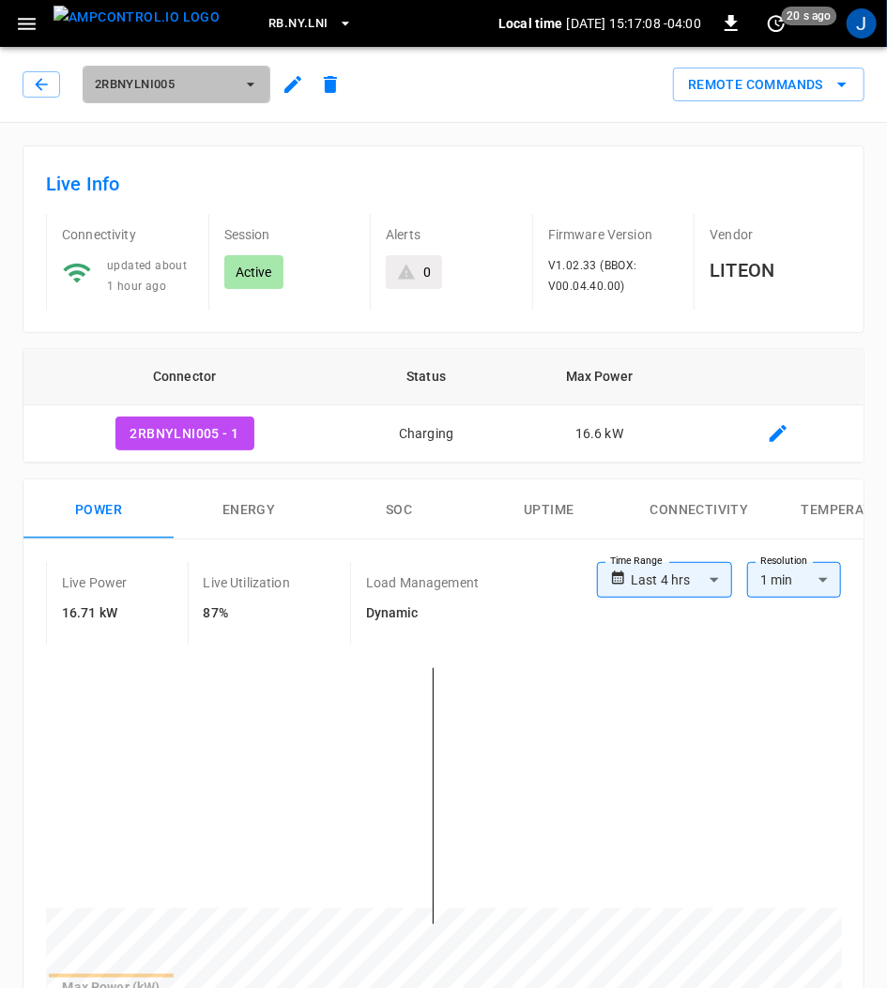
click at [255, 80] on icon "button" at bounding box center [250, 84] width 19 height 19
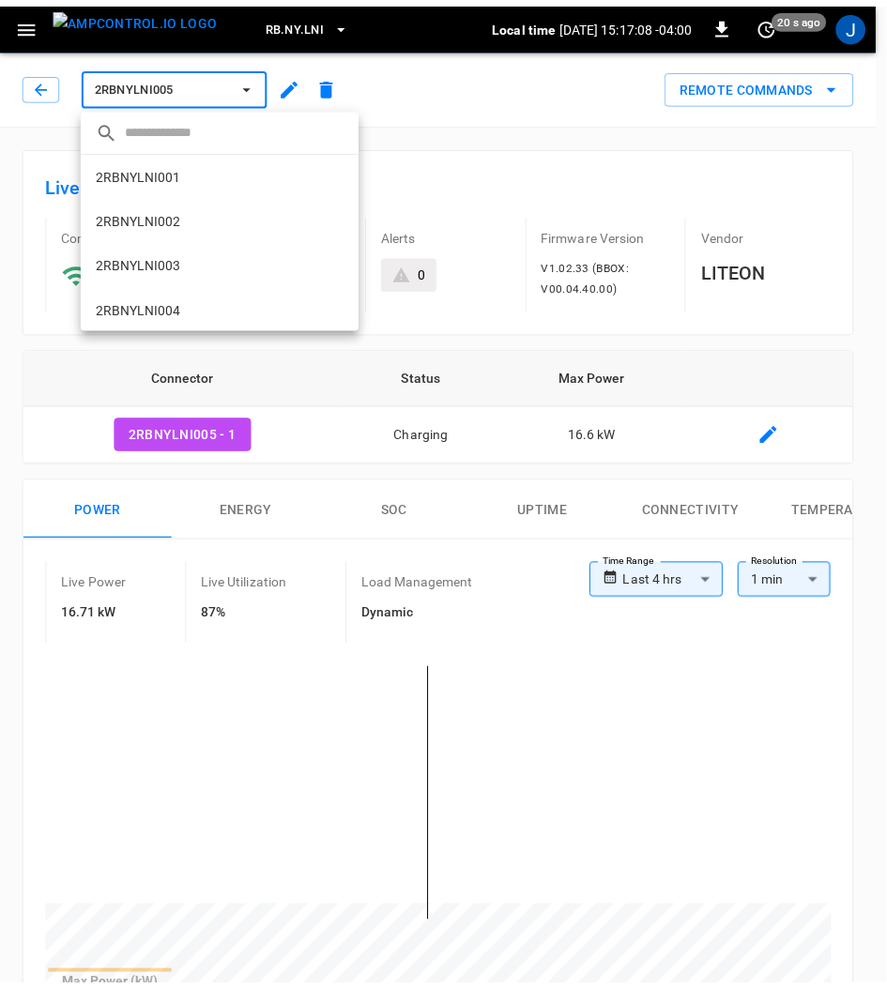
scroll to position [137, 0]
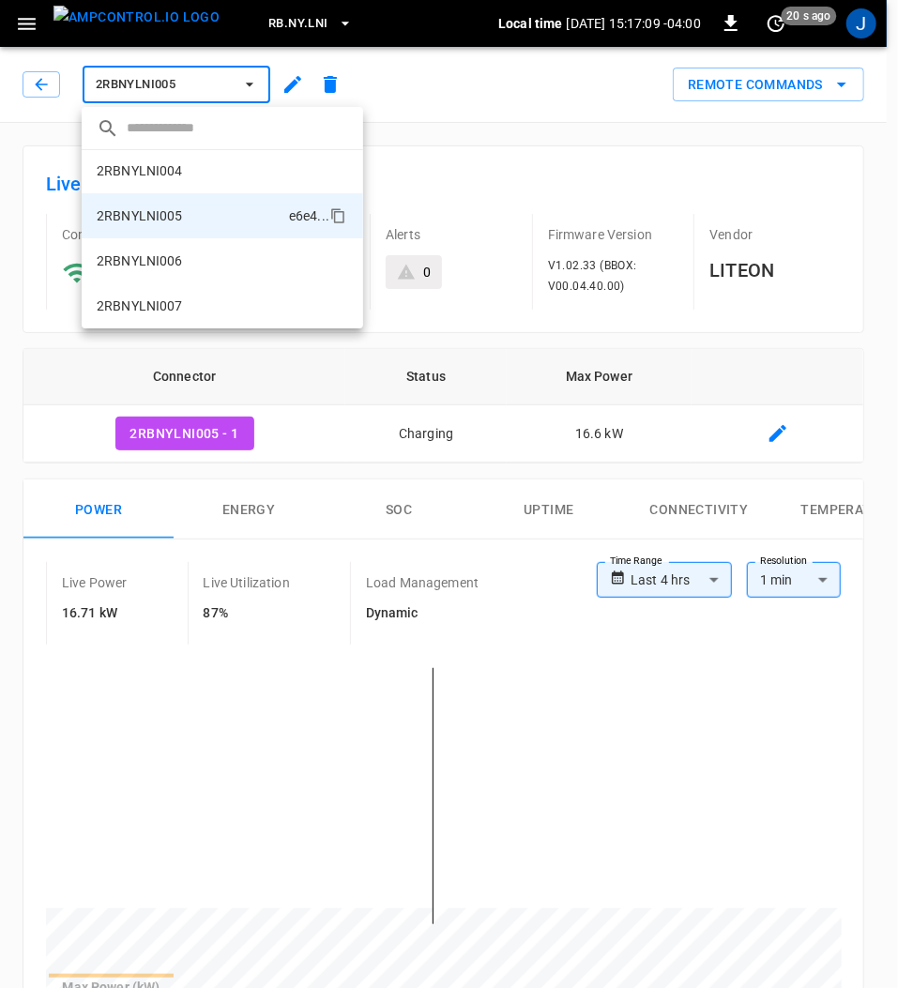
click at [174, 308] on p "2RBNYLNI007" at bounding box center [140, 306] width 86 height 19
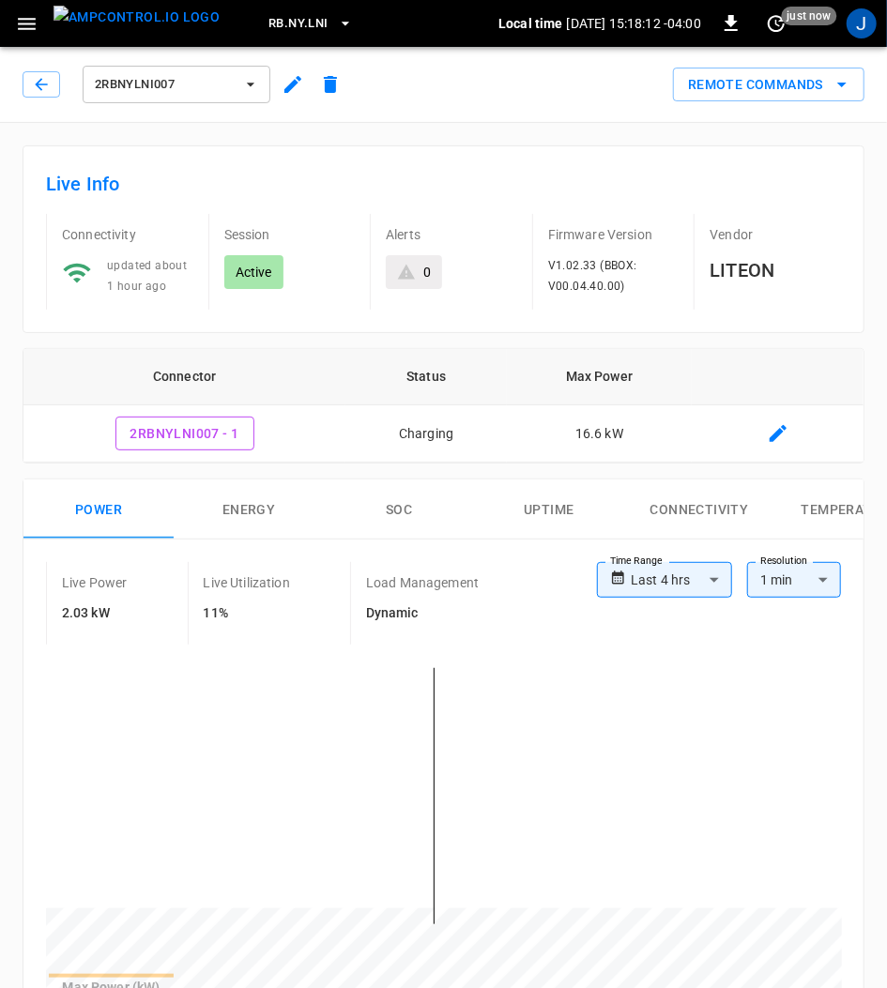
click at [249, 84] on icon "button" at bounding box center [251, 85] width 8 height 4
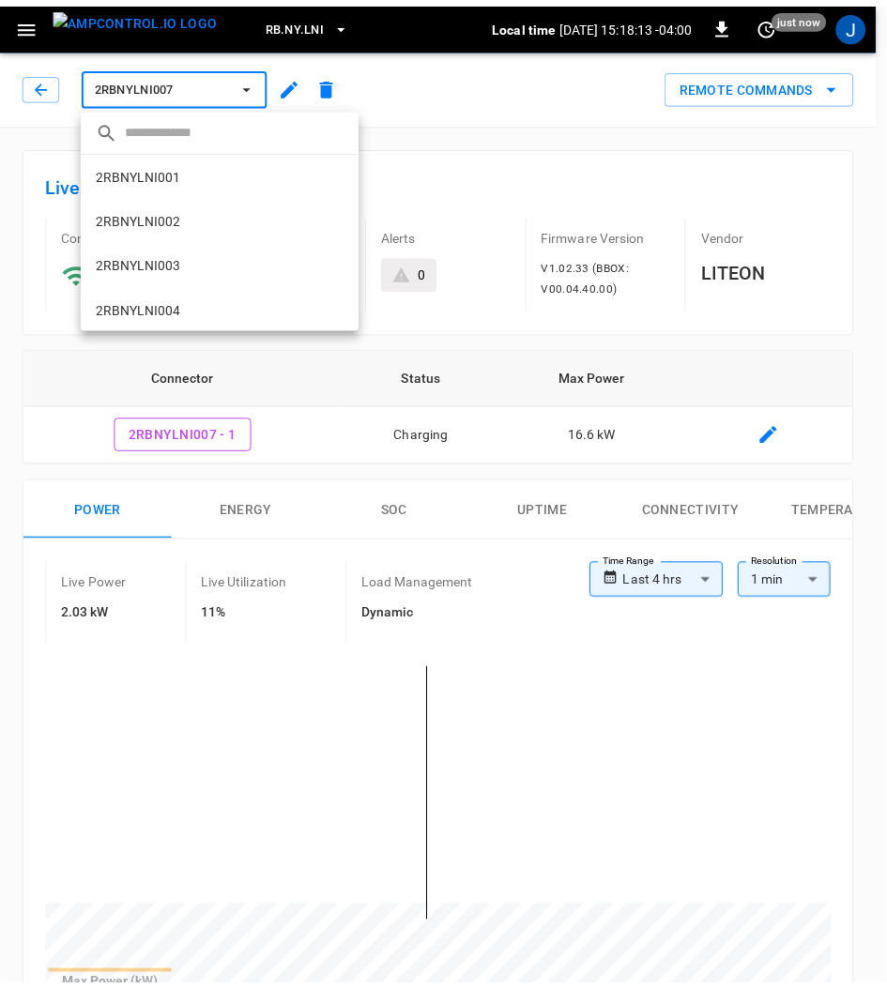
scroll to position [137, 0]
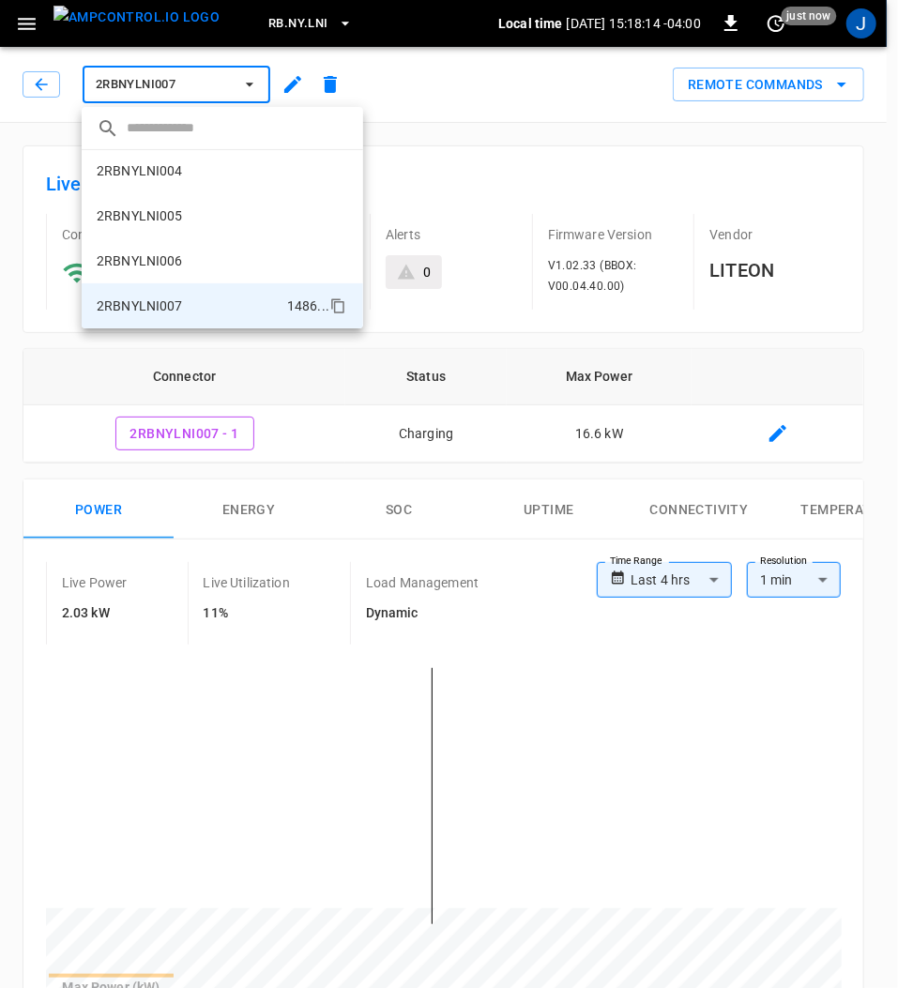
click at [167, 212] on p "2RBNYLNI005" at bounding box center [140, 215] width 86 height 19
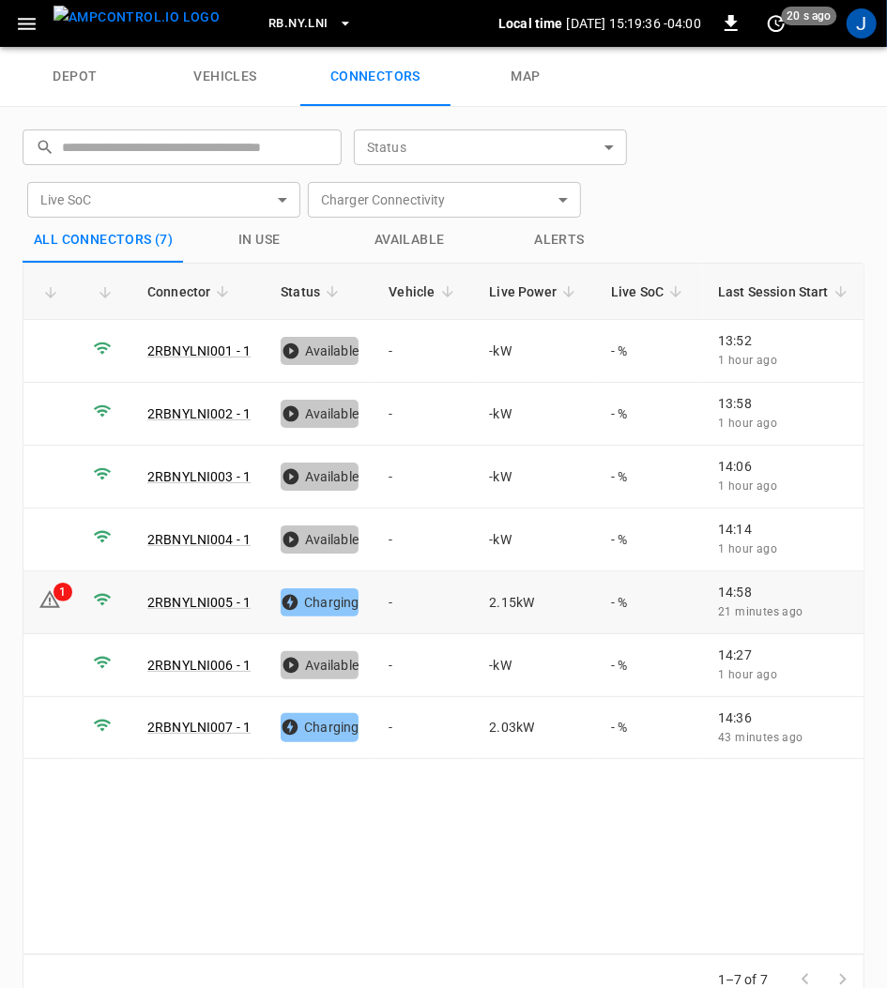
click at [53, 595] on icon at bounding box center [49, 599] width 21 height 18
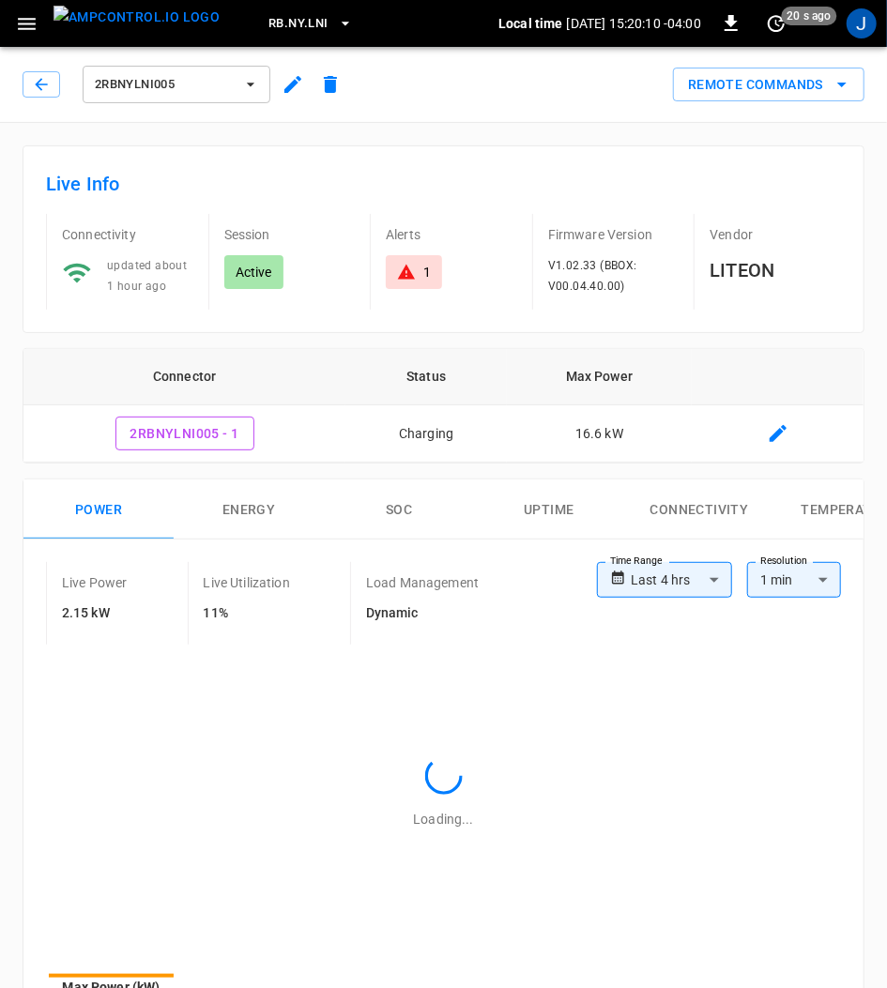
type input "**********"
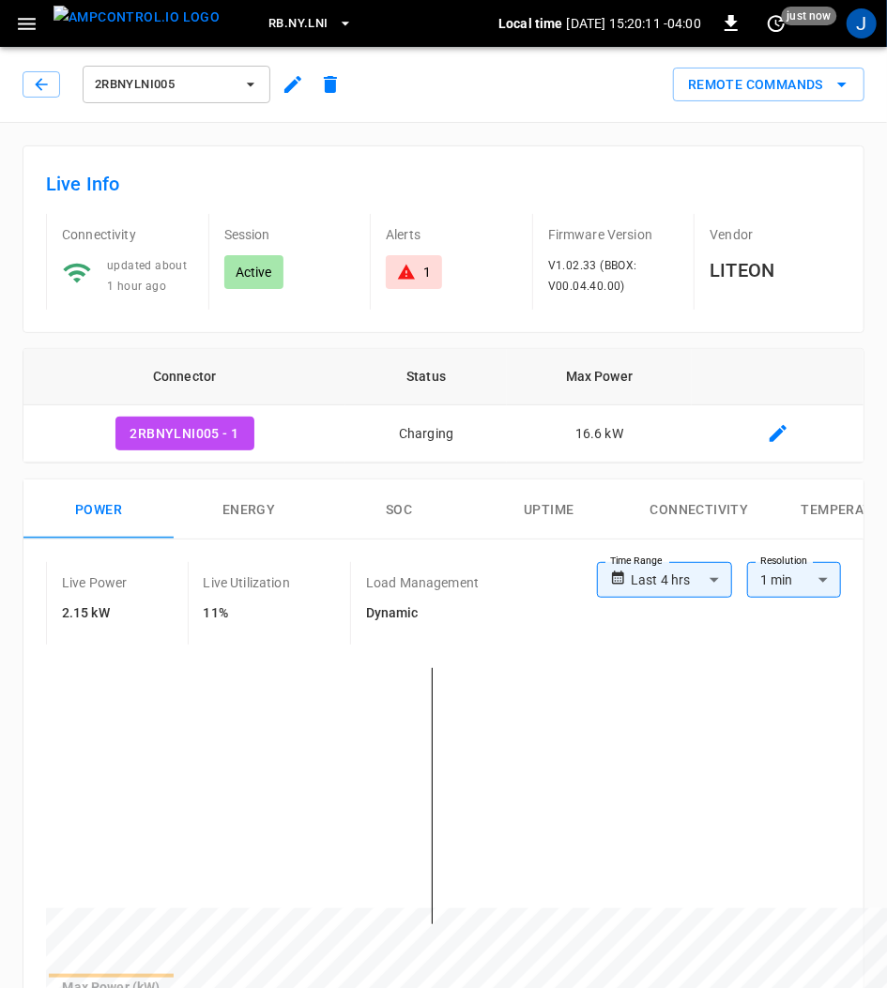
type input "**********"
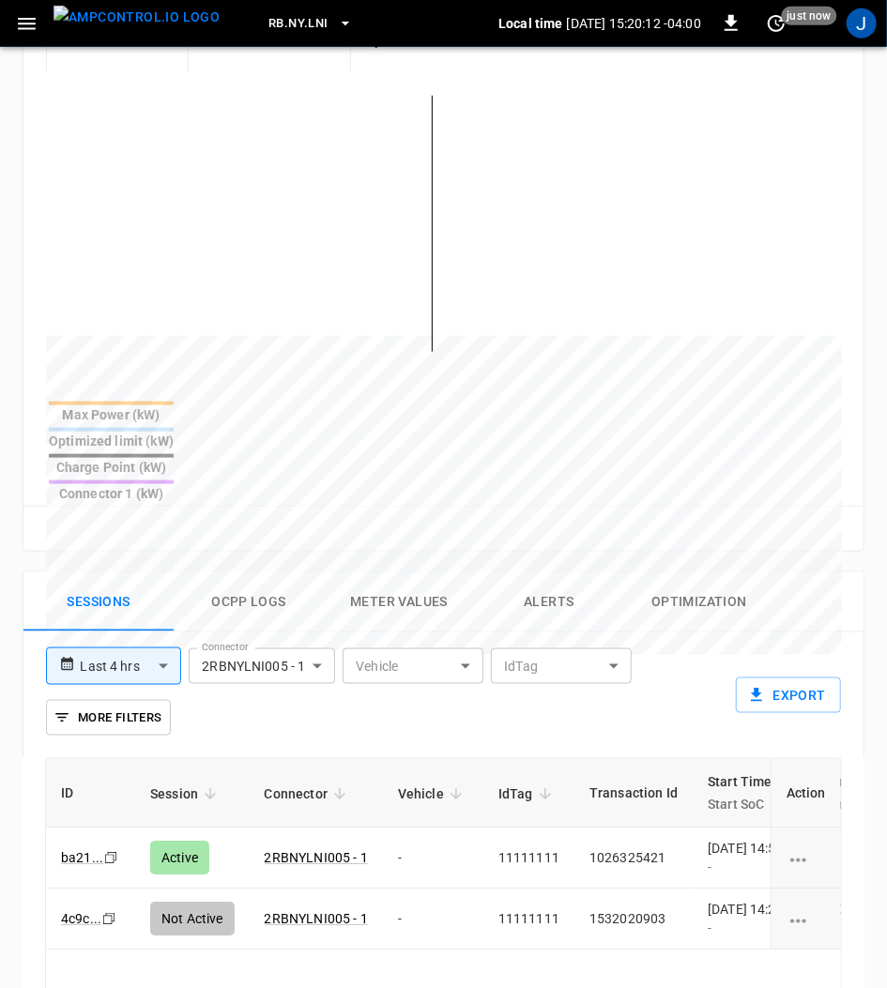
scroll to position [751, 0]
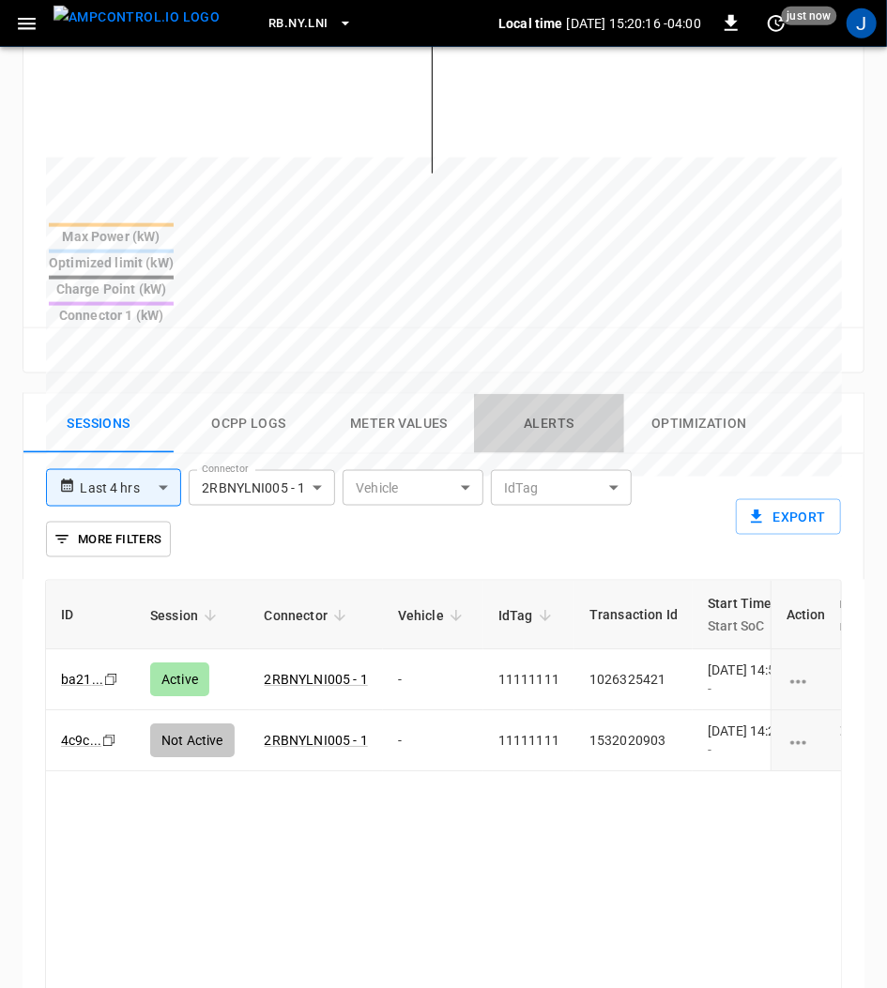
click at [546, 394] on button "Alerts" at bounding box center [549, 424] width 150 height 60
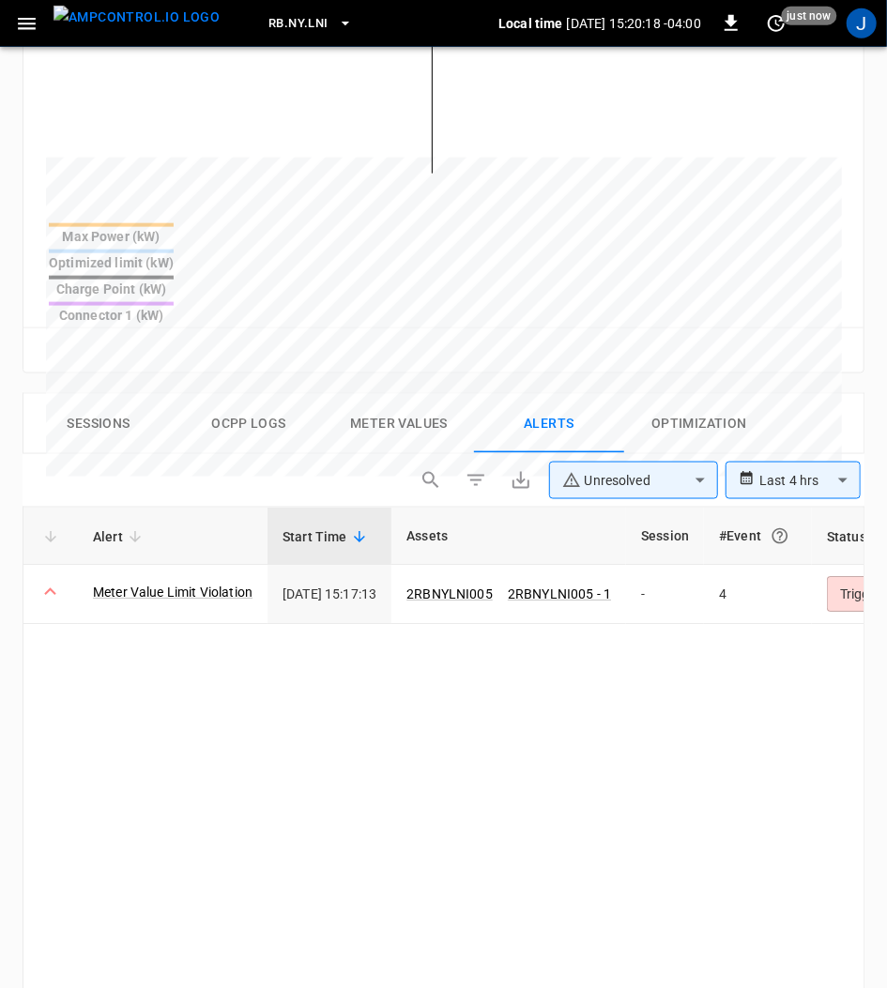
click at [179, 583] on link "Meter Value Limit Violation" at bounding box center [173, 592] width 160 height 19
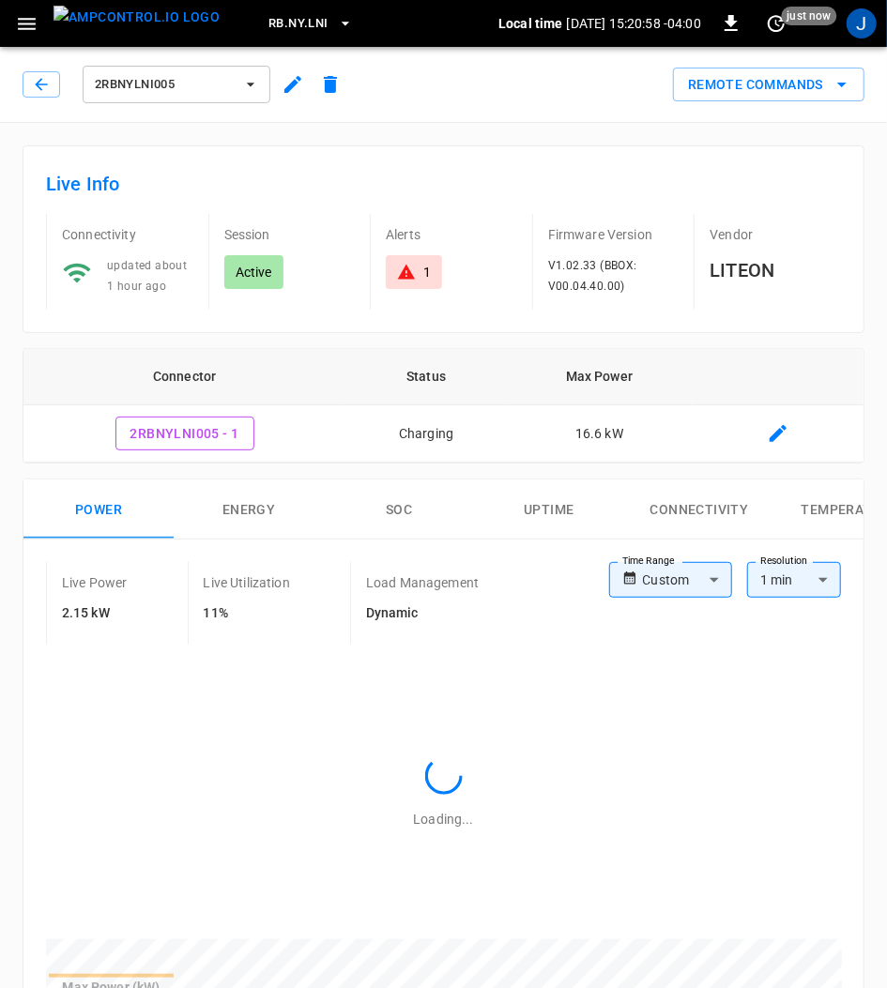
type input "**********"
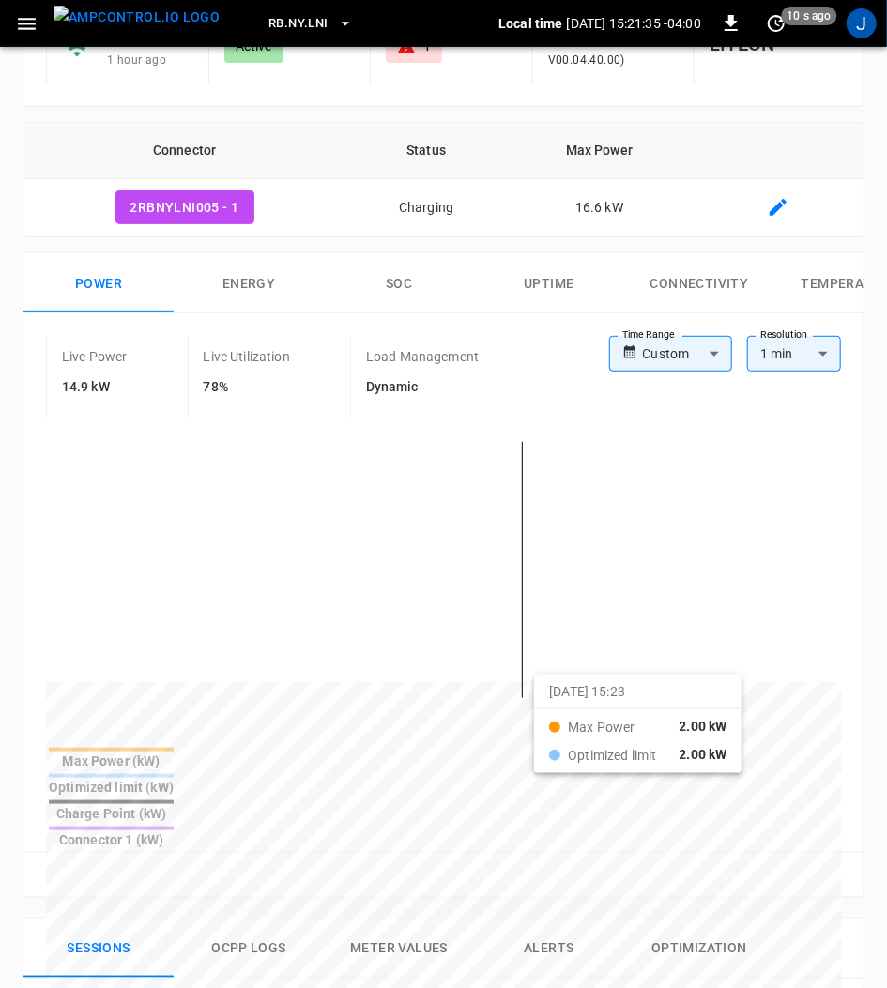
scroll to position [250, 0]
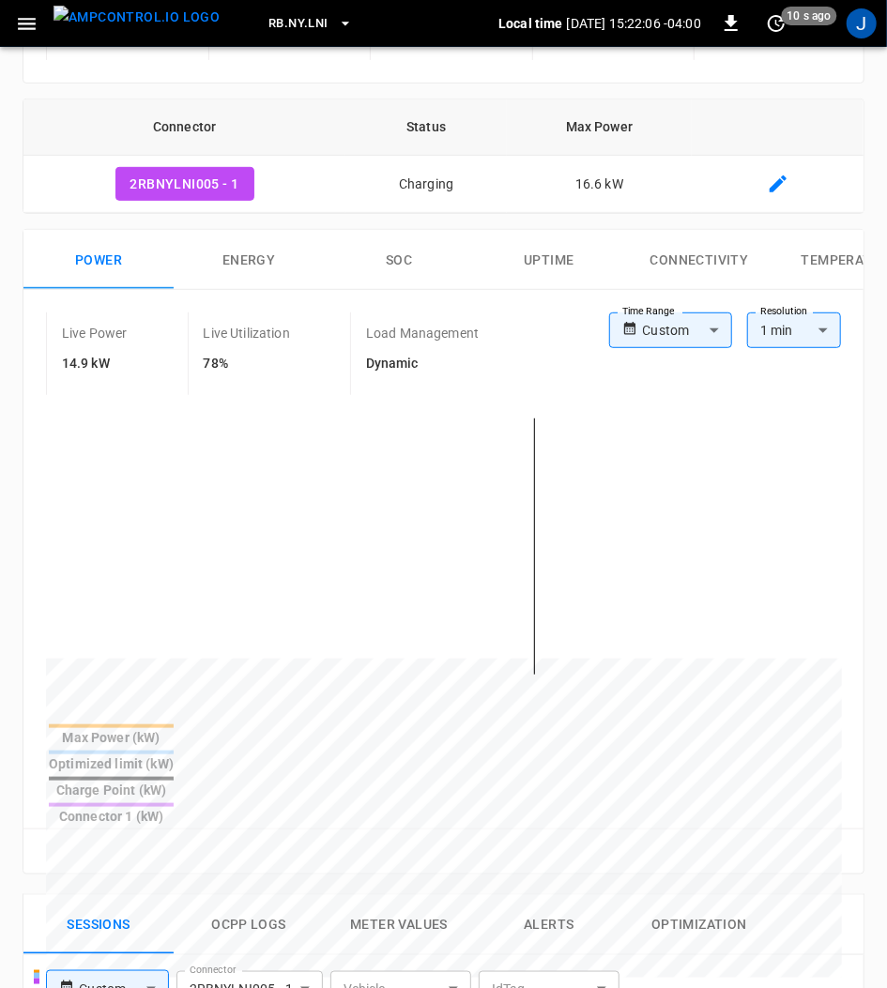
click at [27, 31] on icon "button" at bounding box center [26, 23] width 23 height 23
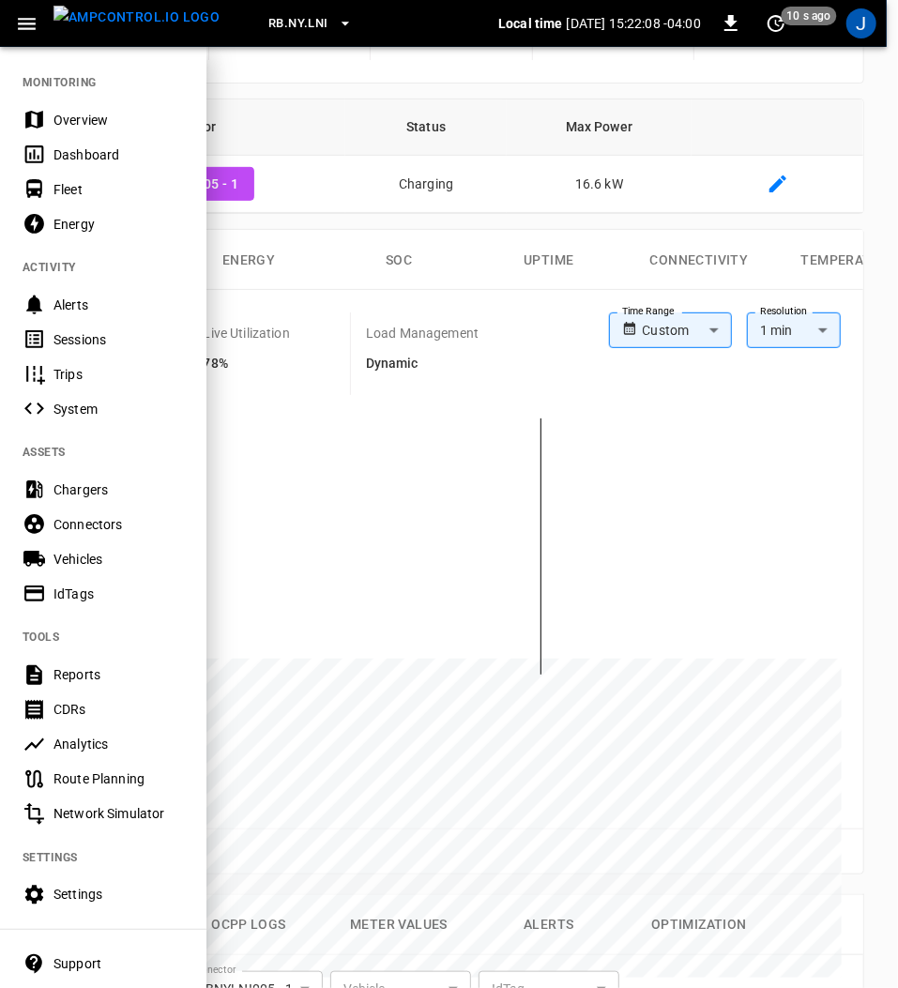
click at [381, 73] on div at bounding box center [449, 494] width 898 height 988
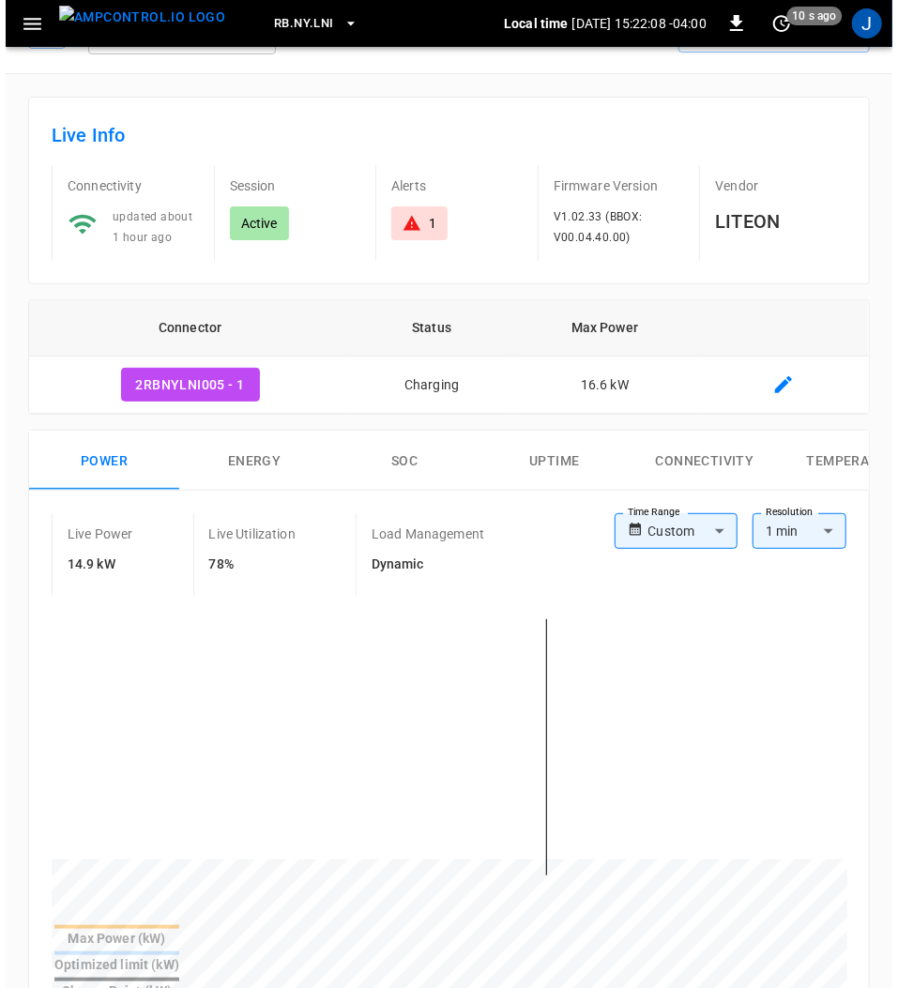
scroll to position [0, 0]
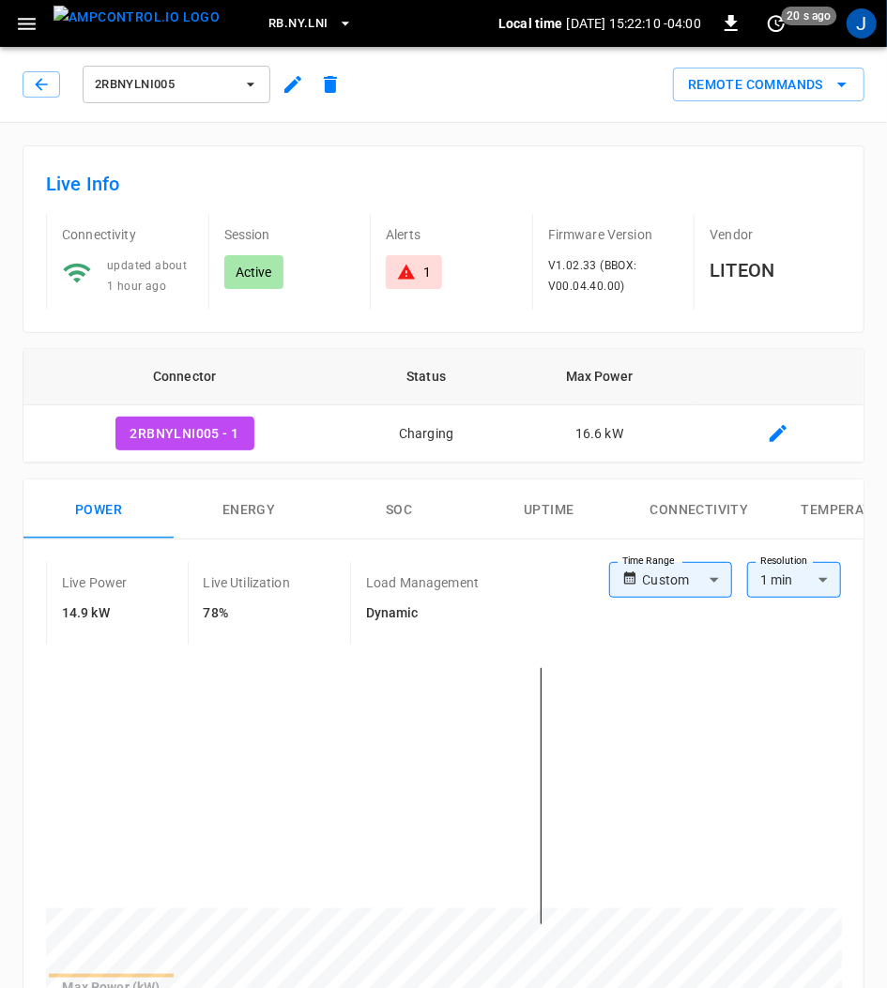
click at [246, 80] on icon "button" at bounding box center [250, 84] width 19 height 19
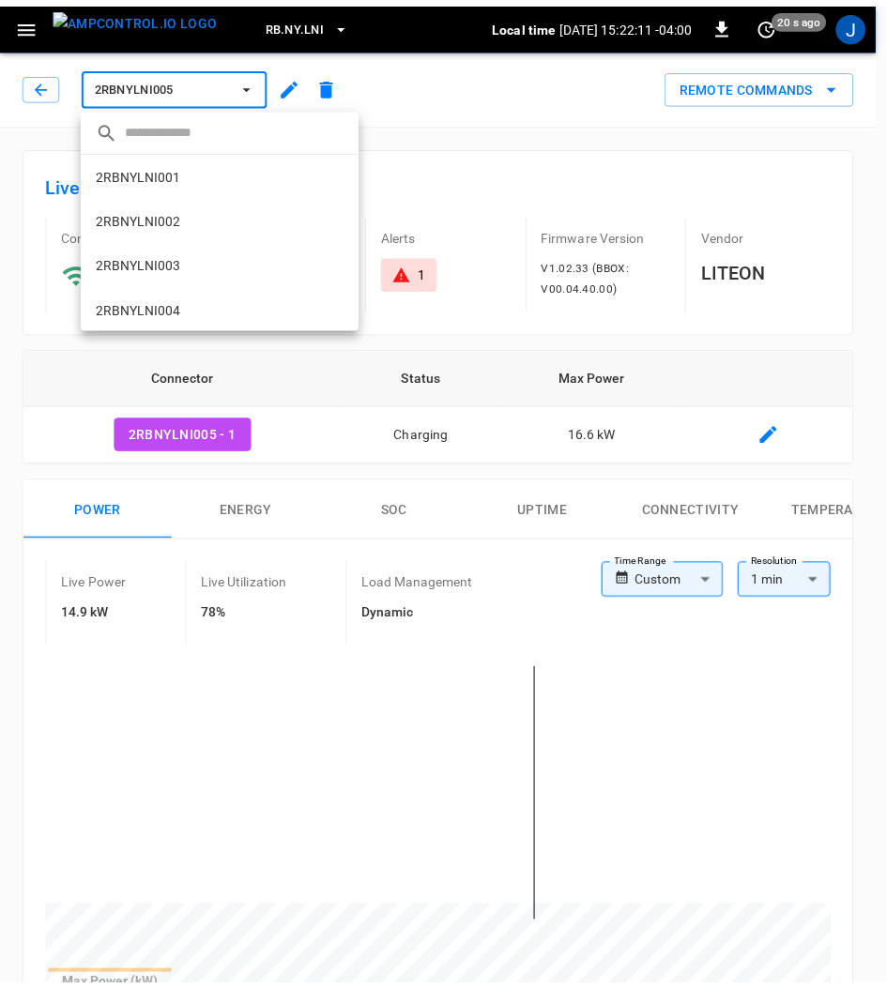
scroll to position [137, 0]
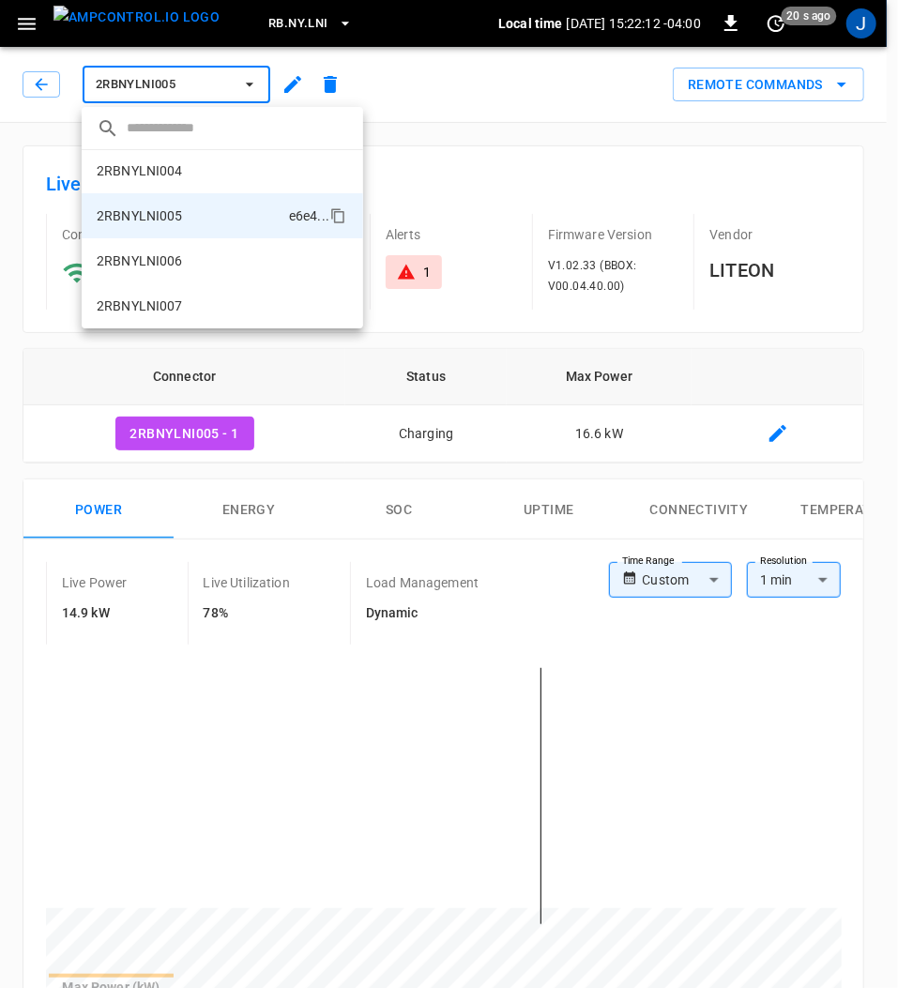
click at [171, 306] on p "2RBNYLNI007" at bounding box center [140, 306] width 86 height 19
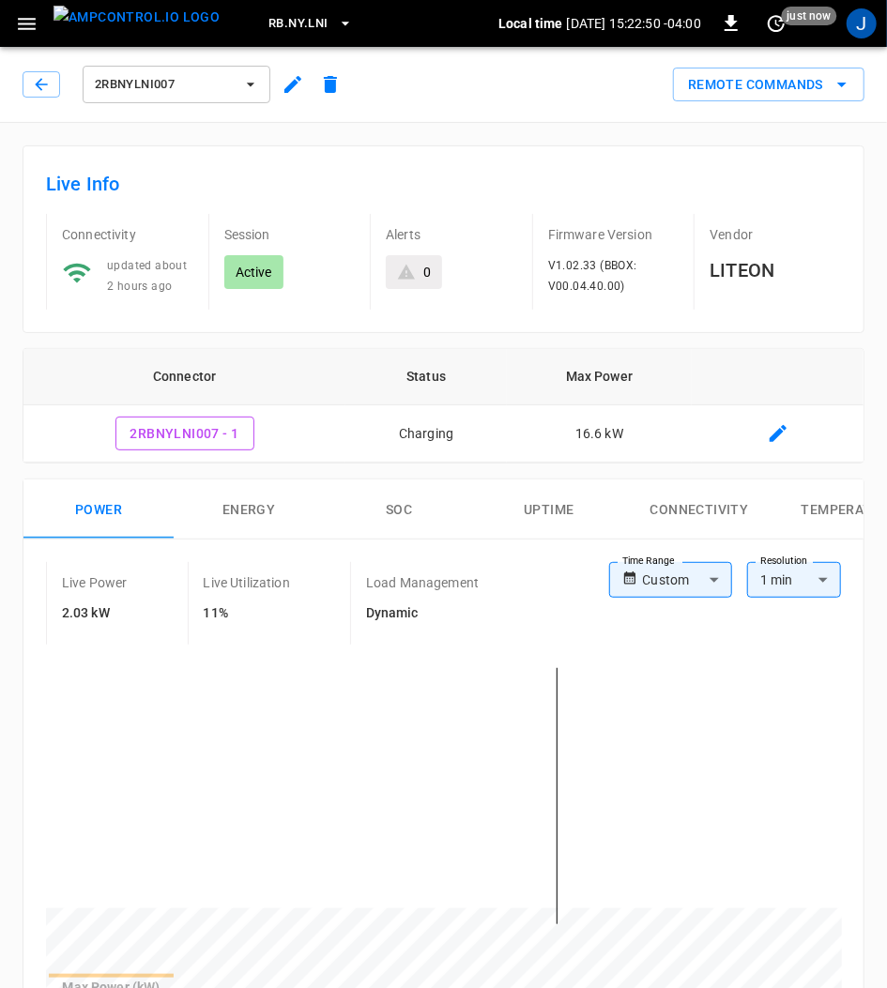
click at [254, 87] on icon "button" at bounding box center [250, 84] width 19 height 19
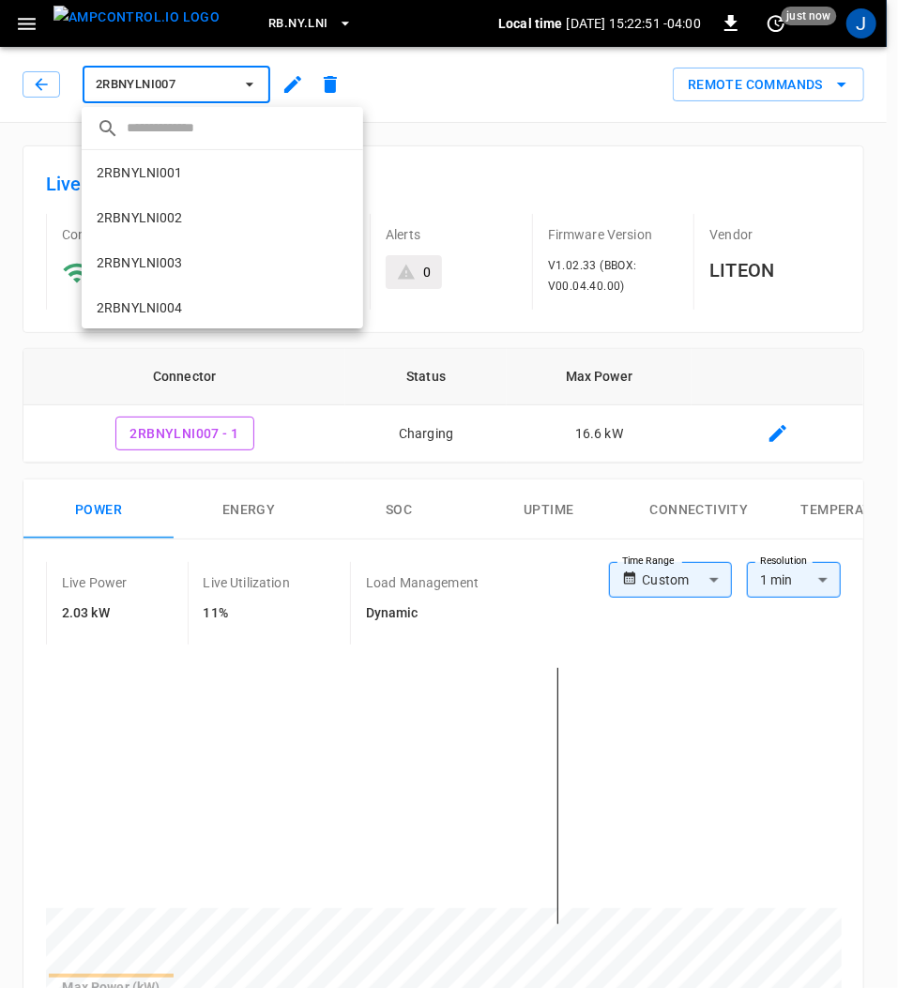
scroll to position [137, 0]
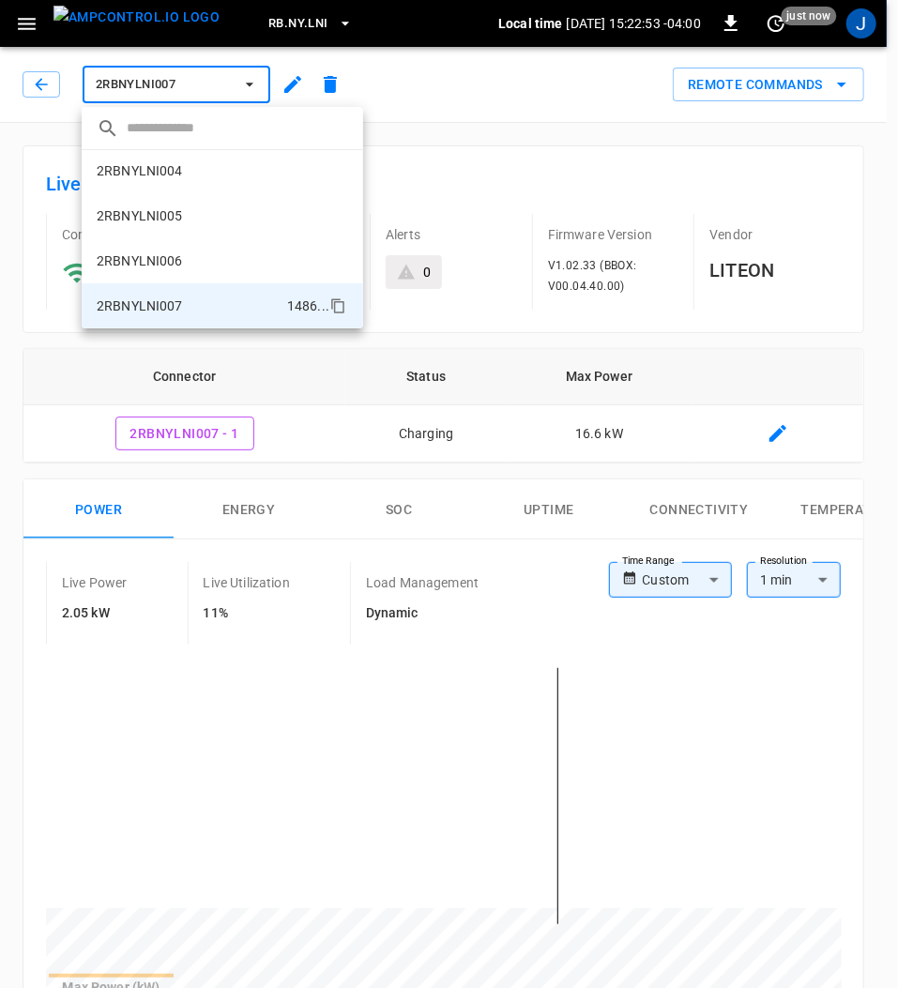
click at [154, 210] on p "2RBNYLNI005" at bounding box center [140, 215] width 86 height 19
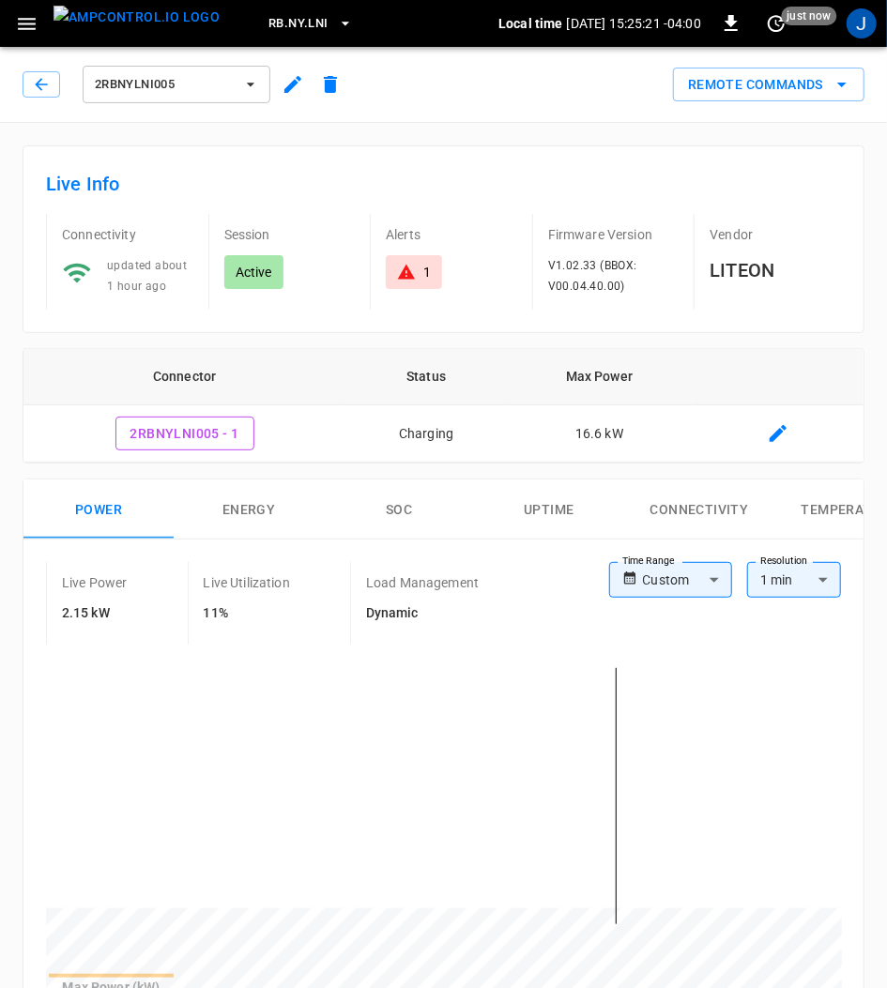
click at [249, 72] on button "2RBNYLNI005" at bounding box center [177, 85] width 188 height 38
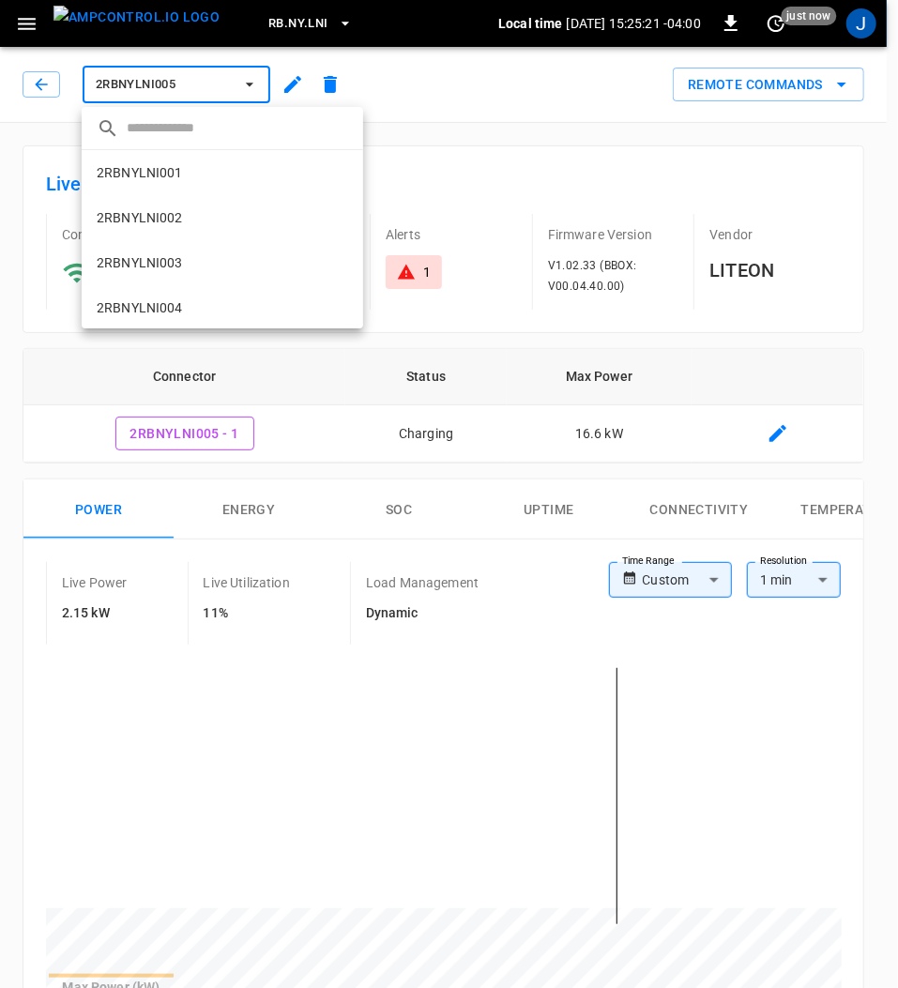
scroll to position [137, 0]
click at [151, 306] on p "2RBNYLNI007" at bounding box center [140, 306] width 86 height 19
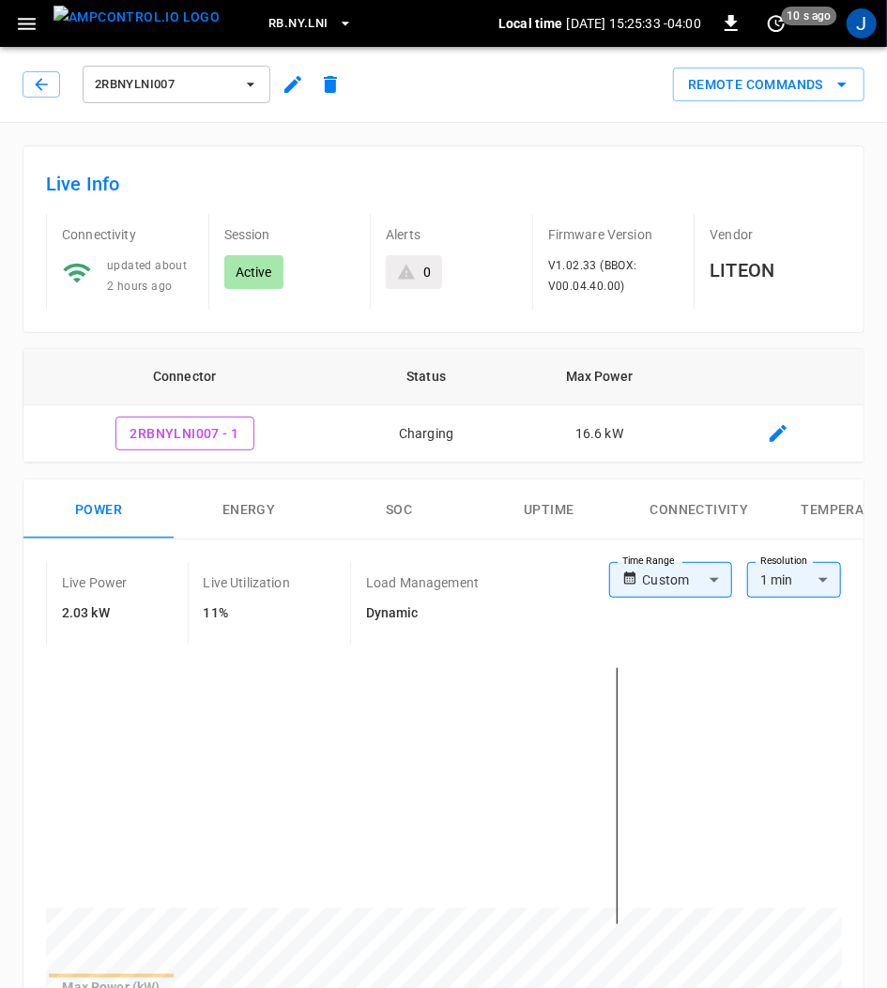
click at [250, 86] on icon "button" at bounding box center [250, 84] width 19 height 19
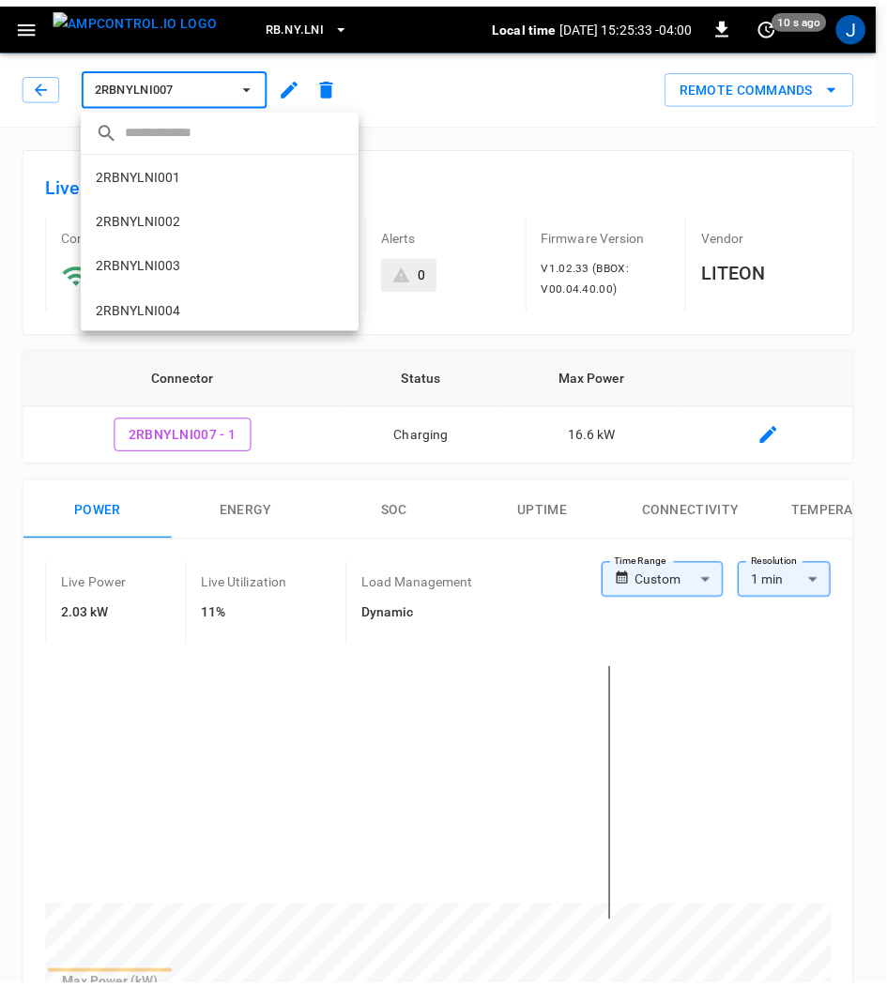
scroll to position [137, 0]
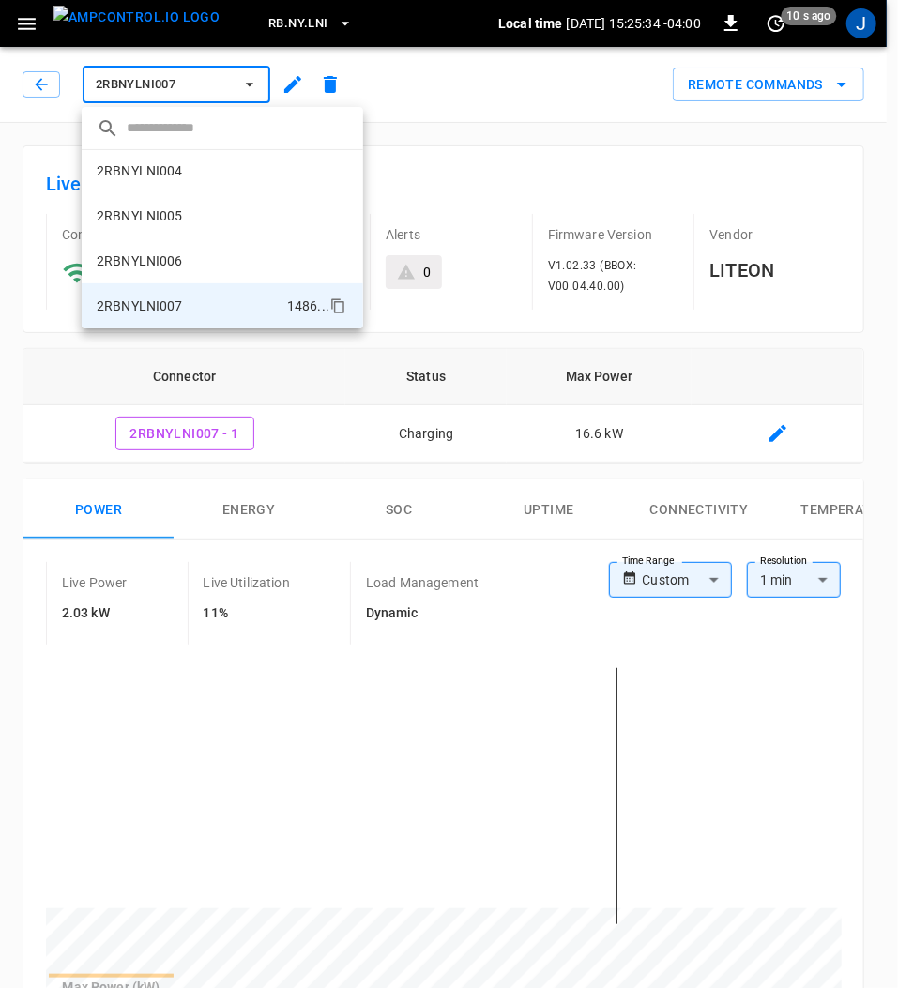
click at [159, 215] on p "2RBNYLNI005" at bounding box center [140, 215] width 86 height 19
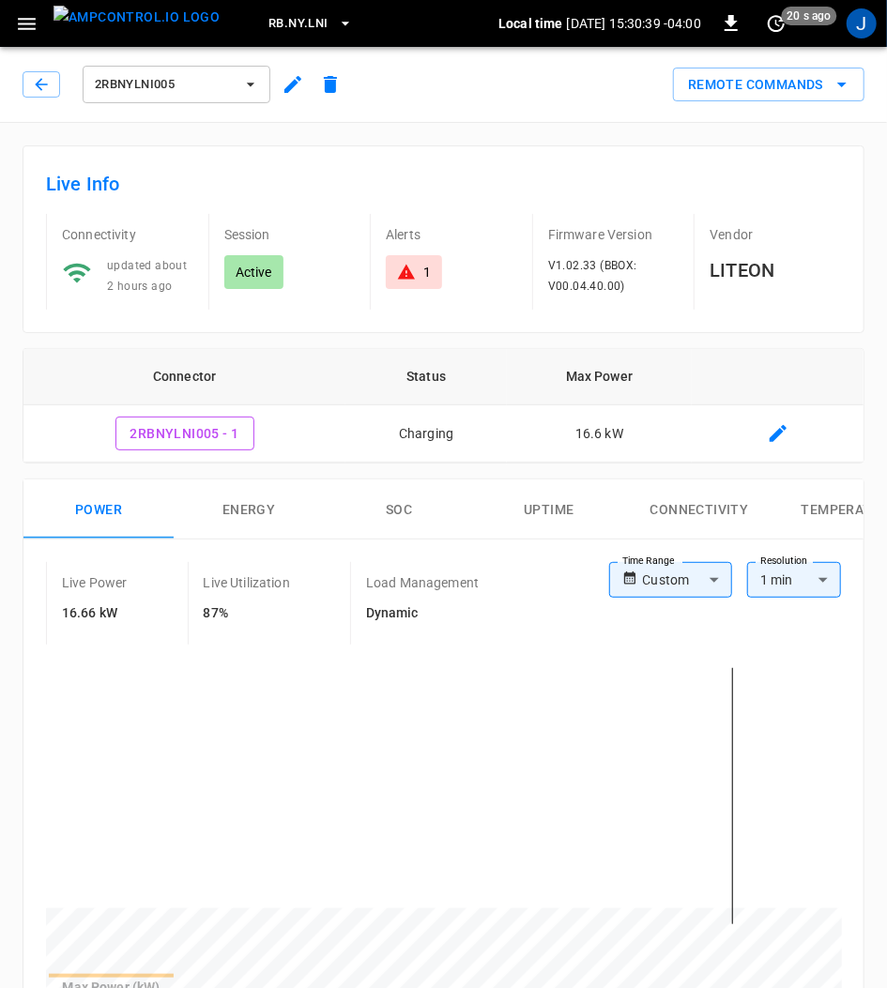
click at [258, 81] on icon "button" at bounding box center [250, 84] width 19 height 19
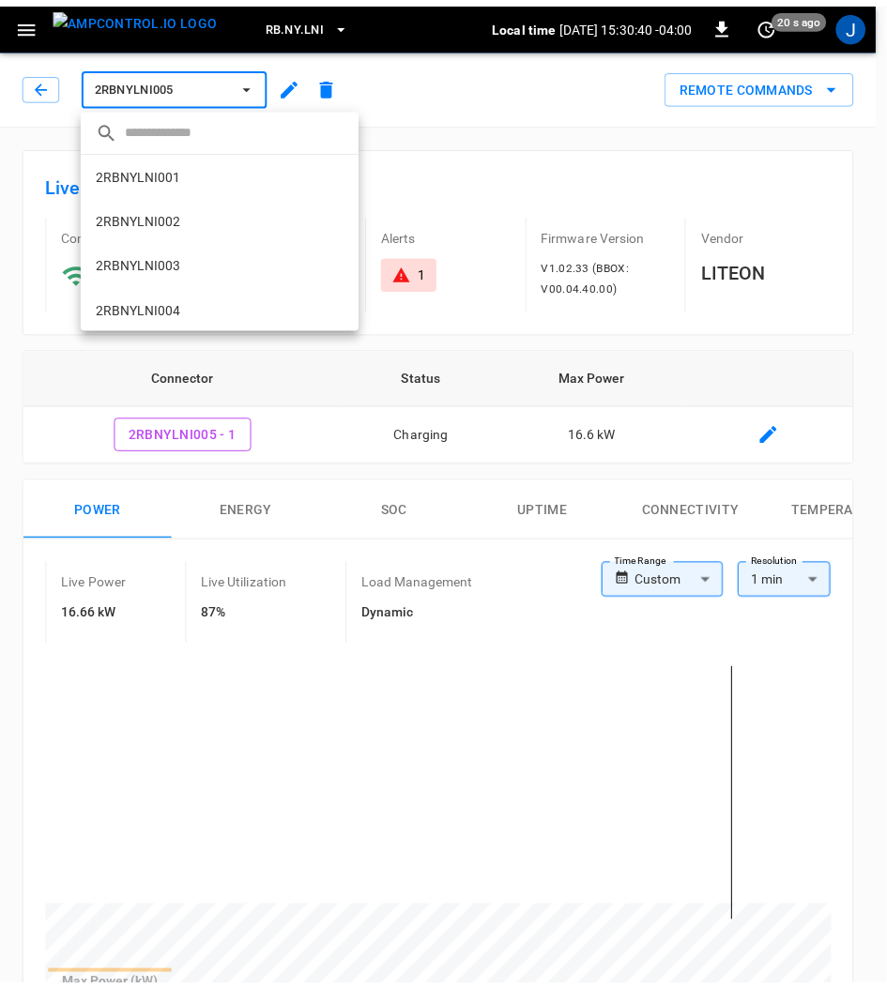
scroll to position [137, 0]
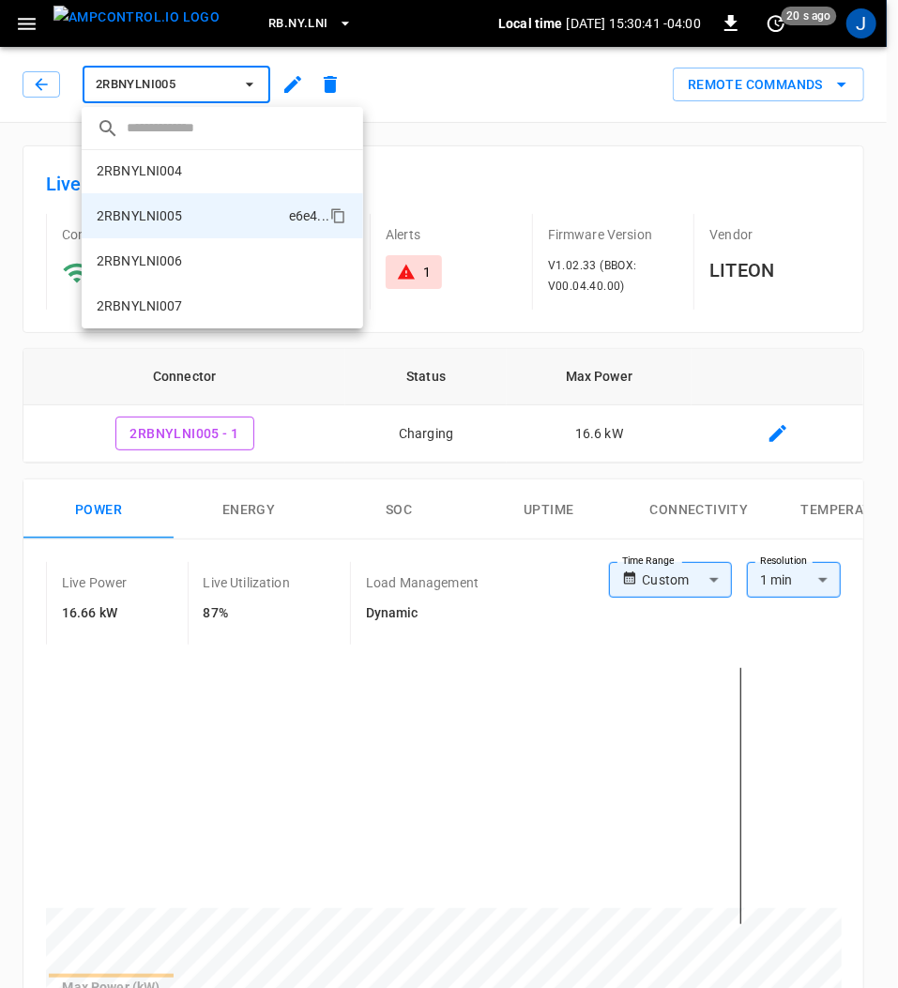
click at [185, 302] on li "2RBNYLNI007 1486 ..." at bounding box center [222, 305] width 281 height 45
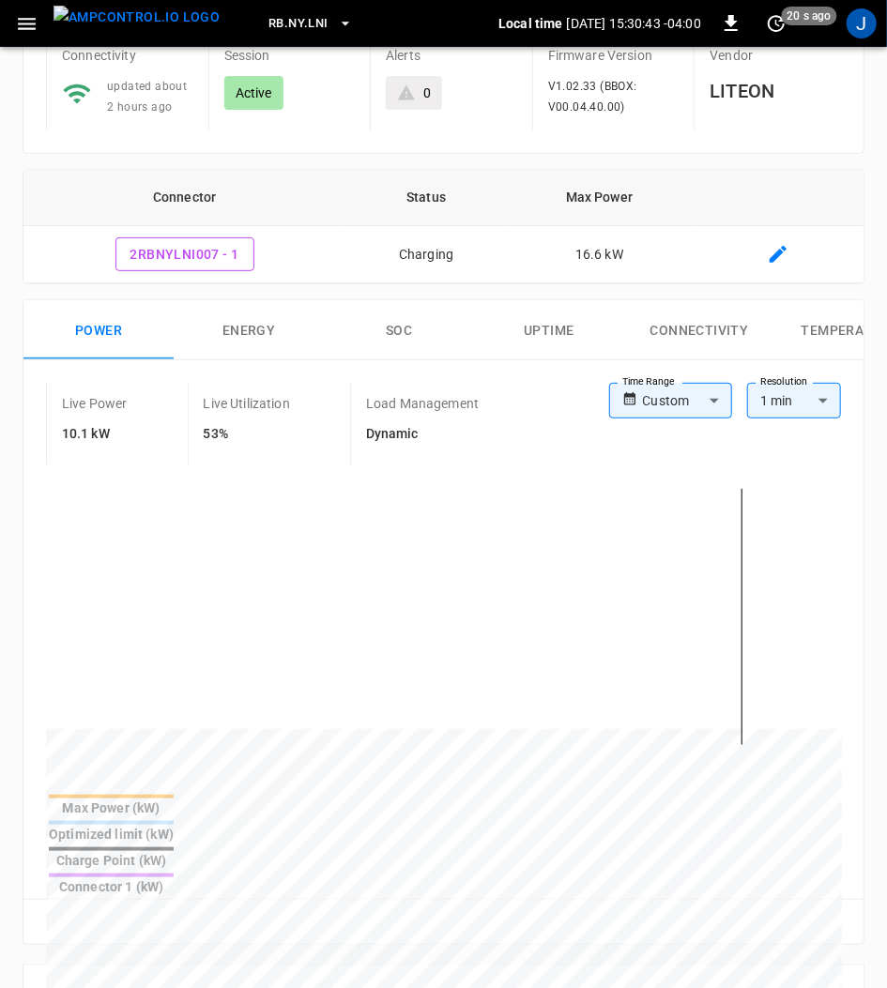
scroll to position [250, 0]
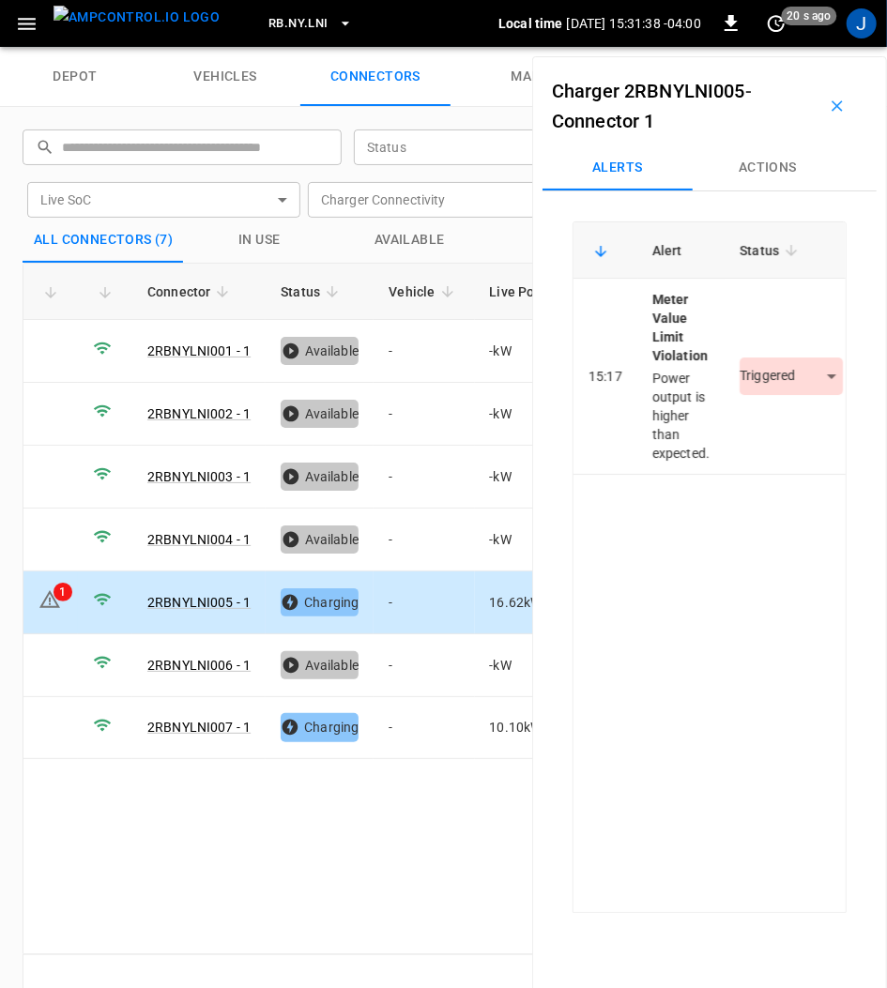
click at [829, 47] on body "RB.[GEOGRAPHIC_DATA]LNI Local time [DATE] 15:31:38 -04:00 0 20 s ago J depot ve…" at bounding box center [443, 23] width 887 height 47
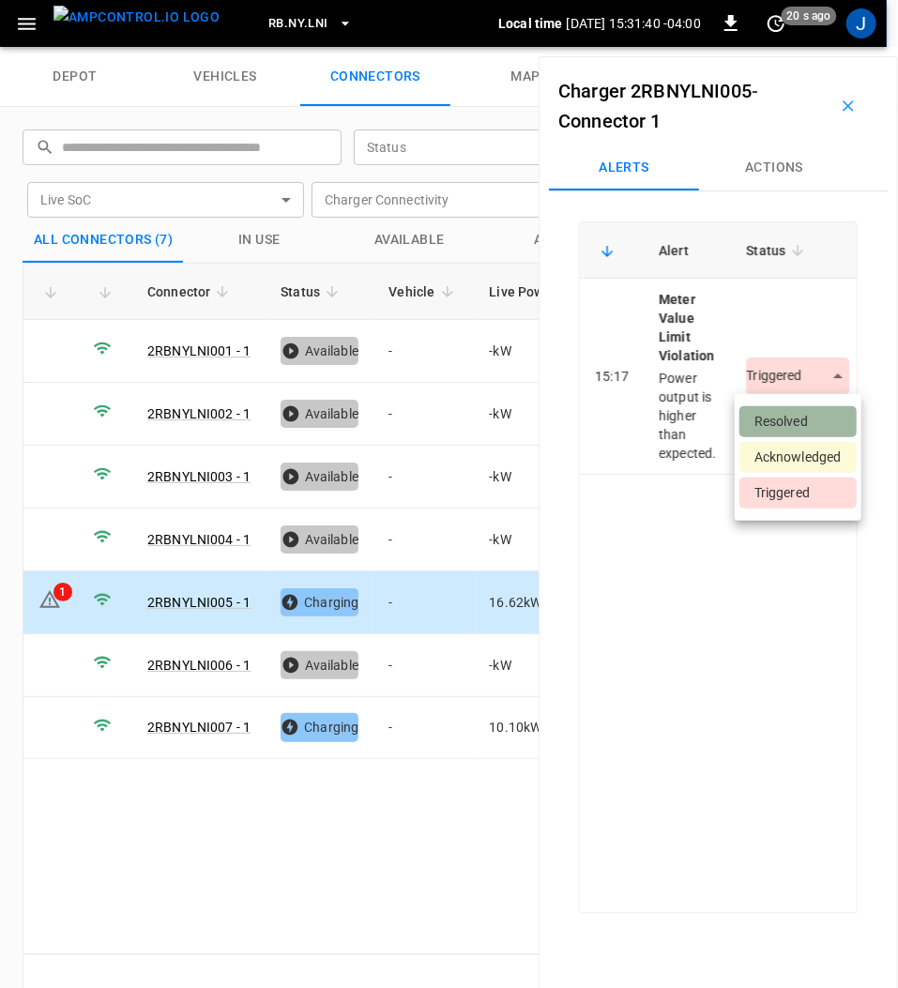
click at [799, 415] on li "Resolved" at bounding box center [797, 421] width 117 height 31
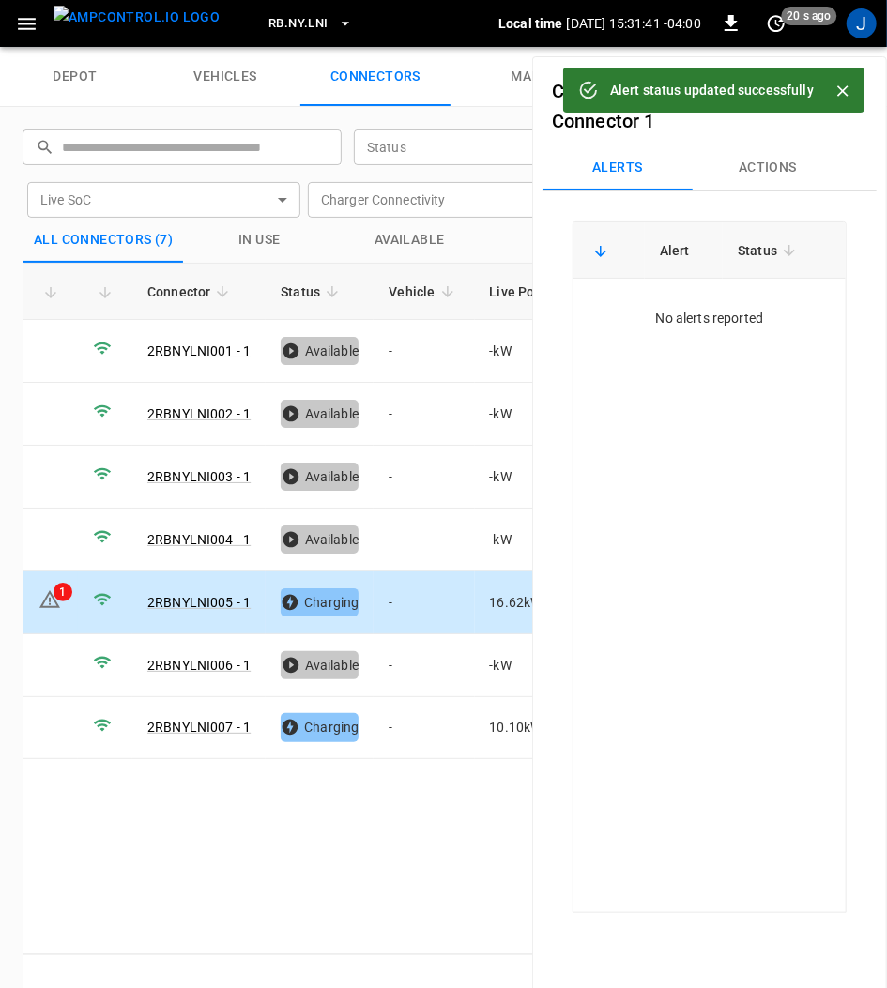
click at [852, 90] on button "Close" at bounding box center [843, 91] width 28 height 28
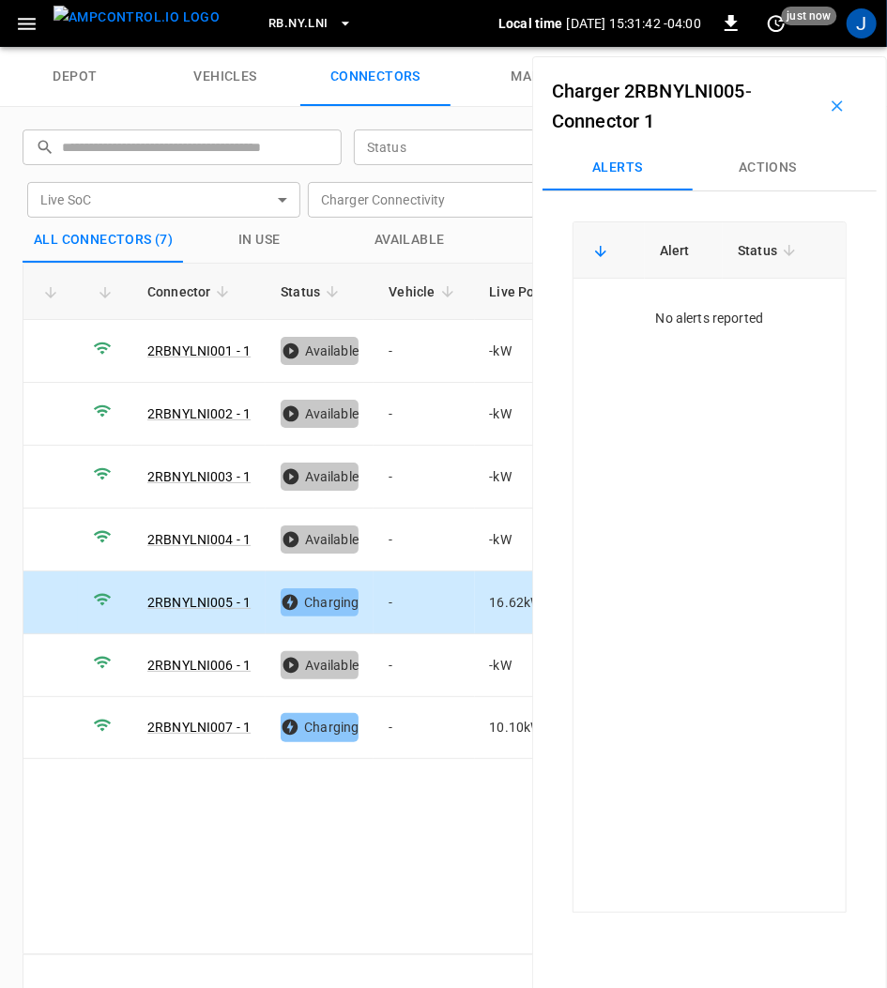
click at [835, 101] on icon "button" at bounding box center [837, 106] width 19 height 19
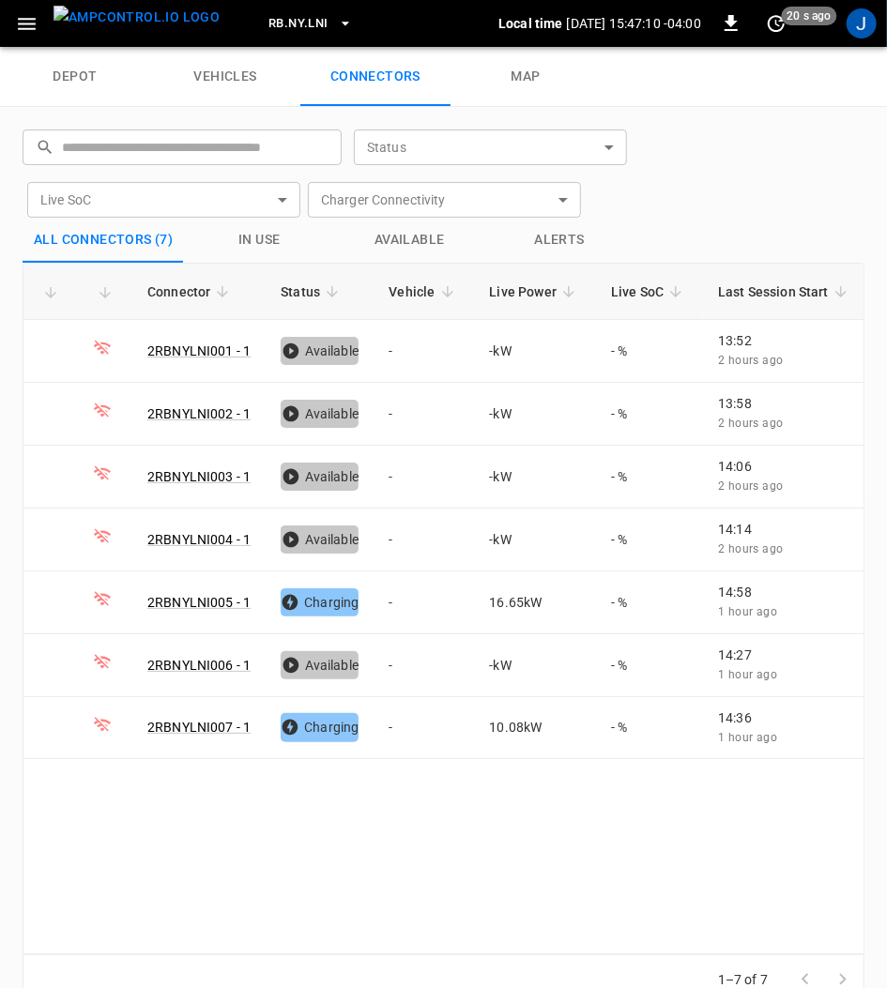
click at [24, 24] on icon "button" at bounding box center [26, 23] width 23 height 23
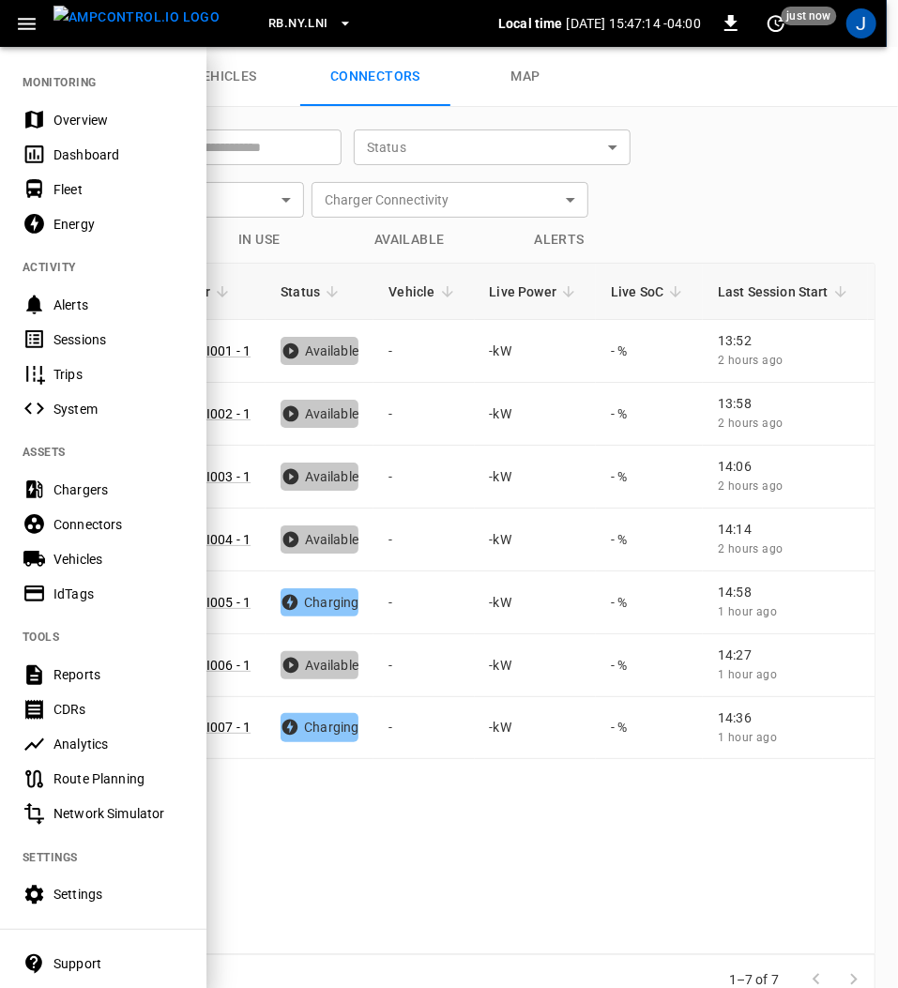
click at [92, 20] on img "menu" at bounding box center [136, 17] width 166 height 23
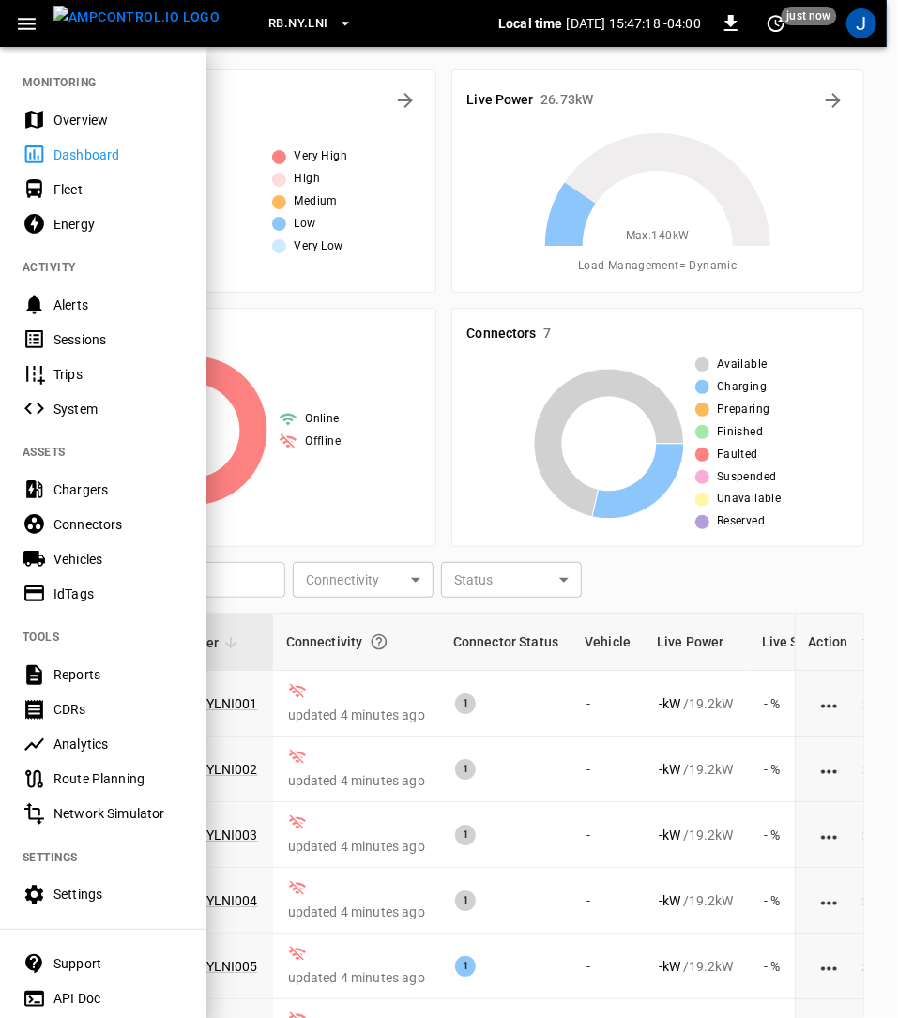
click at [413, 30] on div "RB.NY.LNI" at bounding box center [367, 24] width 264 height 44
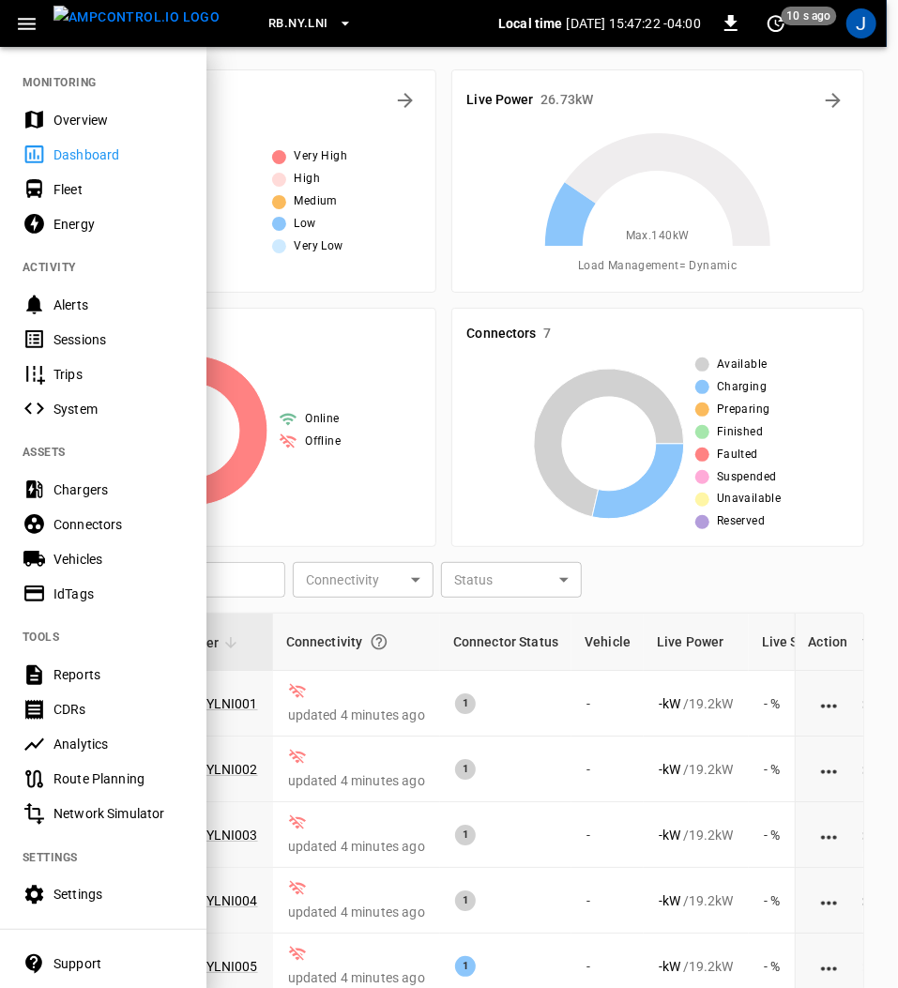
click at [283, 35] on div "RB.NY.LNI" at bounding box center [367, 24] width 264 height 44
click at [97, 152] on div "Dashboard" at bounding box center [118, 154] width 130 height 19
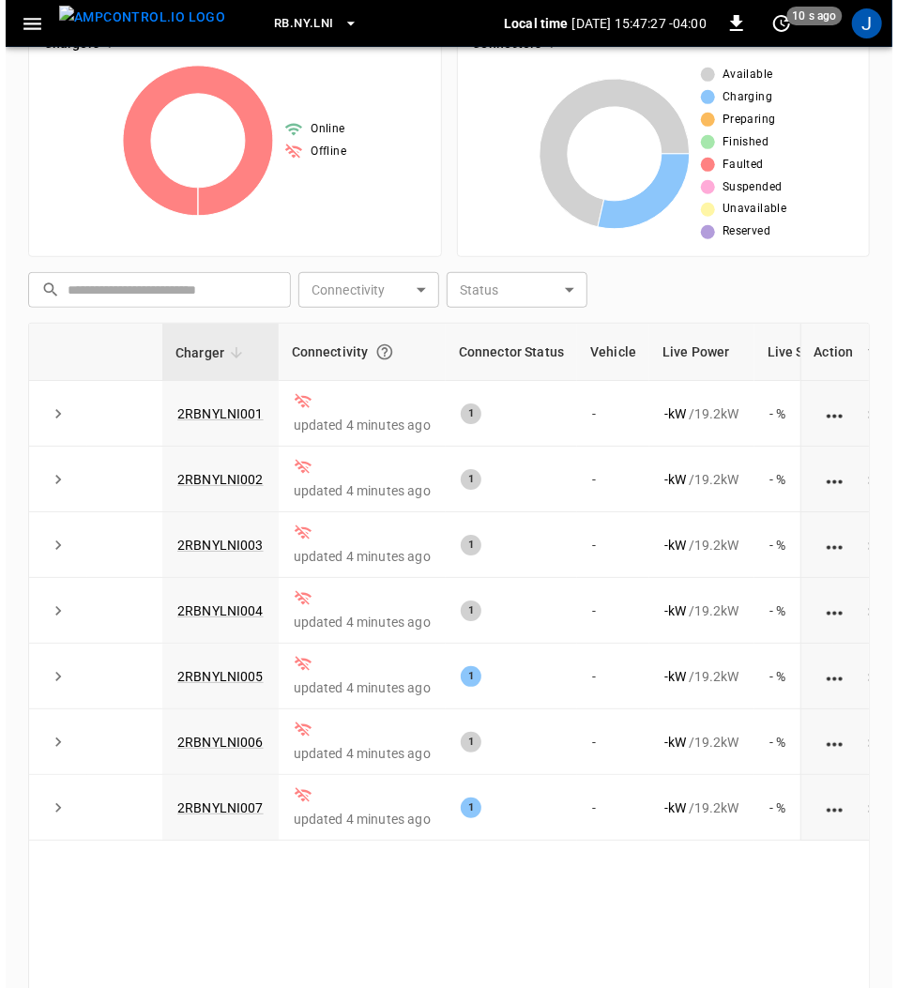
scroll to position [302, 0]
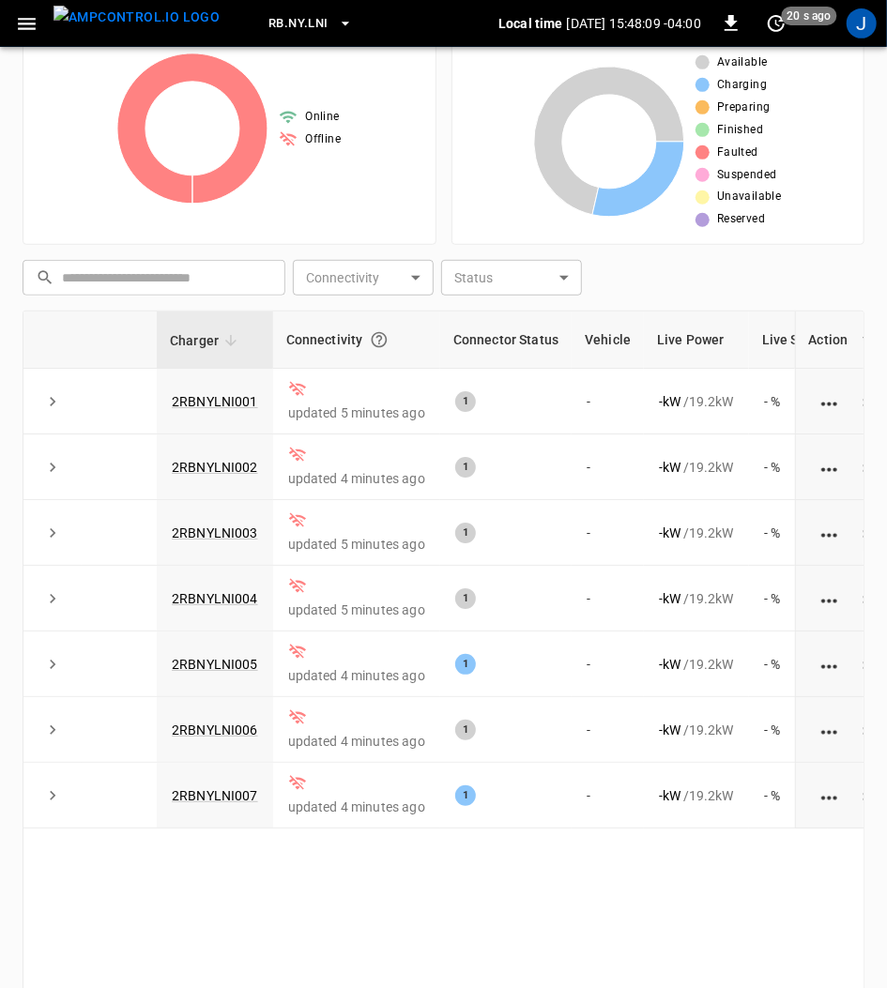
click at [784, 20] on span "20 s ago" at bounding box center [809, 16] width 55 height 19
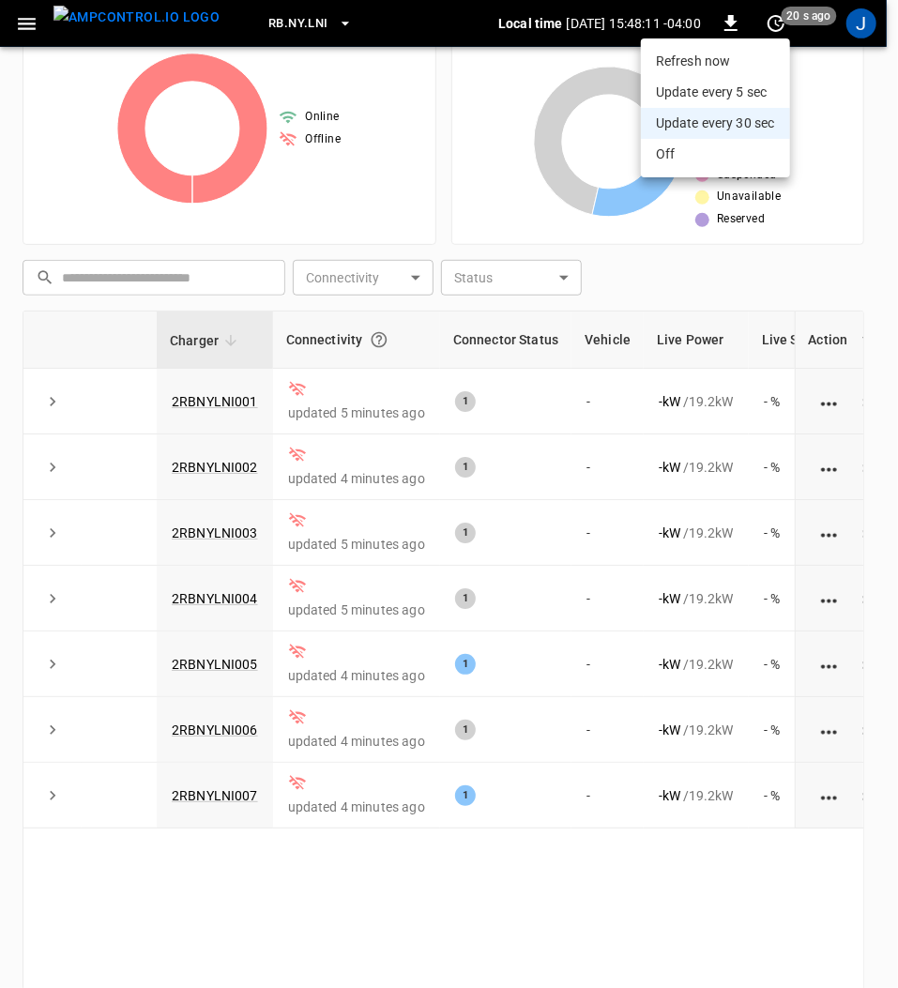
click at [696, 86] on li "Update every 5 sec" at bounding box center [715, 92] width 149 height 31
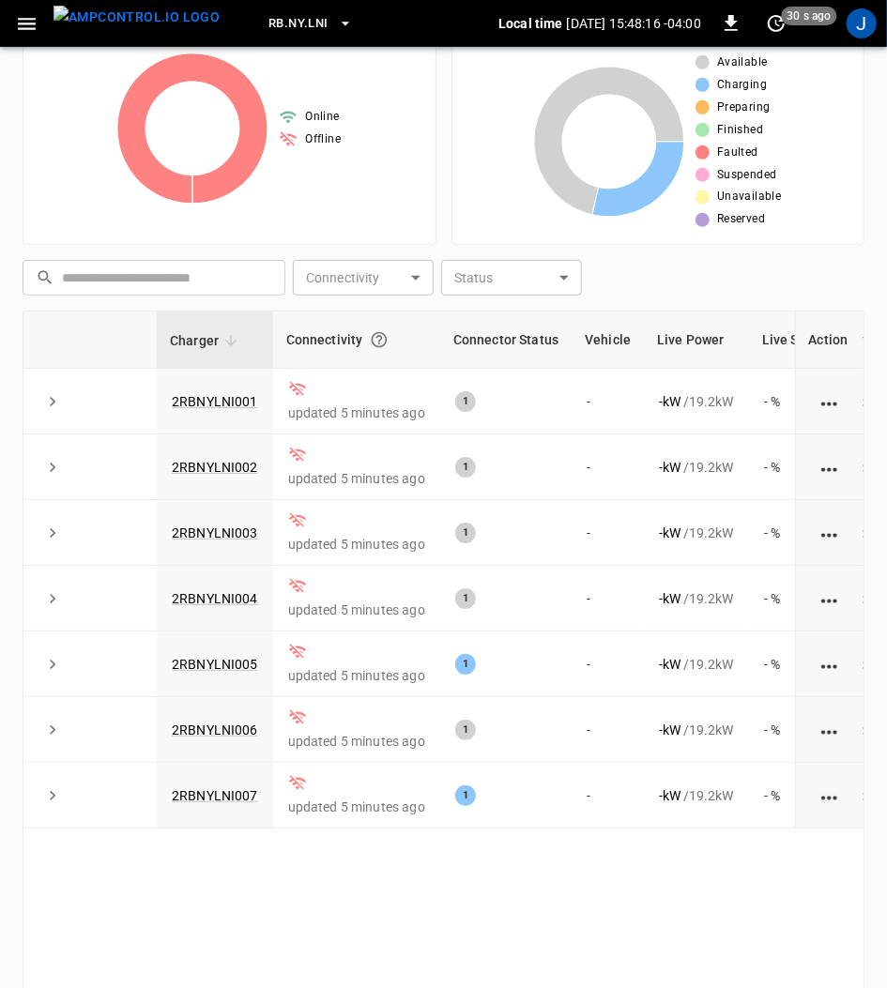
click at [775, 23] on icon "set refresh interval" at bounding box center [776, 23] width 17 height 17
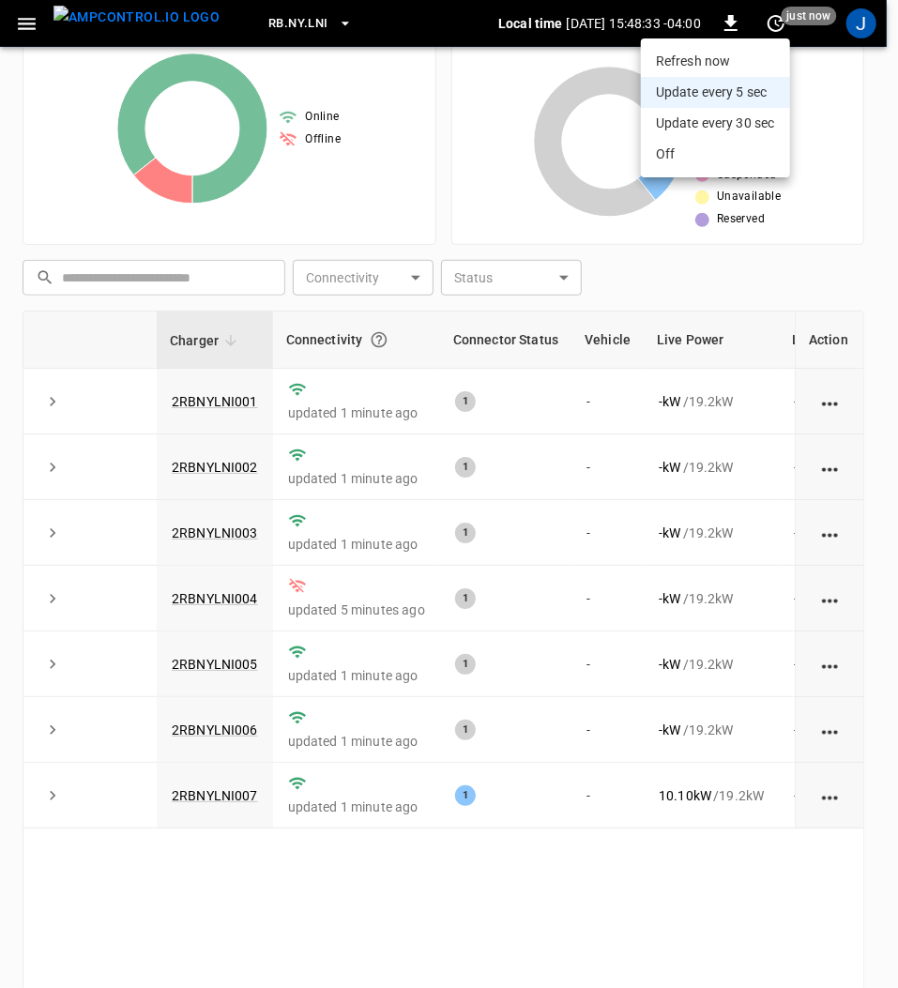
click at [709, 95] on li "Update every 5 sec" at bounding box center [715, 92] width 149 height 31
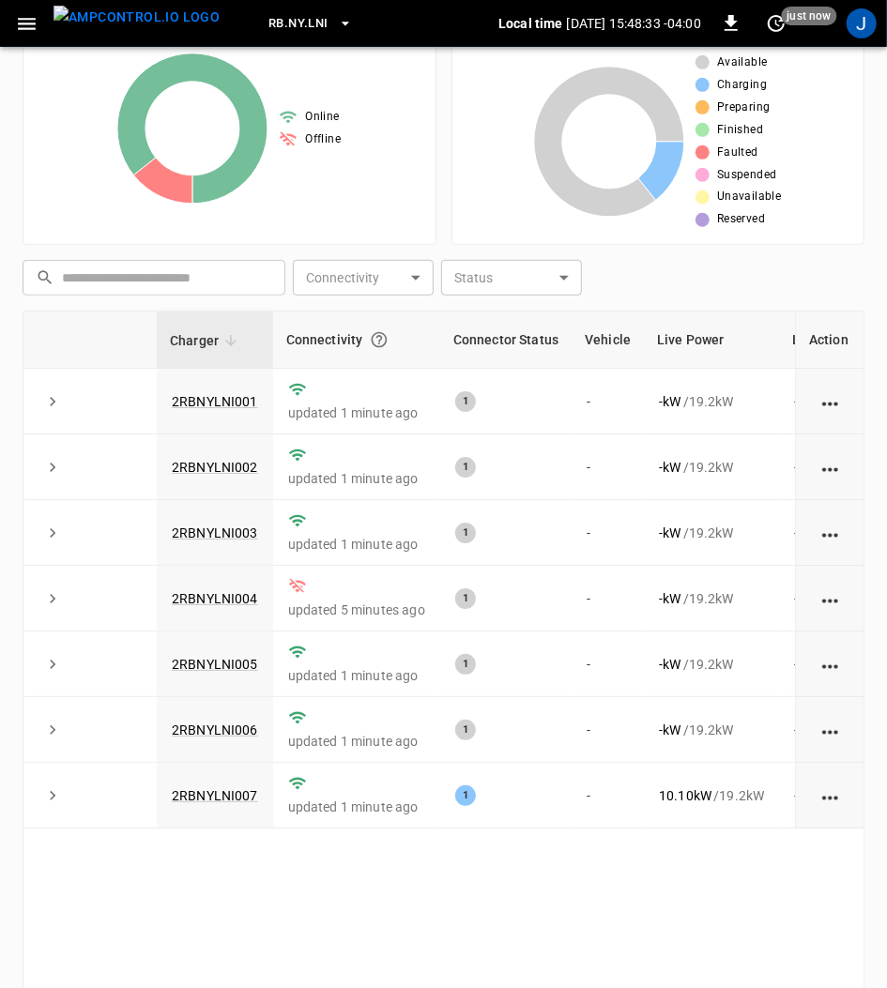
click at [709, 95] on ul "Refresh now Update every 5 sec Update every 30 sec Off" at bounding box center [734, 77] width 112 height 78
click at [775, 24] on icon "set refresh interval" at bounding box center [776, 23] width 17 height 17
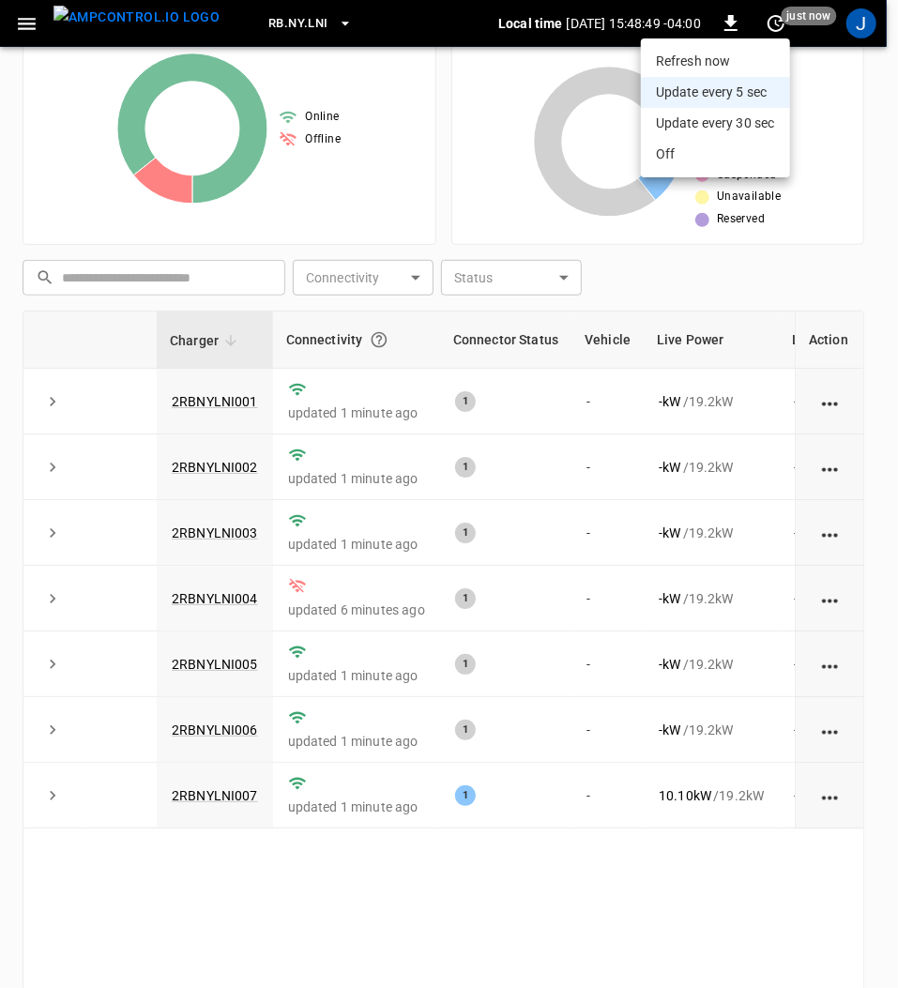
click at [692, 57] on li "Refresh now" at bounding box center [715, 61] width 149 height 31
